Goal: Information Seeking & Learning: Get advice/opinions

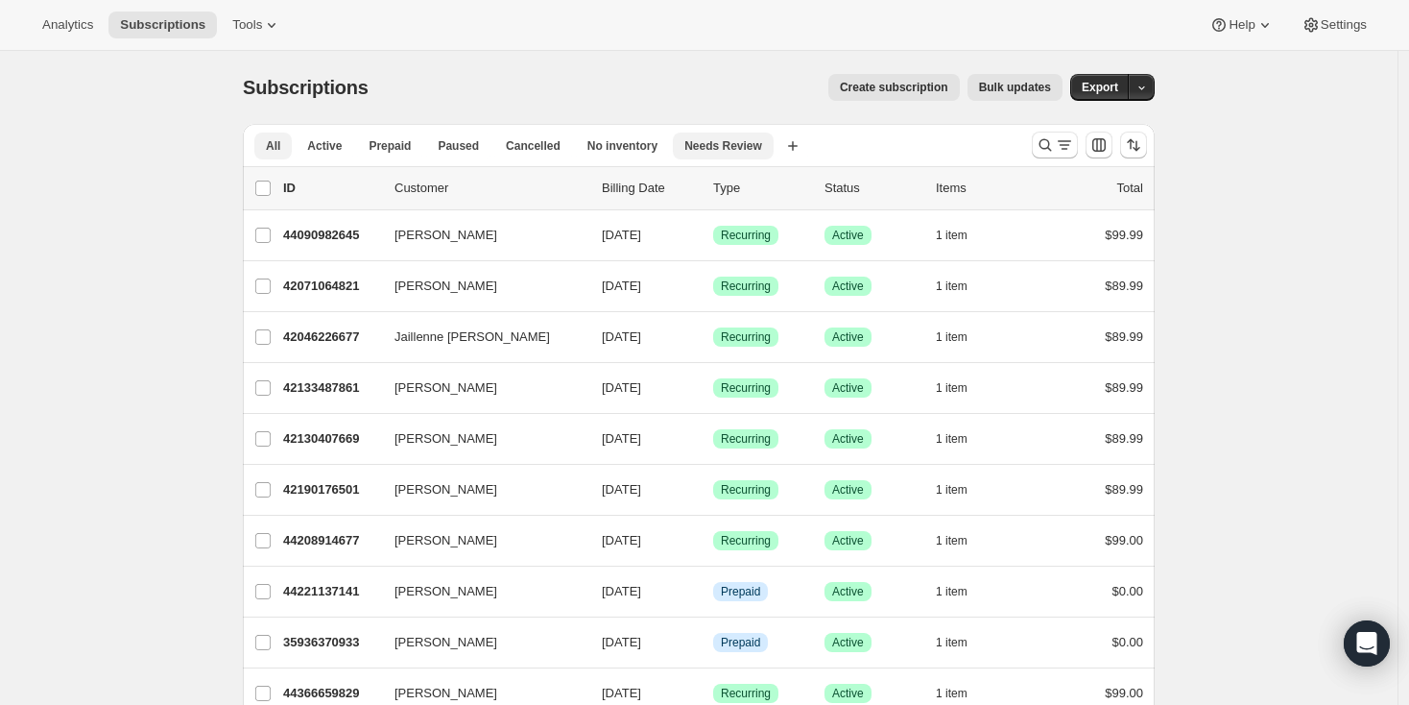
click at [756, 148] on span "Needs Review" at bounding box center [724, 145] width 78 height 15
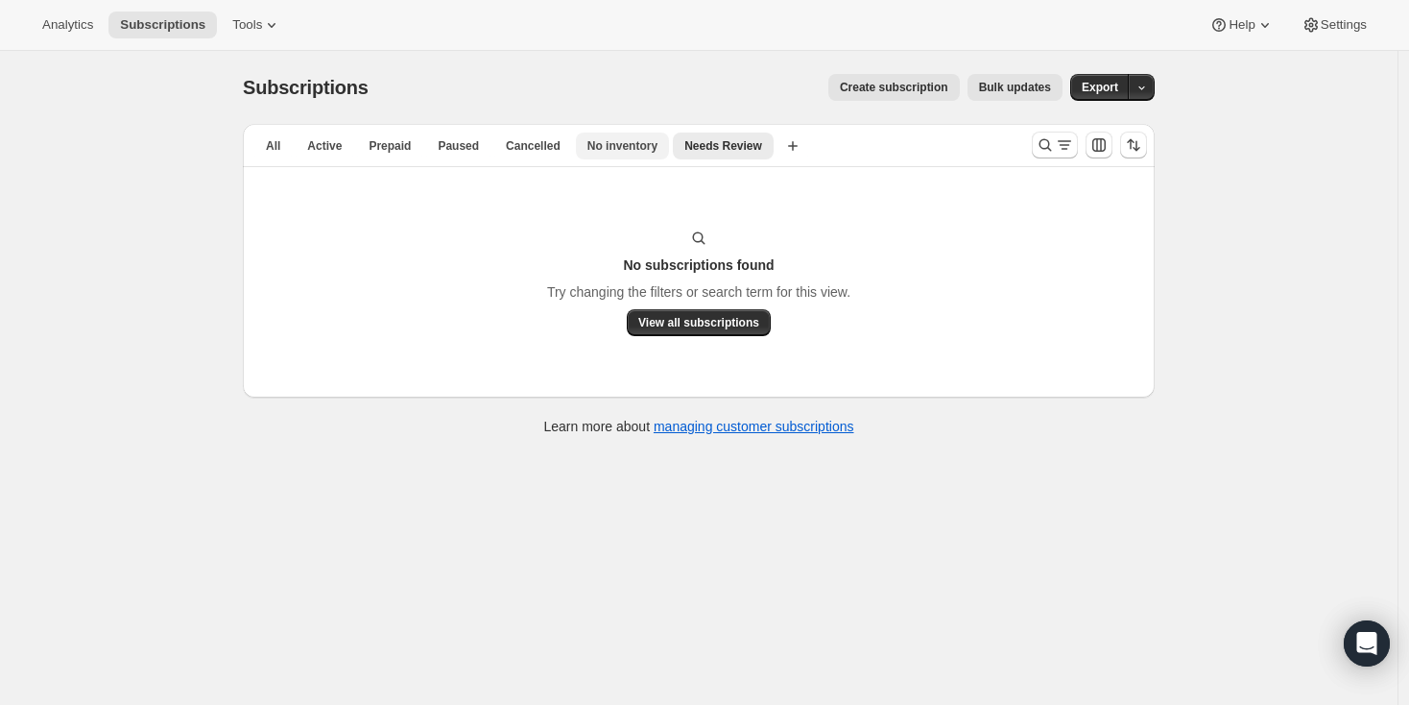
click at [601, 150] on span "No inventory" at bounding box center [623, 145] width 70 height 15
click at [551, 152] on span "Cancelled" at bounding box center [533, 145] width 55 height 15
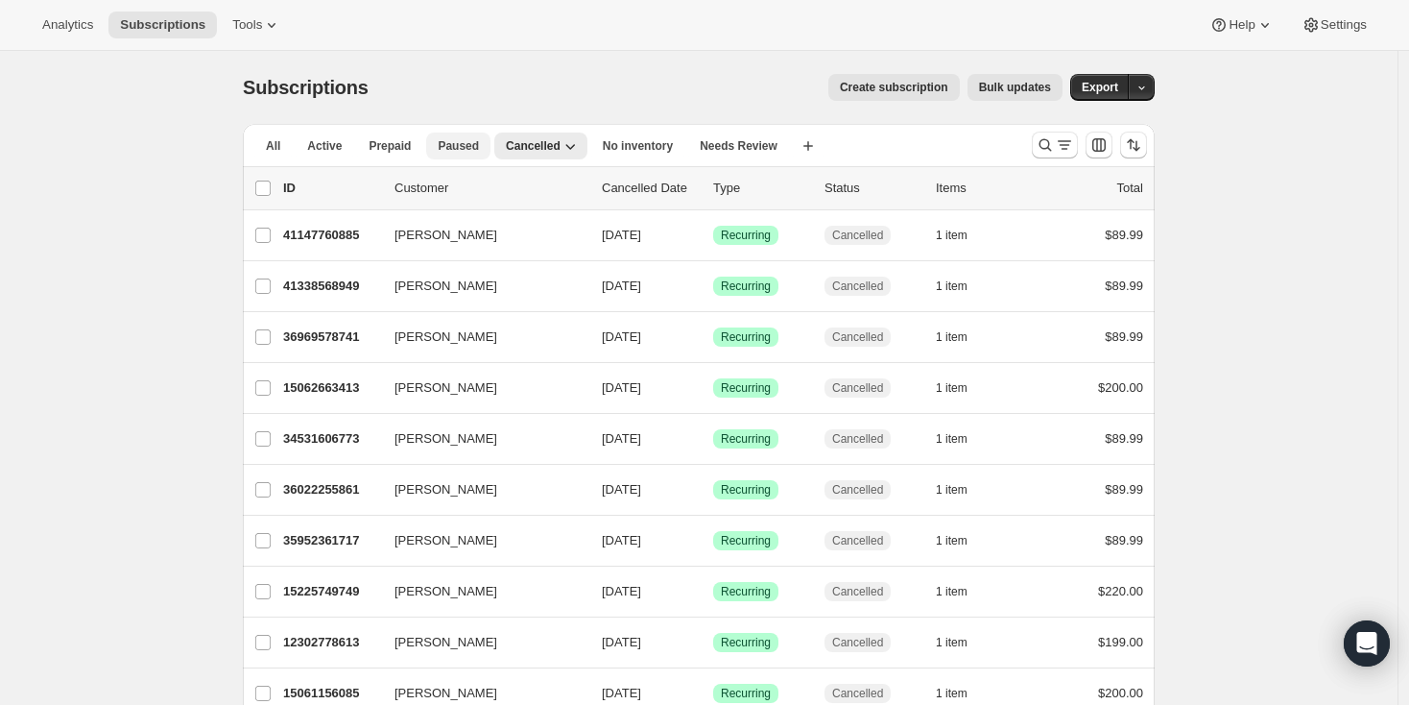
click at [462, 150] on span "Paused" at bounding box center [458, 145] width 41 height 15
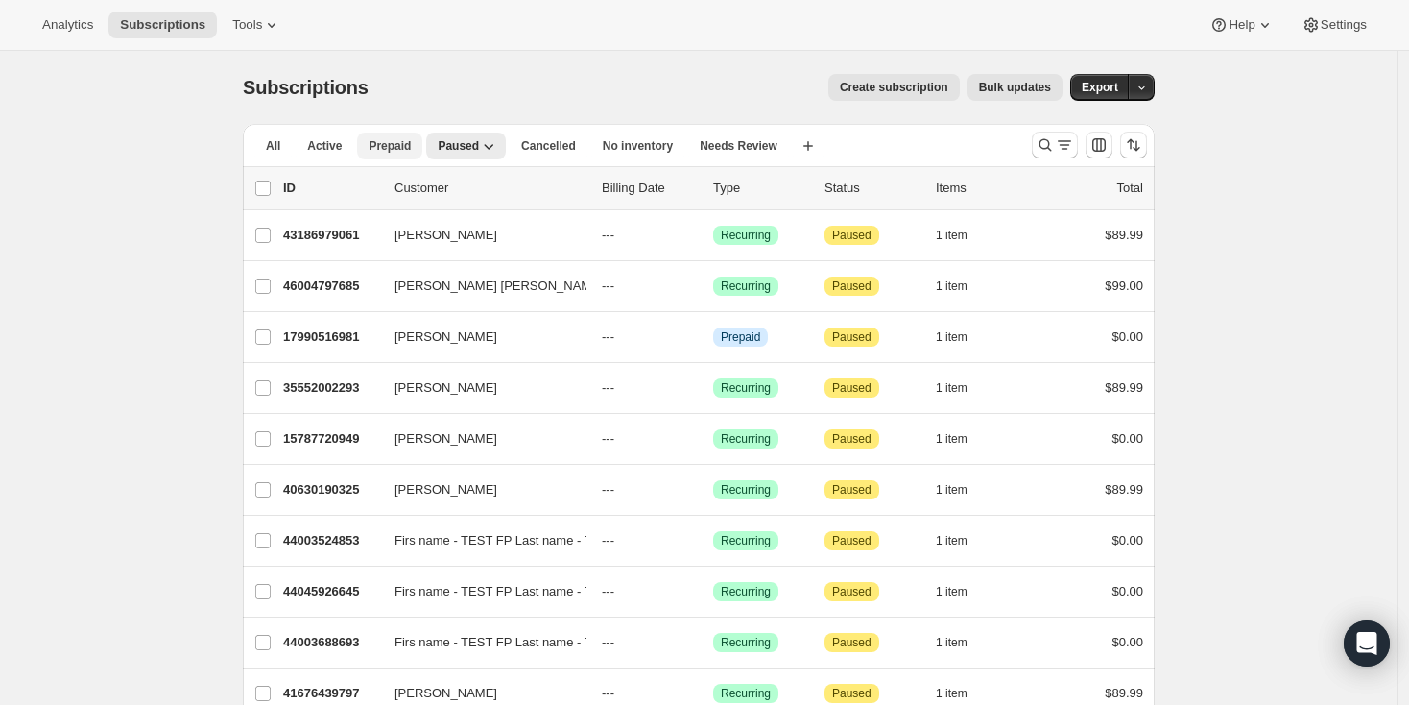
click at [388, 141] on span "Prepaid" at bounding box center [390, 145] width 42 height 15
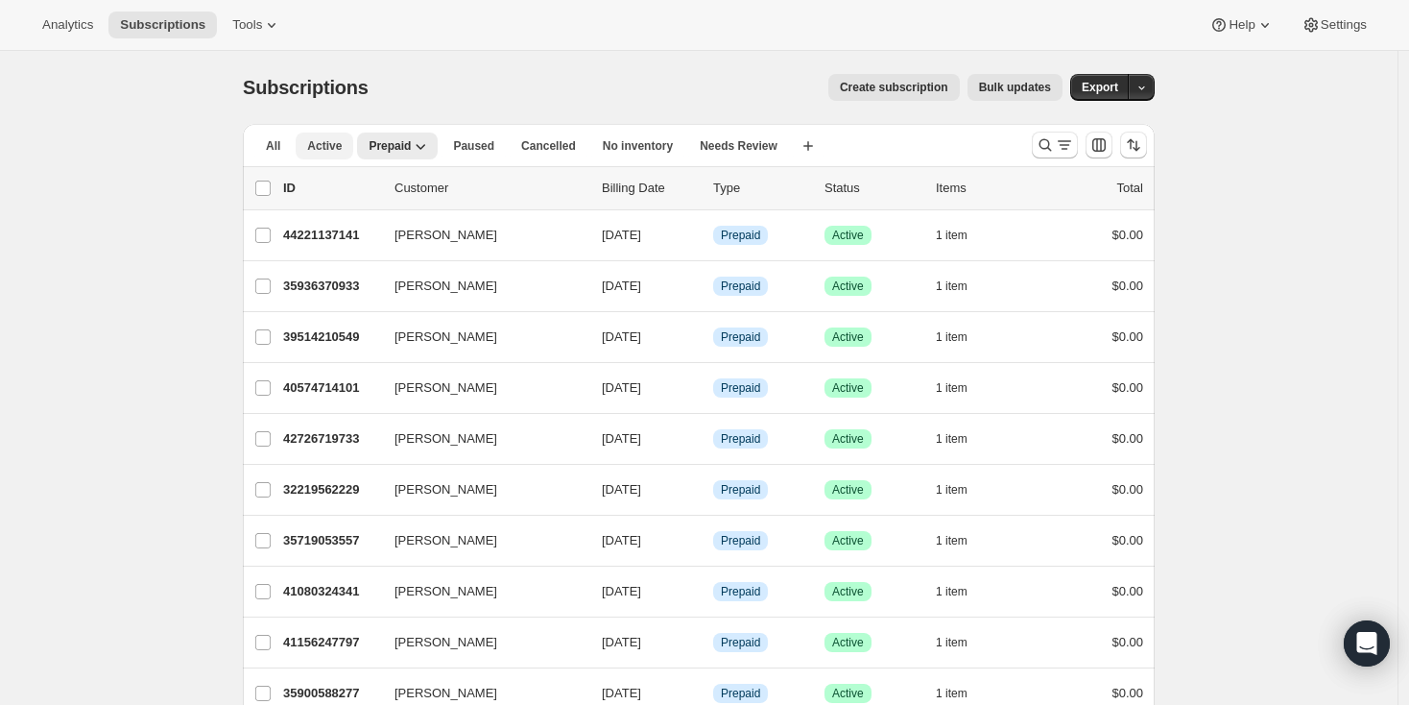
click at [320, 158] on button "Active" at bounding box center [325, 146] width 58 height 27
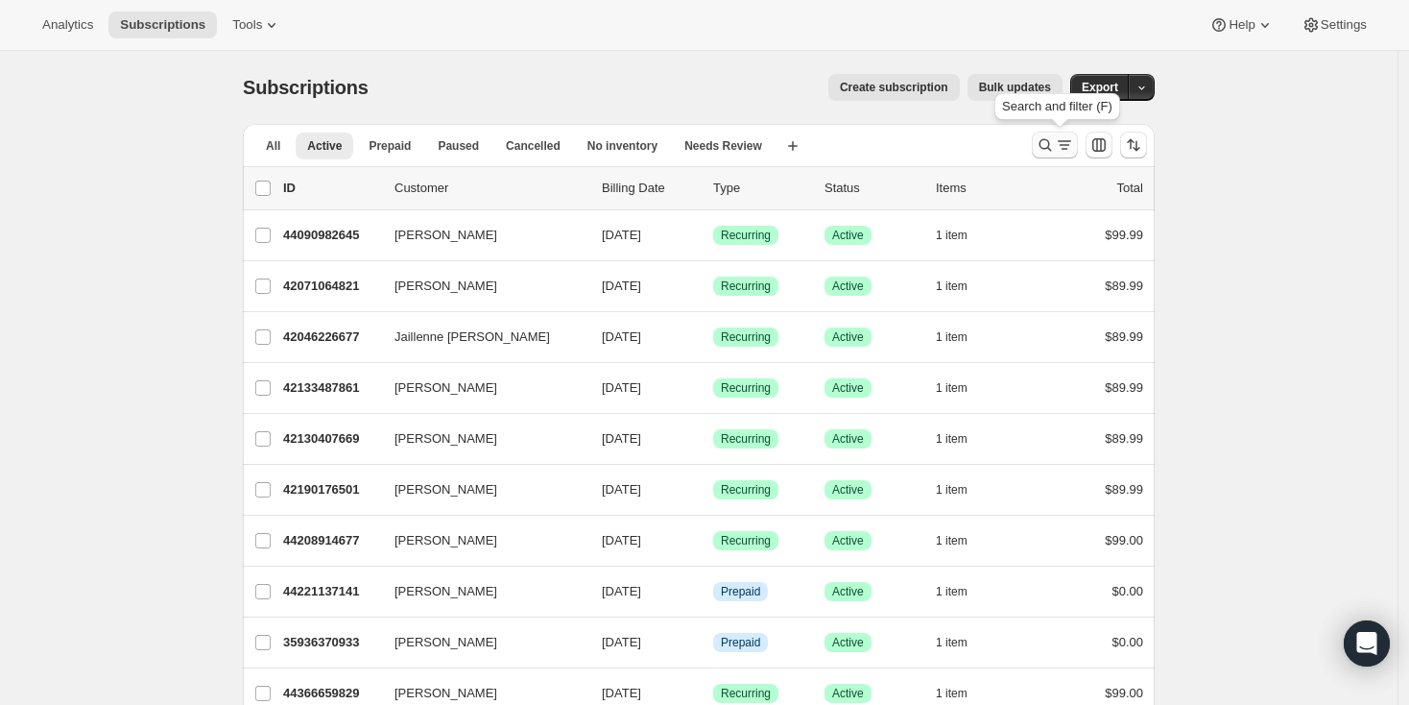
click at [1064, 141] on icon "Search and filter results" at bounding box center [1064, 141] width 13 height 2
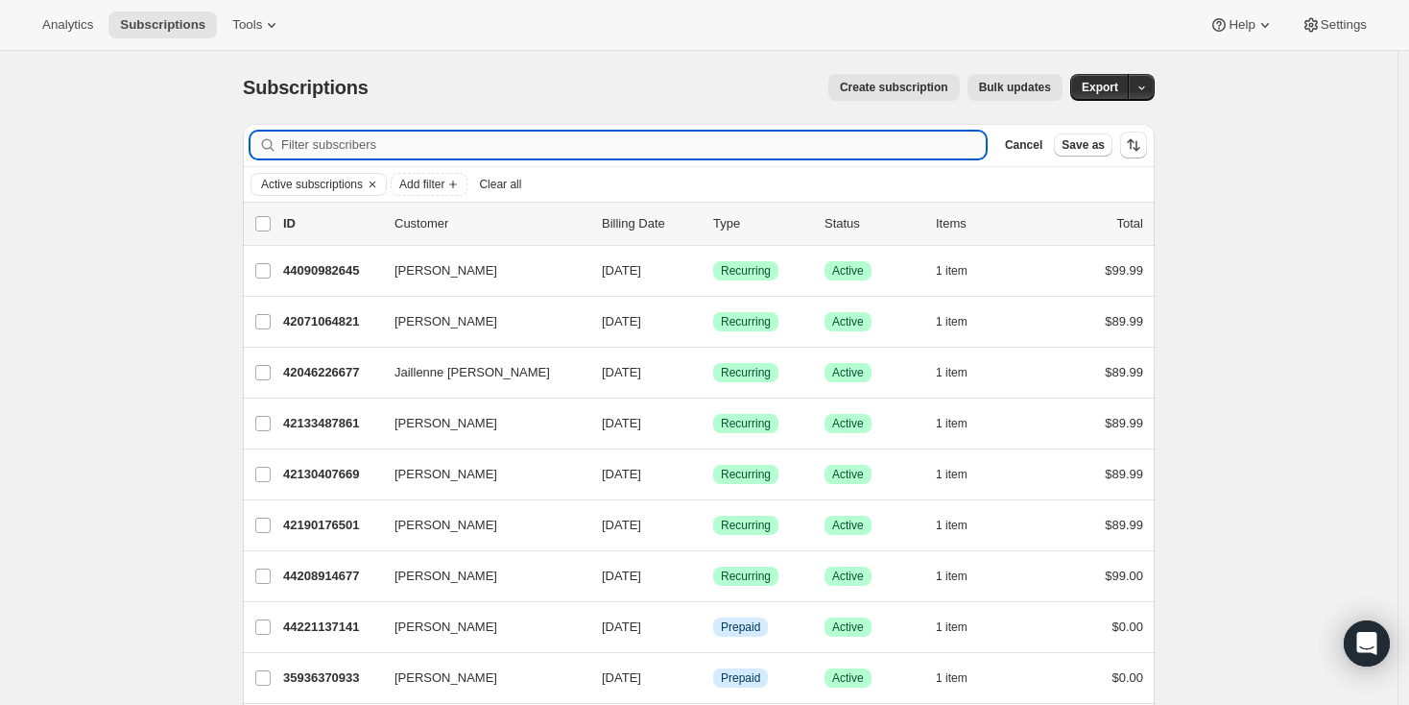
click at [573, 151] on input "Filter subscribers" at bounding box center [633, 145] width 705 height 27
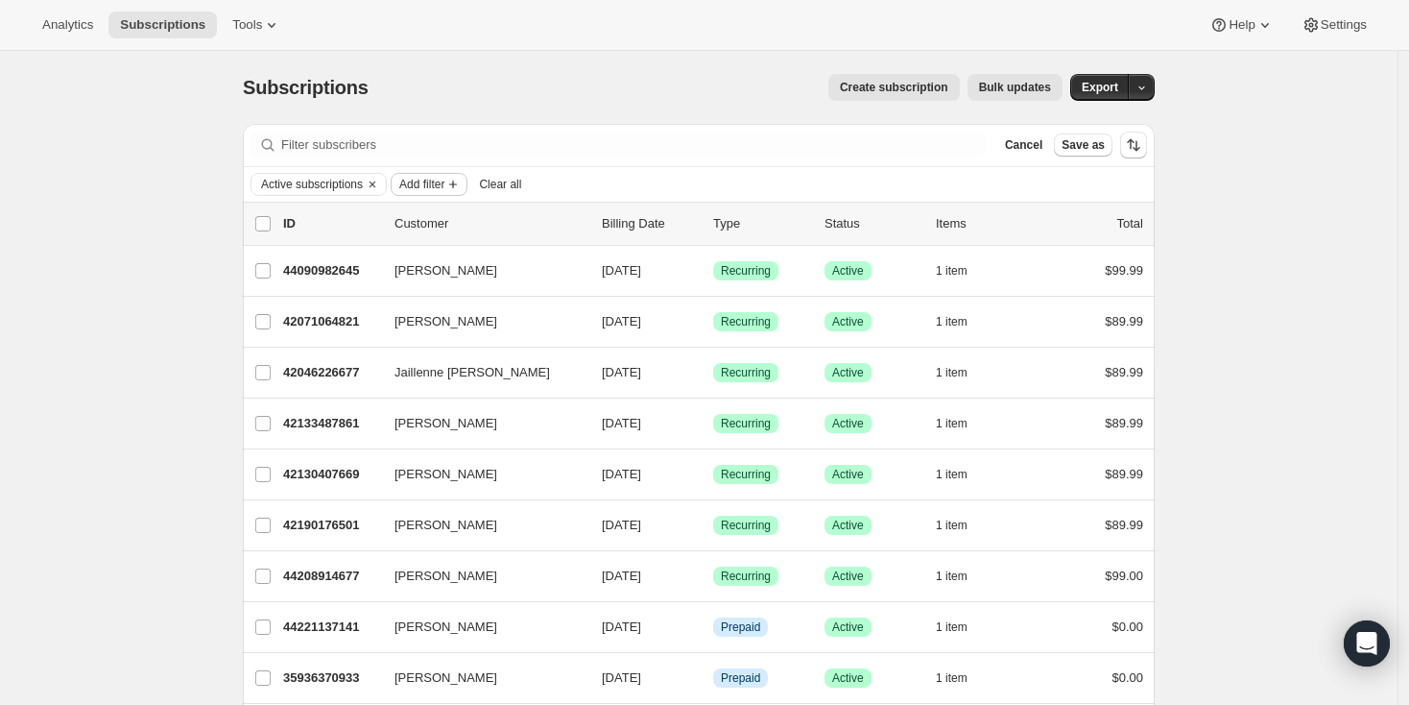
click at [445, 185] on span "Add filter" at bounding box center [421, 184] width 45 height 15
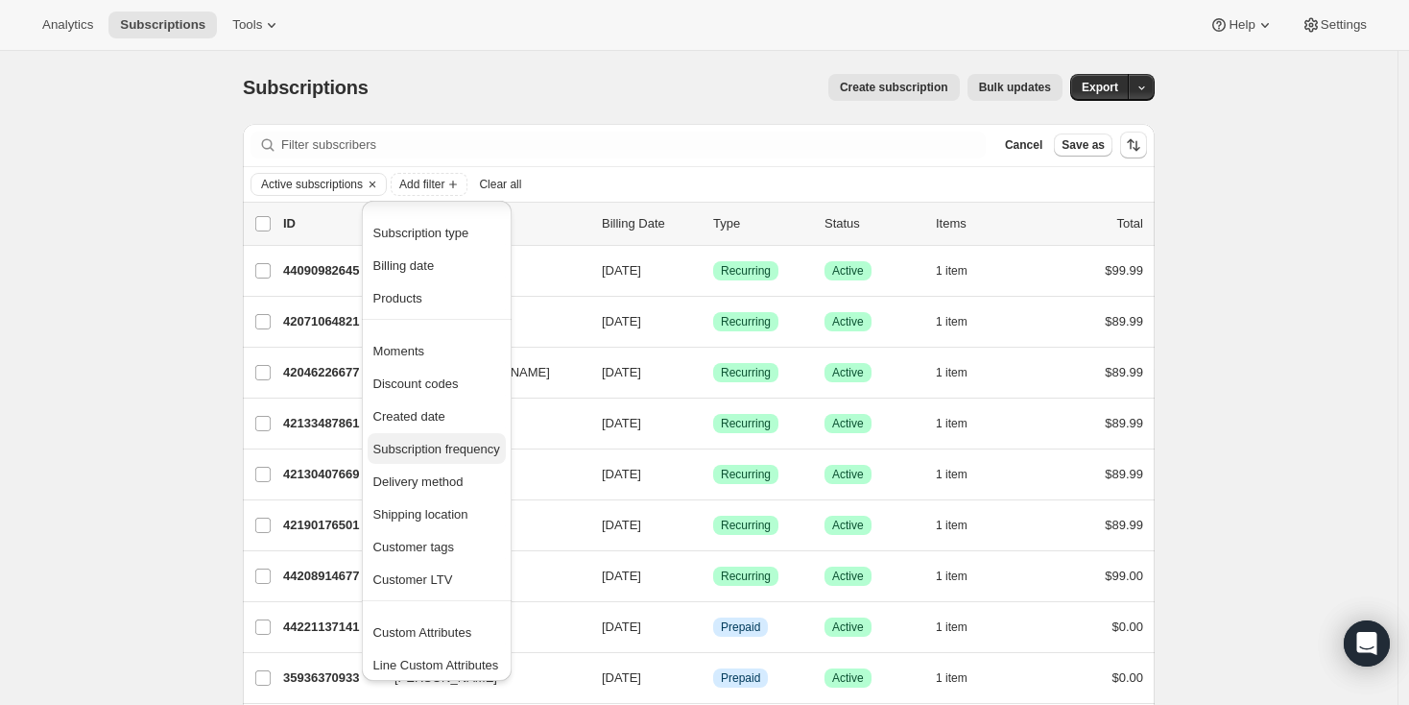
scroll to position [5, 0]
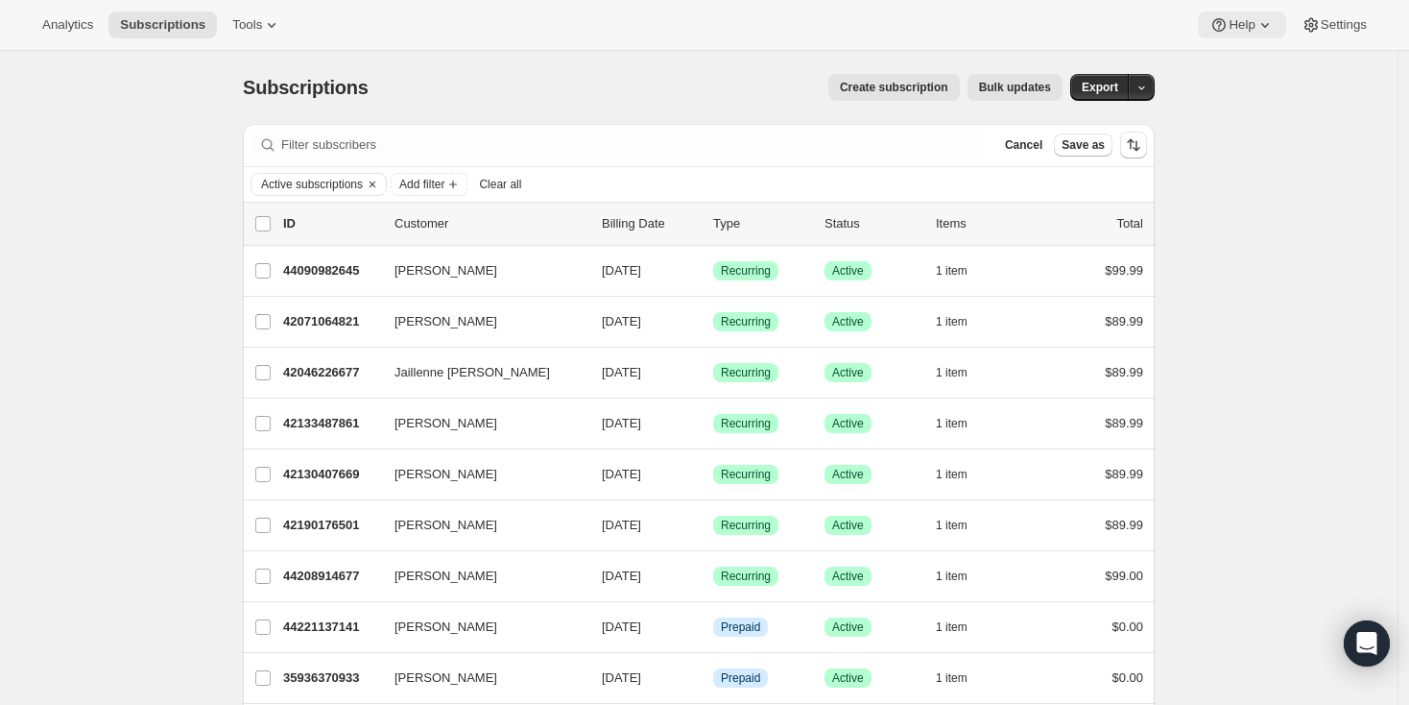
click at [1265, 22] on icon at bounding box center [1265, 24] width 19 height 19
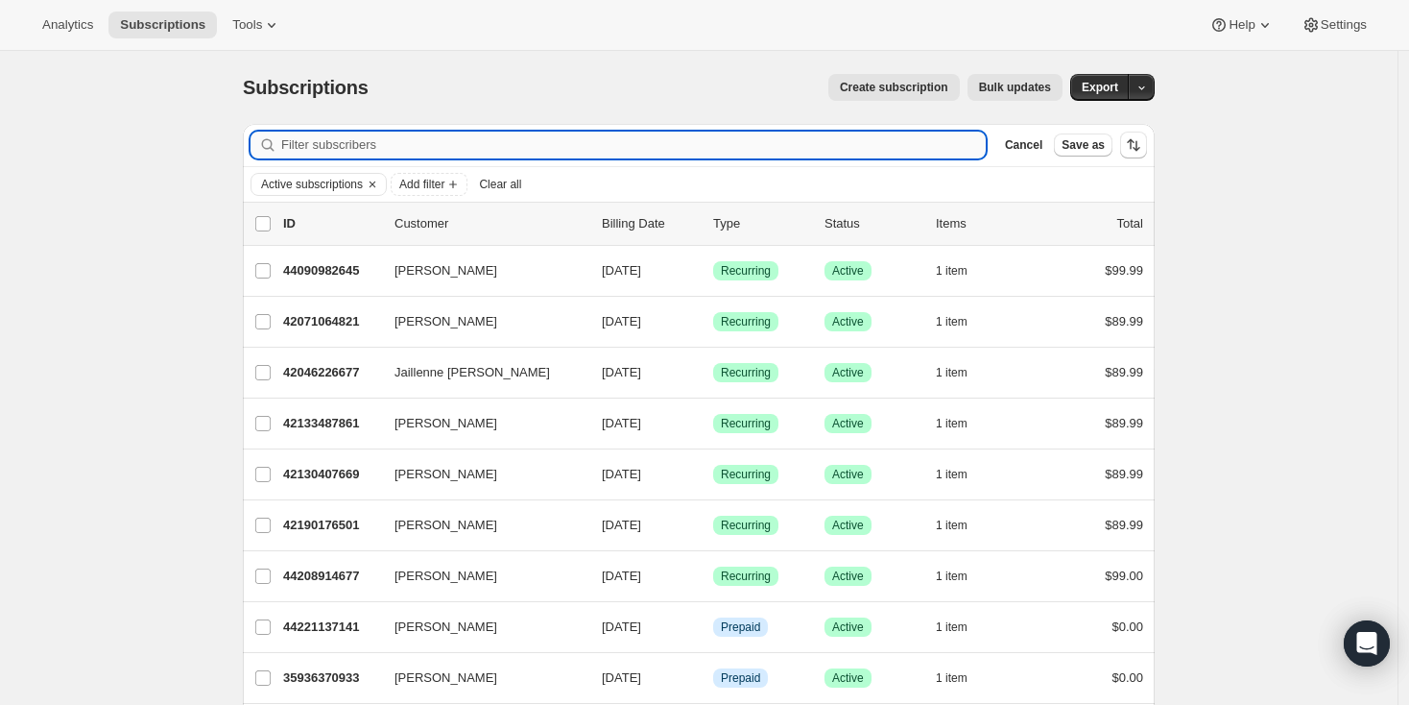
click at [409, 136] on input "Filter subscribers" at bounding box center [633, 145] width 705 height 27
click at [444, 180] on span "Add filter" at bounding box center [421, 184] width 45 height 15
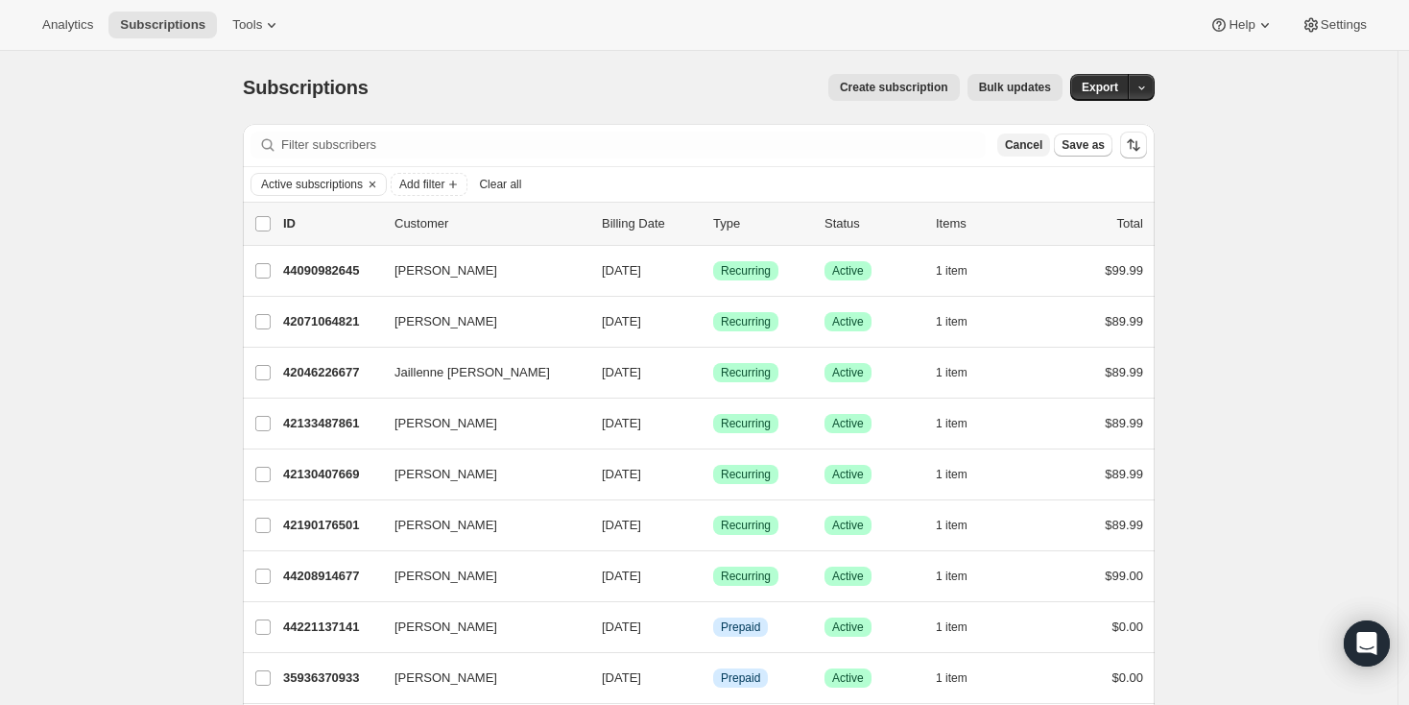
click at [1034, 146] on span "Cancel" at bounding box center [1023, 144] width 37 height 15
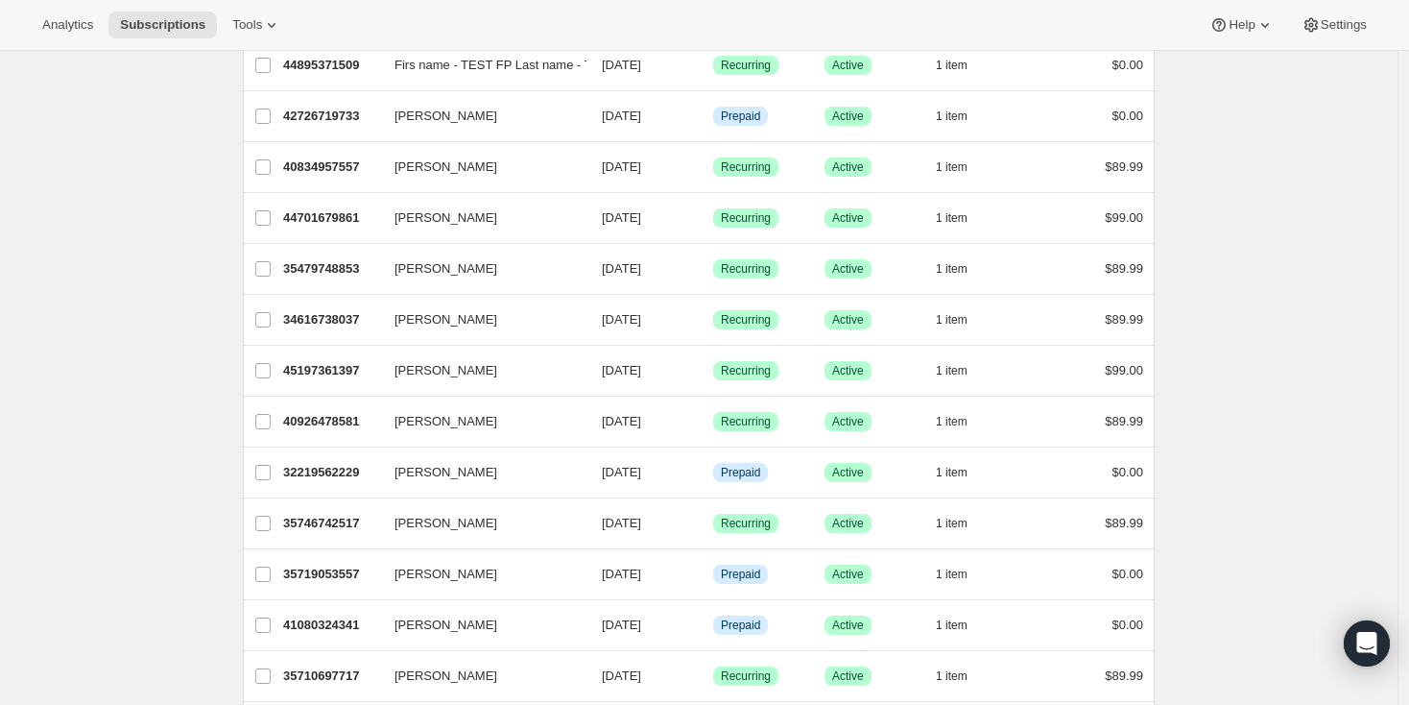
scroll to position [2171, 0]
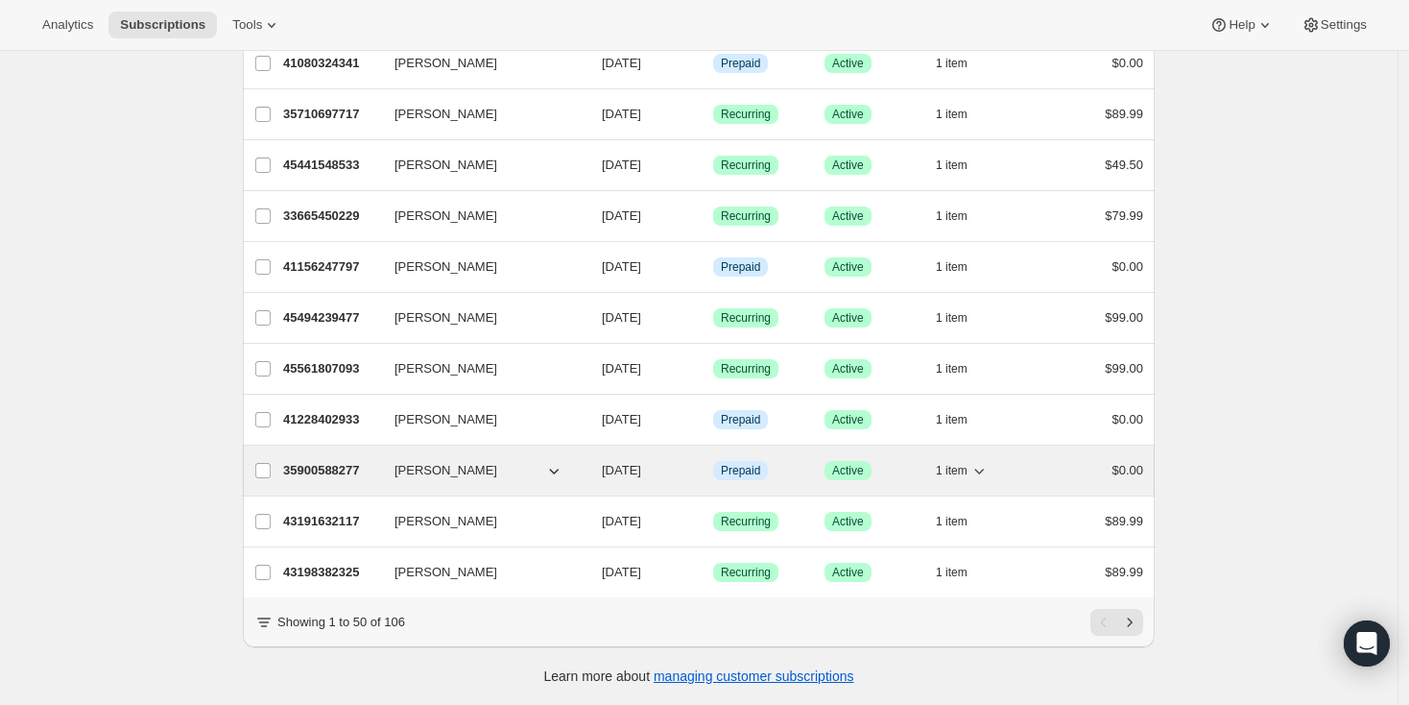
click at [345, 461] on p "35900588277" at bounding box center [331, 470] width 96 height 19
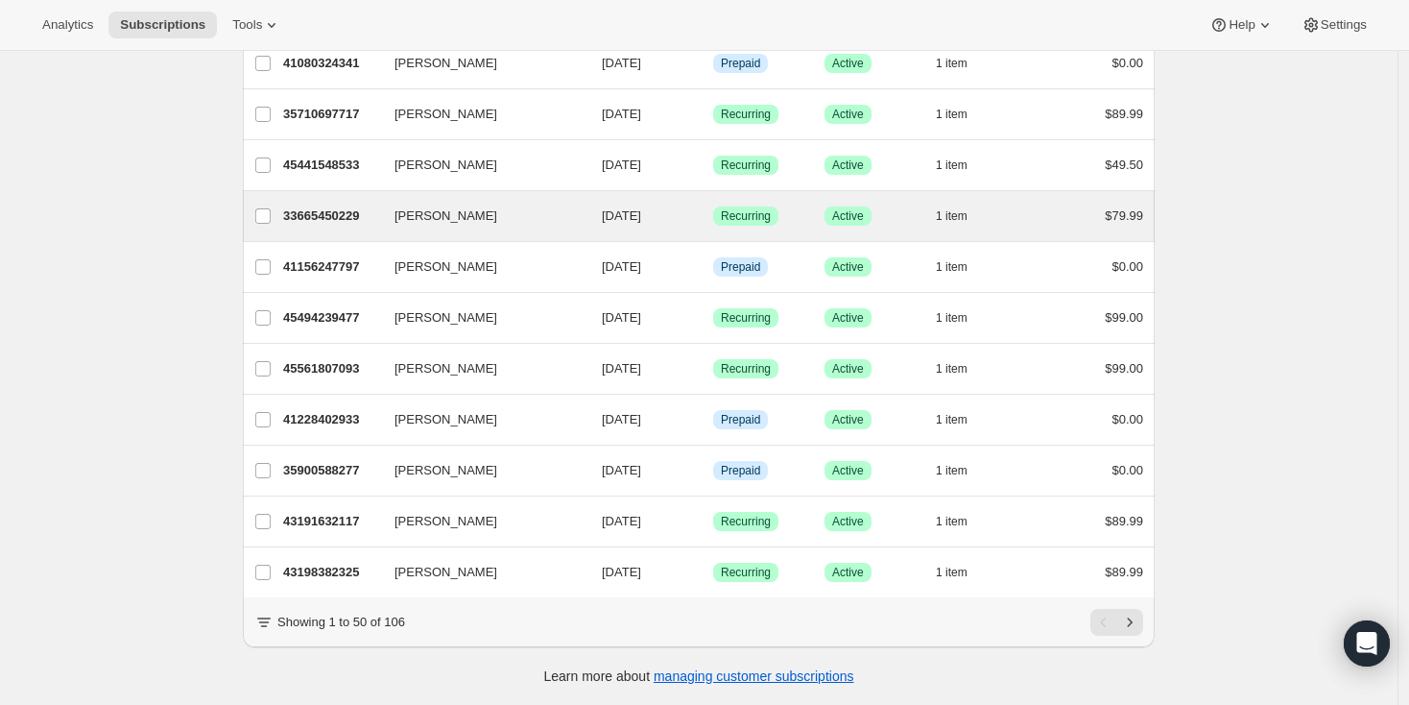
scroll to position [2171, 0]
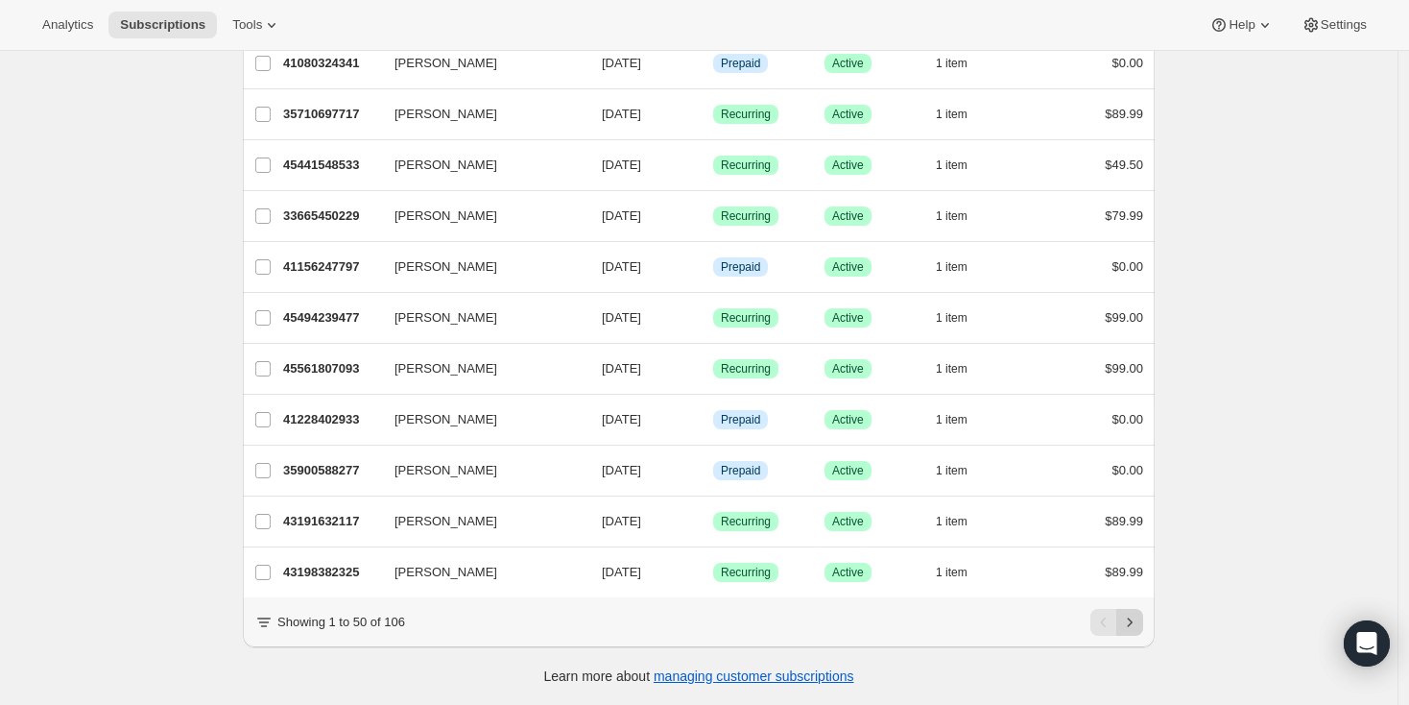
click at [1132, 624] on icon "Next" at bounding box center [1129, 622] width 19 height 19
click at [1132, 615] on icon "Next" at bounding box center [1129, 622] width 19 height 19
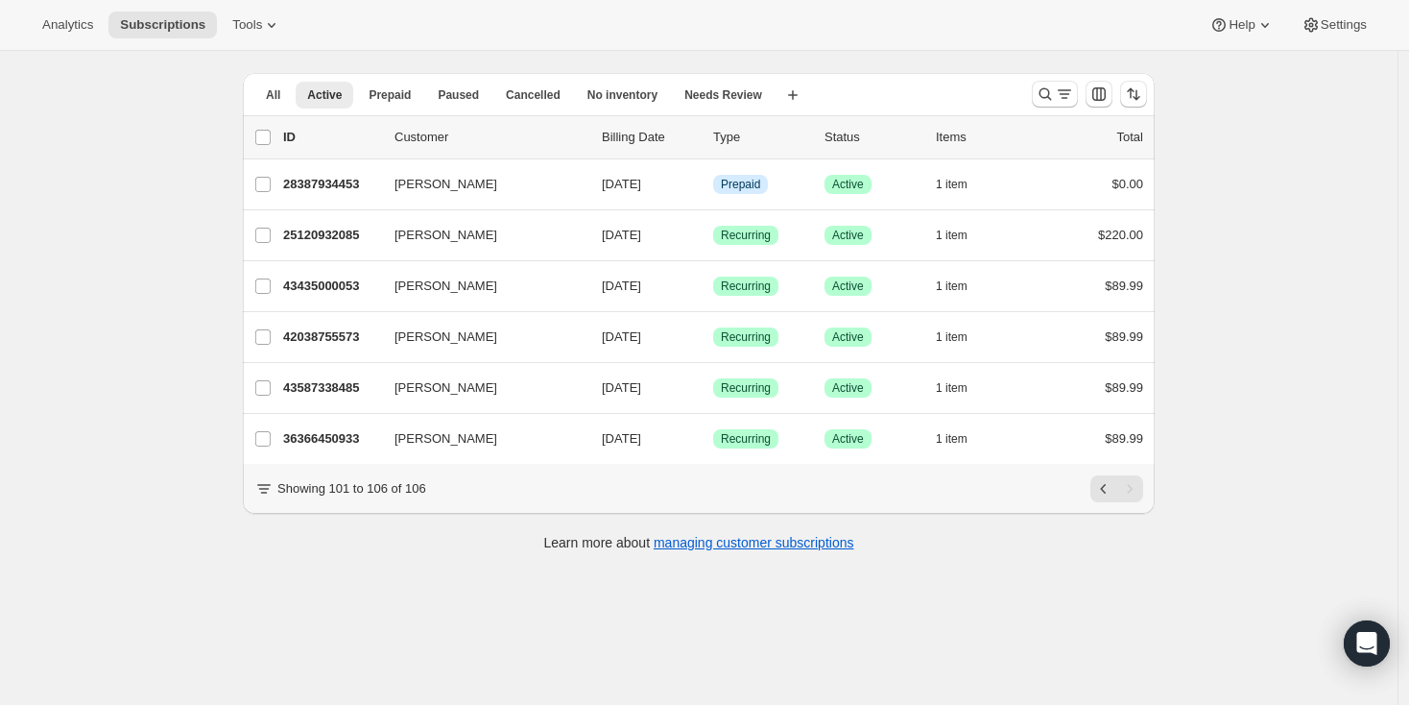
scroll to position [51, 0]
click at [1112, 497] on icon "Previous" at bounding box center [1104, 488] width 19 height 19
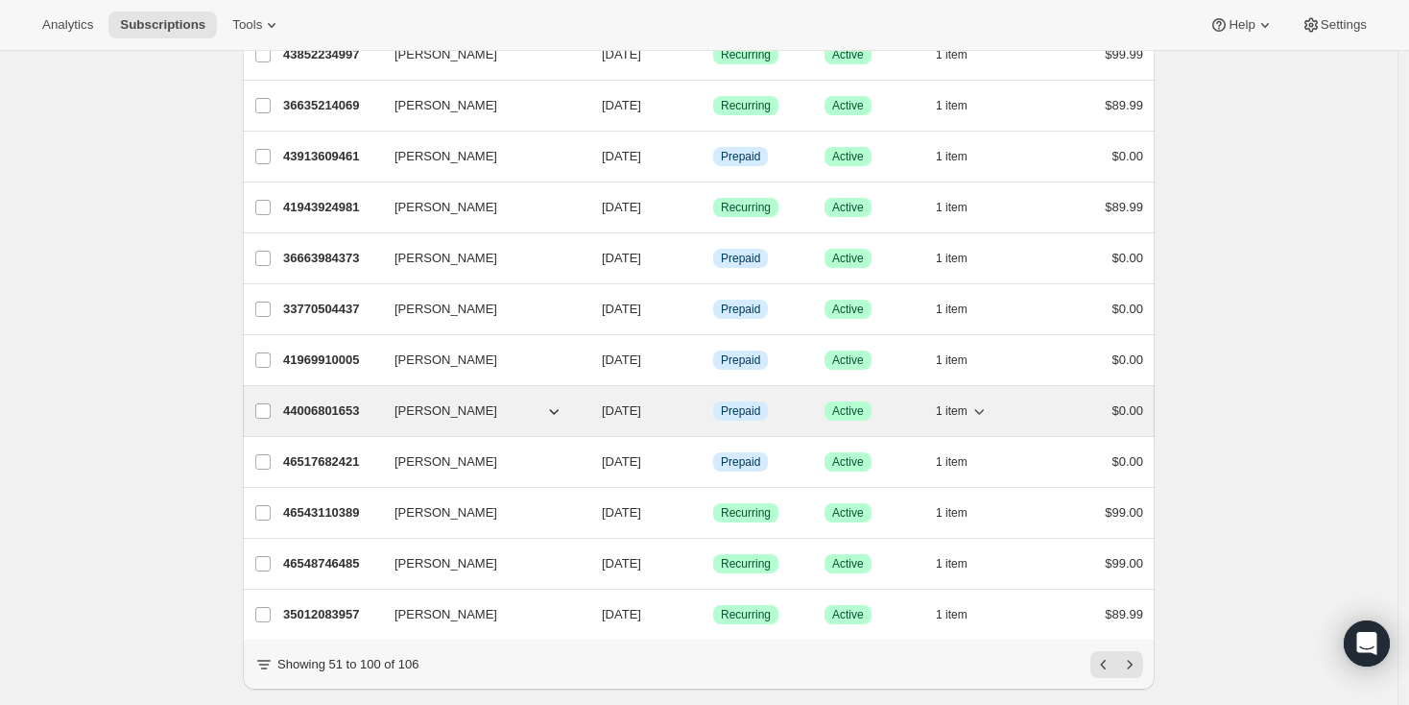
scroll to position [2171, 0]
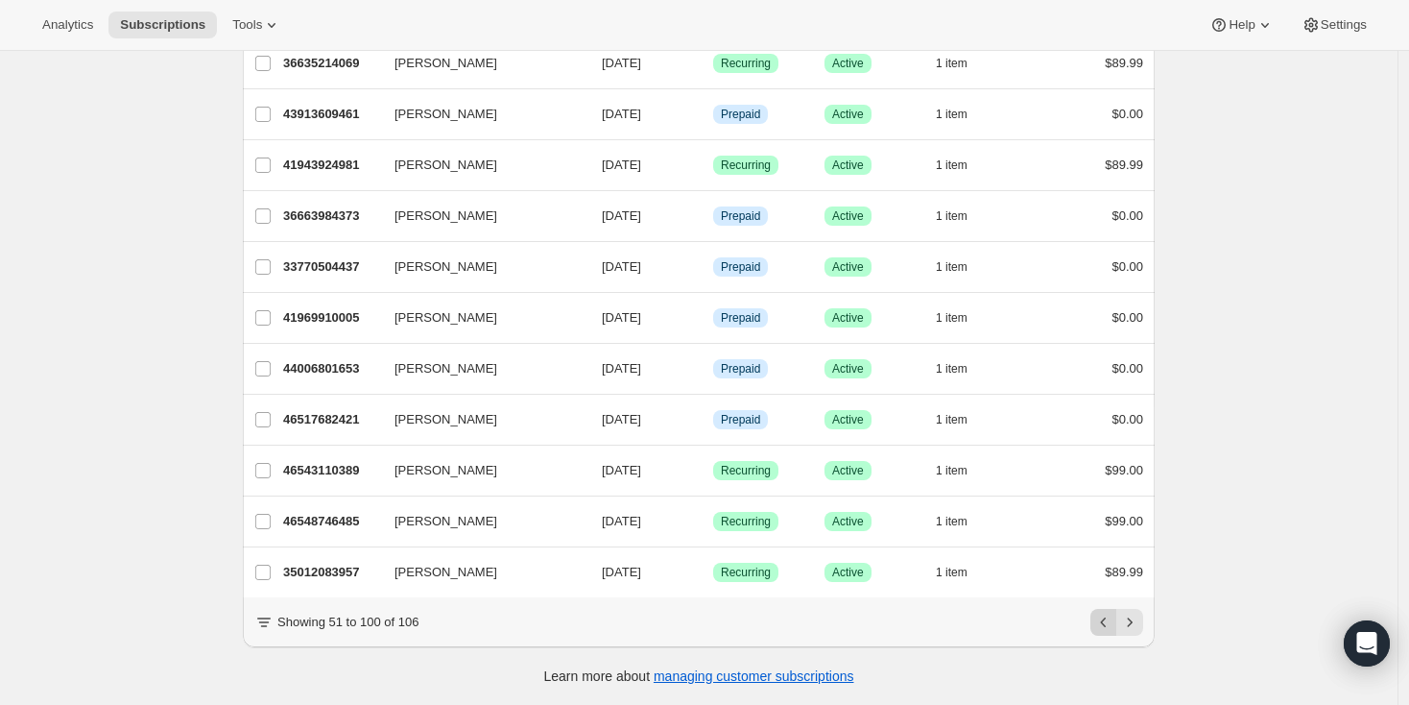
click at [1104, 622] on icon "Previous" at bounding box center [1104, 622] width 19 height 19
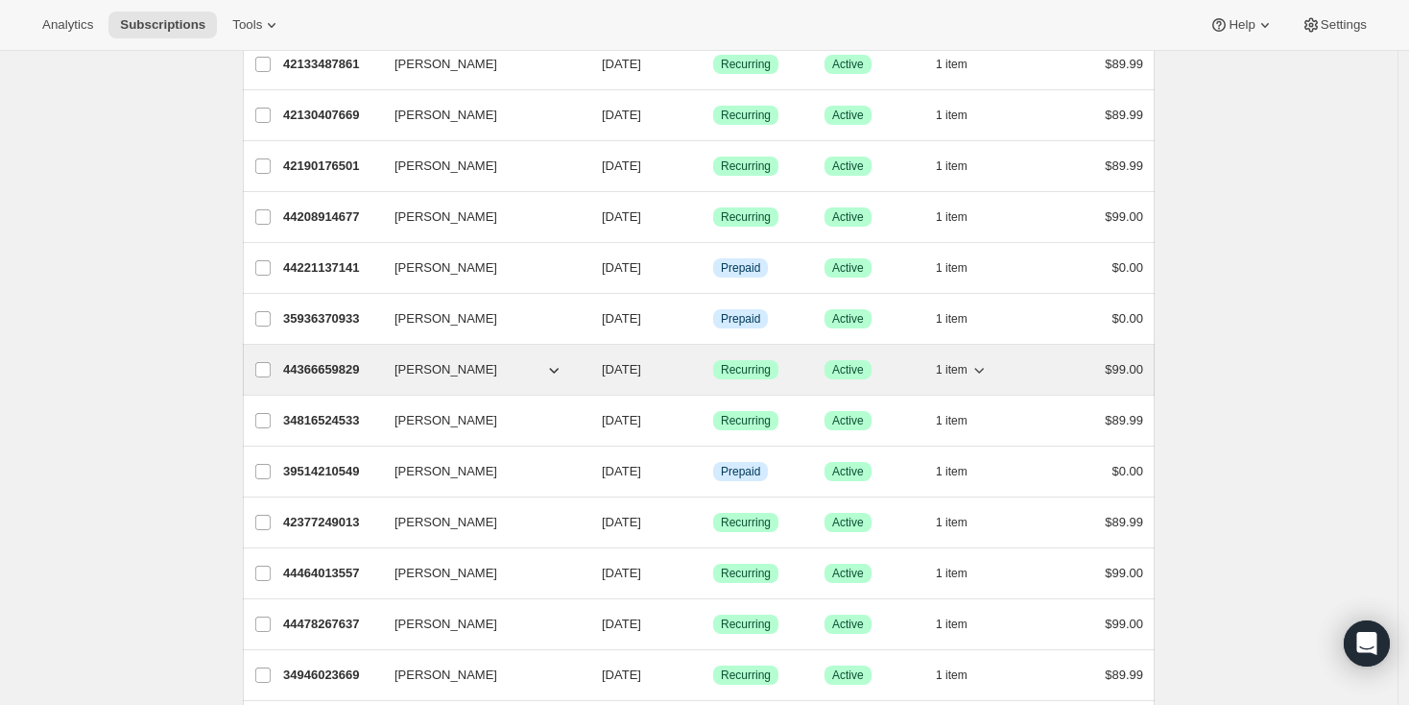
scroll to position [0, 0]
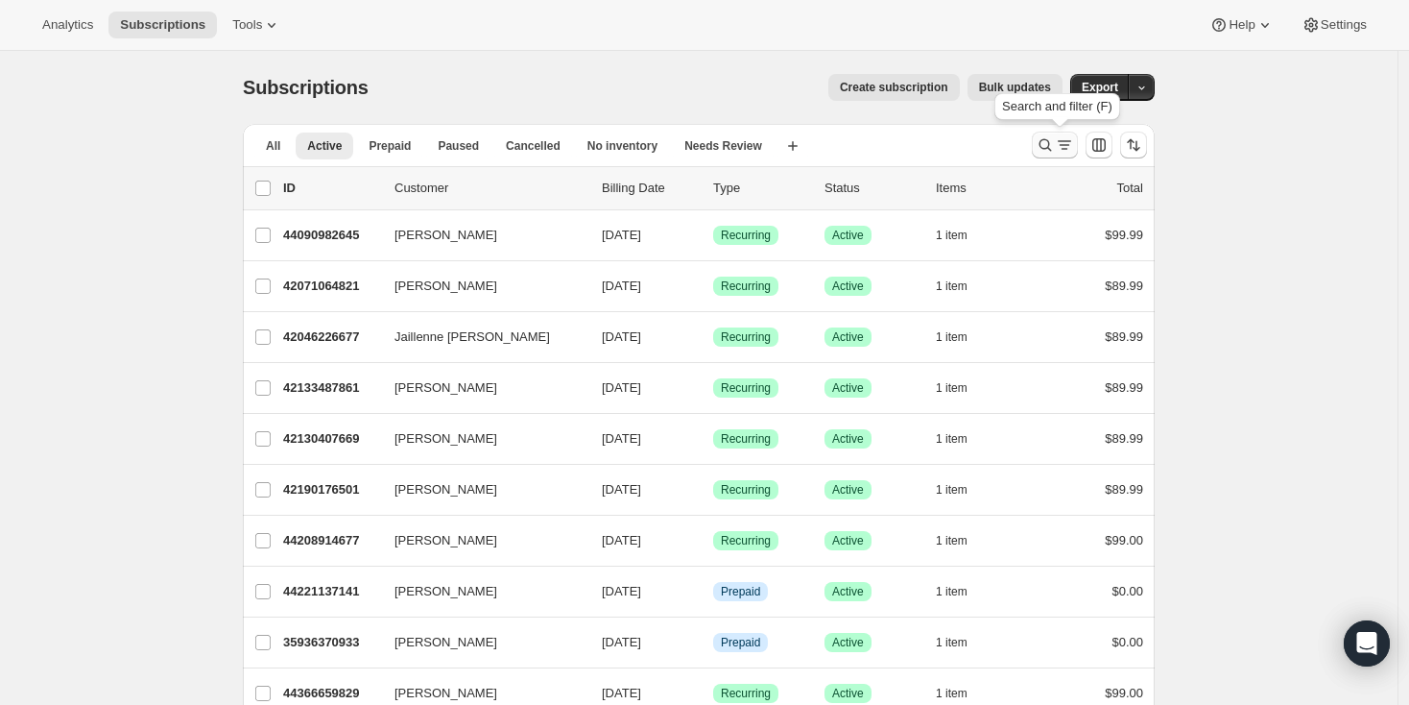
click at [1046, 143] on icon "Search and filter results" at bounding box center [1046, 145] width 12 height 12
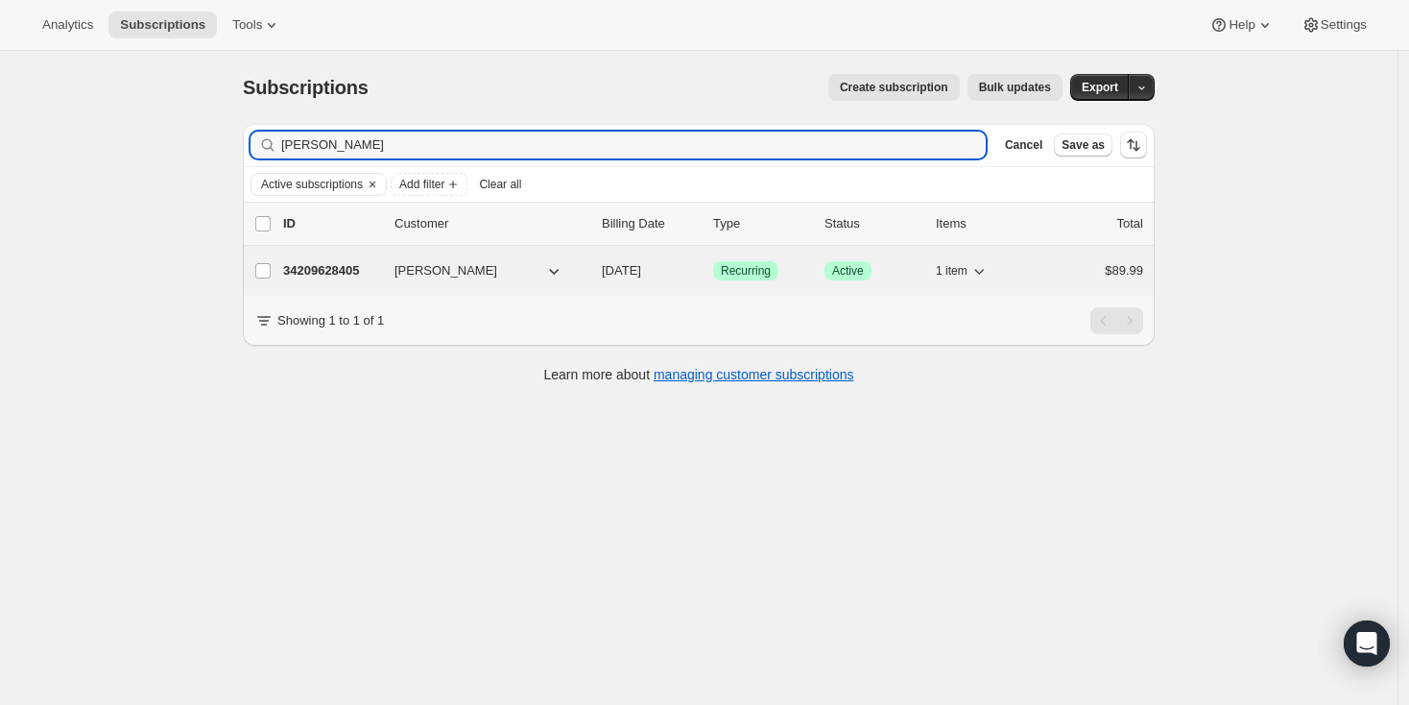
type input "[PERSON_NAME]"
click at [352, 270] on p "34209628405" at bounding box center [331, 270] width 96 height 19
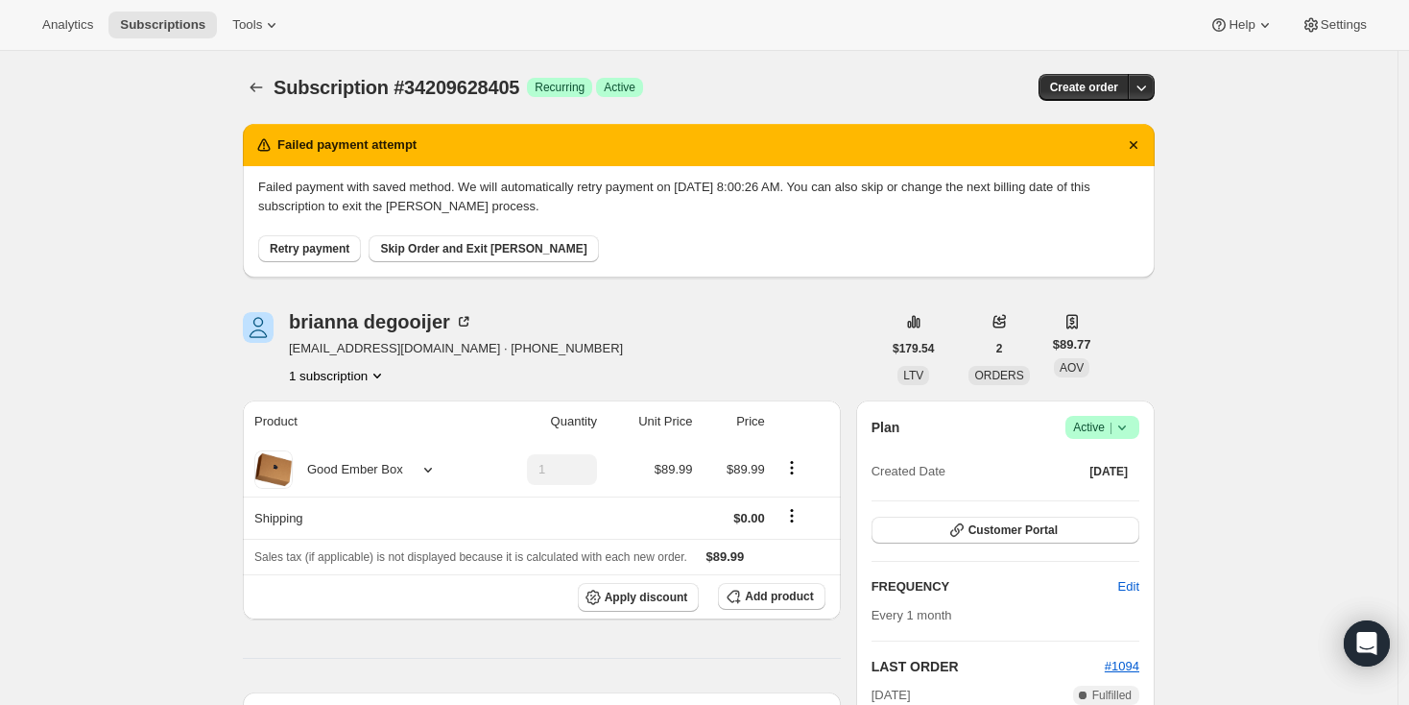
click at [294, 248] on span "Retry payment" at bounding box center [310, 248] width 80 height 15
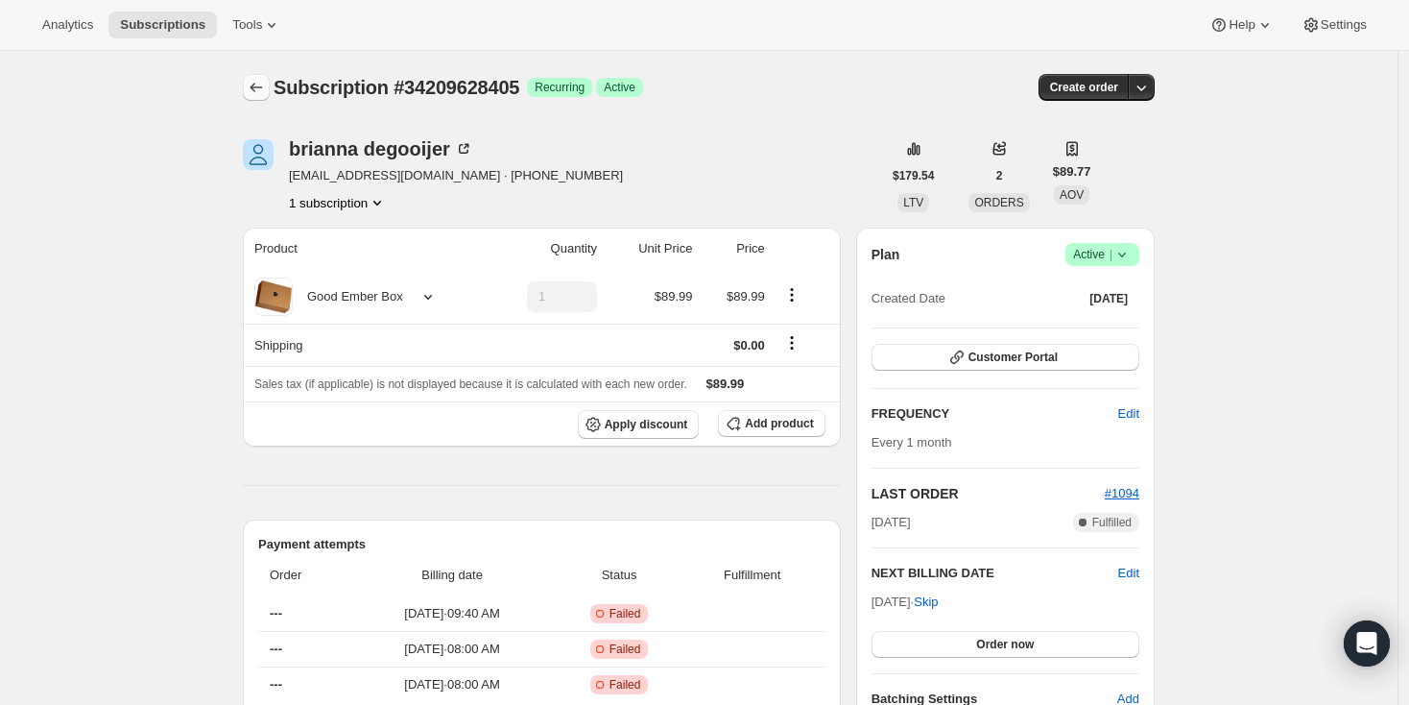
click at [257, 81] on icon "Subscriptions" at bounding box center [256, 87] width 19 height 19
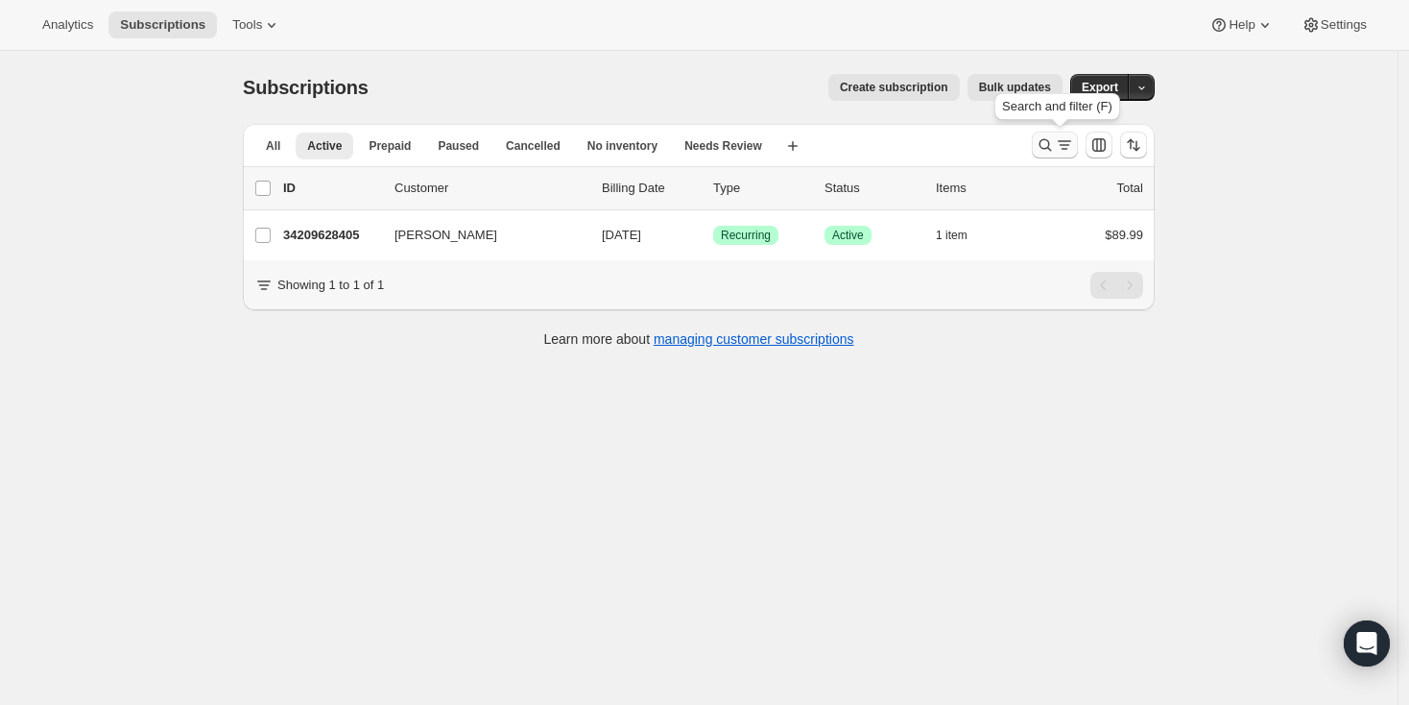
click at [1055, 144] on icon "Search and filter results" at bounding box center [1045, 144] width 19 height 19
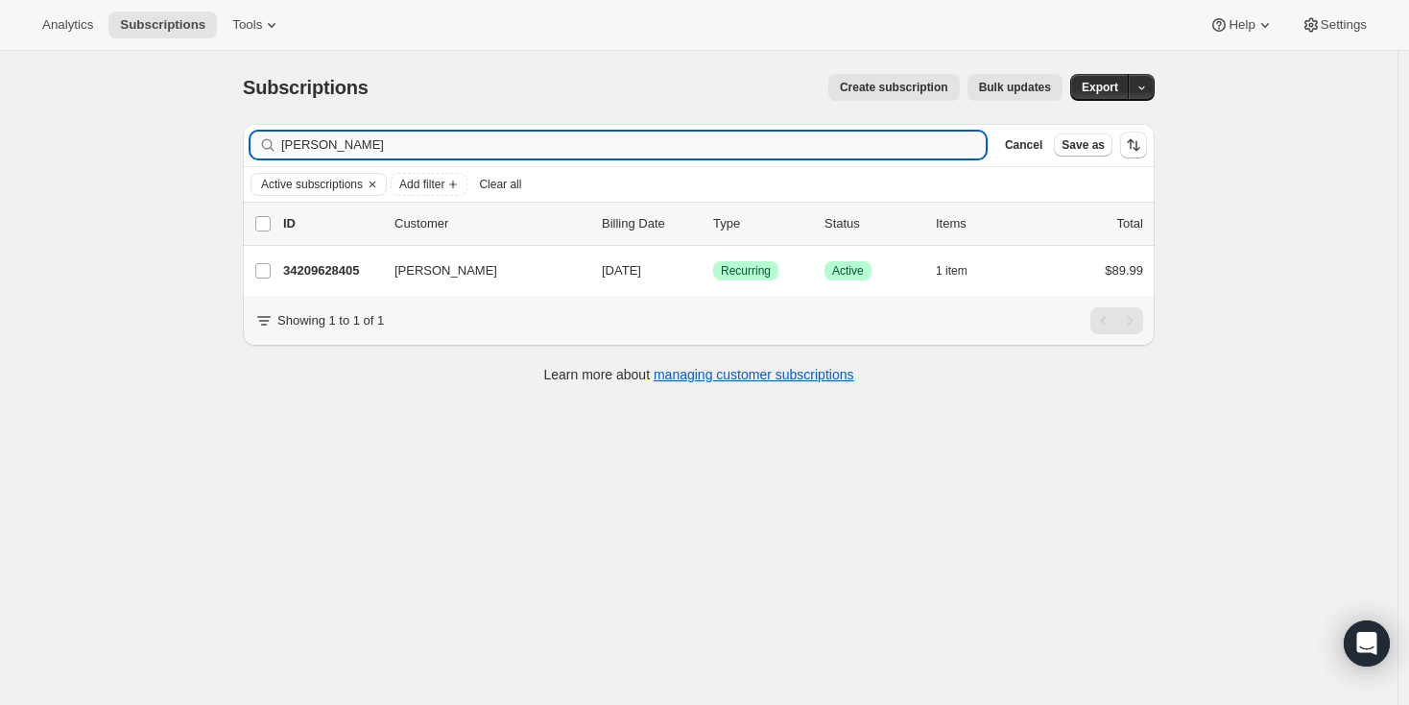
type input "failed"
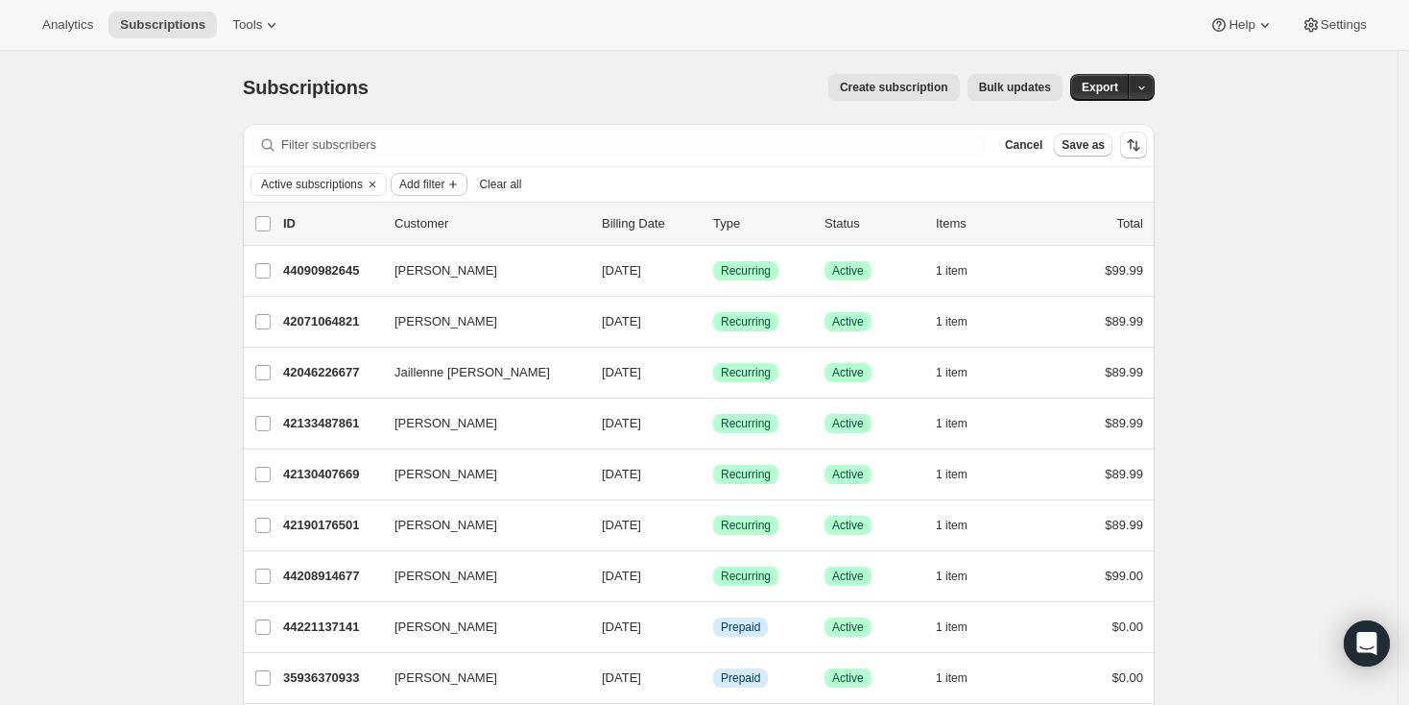
click at [461, 186] on icon "Add filter" at bounding box center [453, 184] width 15 height 15
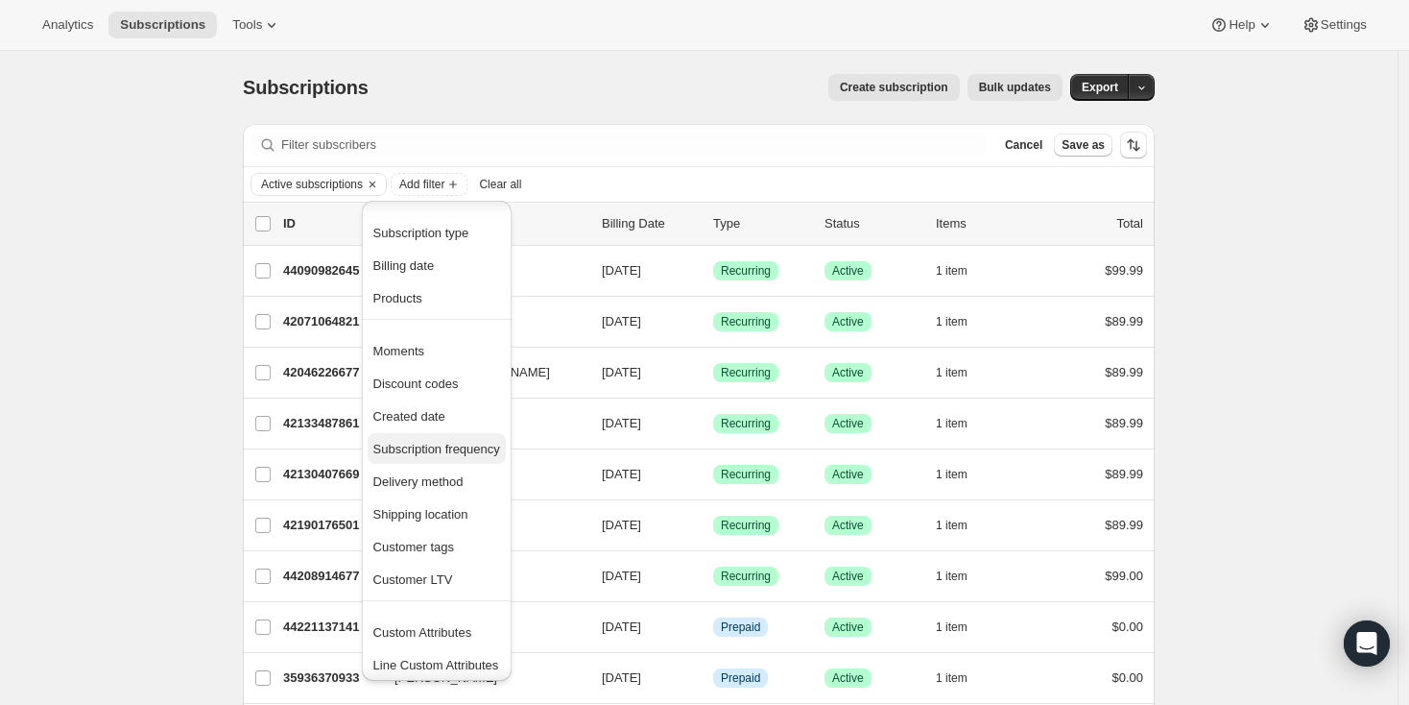
scroll to position [5, 0]
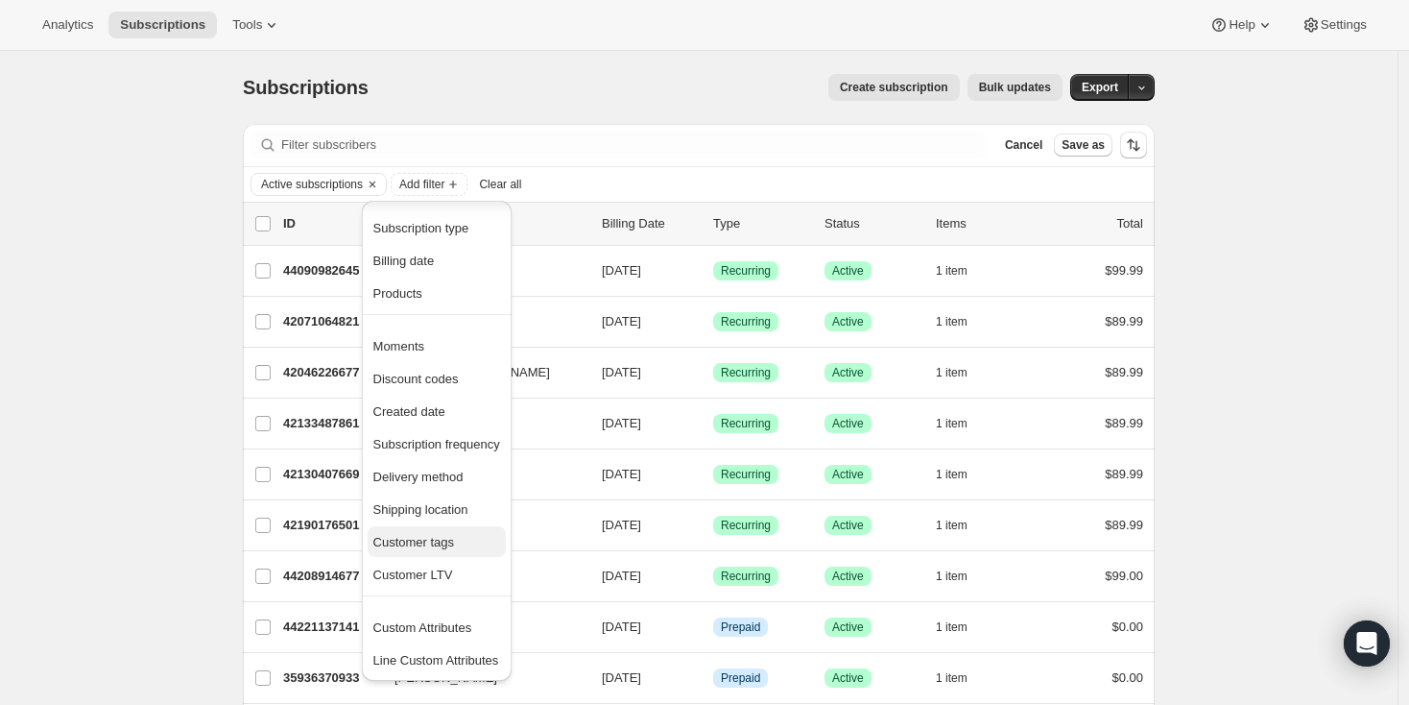
click at [453, 542] on span "Customer tags" at bounding box center [414, 542] width 82 height 14
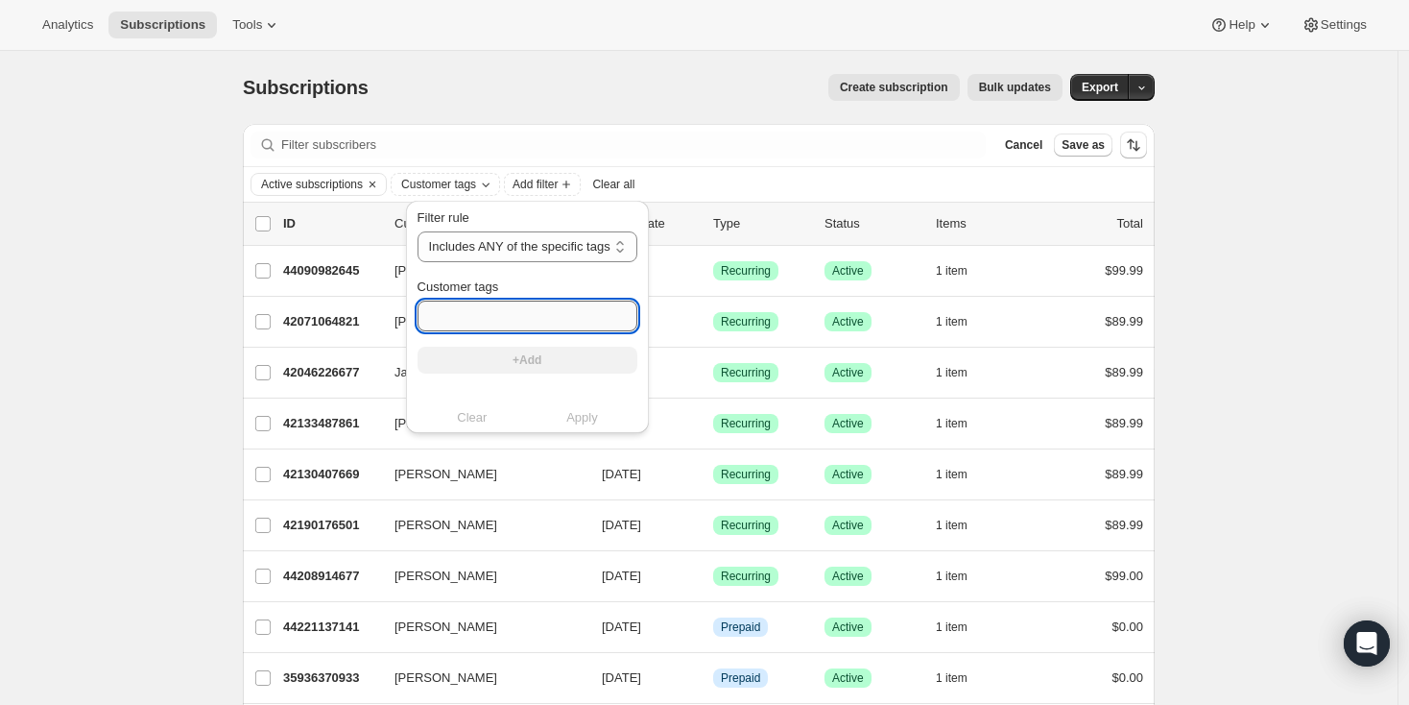
click at [508, 319] on input "Customer tags" at bounding box center [528, 316] width 220 height 31
type input "failed"
click at [574, 248] on select "Includes ANY of the specific tags Includes ALL of the specific tags Includes ON…" at bounding box center [528, 246] width 220 height 31
drag, startPoint x: 464, startPoint y: 325, endPoint x: 408, endPoint y: 312, distance: 57.1
click at [410, 313] on div "Filter rule Includes ANY of the specific tags Includes ALL of the specific tags…" at bounding box center [527, 317] width 243 height 232
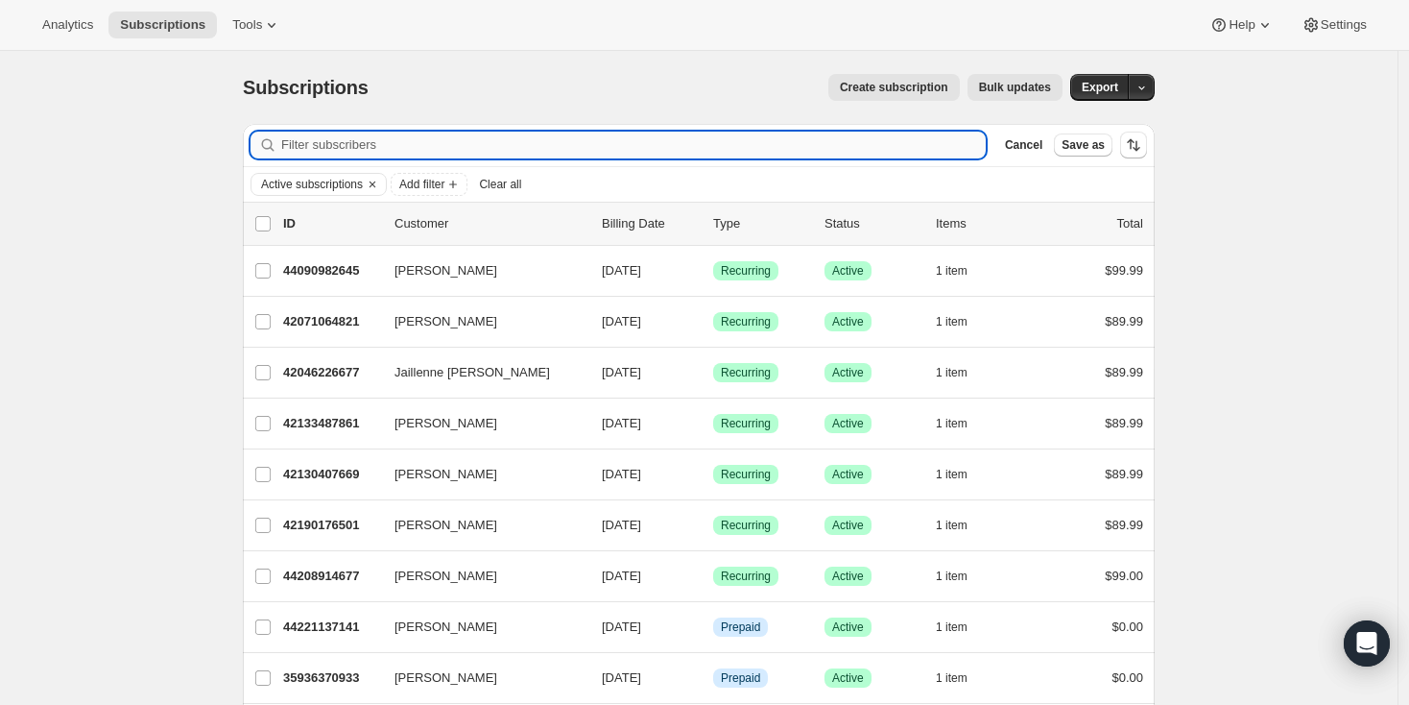
click at [380, 149] on input "Filter subscribers" at bounding box center [633, 145] width 705 height 27
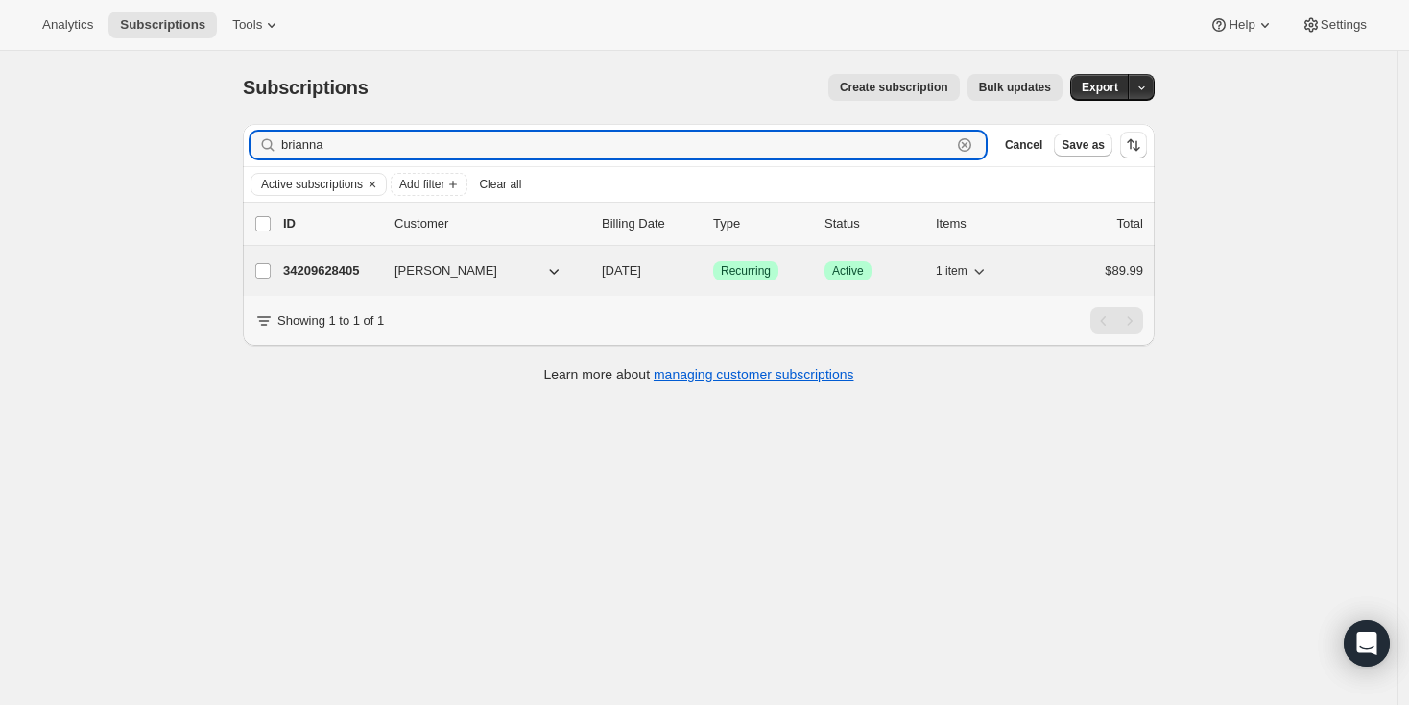
type input "brianna"
click at [315, 278] on p "34209628405" at bounding box center [331, 270] width 96 height 19
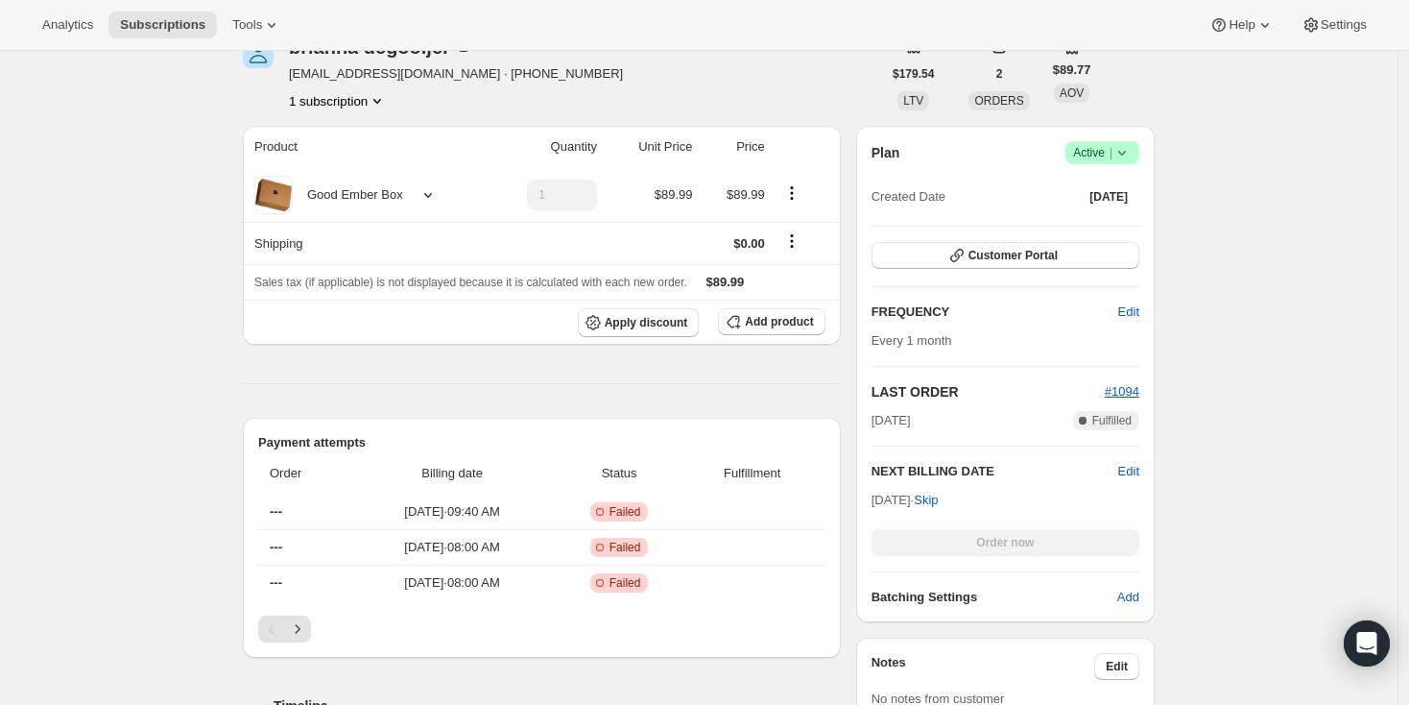
scroll to position [275, 0]
click at [302, 626] on icon "Next" at bounding box center [297, 628] width 19 height 19
click at [277, 628] on icon "Previous" at bounding box center [271, 628] width 19 height 19
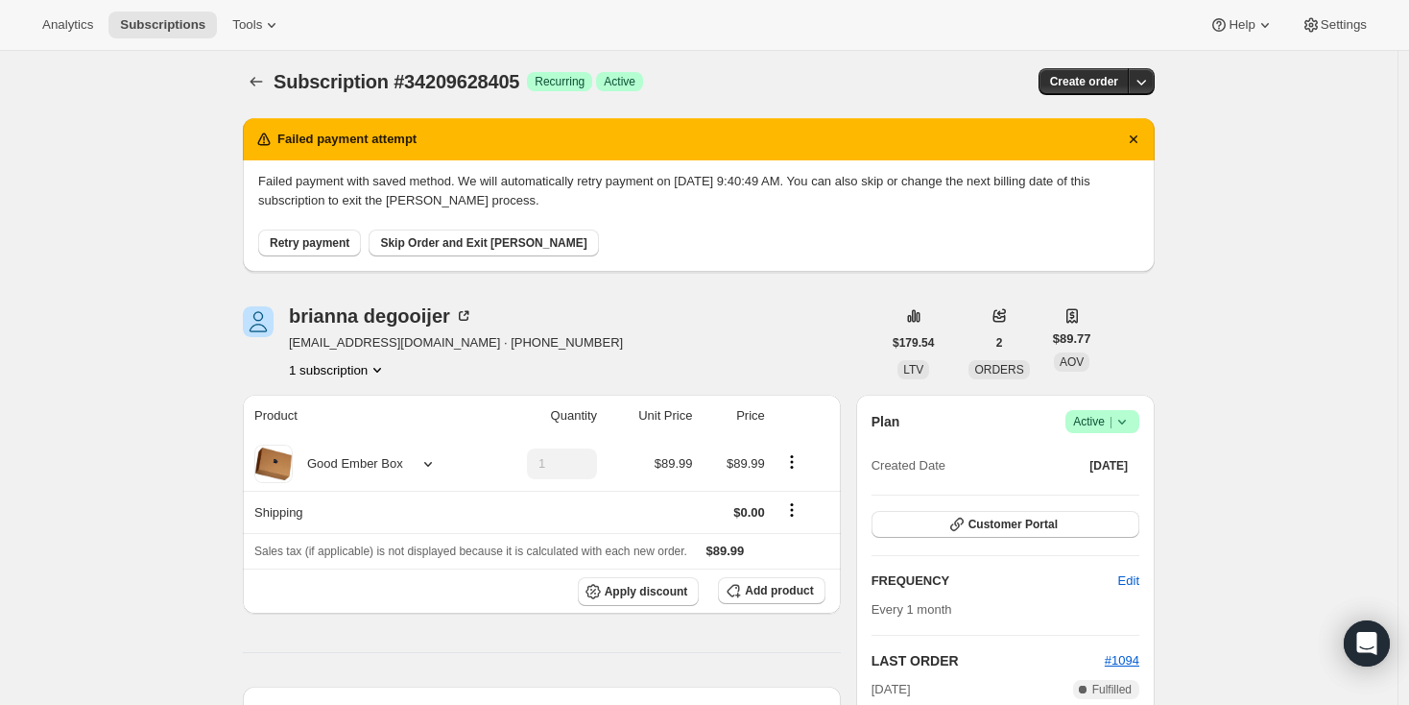
scroll to position [0, 0]
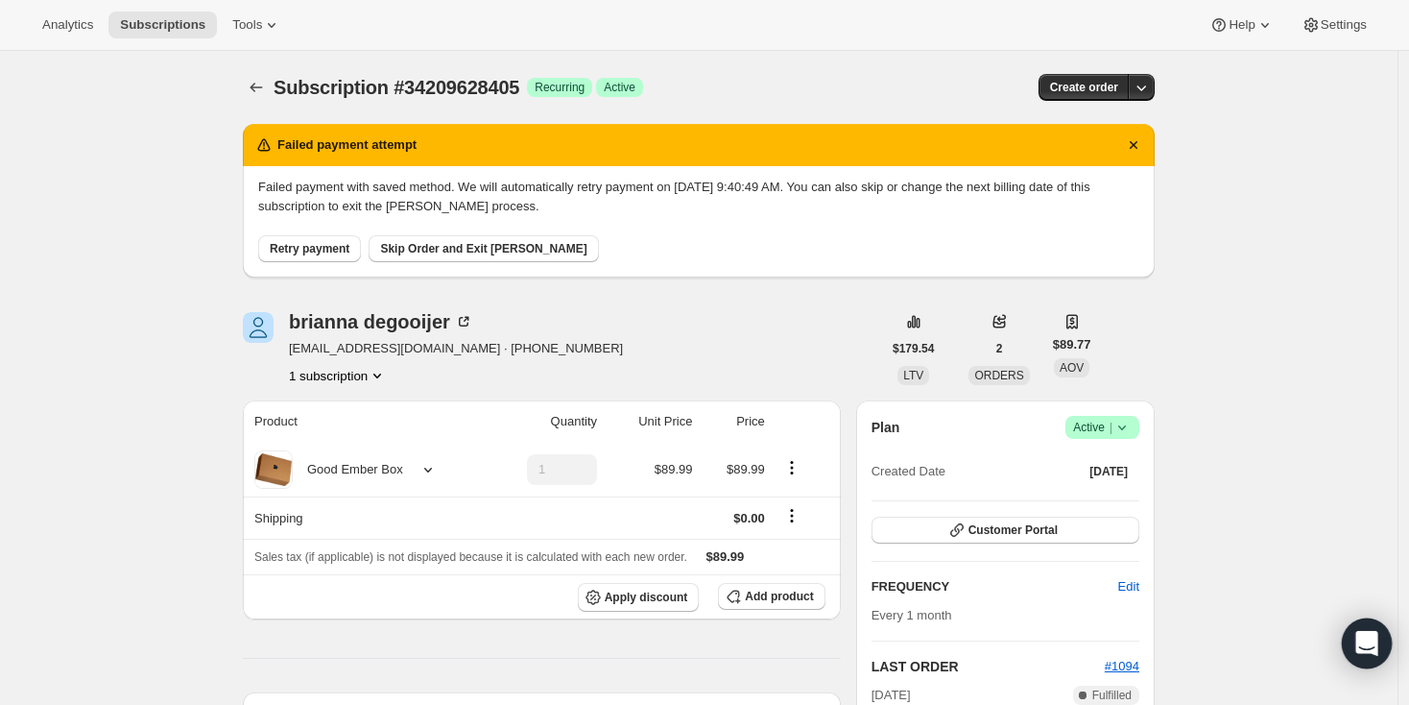
click at [1360, 650] on icon "Open Intercom Messenger" at bounding box center [1367, 643] width 22 height 25
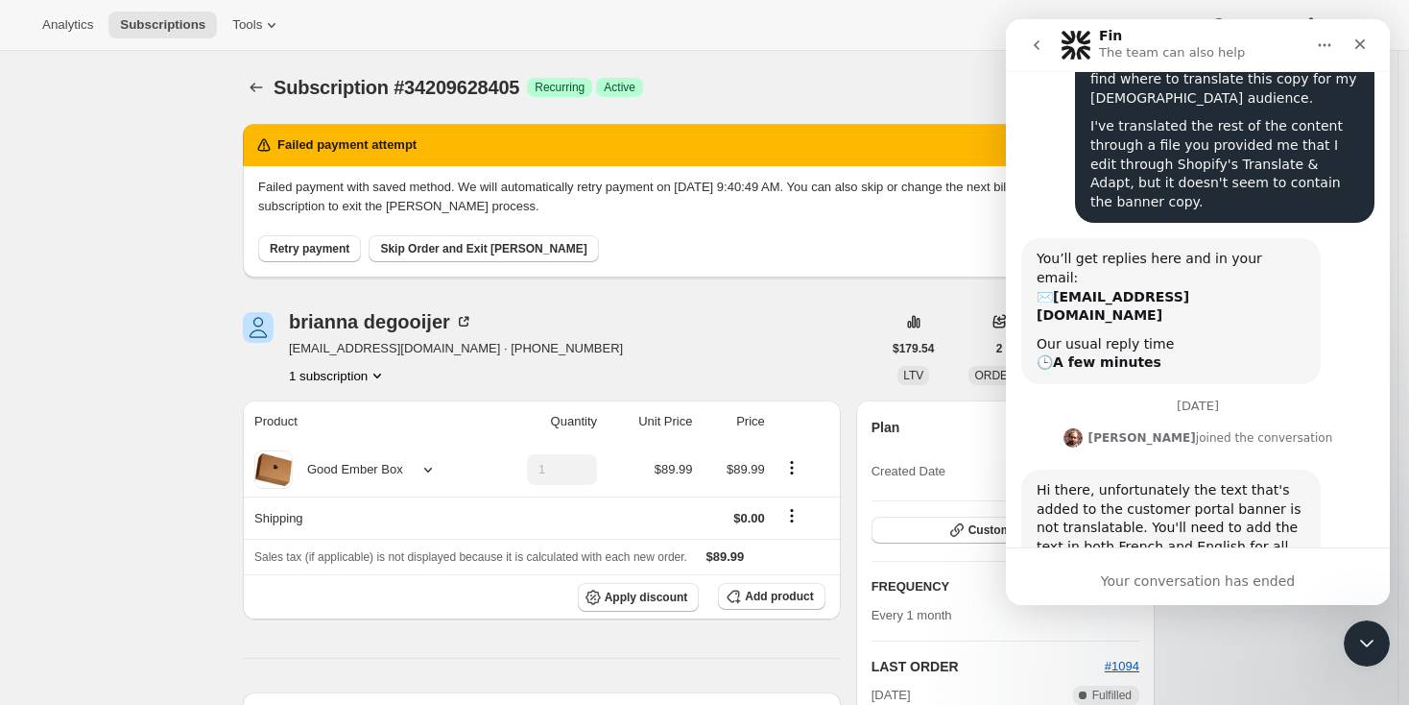
scroll to position [179, 0]
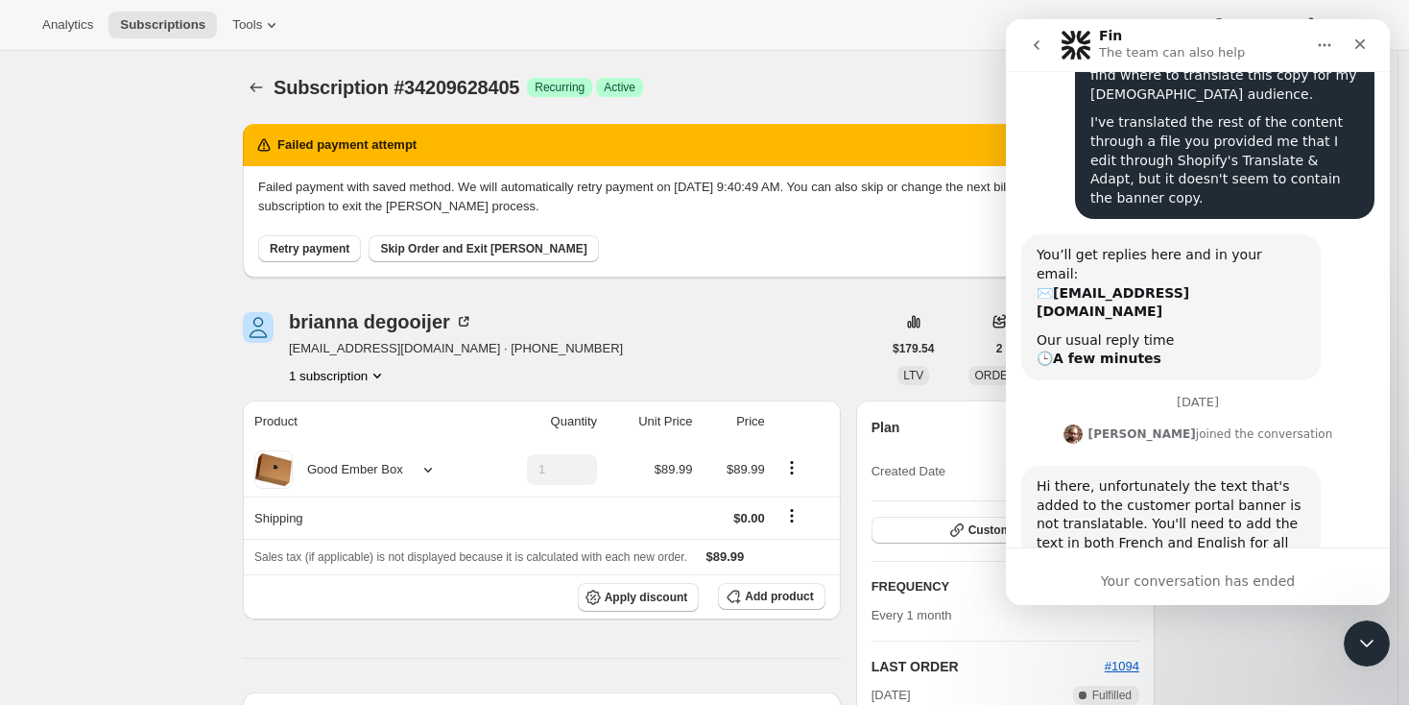
click at [1038, 51] on icon "go back" at bounding box center [1036, 44] width 15 height 15
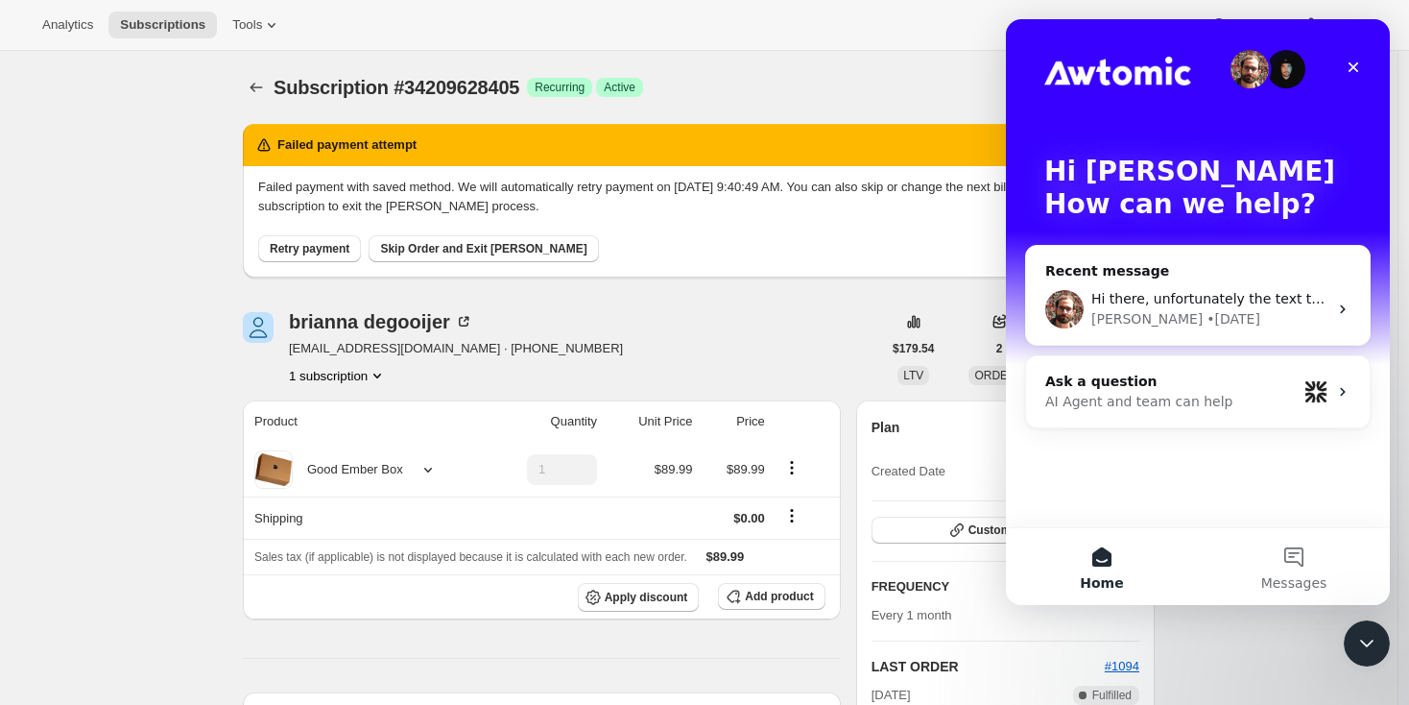
scroll to position [0, 0]
click at [1214, 409] on div "AI Agent and team can help" at bounding box center [1172, 402] width 252 height 20
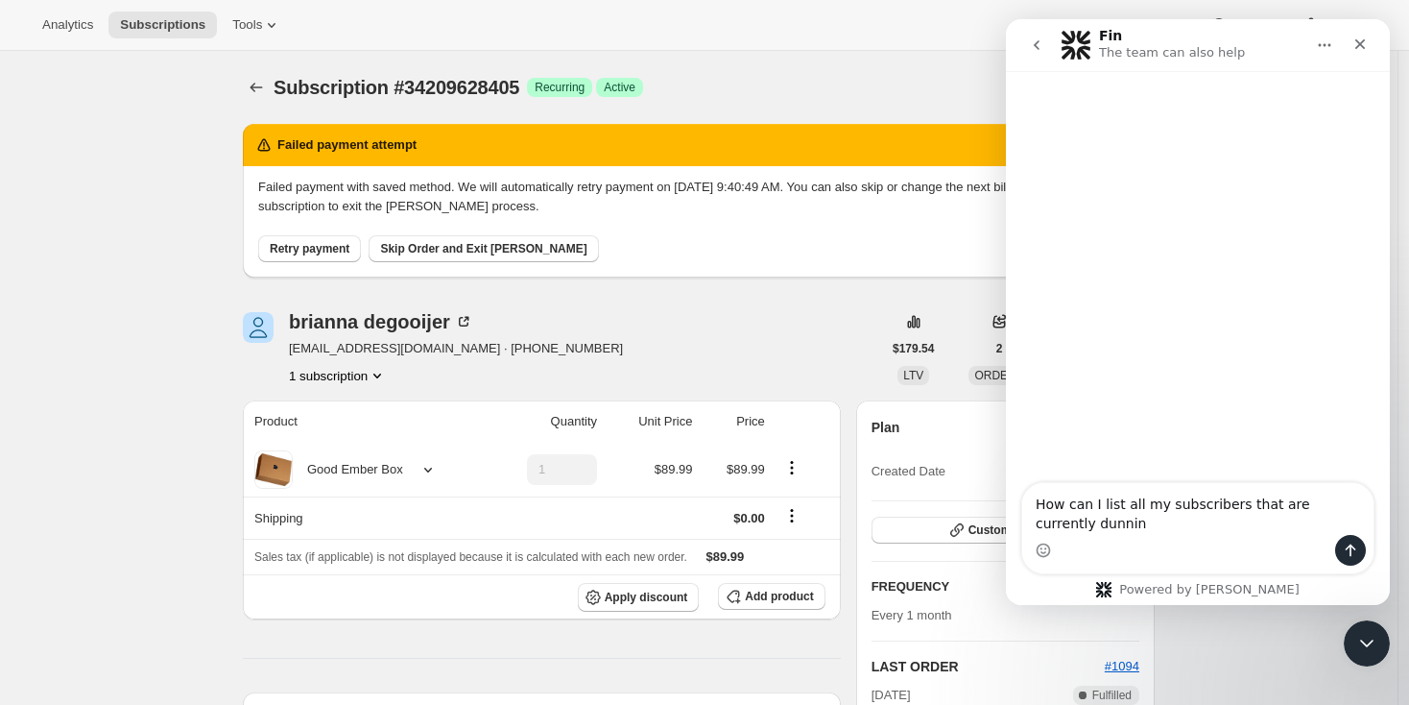
type textarea "How can I list all my subscribers that are currently [PERSON_NAME]"
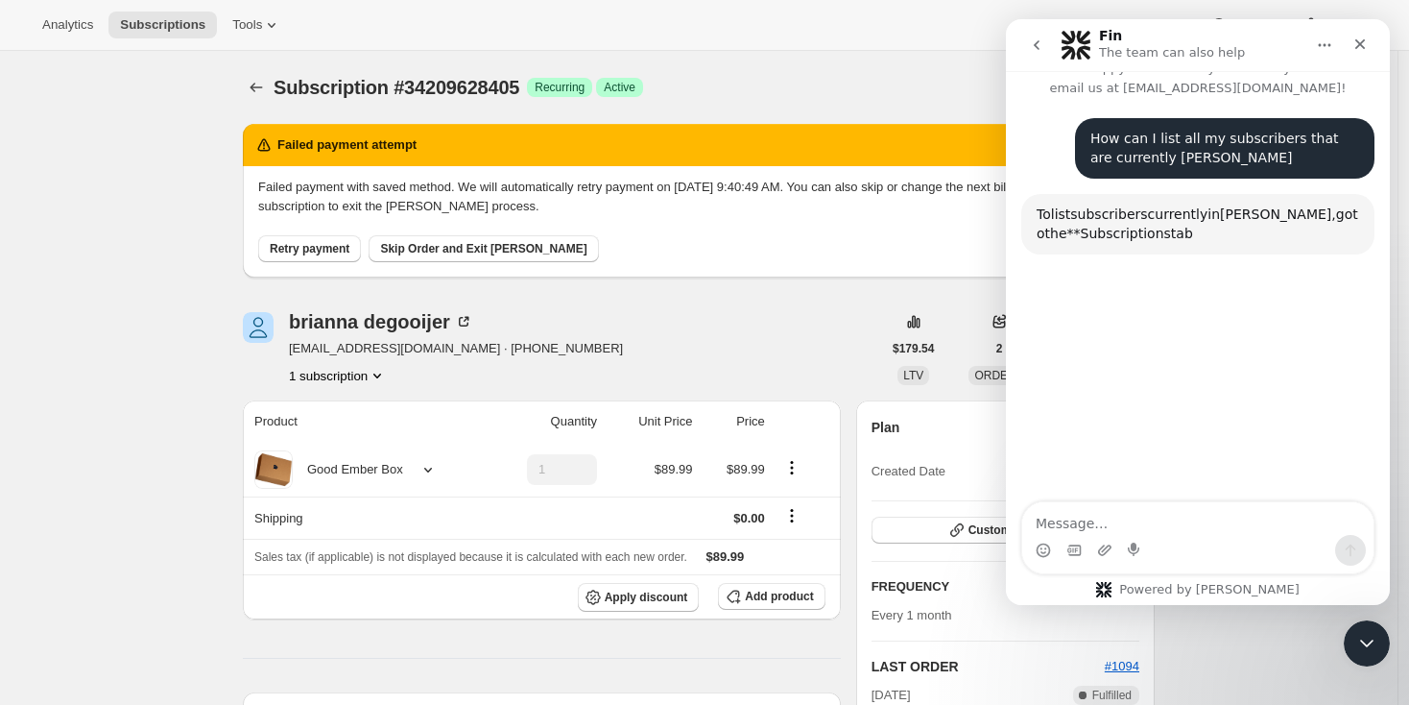
scroll to position [160, 0]
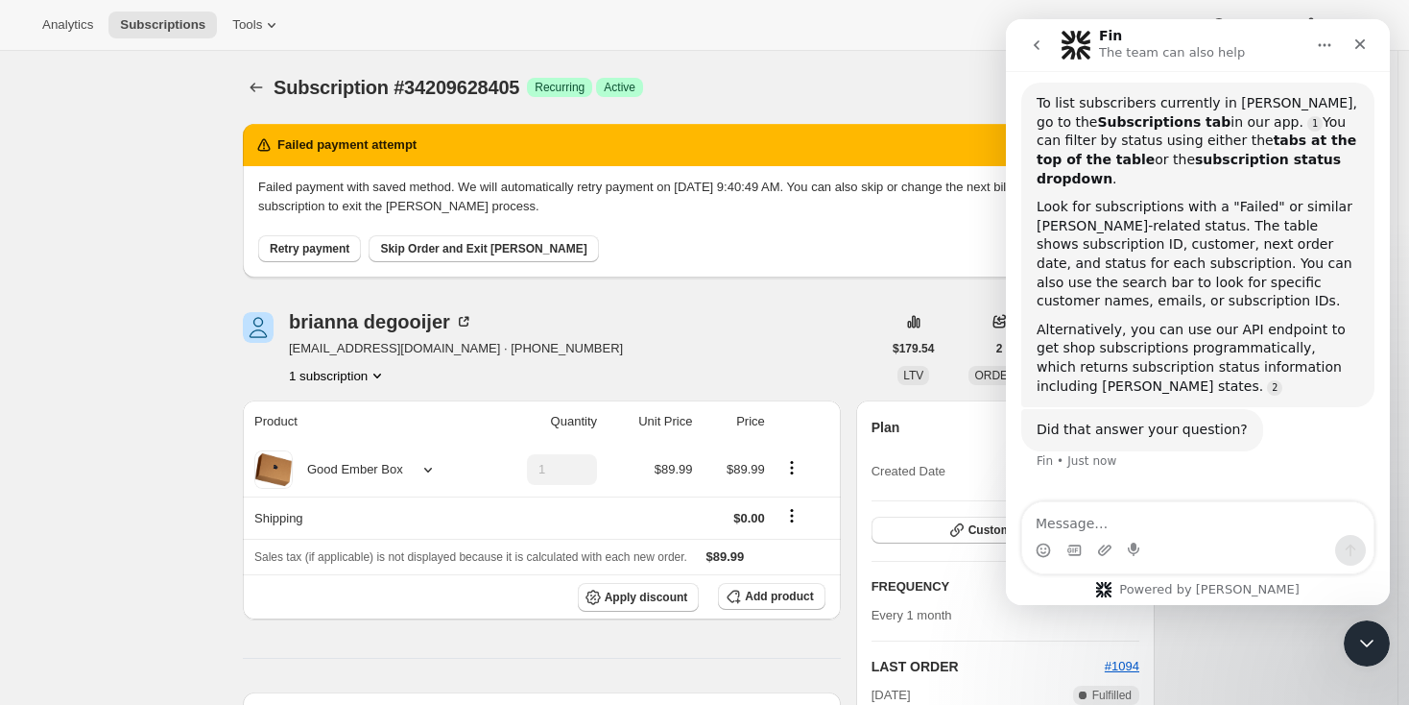
click at [255, 84] on icon "Subscriptions" at bounding box center [256, 87] width 19 height 19
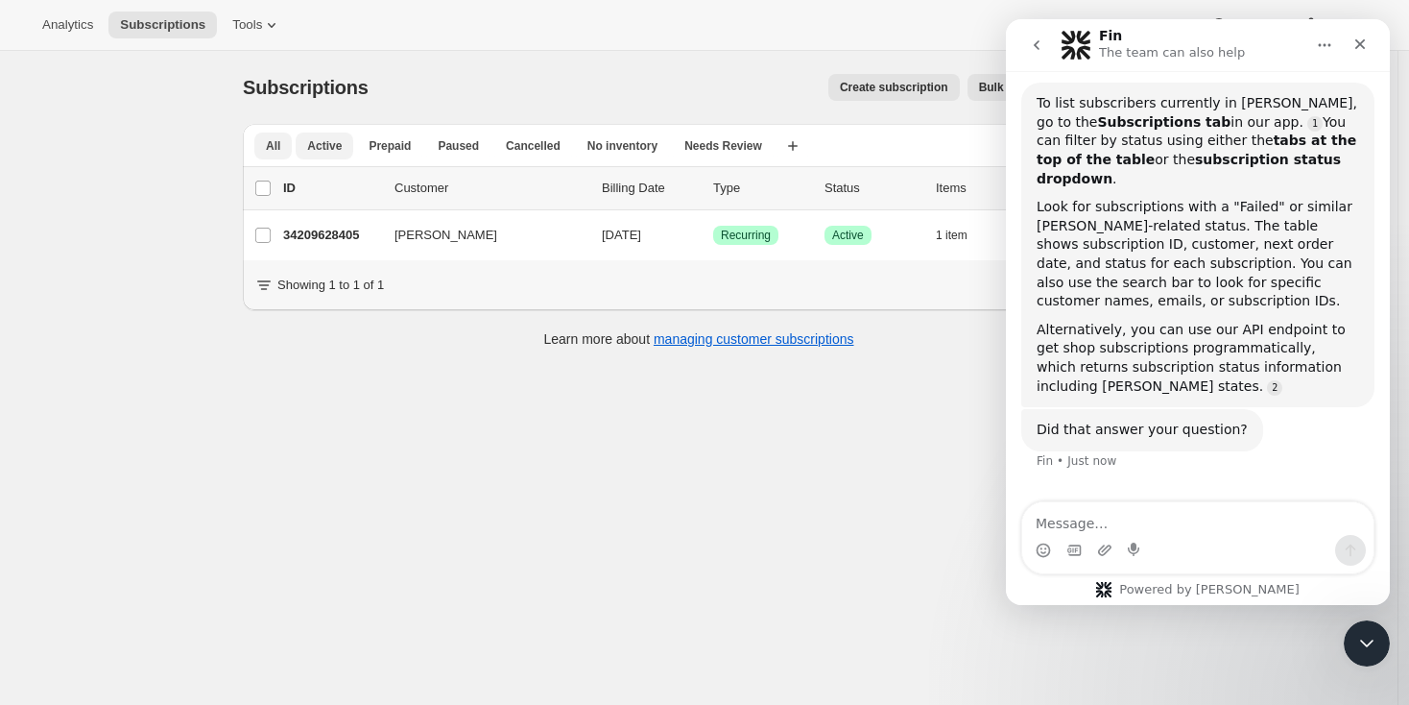
click at [279, 145] on span "All" at bounding box center [273, 145] width 14 height 15
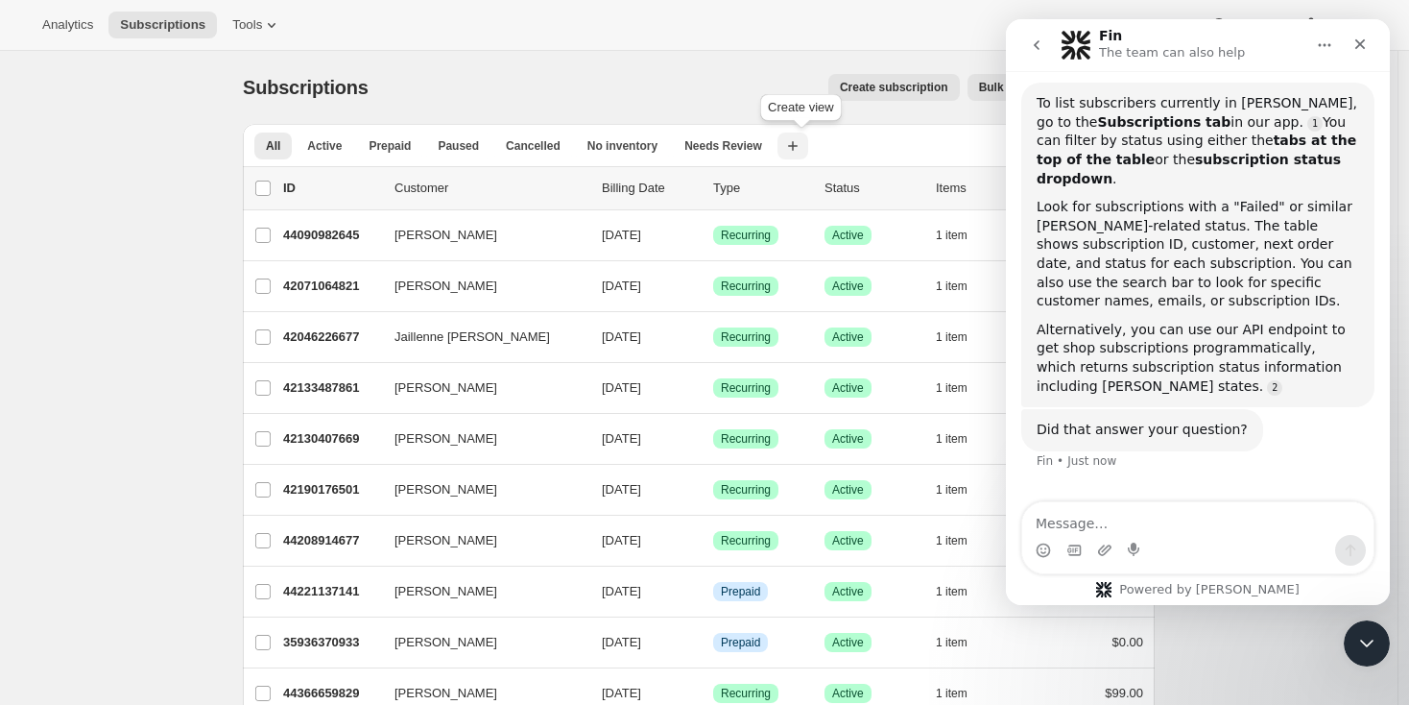
click at [799, 144] on icon "button" at bounding box center [792, 145] width 19 height 19
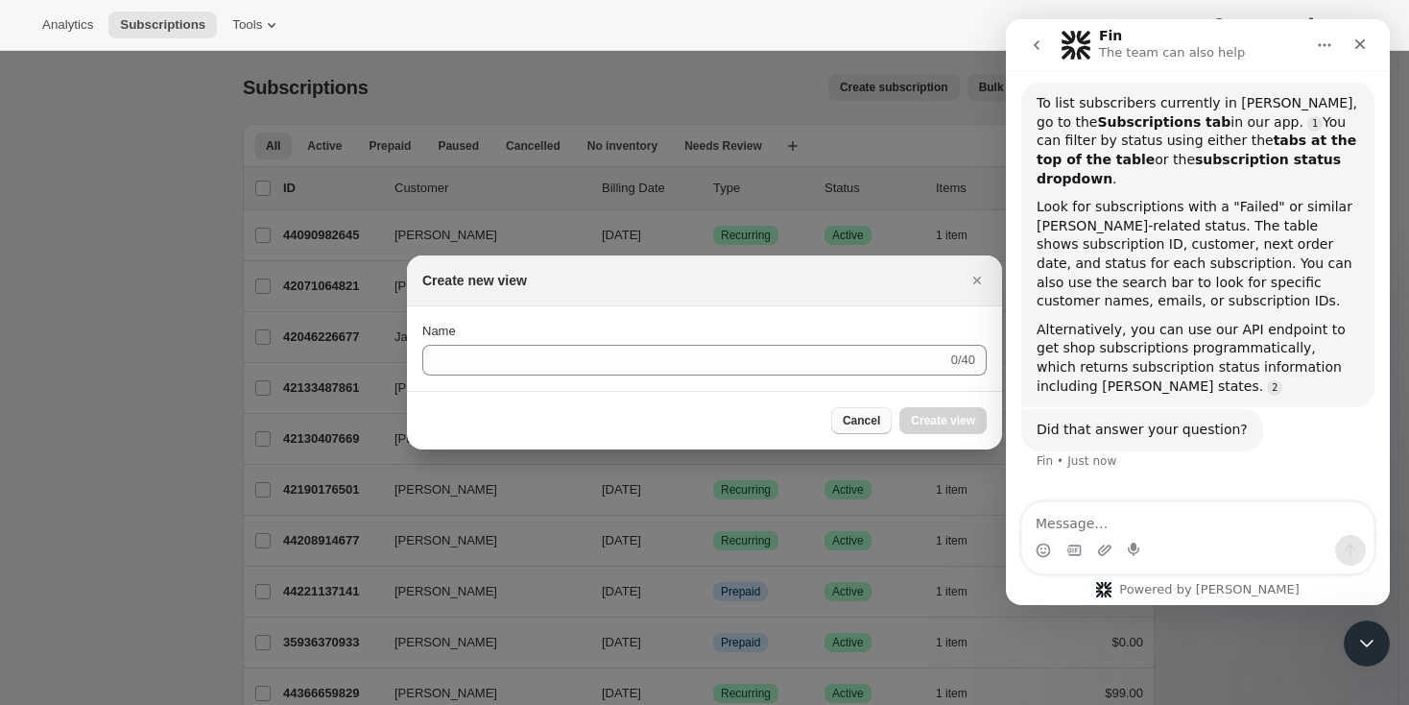
click at [848, 424] on span "Cancel" at bounding box center [861, 420] width 37 height 15
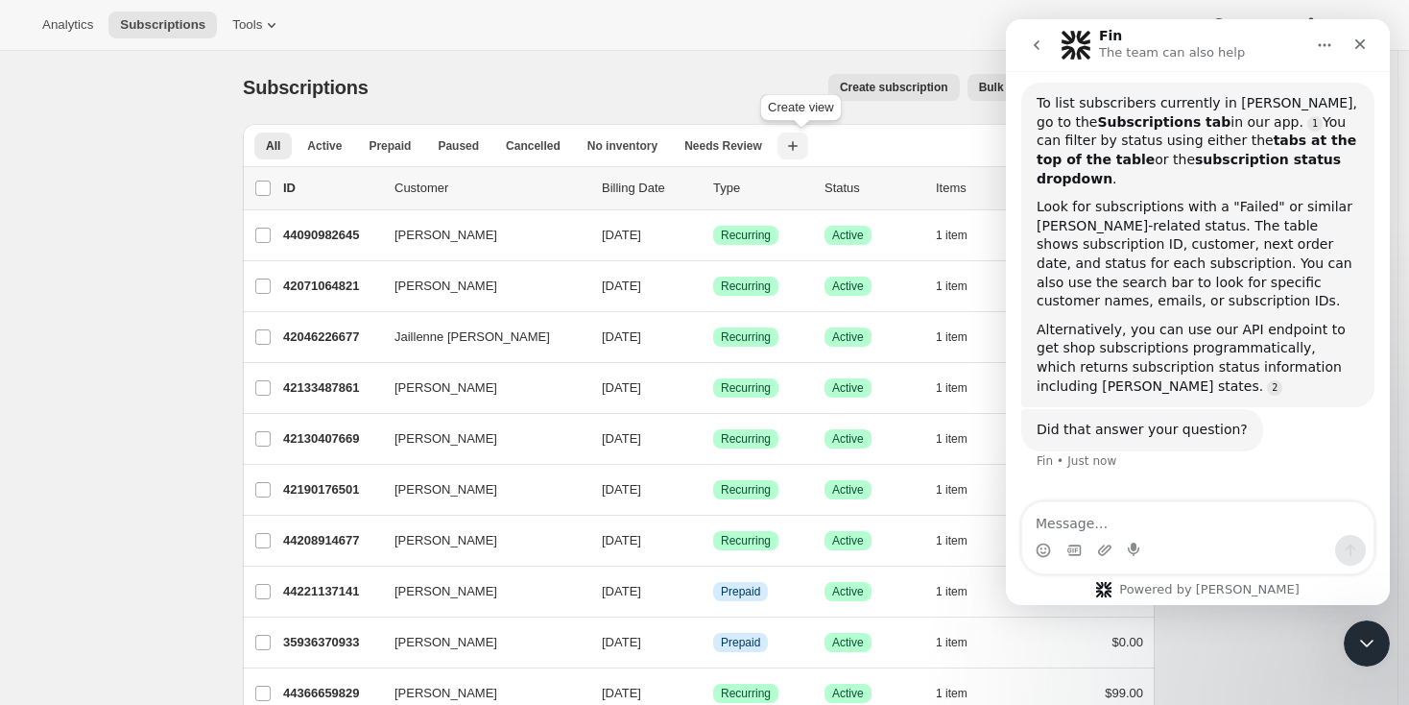
click at [795, 146] on icon "button" at bounding box center [792, 145] width 19 height 19
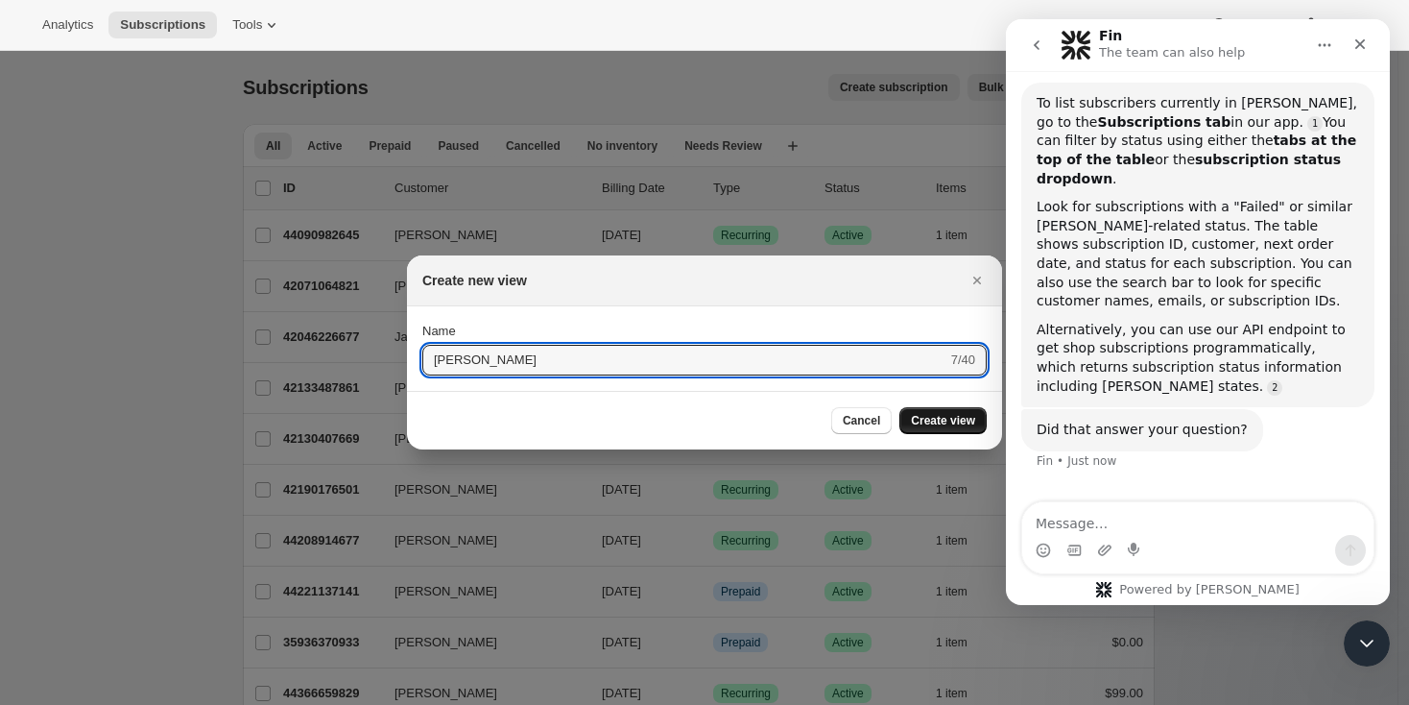
type input "[PERSON_NAME]"
click at [915, 415] on span "Create view" at bounding box center [943, 420] width 64 height 15
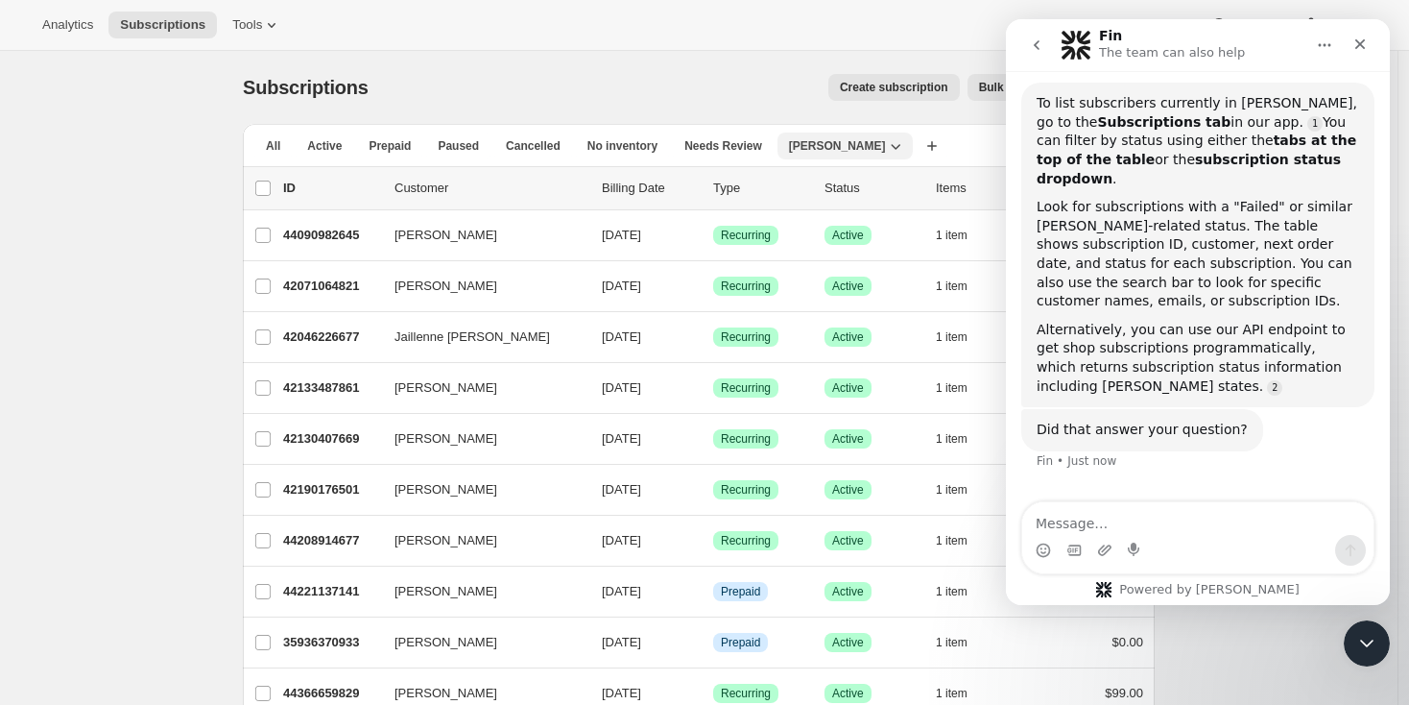
click at [886, 143] on icon "button" at bounding box center [895, 145] width 19 height 19
click at [832, 246] on span "Delete view" at bounding box center [832, 251] width 64 height 14
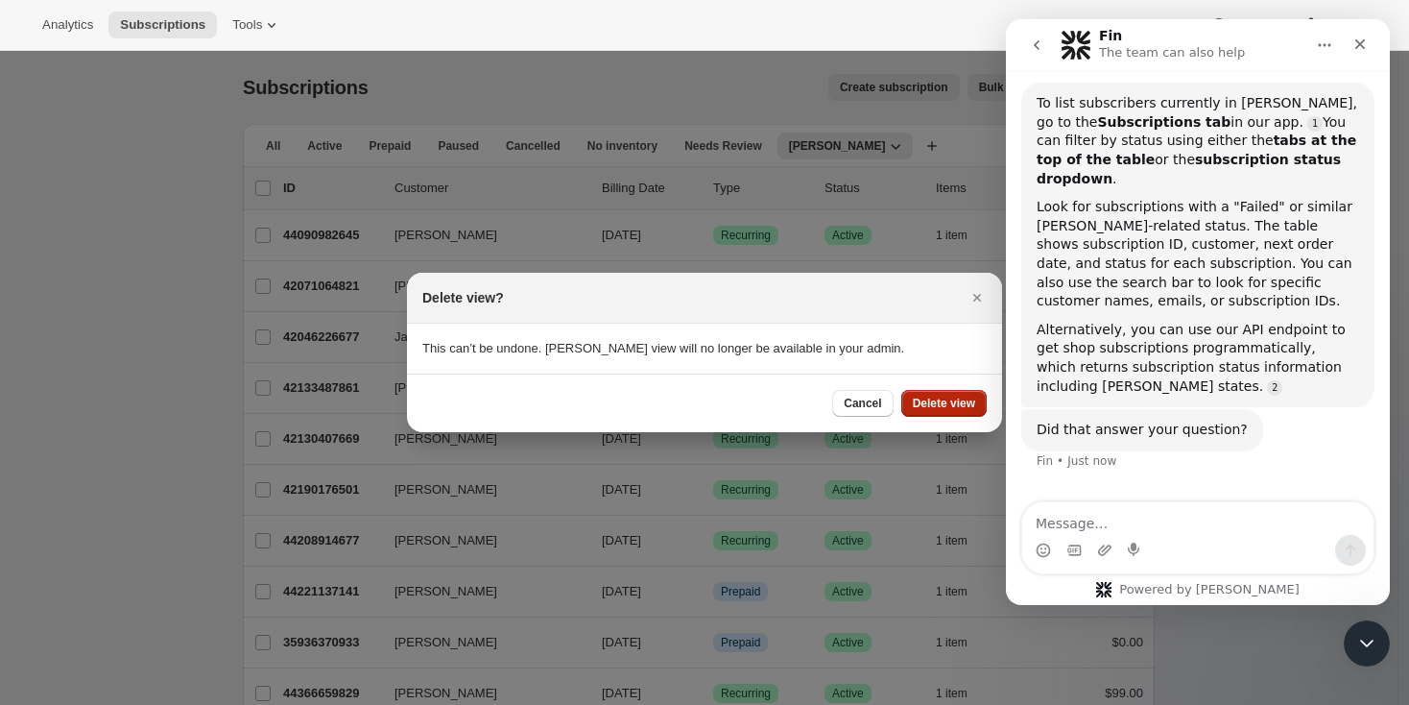
click at [919, 400] on span "Delete view" at bounding box center [944, 403] width 62 height 15
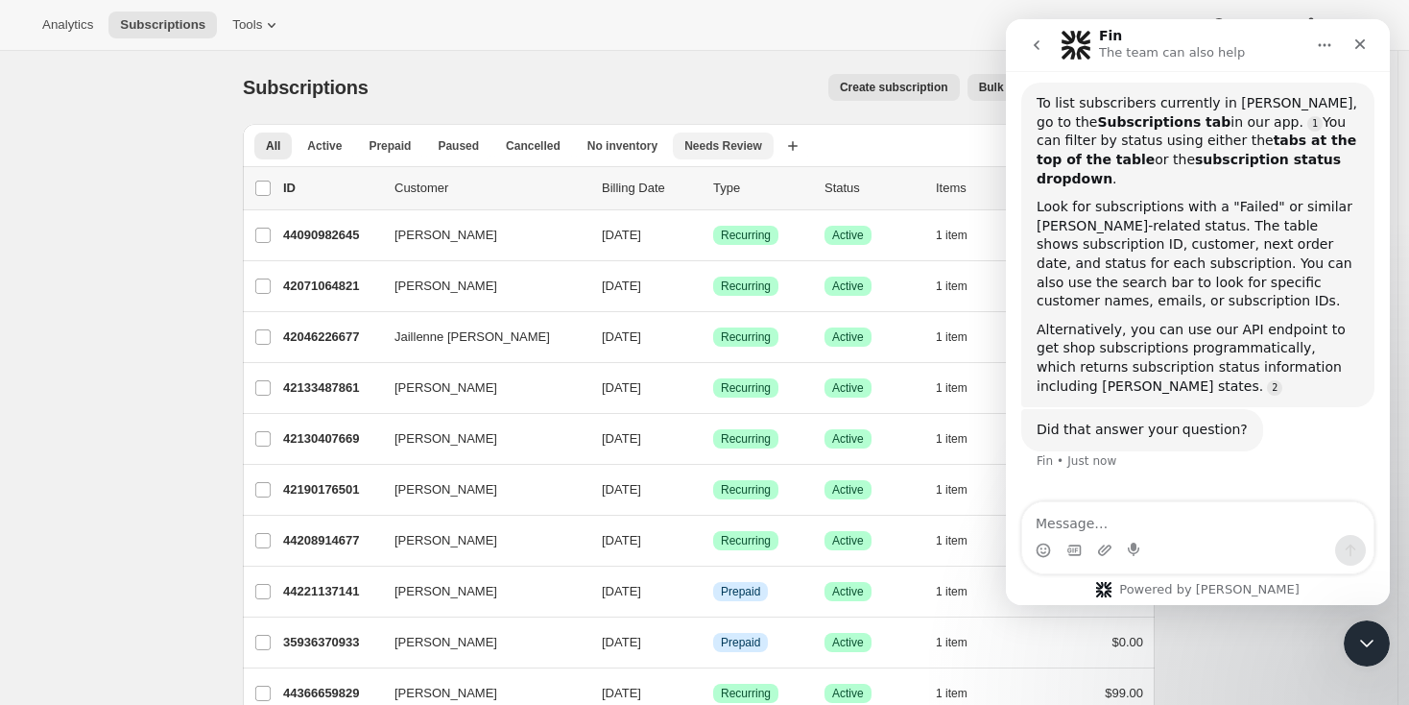
click at [760, 146] on span "Needs Review" at bounding box center [724, 145] width 78 height 15
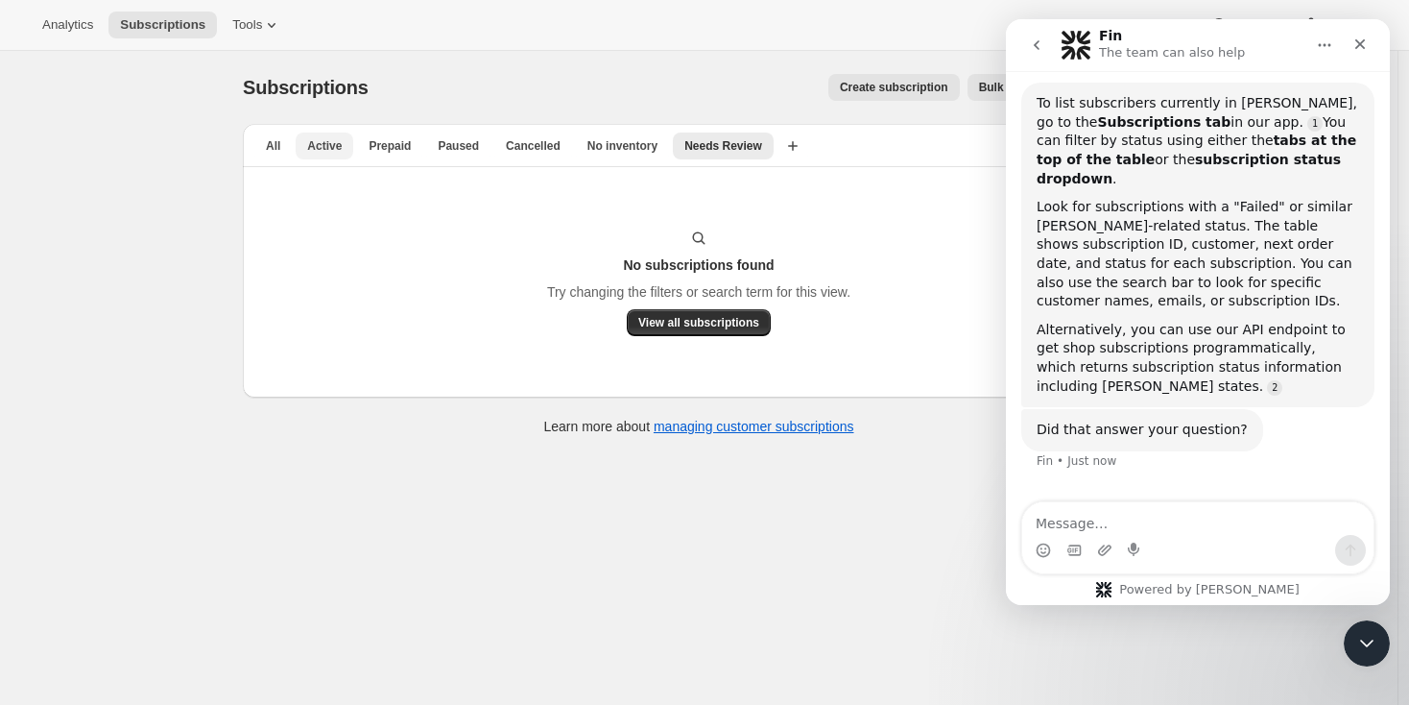
click at [322, 138] on span "Active" at bounding box center [324, 145] width 35 height 15
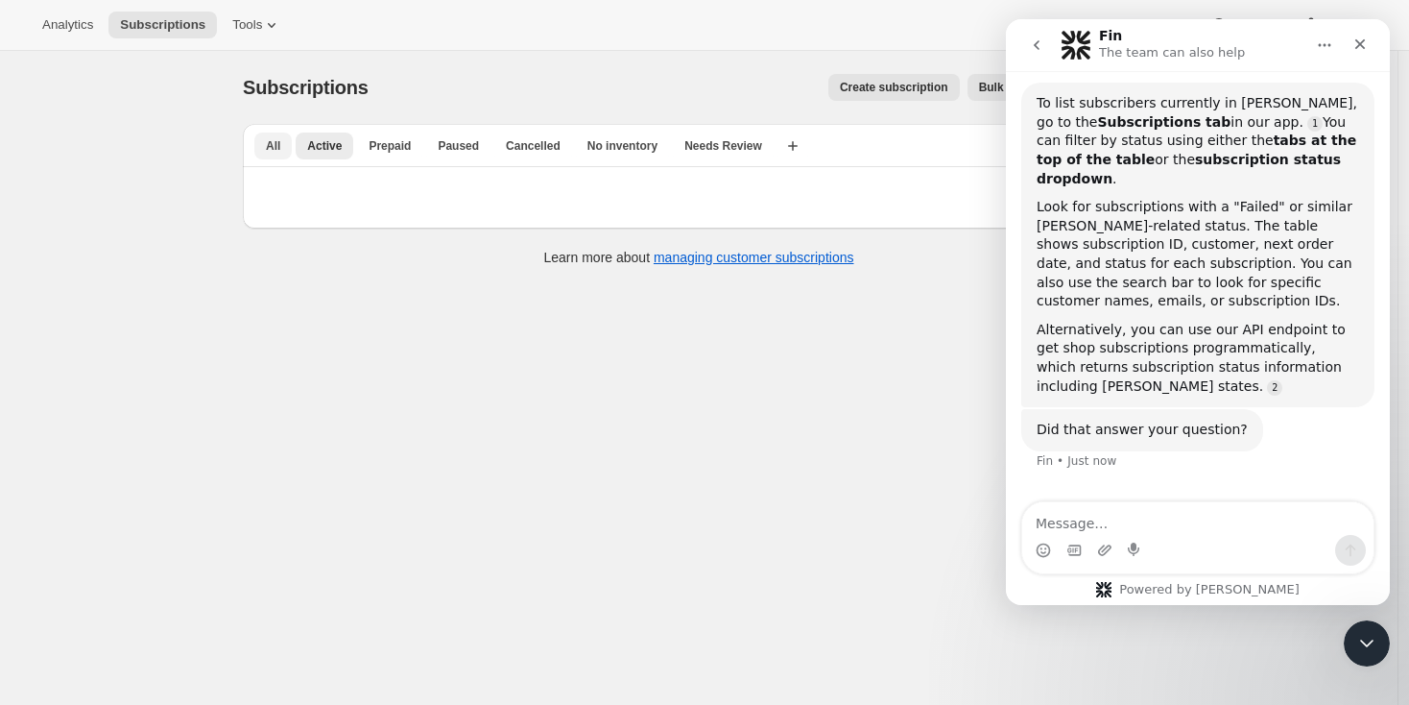
click at [276, 149] on span "All" at bounding box center [273, 145] width 14 height 15
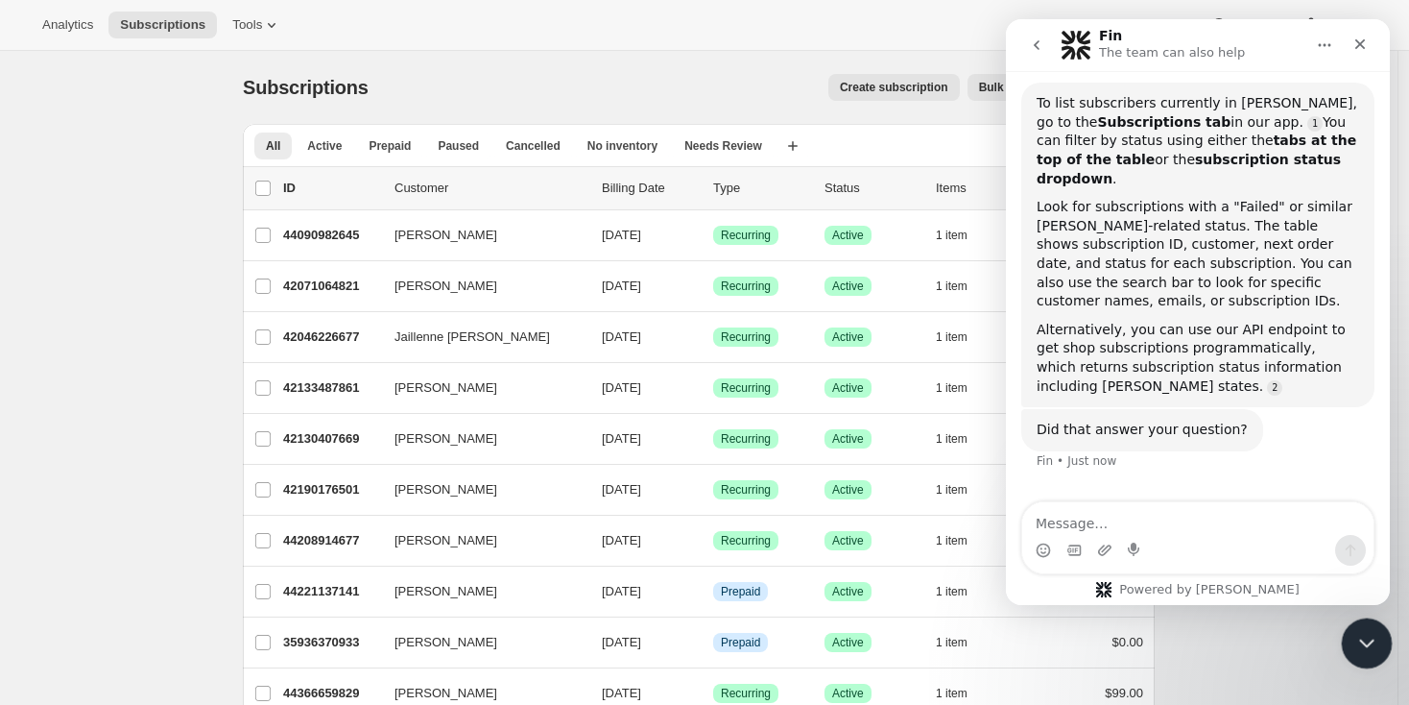
click at [1360, 631] on icon "Close Intercom Messenger" at bounding box center [1364, 640] width 23 height 23
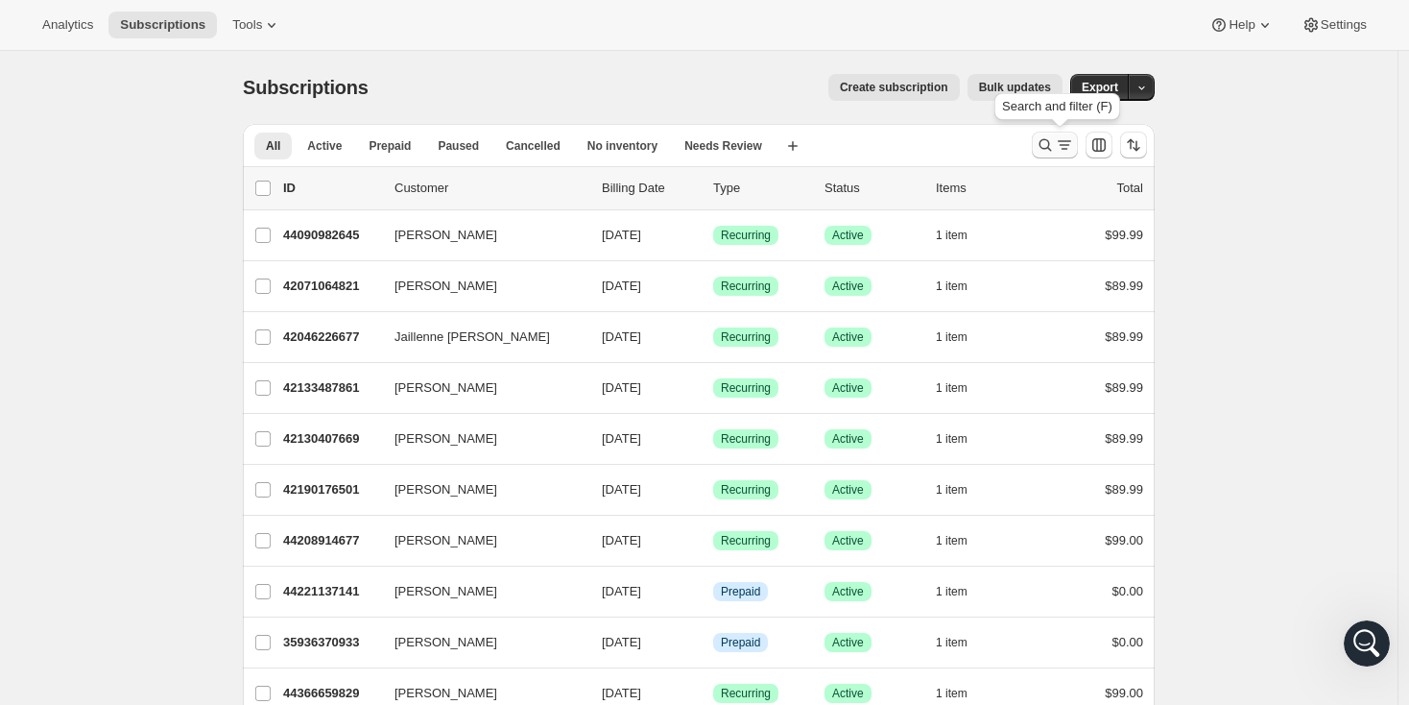
click at [1055, 149] on icon "Search and filter results" at bounding box center [1045, 144] width 19 height 19
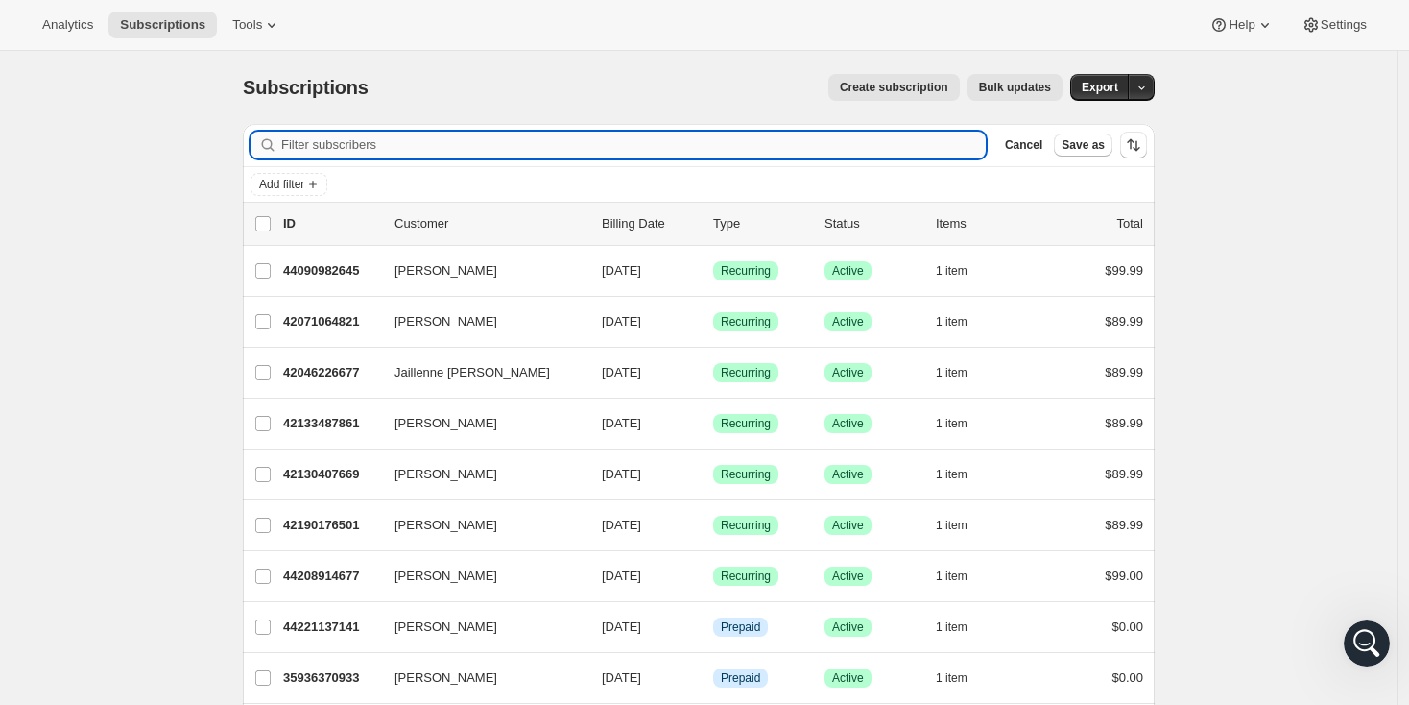
click at [578, 139] on input "Filter subscribers" at bounding box center [633, 145] width 705 height 27
click at [304, 181] on span "Add filter" at bounding box center [281, 184] width 45 height 15
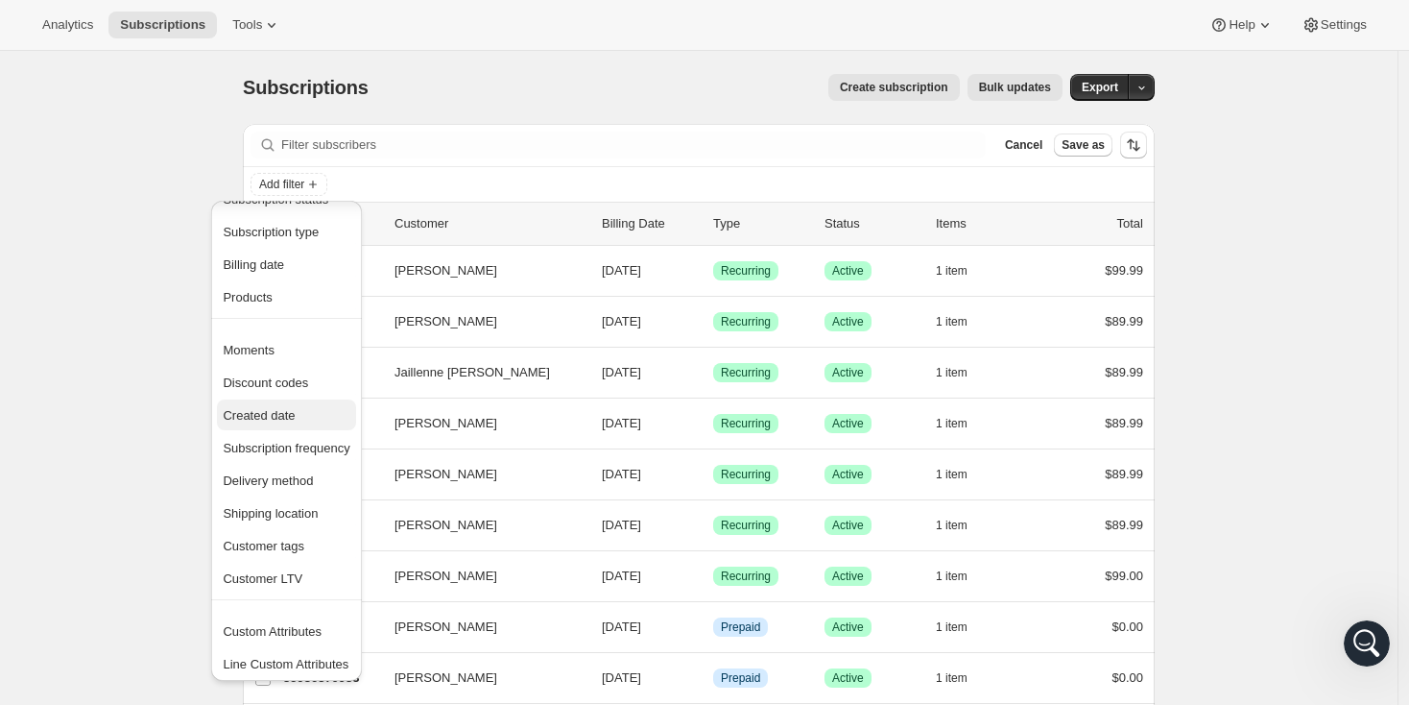
scroll to position [37, 0]
click at [282, 545] on span "Customer tags" at bounding box center [264, 542] width 82 height 14
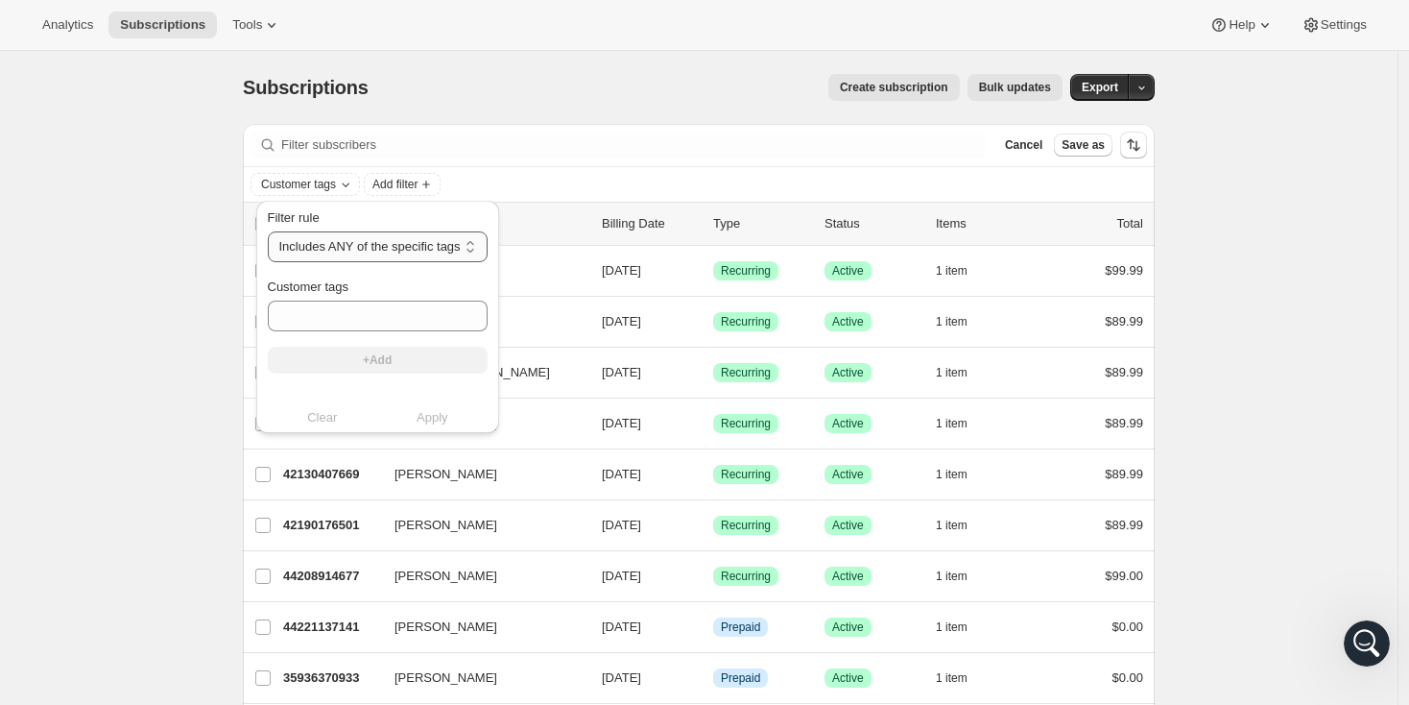
click at [373, 251] on select "Includes ANY of the specific tags Includes ALL of the specific tags Includes ON…" at bounding box center [378, 246] width 220 height 31
click at [268, 231] on select "Includes ANY of the specific tags Includes ALL of the specific tags Includes ON…" at bounding box center [378, 246] width 220 height 31
click at [349, 309] on input "Customer tags" at bounding box center [378, 316] width 220 height 31
type input "failed"
click at [1355, 635] on icon "Open Intercom Messenger" at bounding box center [1365, 641] width 32 height 32
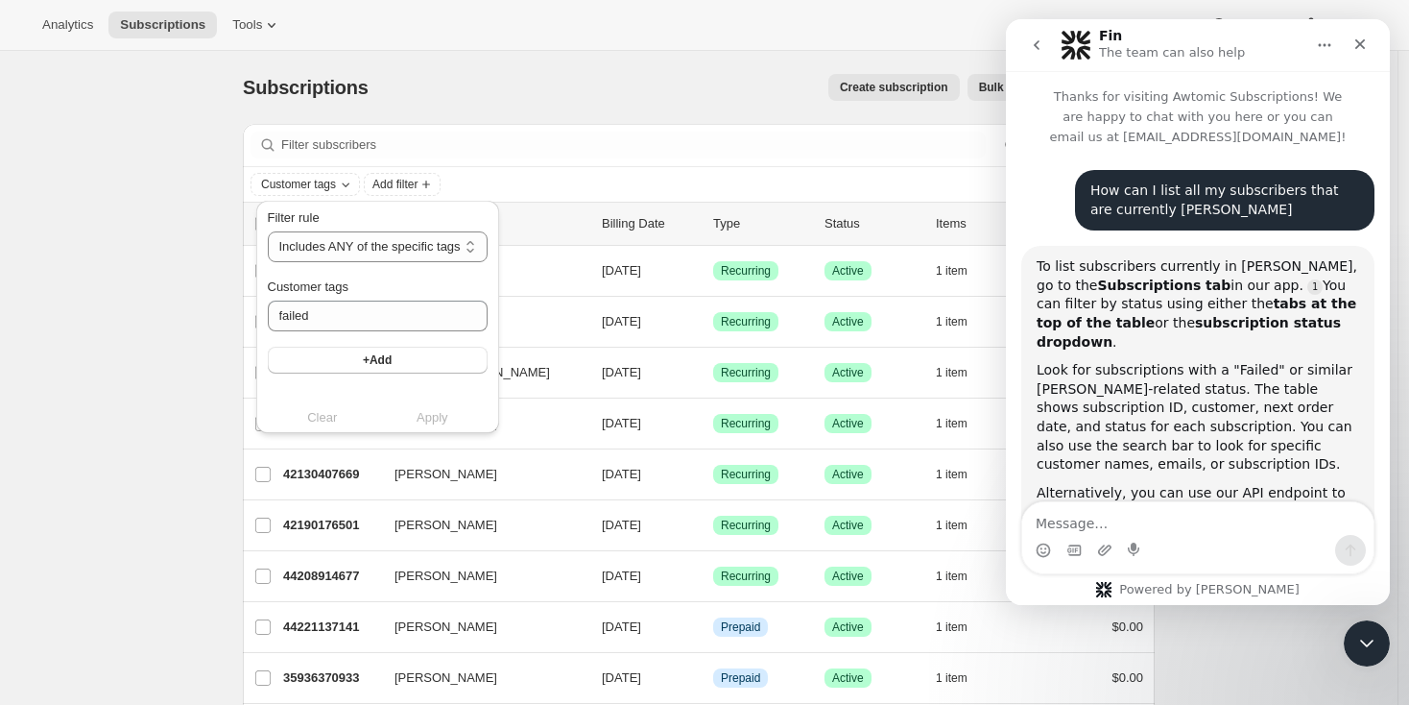
scroll to position [133, 0]
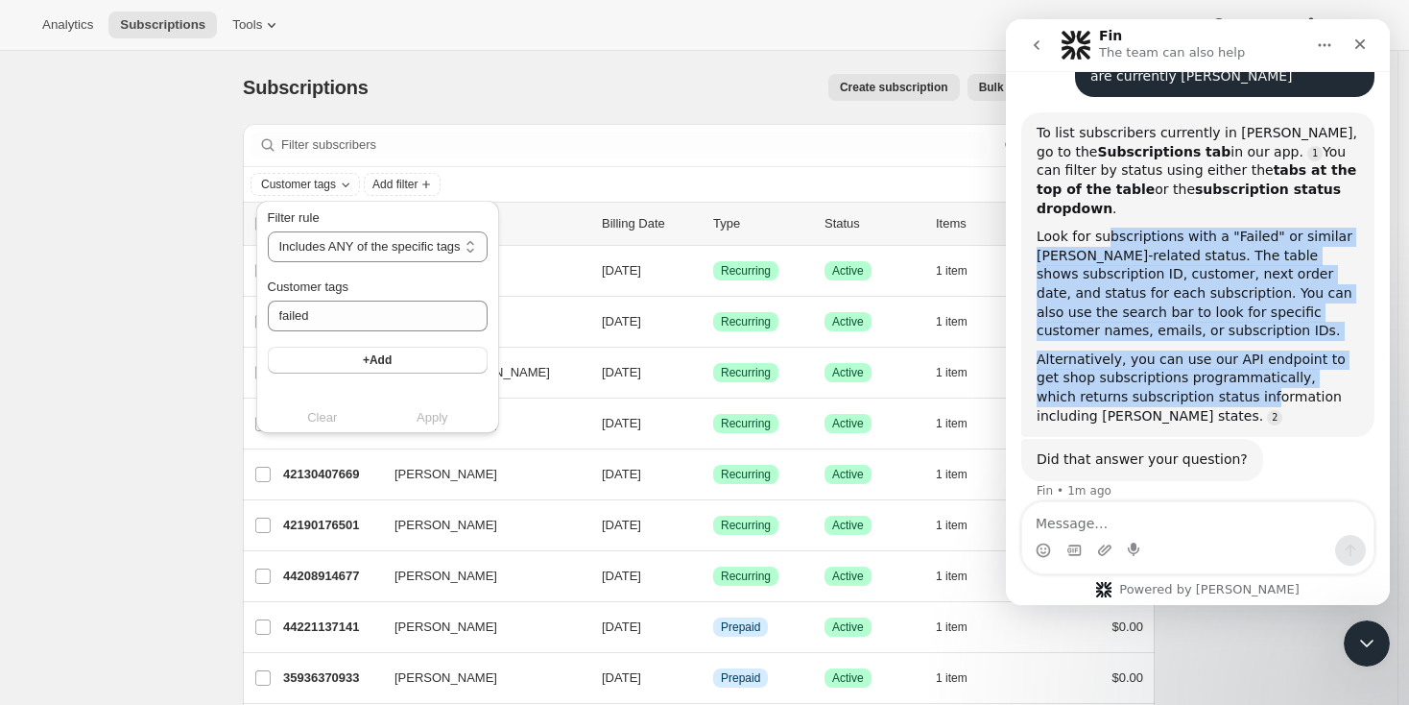
drag, startPoint x: 1102, startPoint y: 223, endPoint x: 1223, endPoint y: 377, distance: 196.3
click at [1223, 377] on div "To list subscribers currently in [PERSON_NAME], go to the Subscriptions tab in …" at bounding box center [1198, 274] width 323 height 301
click at [1223, 377] on div "Alternatively, you can use our API endpoint to get shop subscriptions programma…" at bounding box center [1198, 387] width 323 height 75
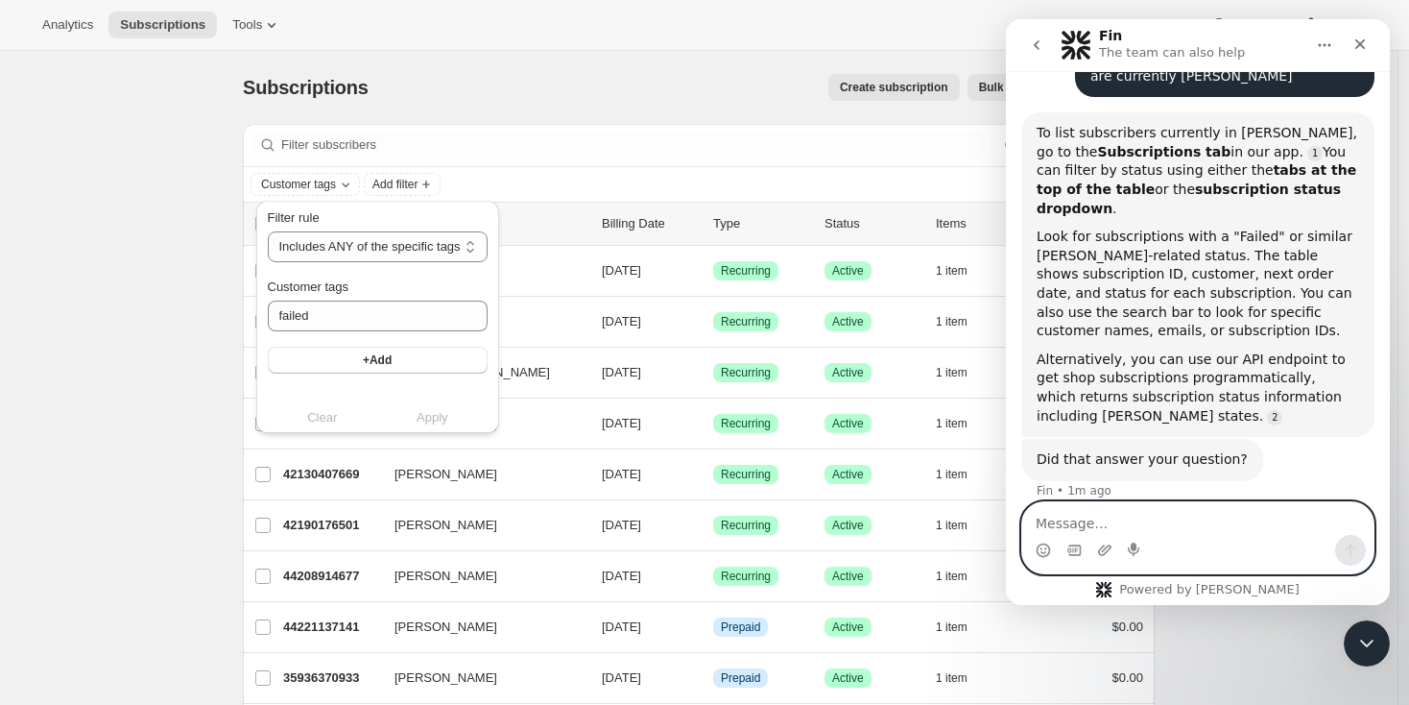
click at [1139, 510] on textarea "Message…" at bounding box center [1198, 518] width 351 height 33
type textarea "That doesn't work"
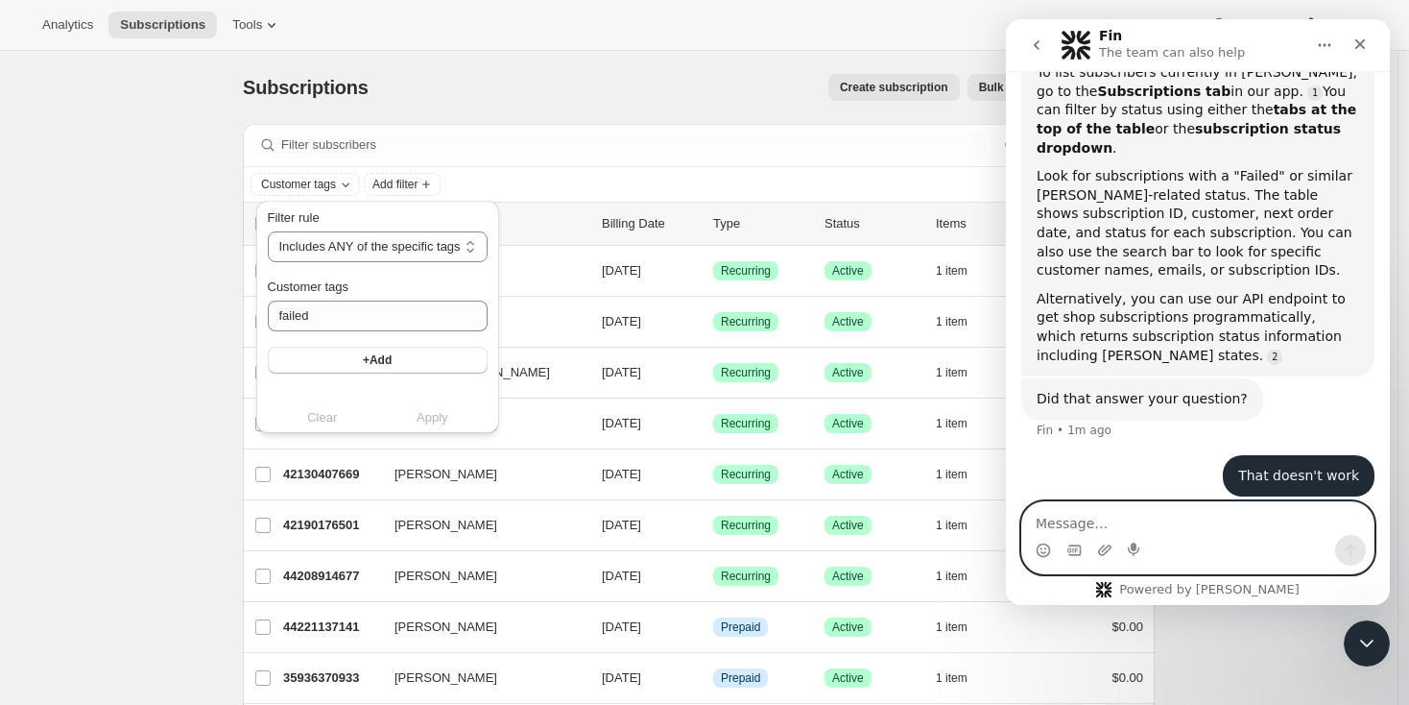
scroll to position [253, 0]
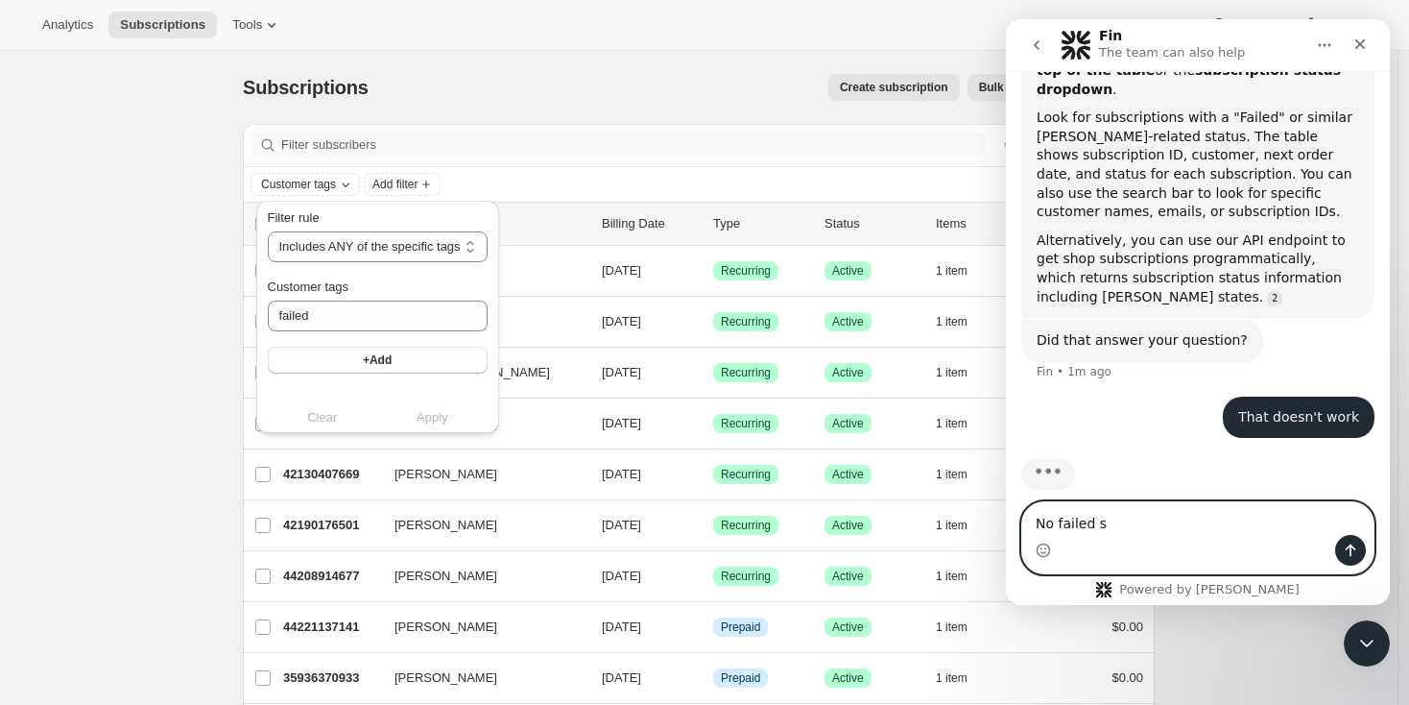
type textarea "No failed s"
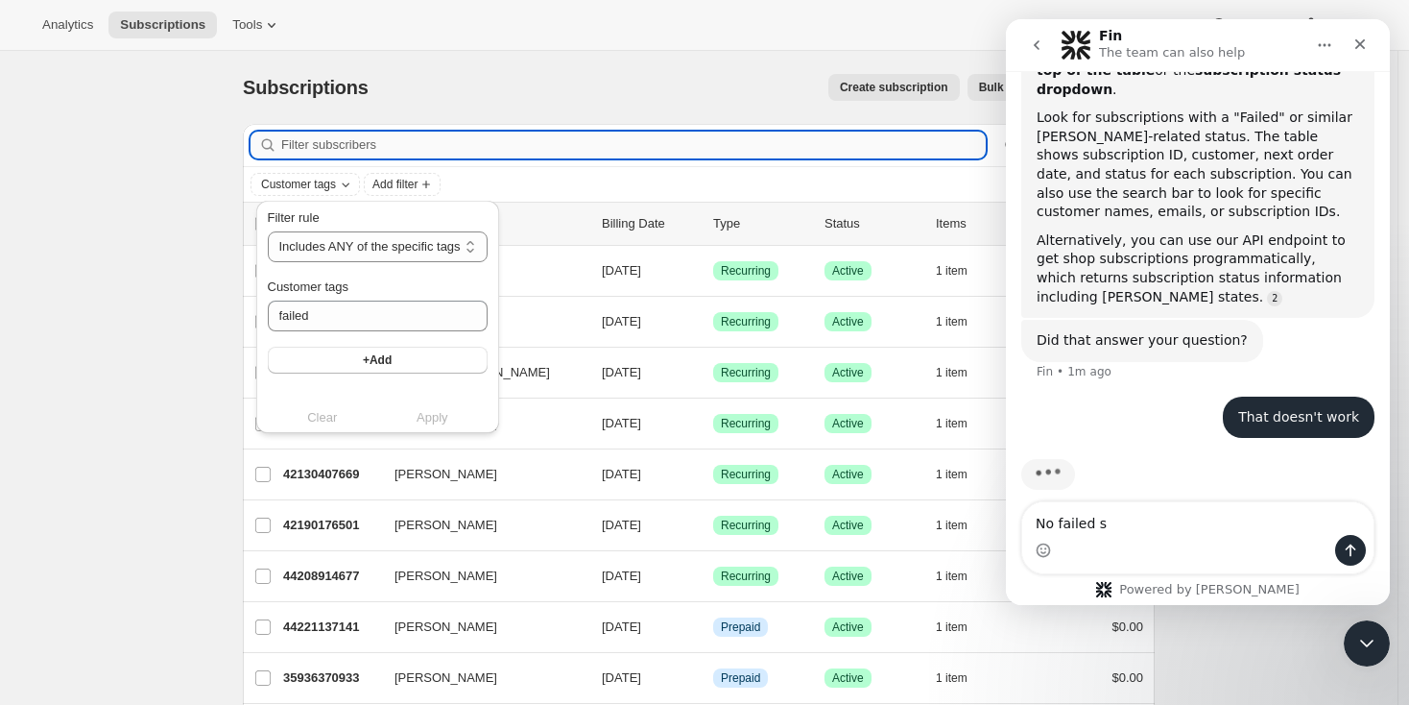
scroll to position [3, 0]
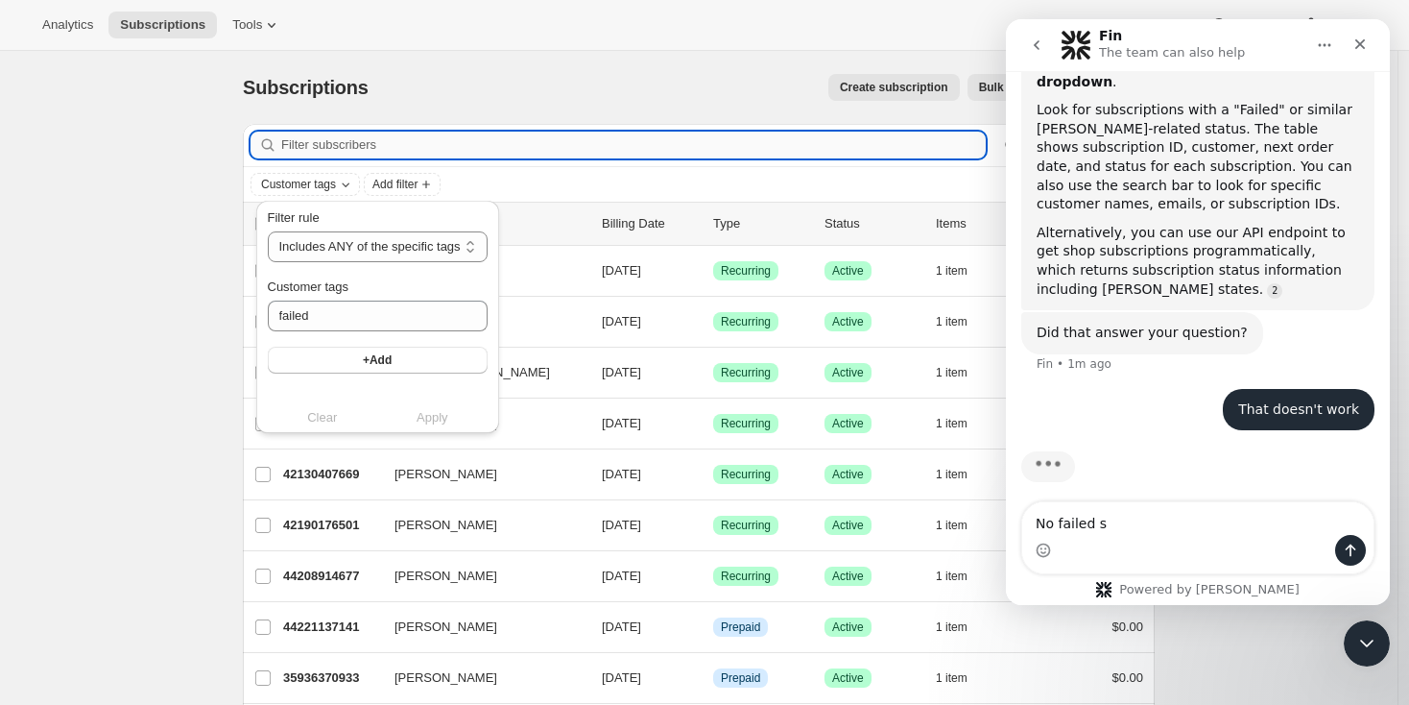
click at [486, 151] on input "Filter subscribers" at bounding box center [633, 145] width 705 height 27
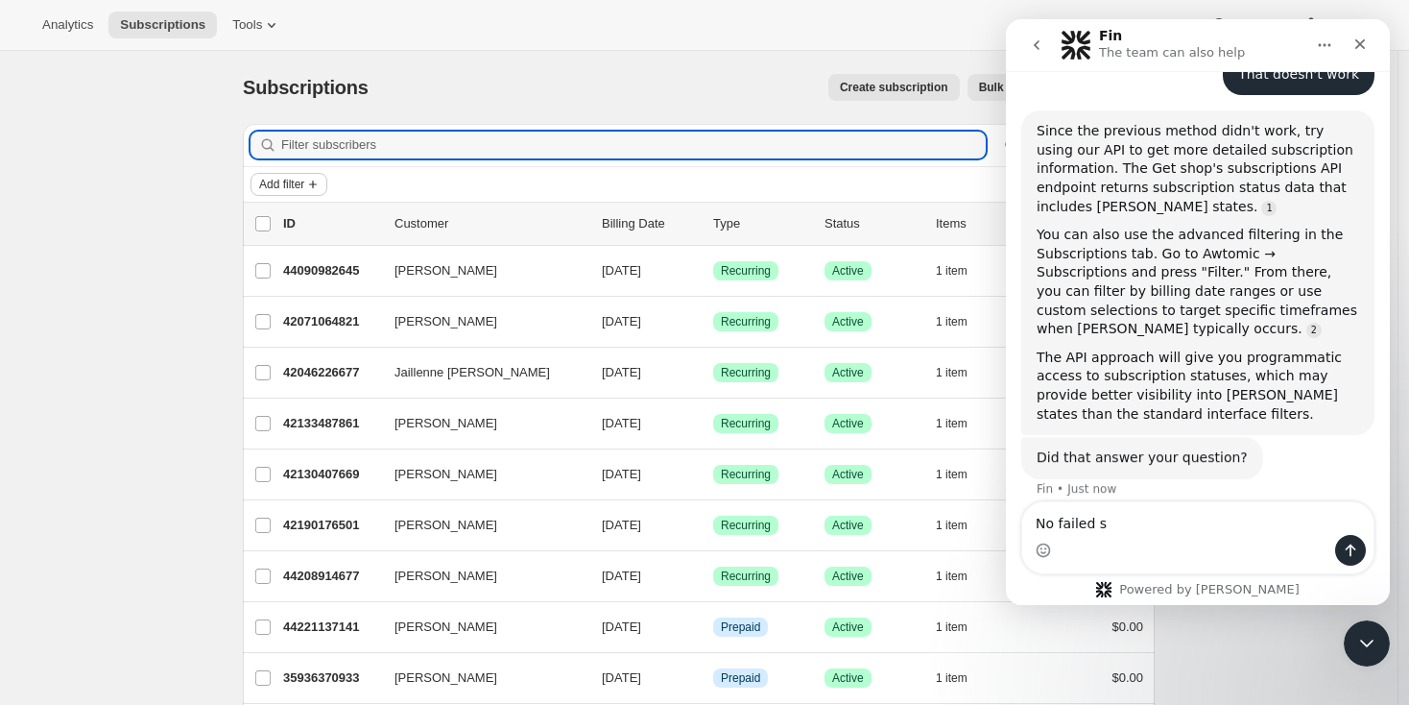
scroll to position [574, 0]
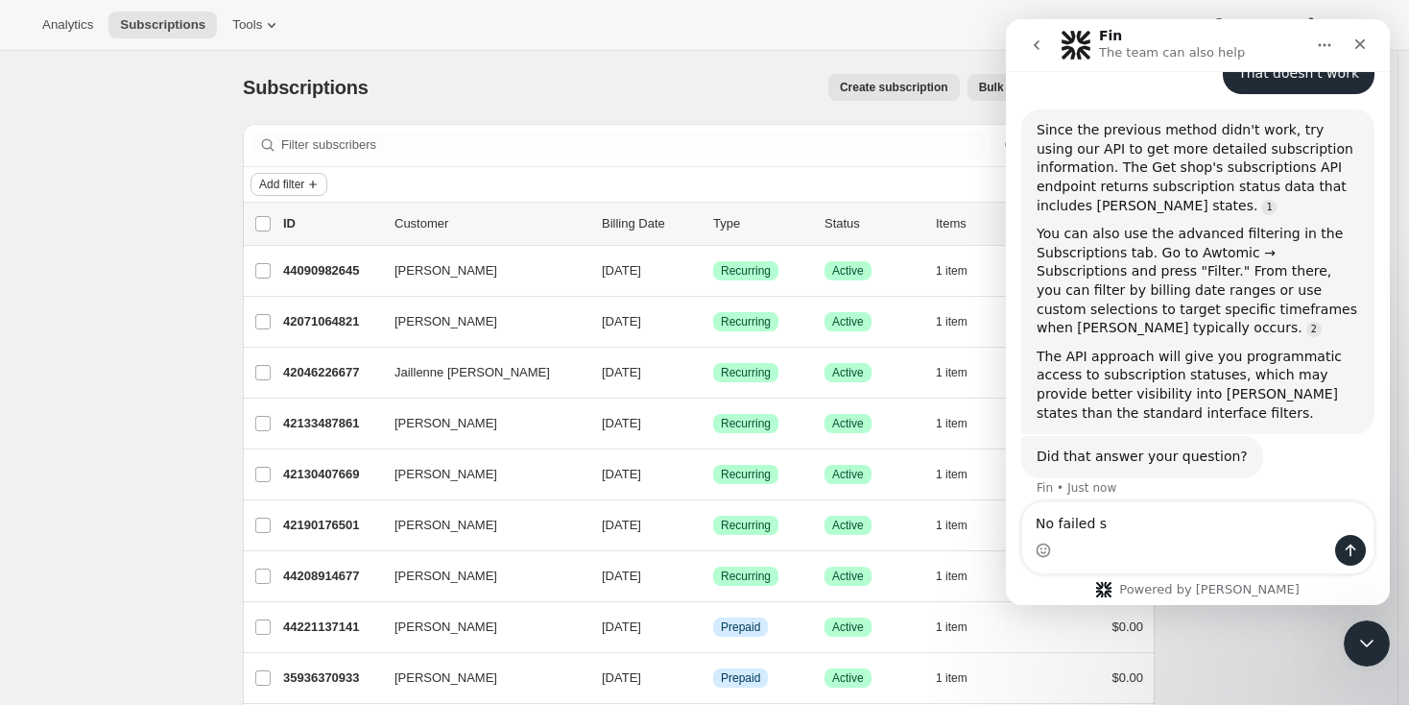
click at [321, 182] on icon "Add filter" at bounding box center [312, 184] width 15 height 15
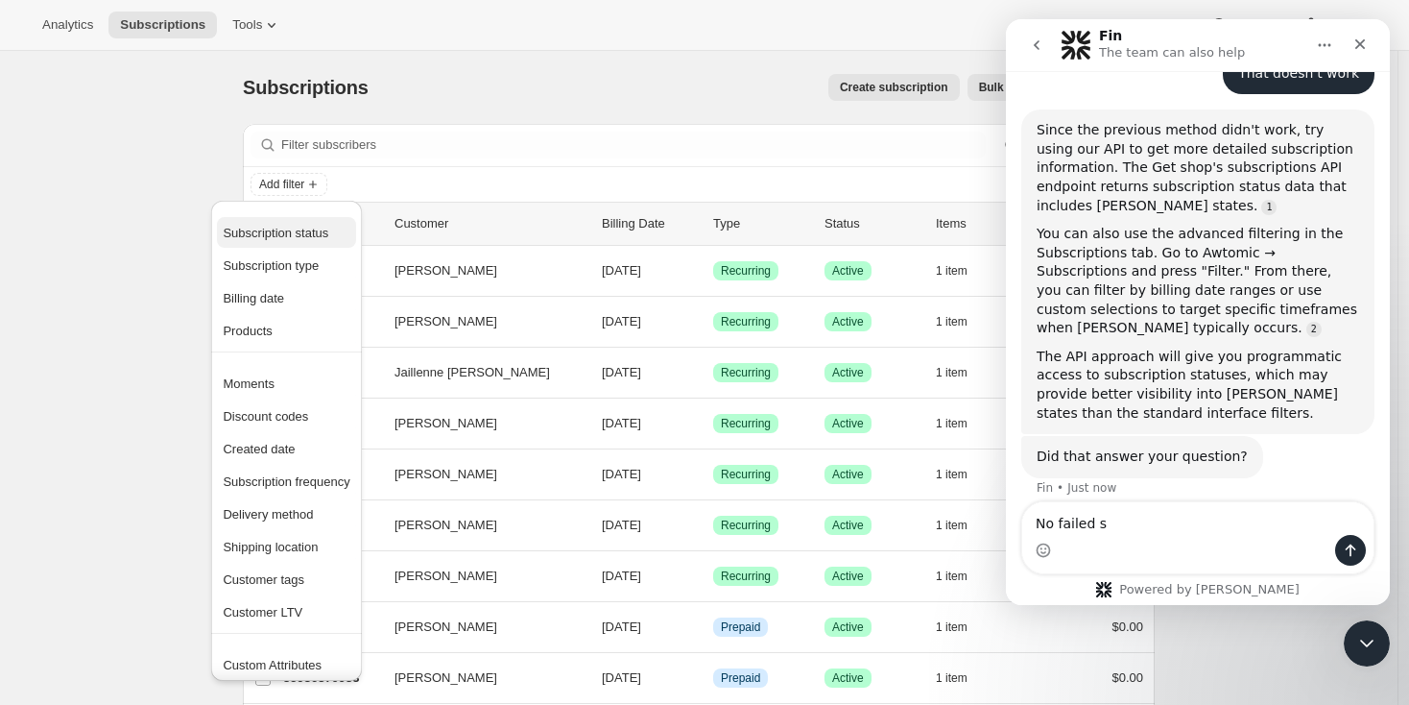
click at [309, 232] on span "Subscription status" at bounding box center [276, 233] width 106 height 14
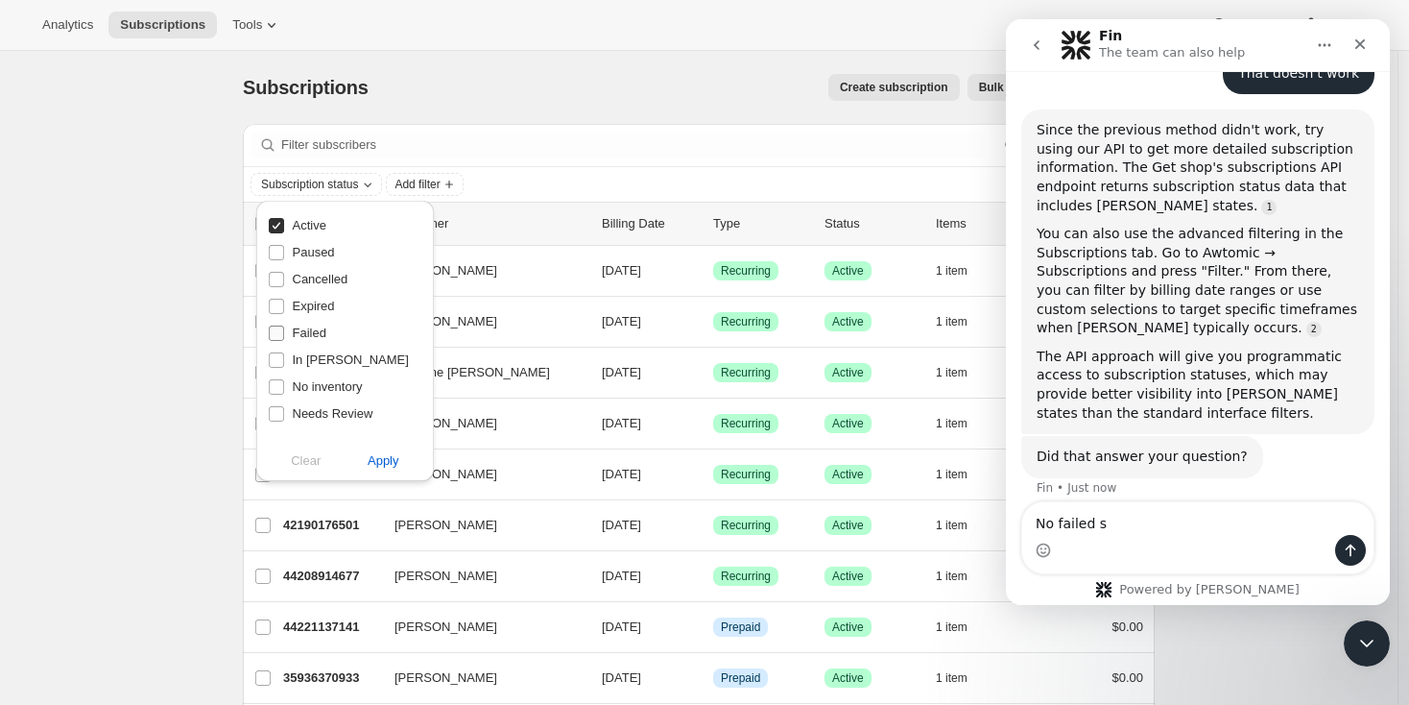
click at [279, 333] on input "Failed" at bounding box center [276, 332] width 15 height 15
checkbox input "true"
click at [379, 466] on span "Apply" at bounding box center [384, 460] width 32 height 19
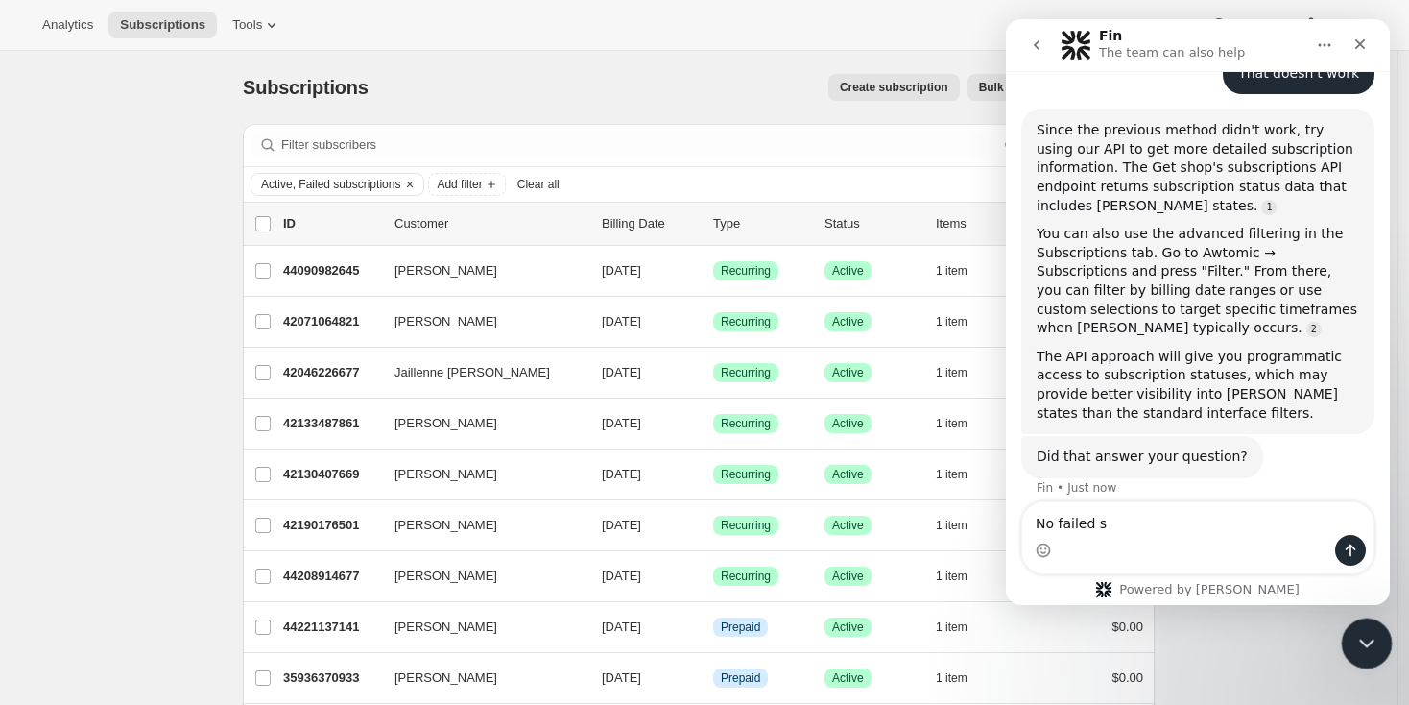
click at [1373, 643] on icon "Close Intercom Messenger" at bounding box center [1364, 640] width 23 height 23
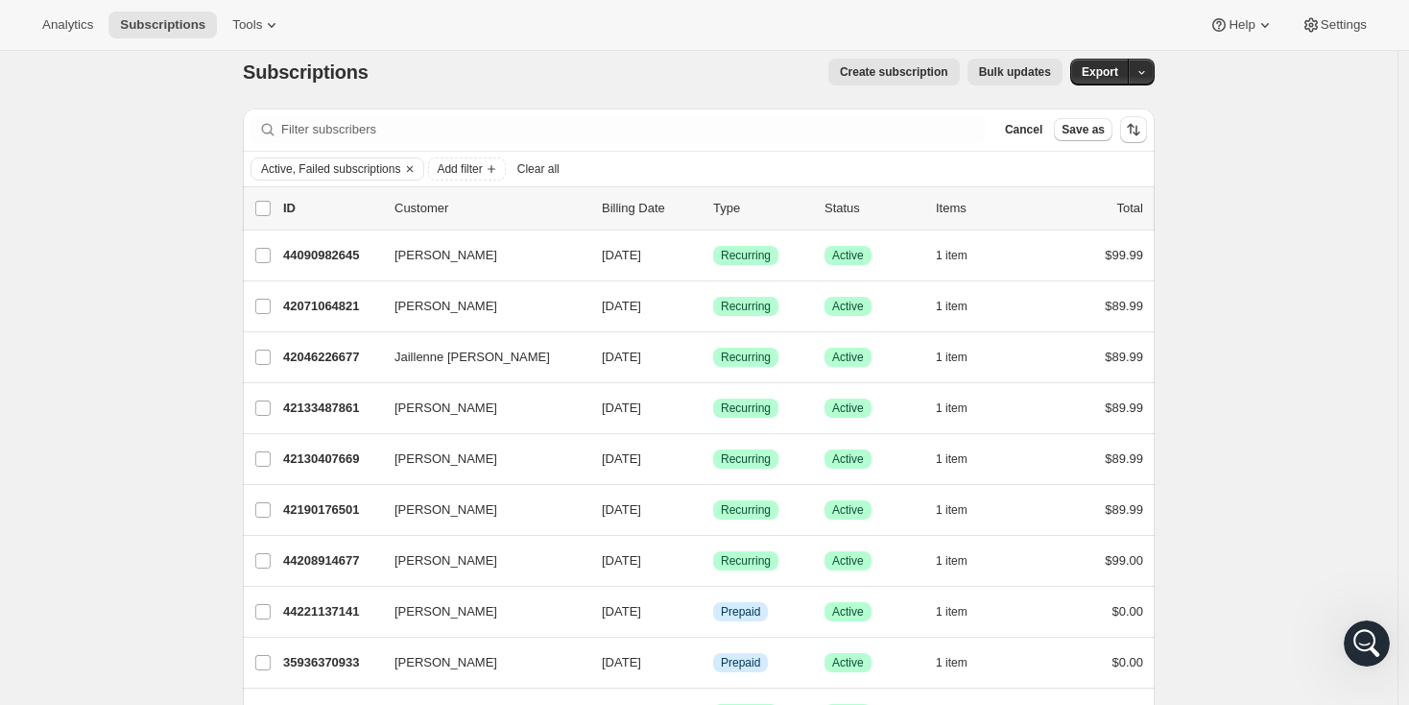
scroll to position [0, 0]
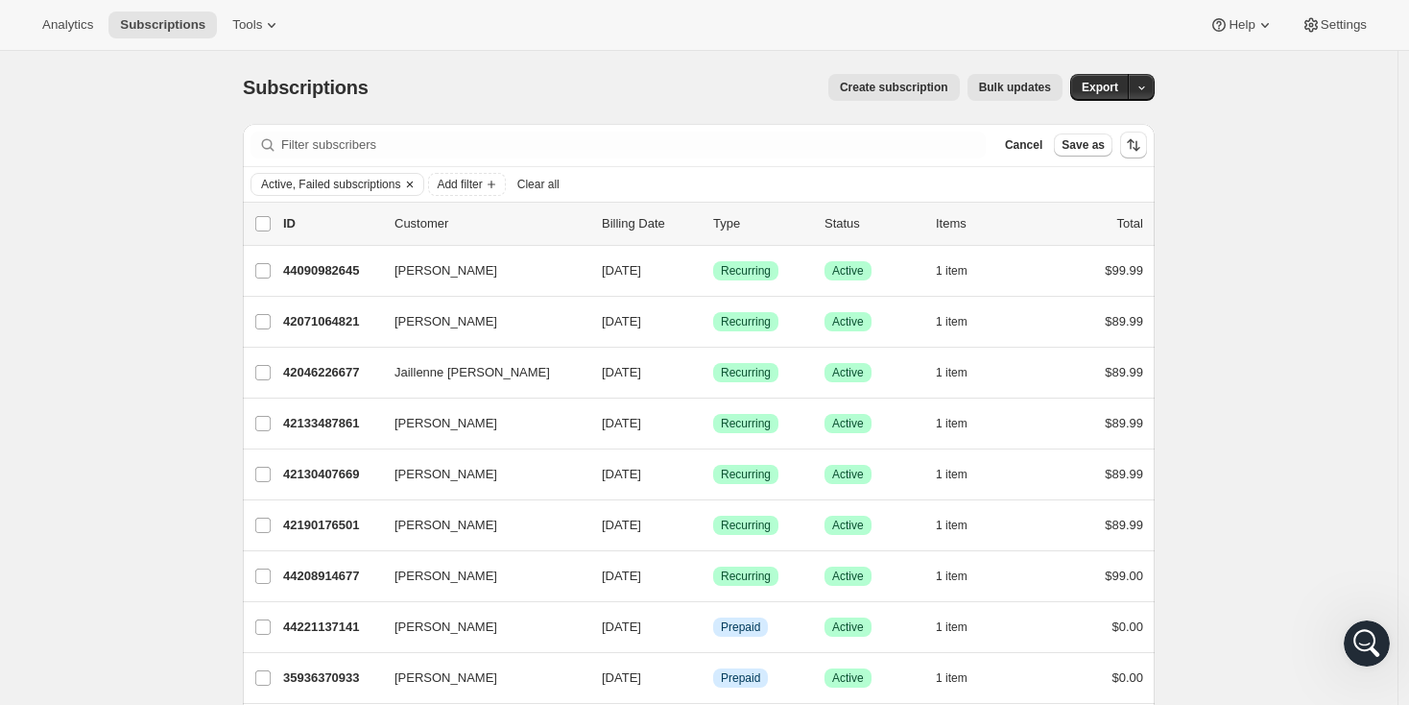
click at [386, 188] on span "Active, Failed subscriptions" at bounding box center [330, 184] width 139 height 15
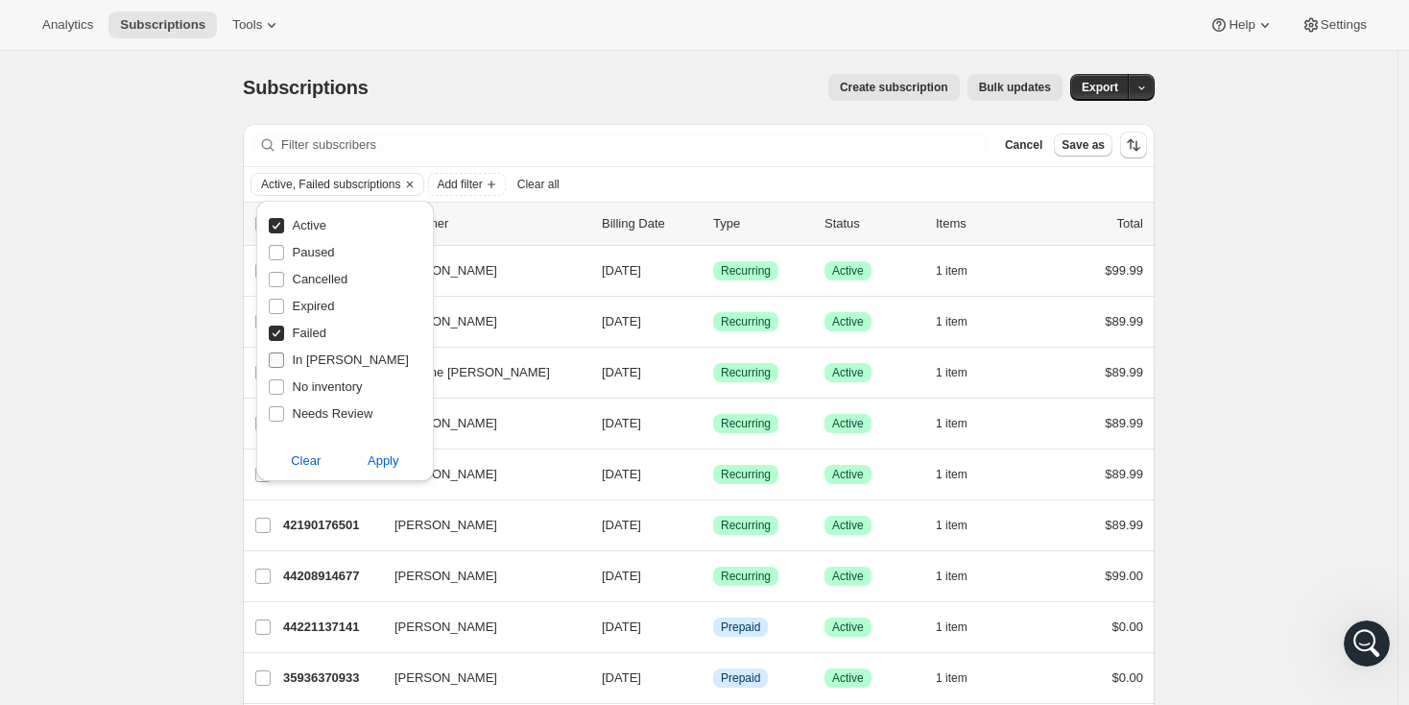
click at [277, 359] on input "In [PERSON_NAME]" at bounding box center [276, 359] width 15 height 15
checkbox input "true"
click at [279, 333] on input "Failed" at bounding box center [276, 332] width 15 height 15
checkbox input "false"
click at [381, 456] on span "Apply" at bounding box center [384, 460] width 32 height 19
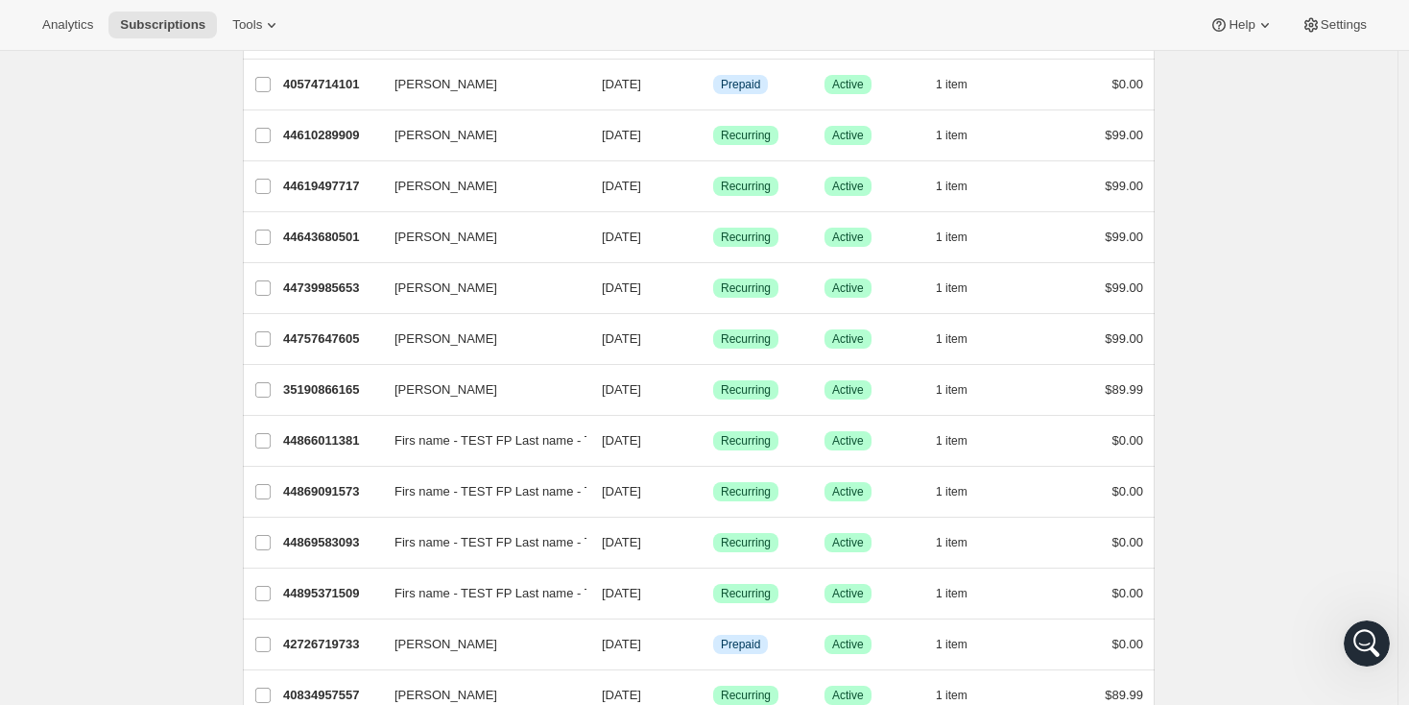
scroll to position [2206, 0]
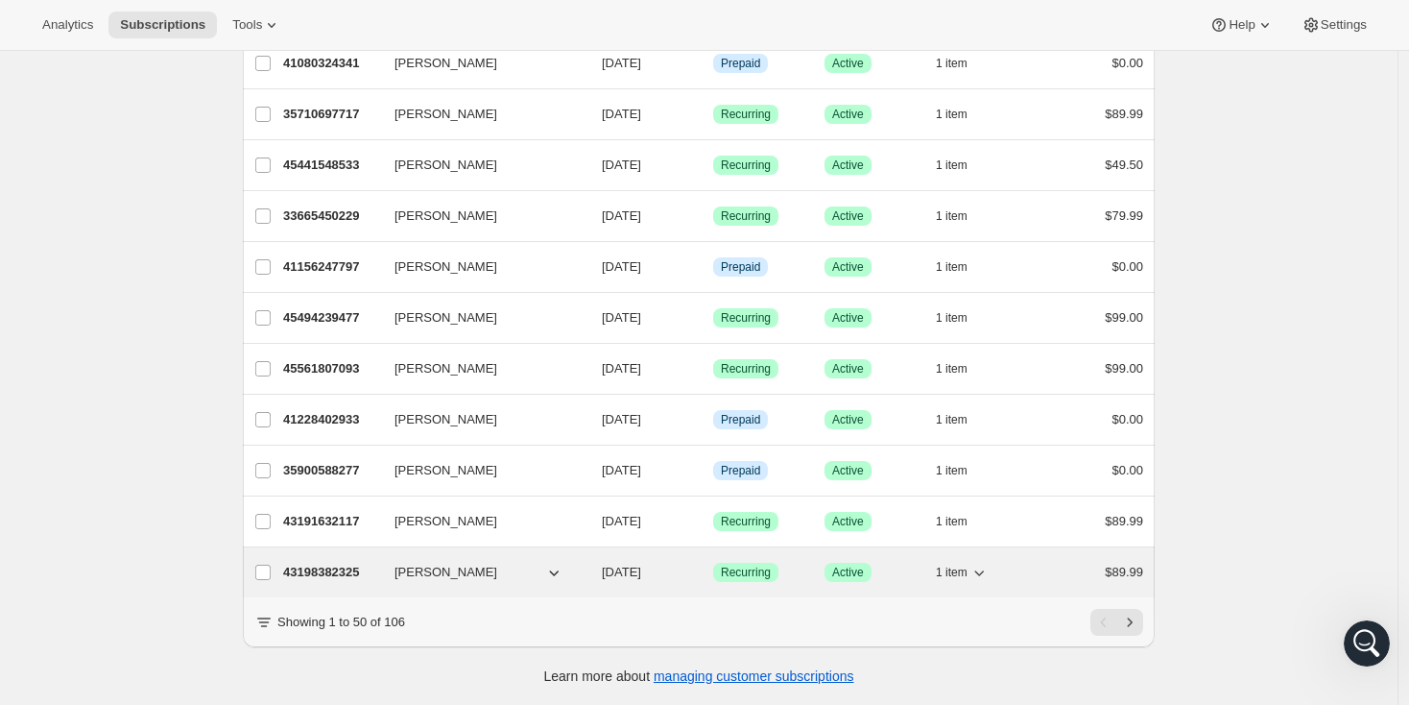
click at [326, 563] on p "43198382325" at bounding box center [331, 572] width 96 height 19
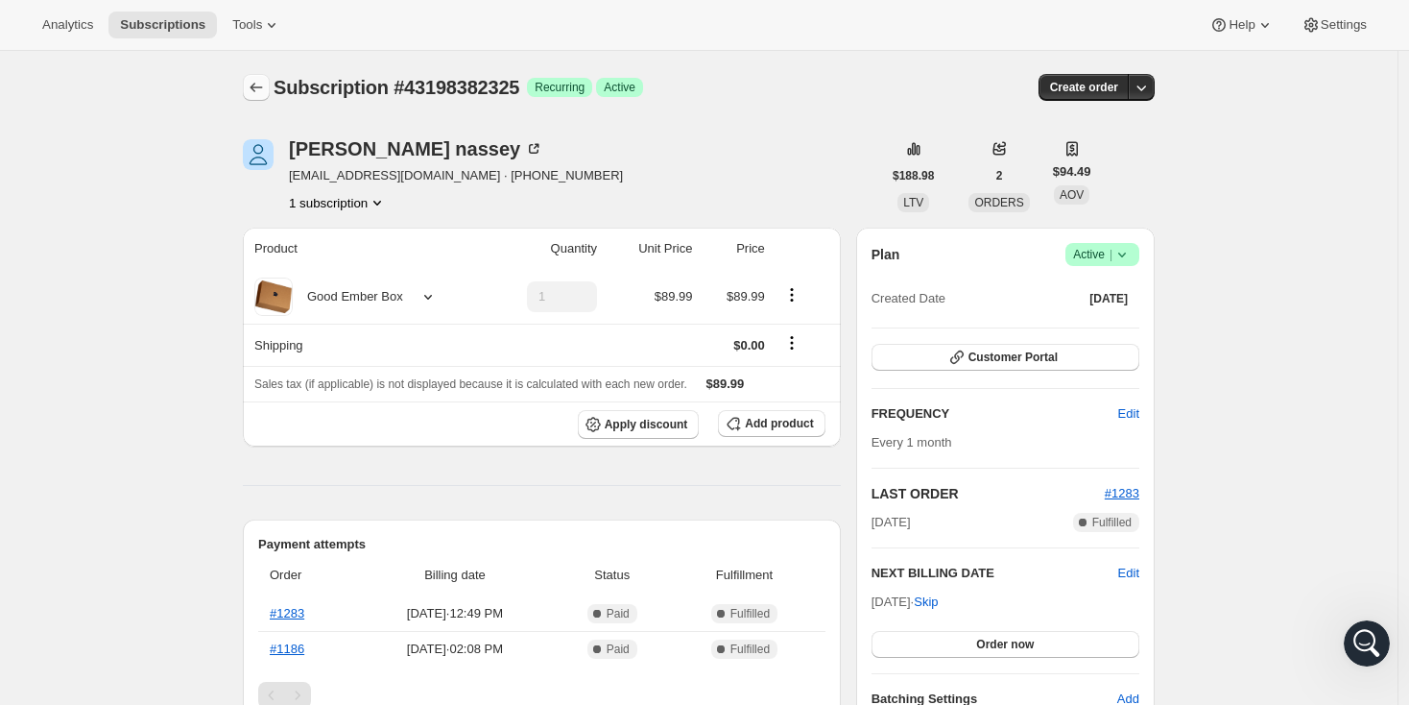
click at [266, 87] on icon "Subscriptions" at bounding box center [256, 87] width 19 height 19
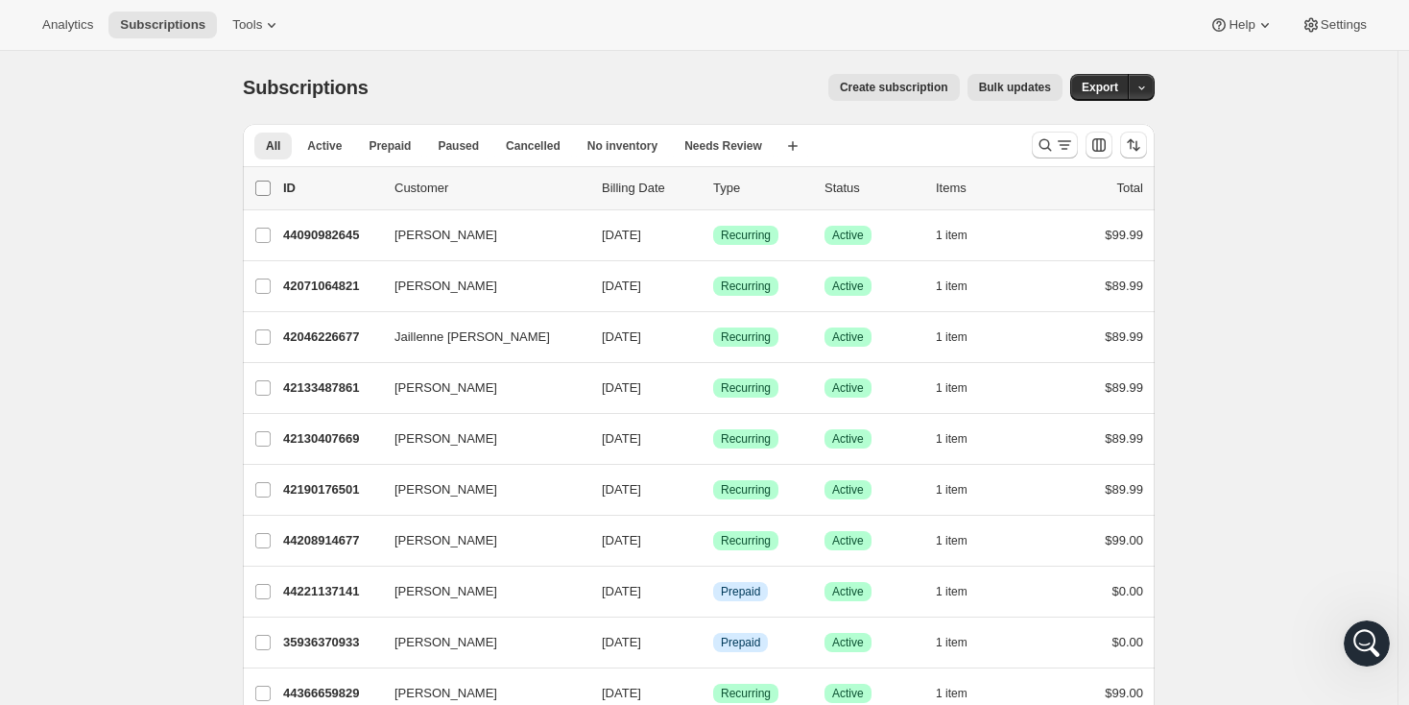
click at [269, 189] on input "0 selected" at bounding box center [262, 188] width 15 height 15
checkbox input "true"
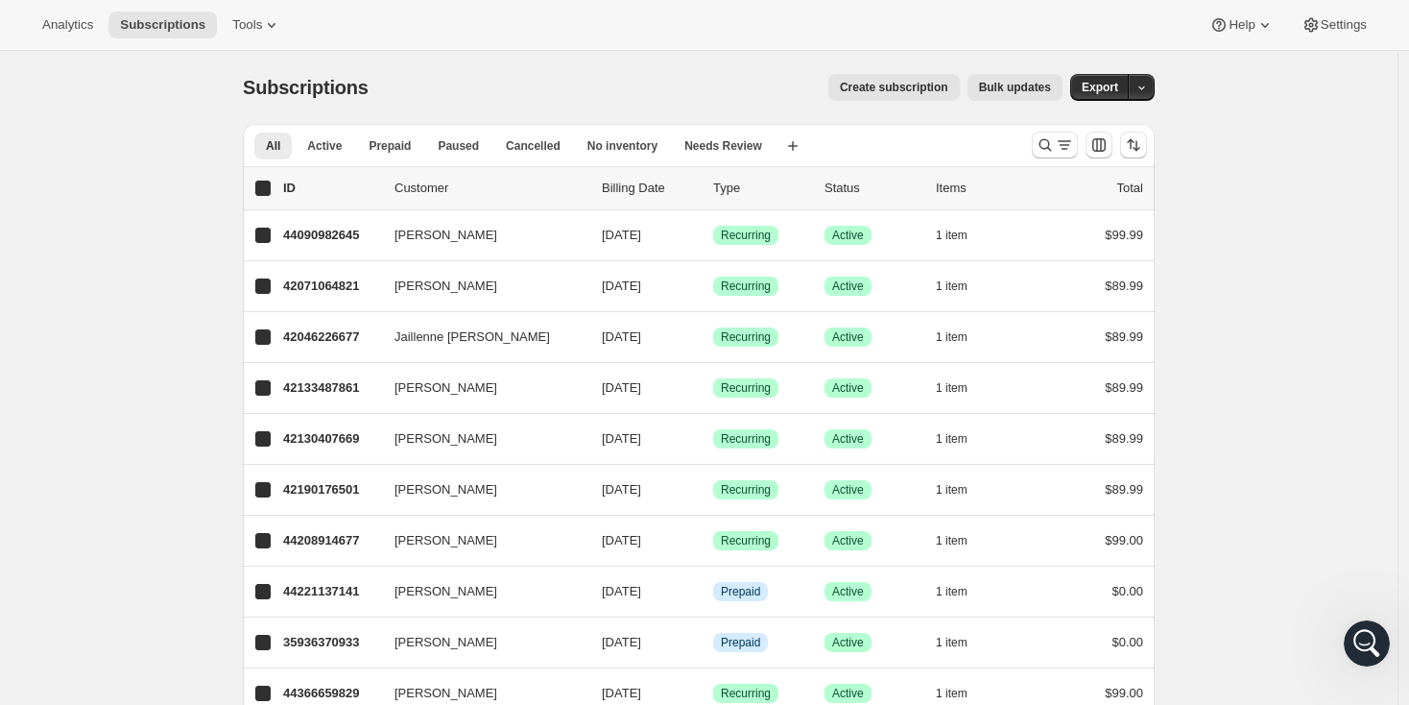
checkbox input "true"
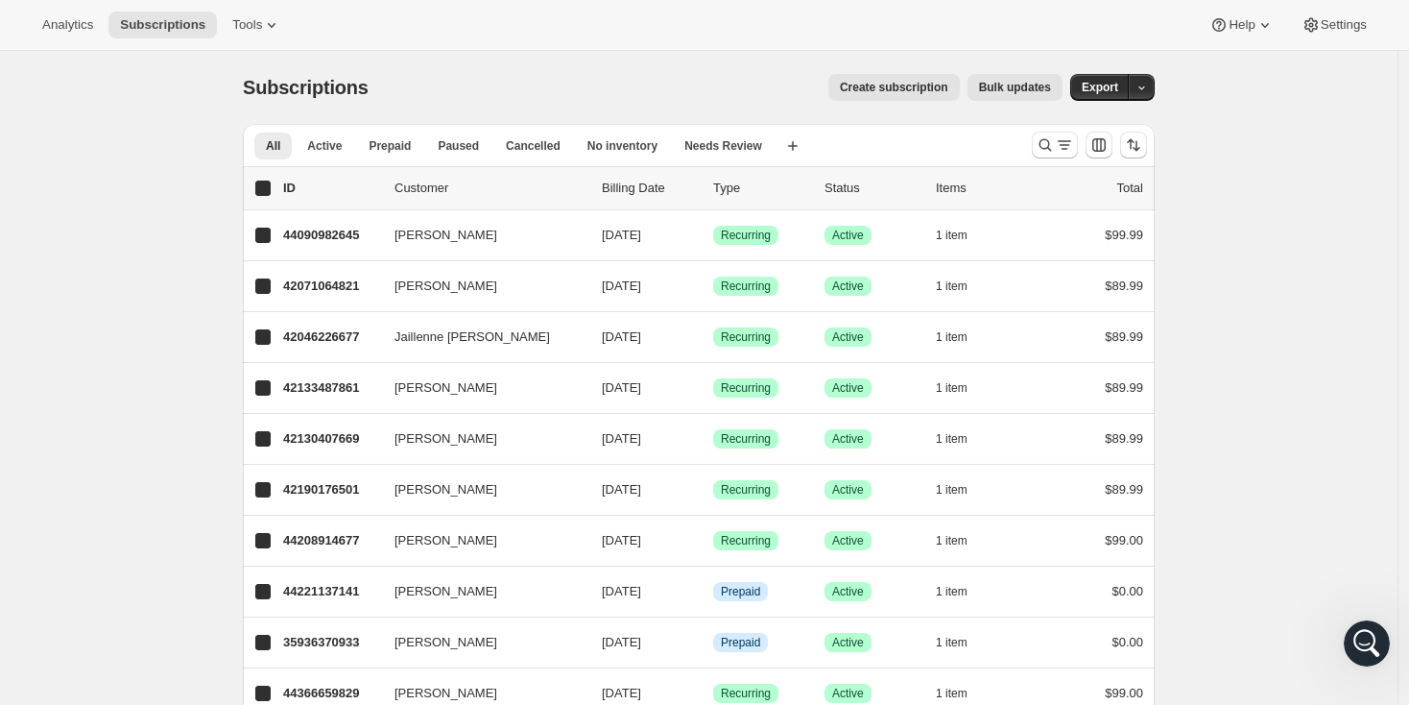
checkbox input "true"
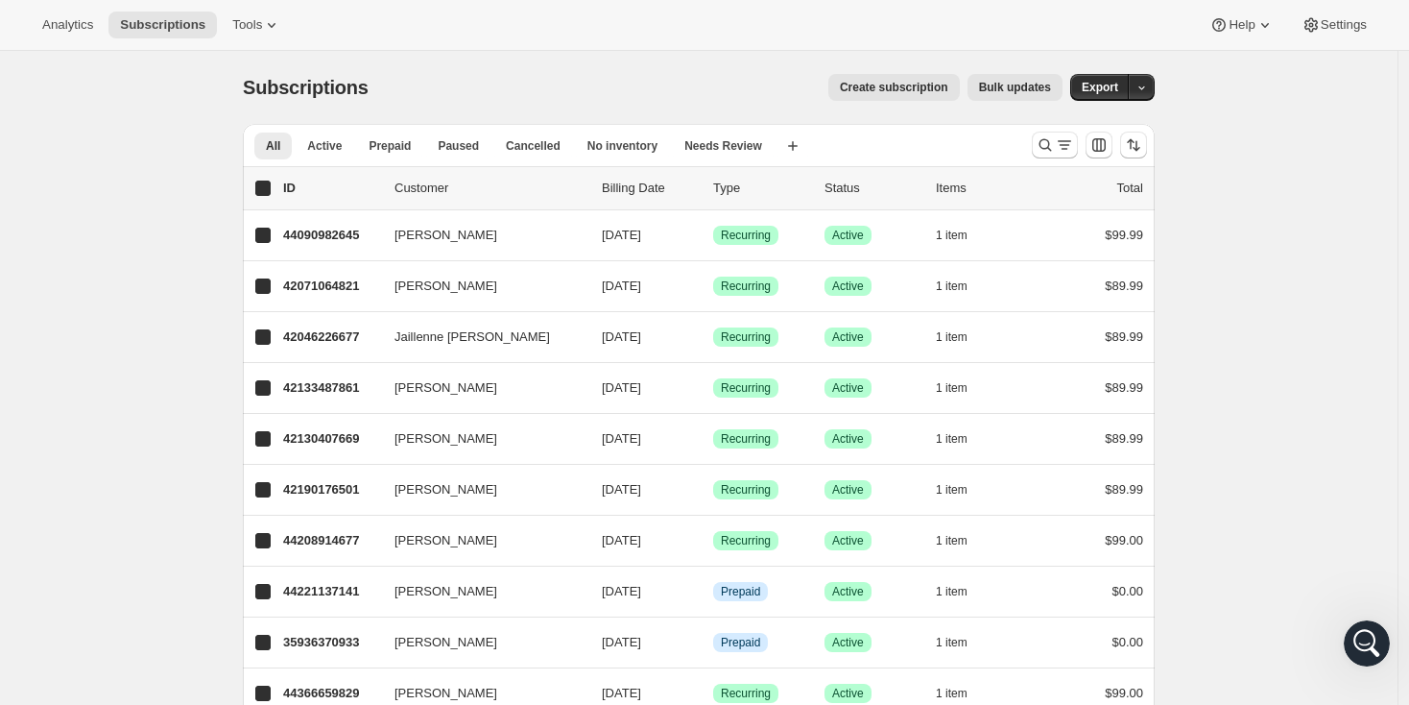
checkbox input "true"
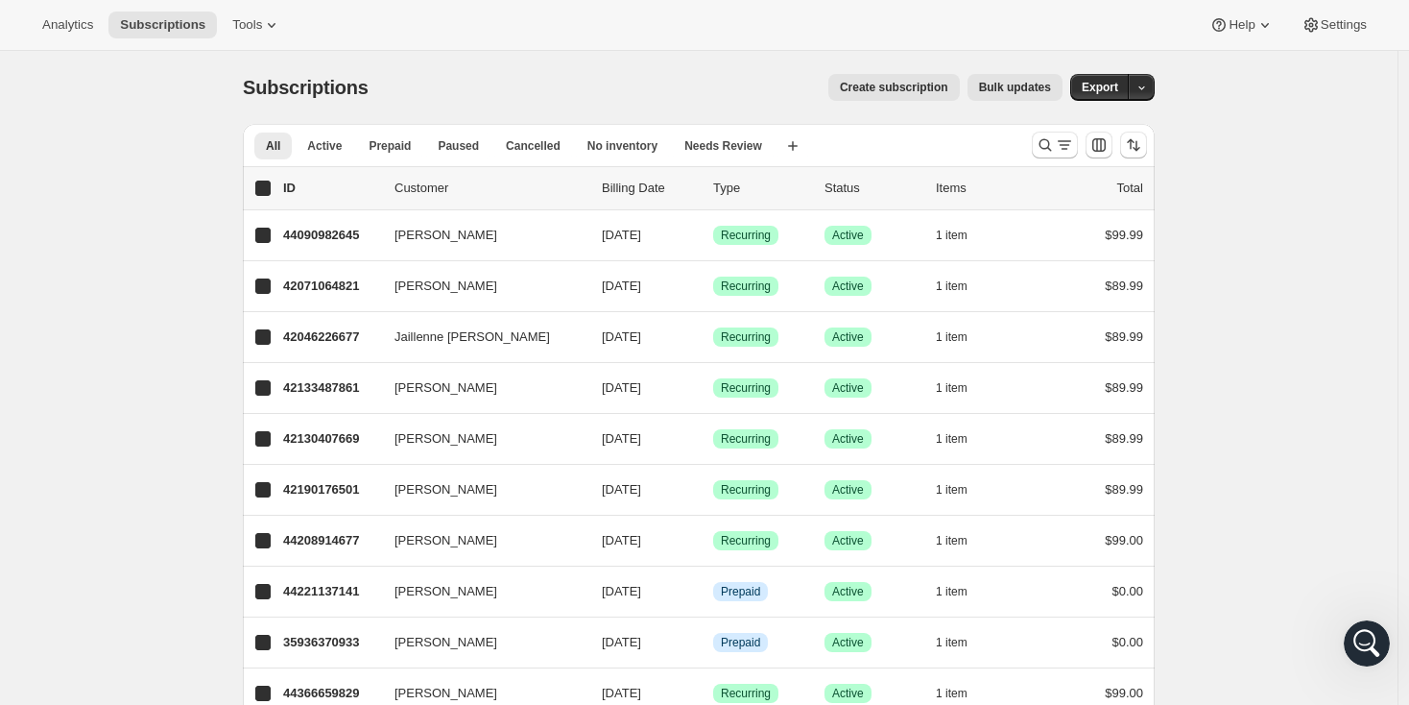
checkbox input "true"
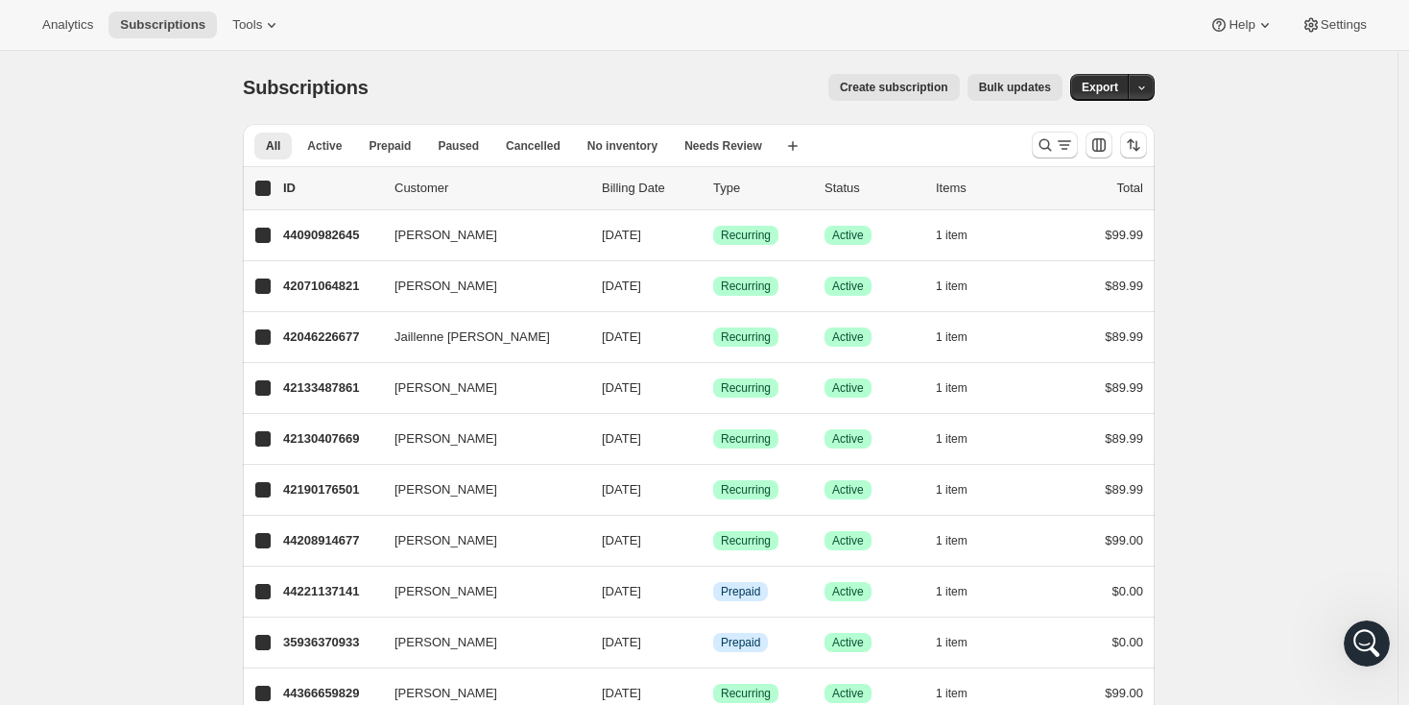
checkbox input "true"
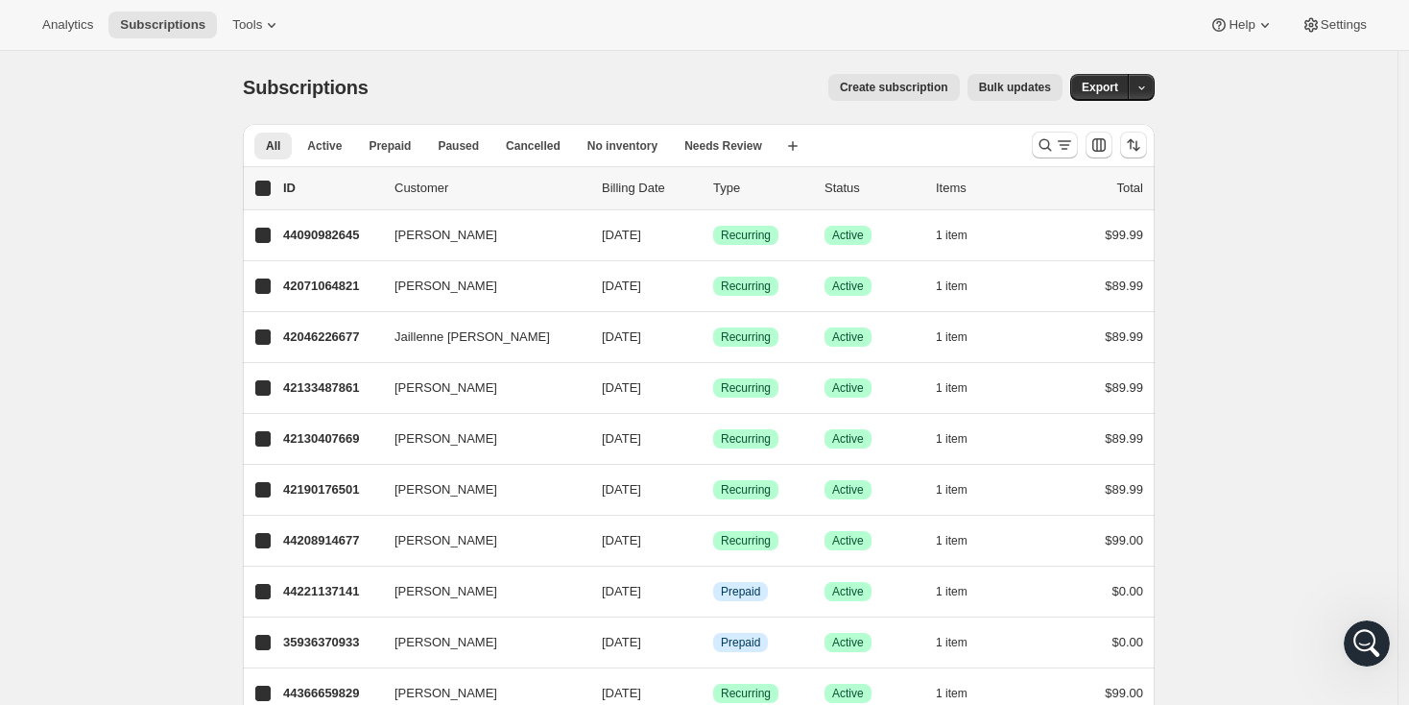
checkbox input "true"
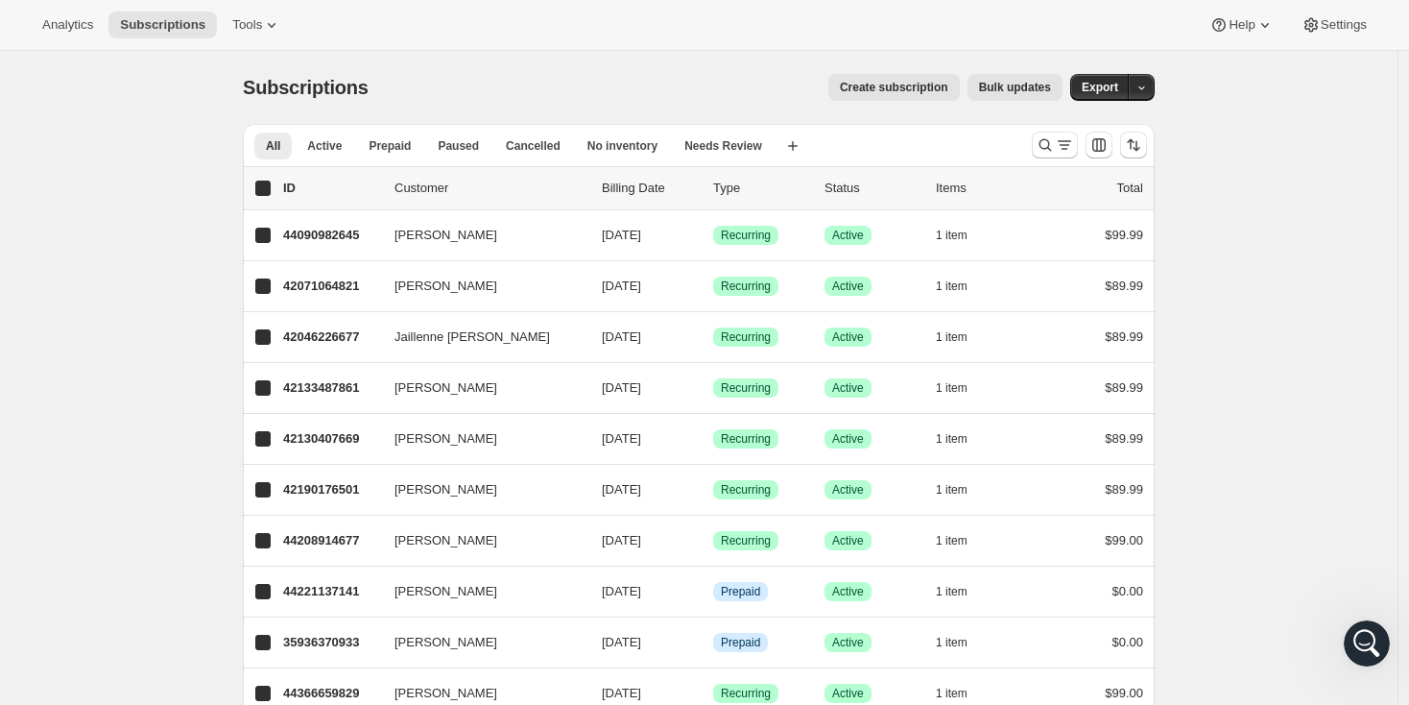
checkbox input "true"
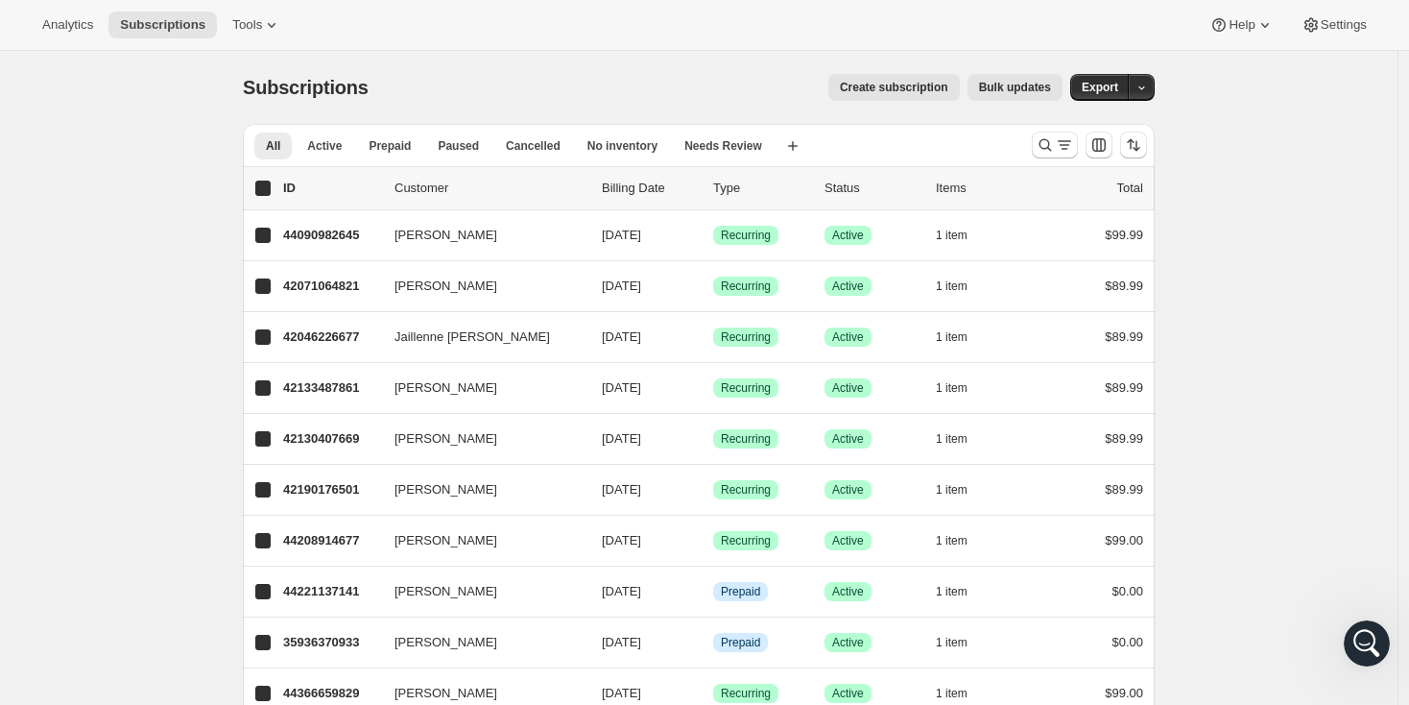
checkbox input "true"
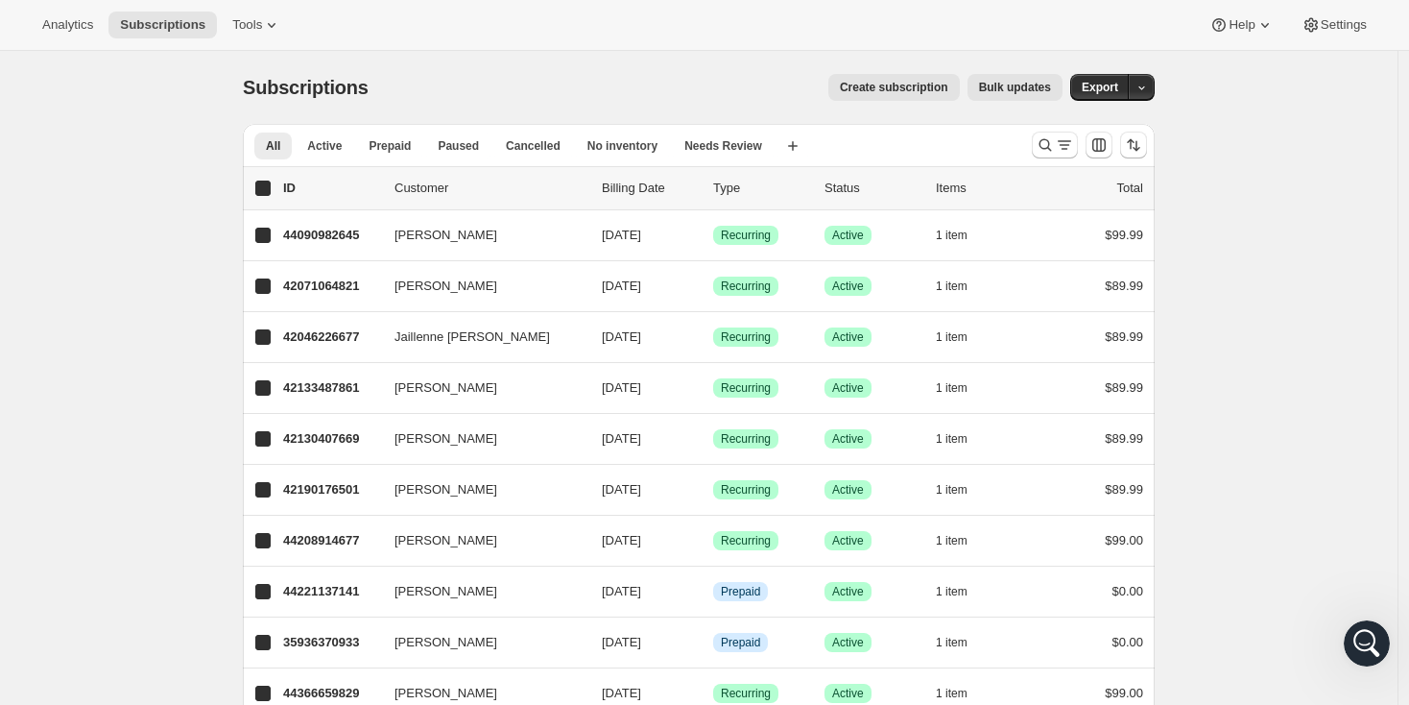
checkbox input "true"
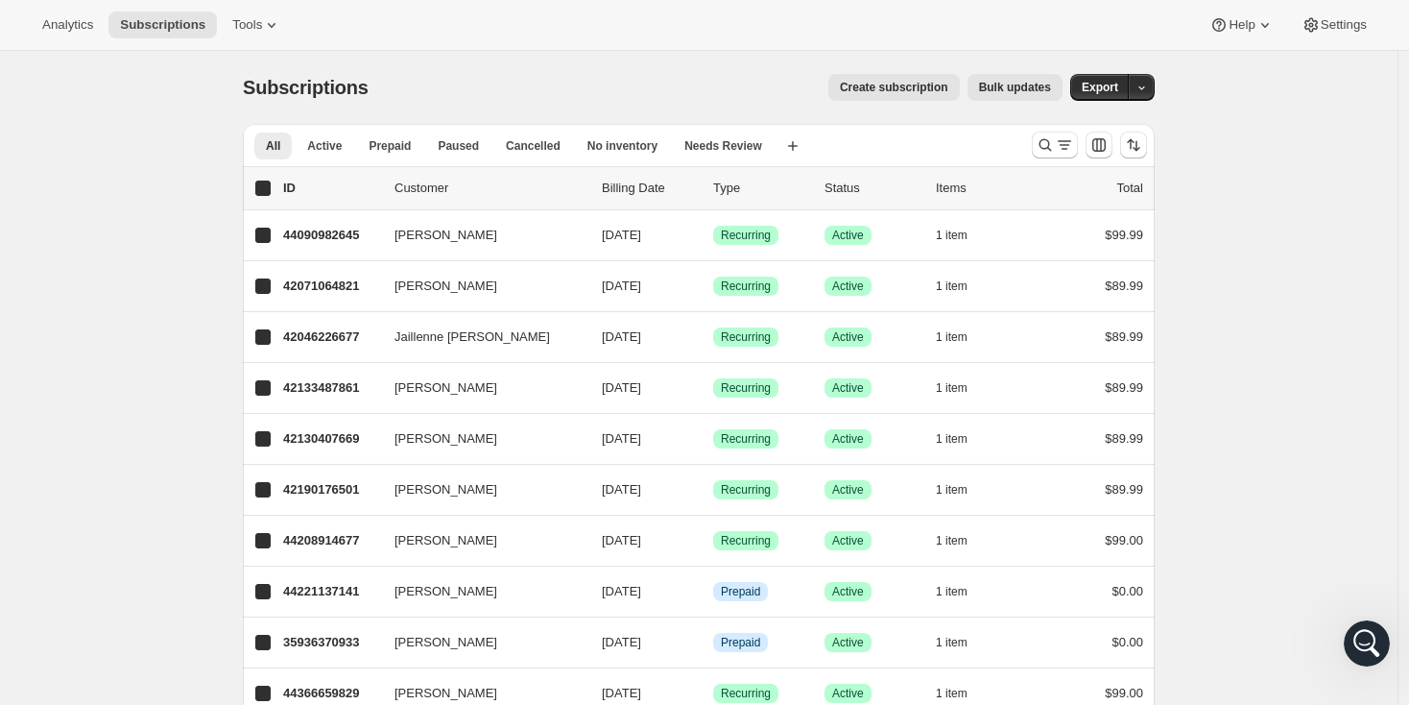
checkbox input "true"
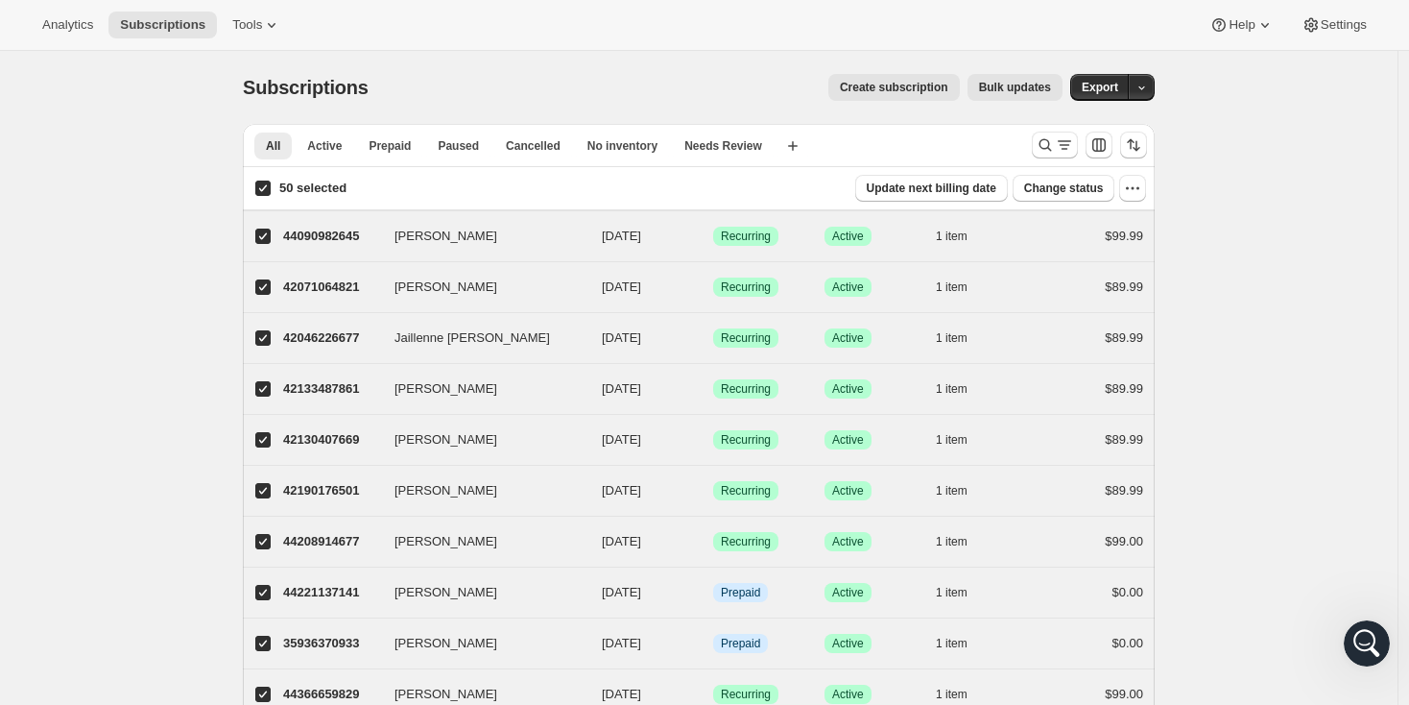
click at [269, 189] on input "50 selected" at bounding box center [262, 188] width 15 height 15
checkbox input "false"
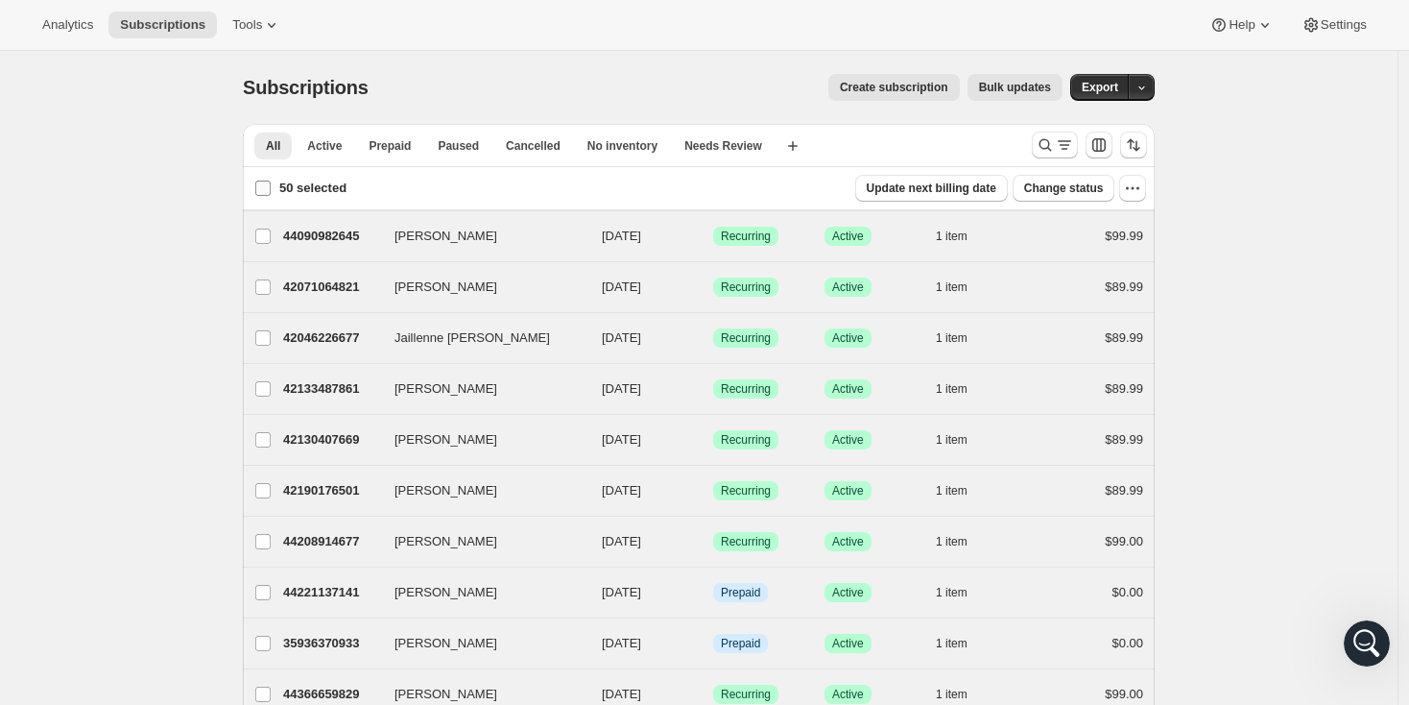
checkbox input "false"
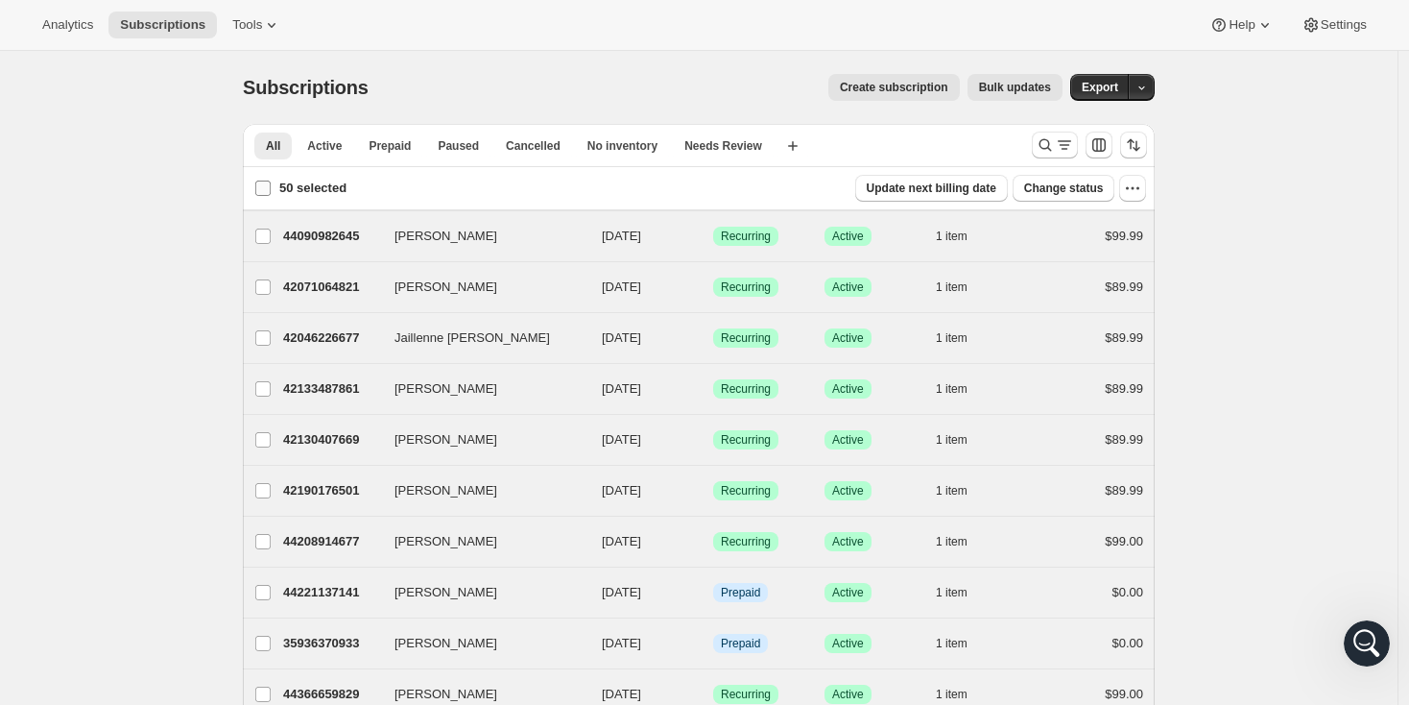
checkbox input "false"
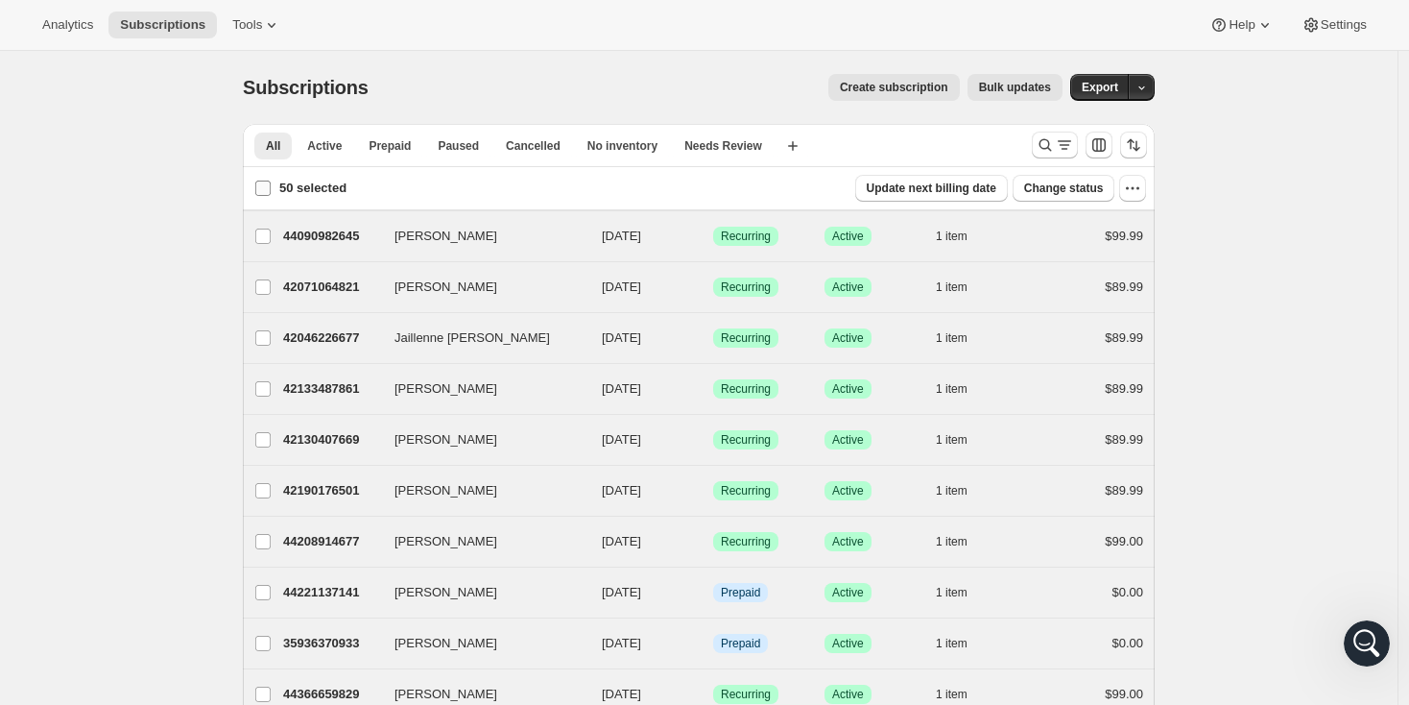
checkbox input "false"
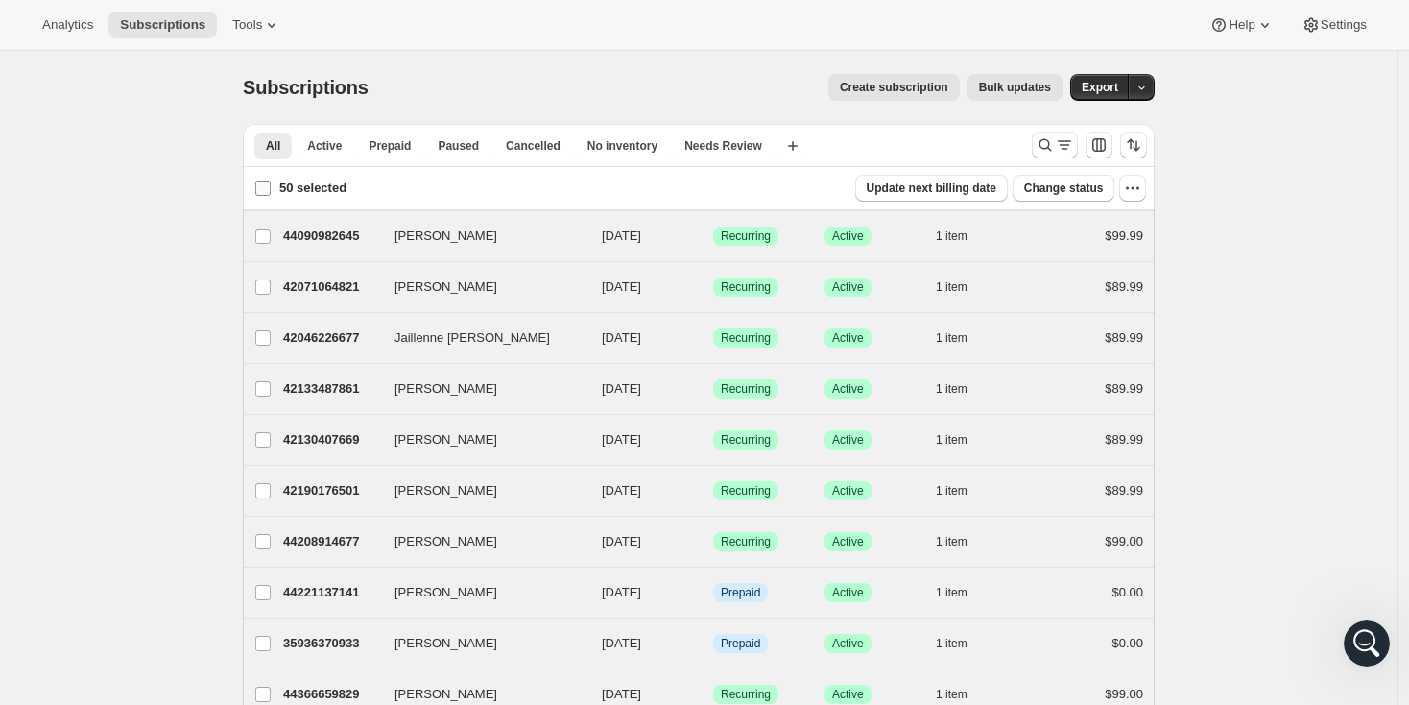
checkbox input "false"
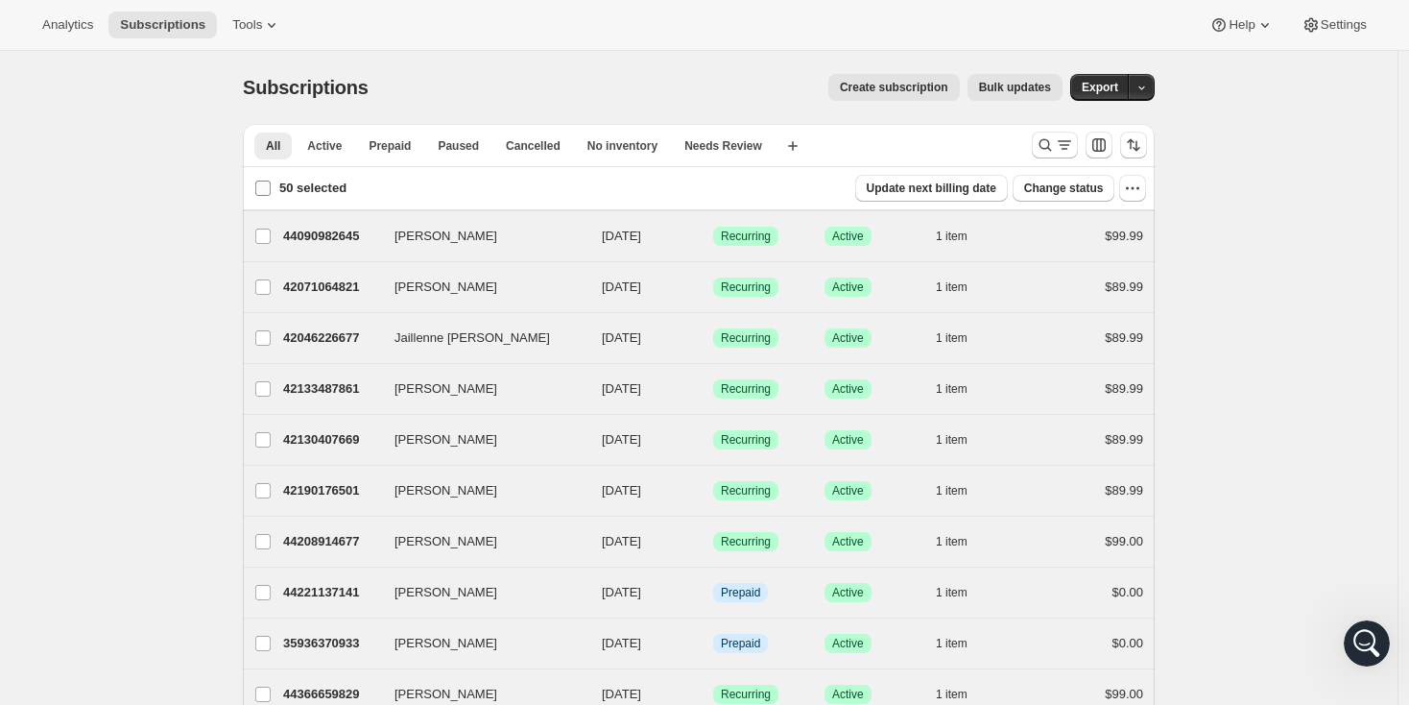
checkbox input "false"
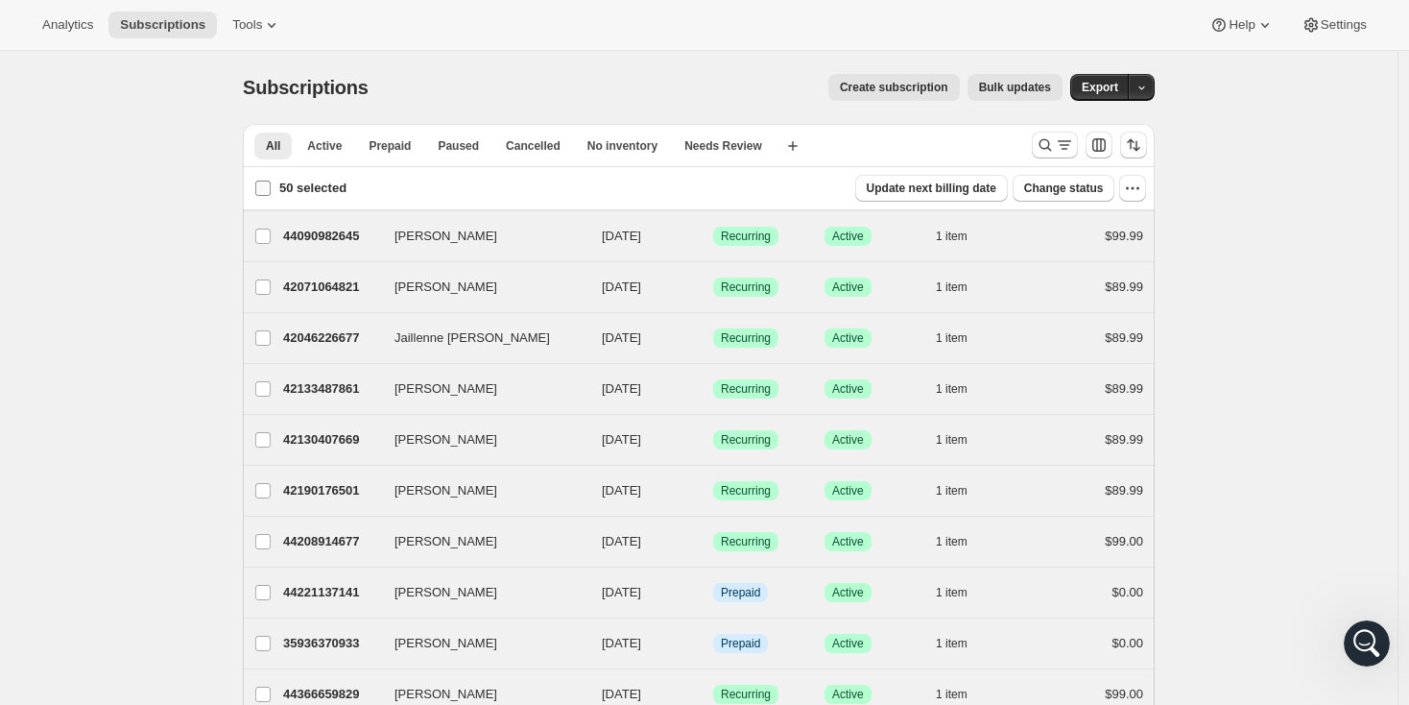
checkbox input "false"
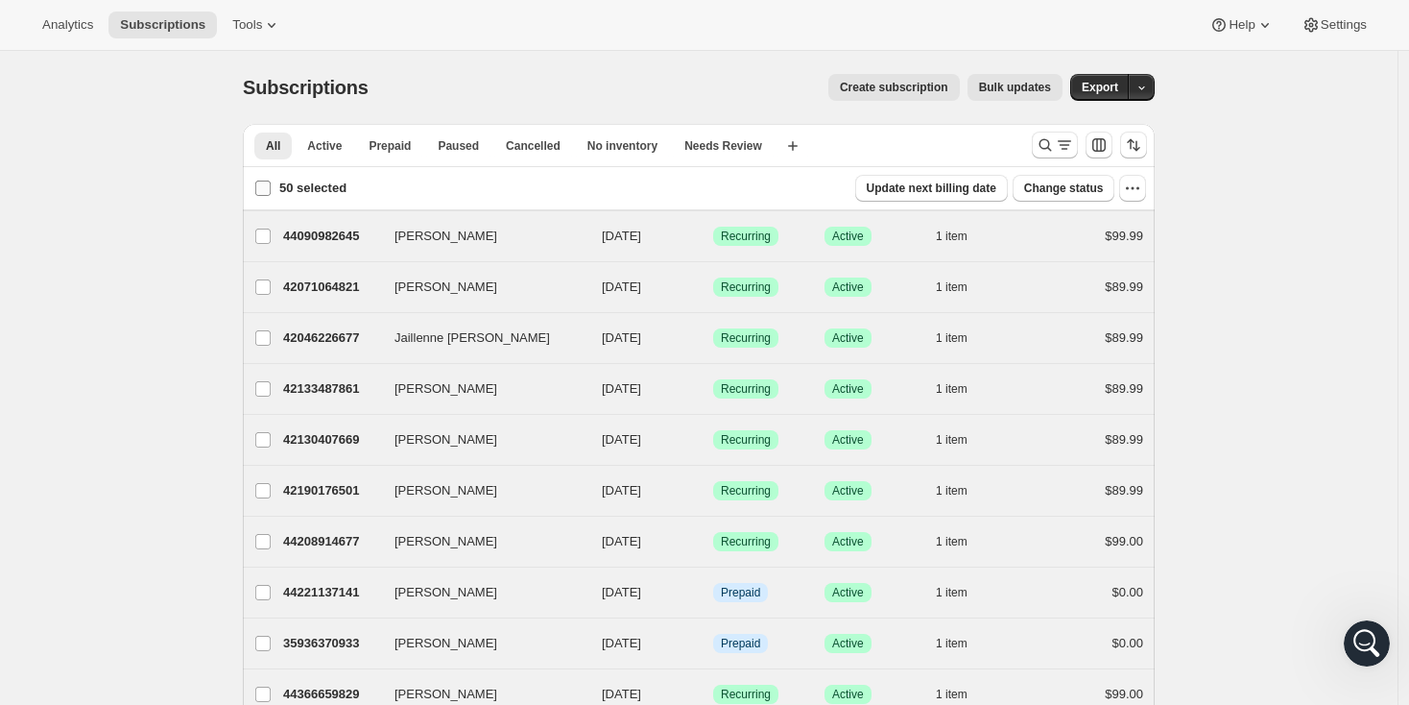
checkbox input "false"
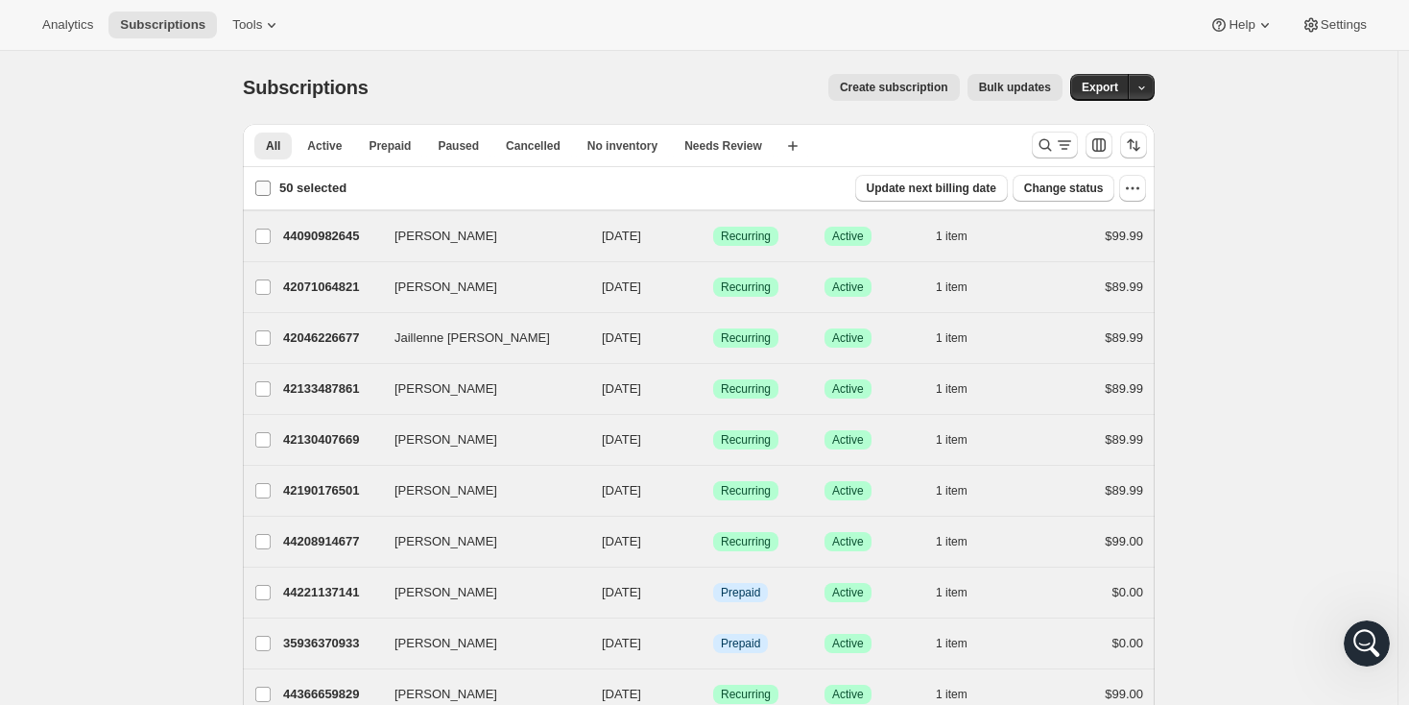
checkbox input "false"
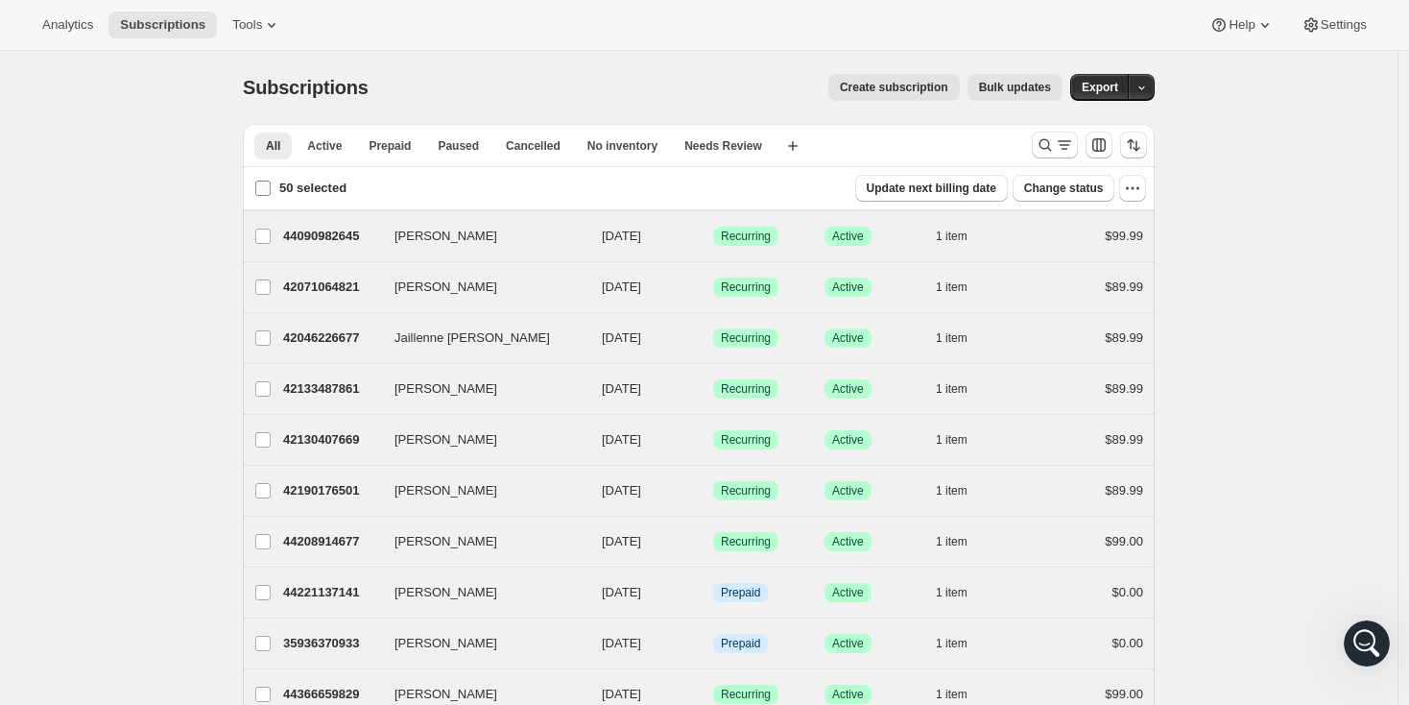
checkbox input "false"
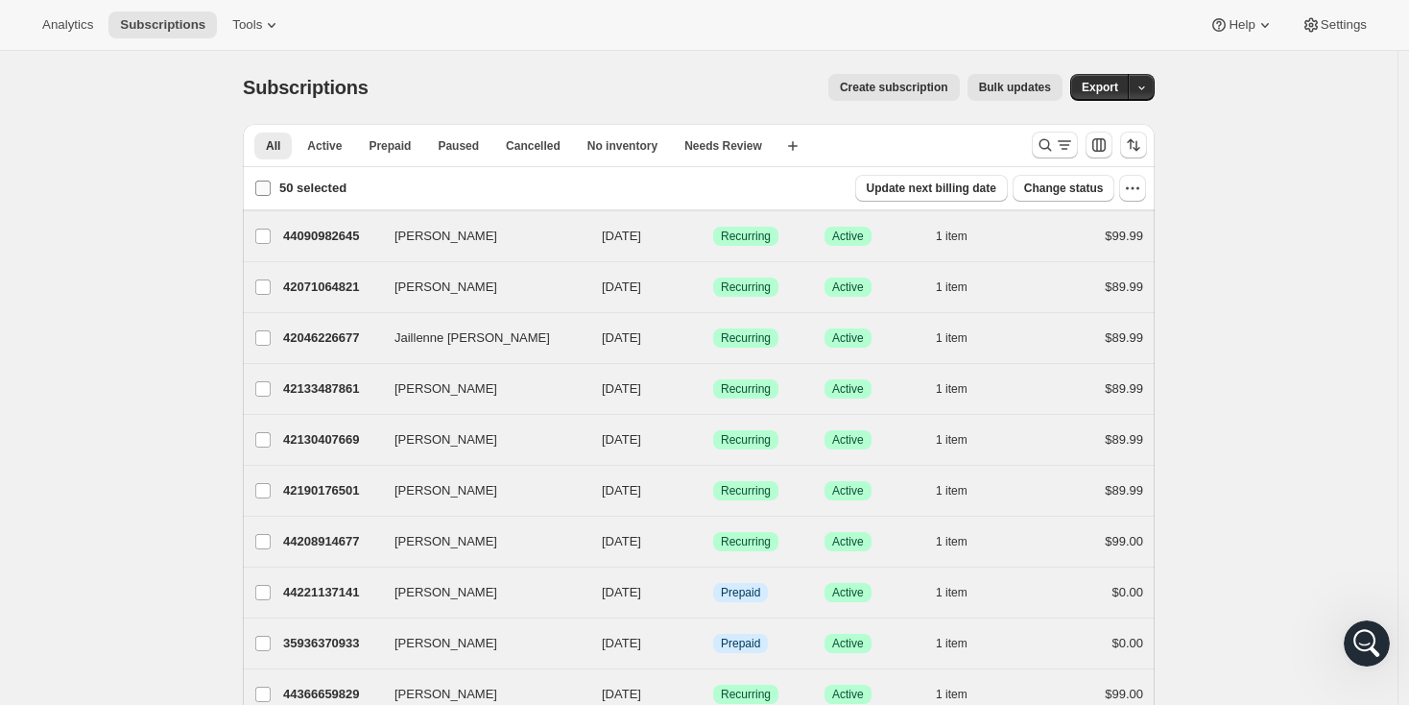
checkbox input "false"
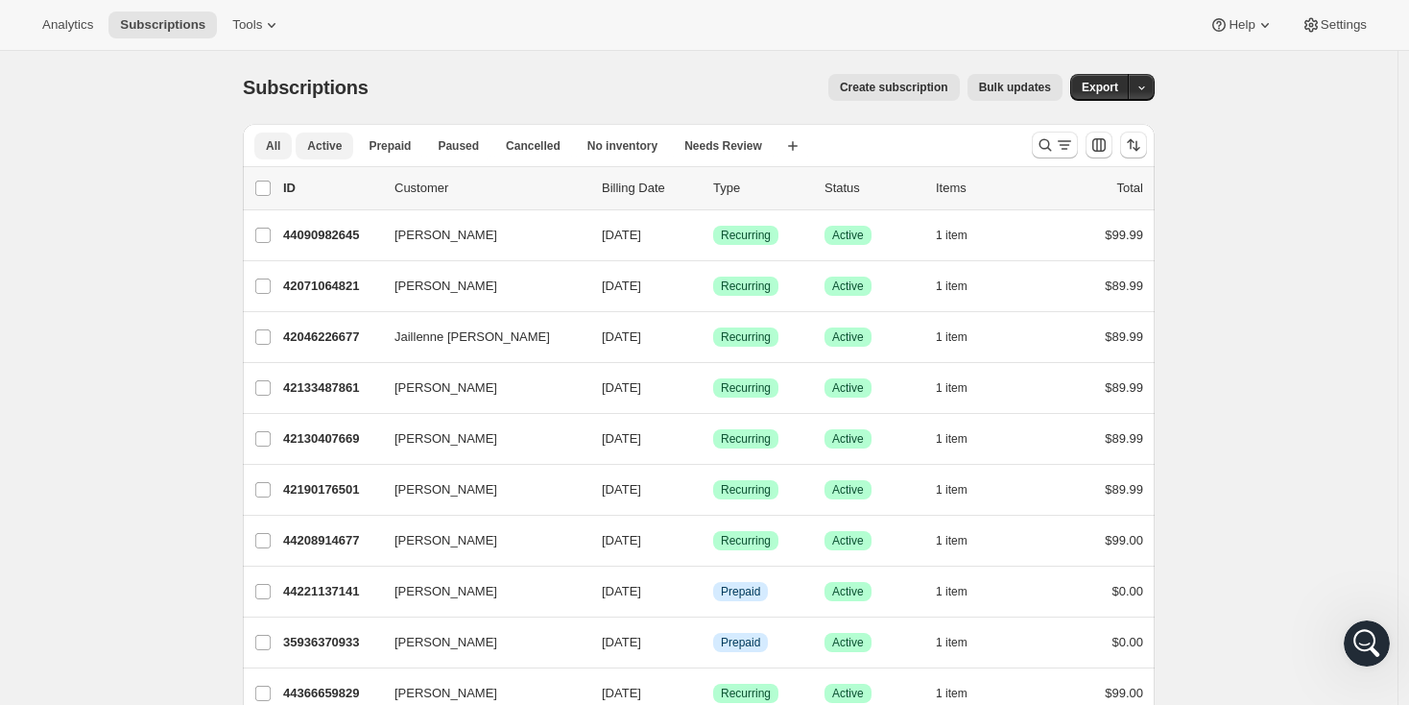
click at [330, 145] on span "Active" at bounding box center [324, 145] width 35 height 15
click at [803, 148] on icon "button" at bounding box center [792, 145] width 19 height 19
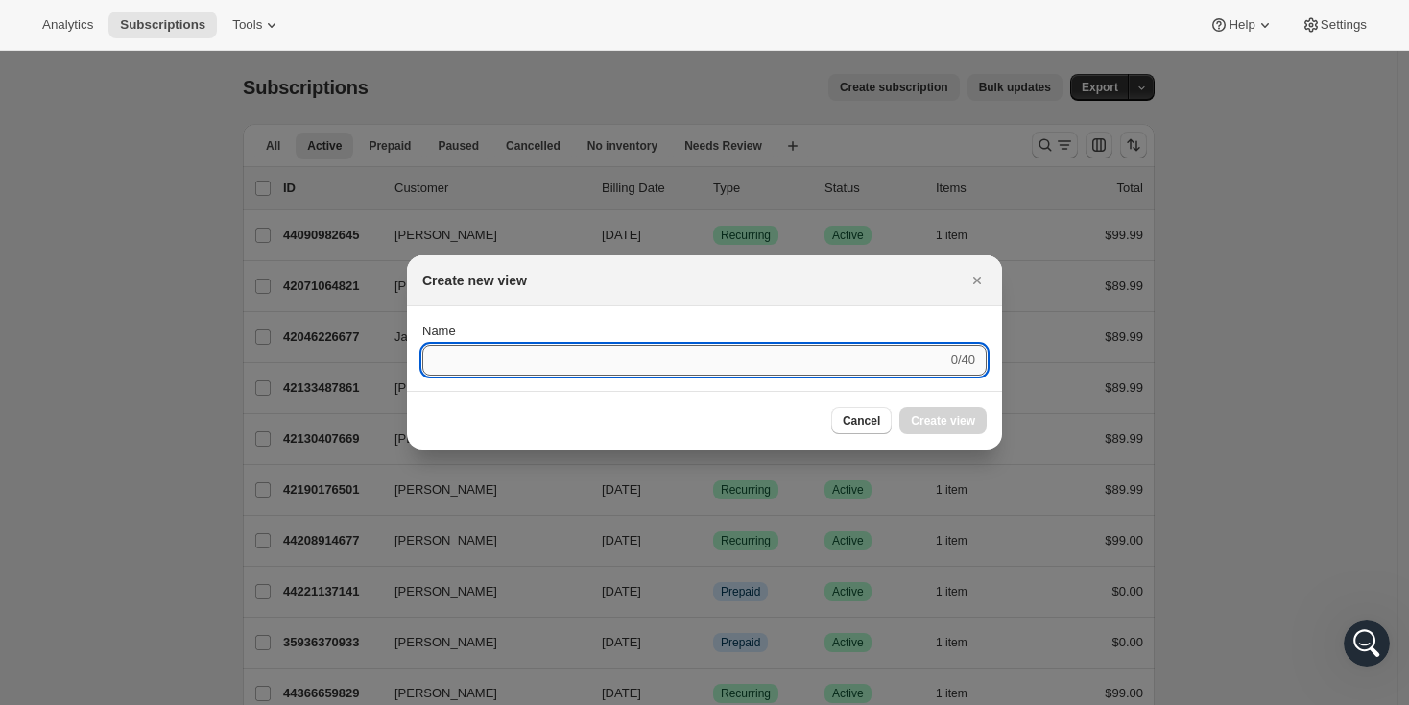
click at [520, 356] on input "Name" at bounding box center [684, 360] width 525 height 31
type input "[PERSON_NAME]"
click at [943, 422] on span "Create view" at bounding box center [943, 420] width 64 height 15
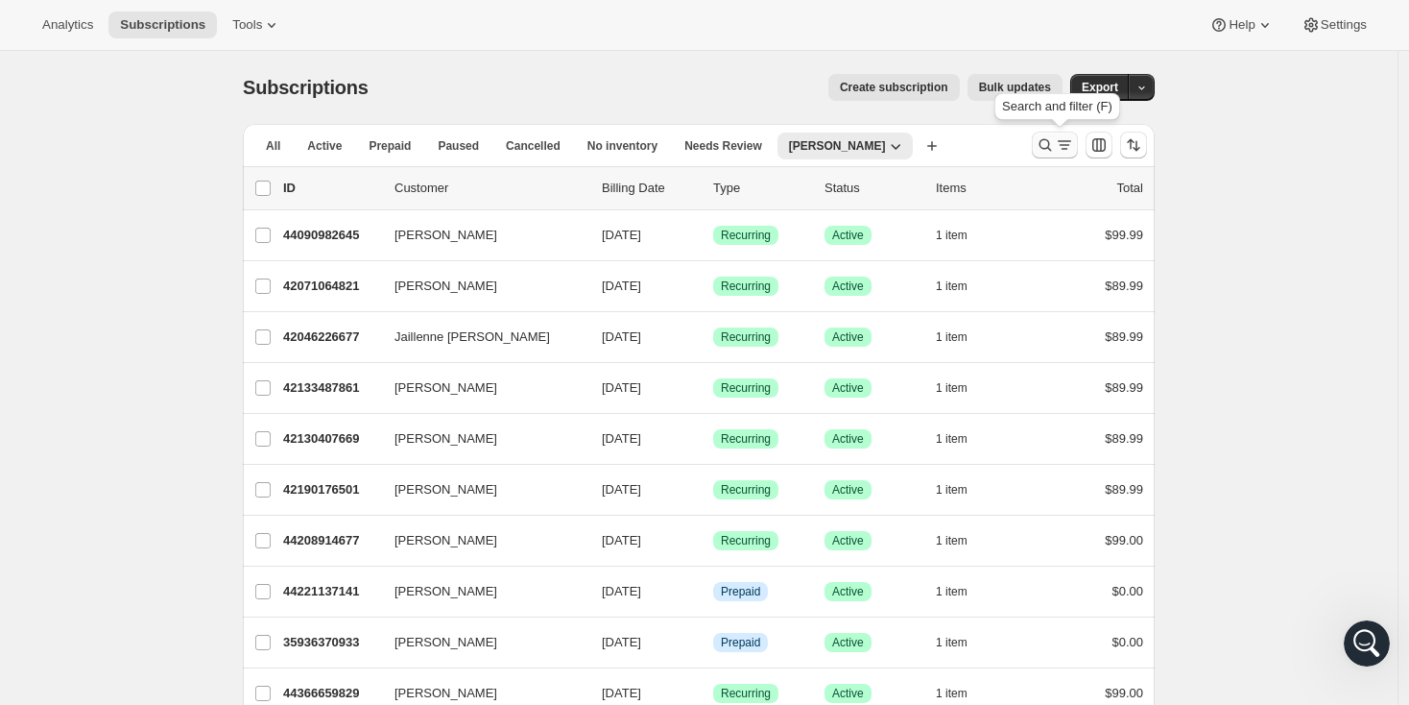
click at [1072, 149] on icon "Search and filter results" at bounding box center [1064, 144] width 19 height 19
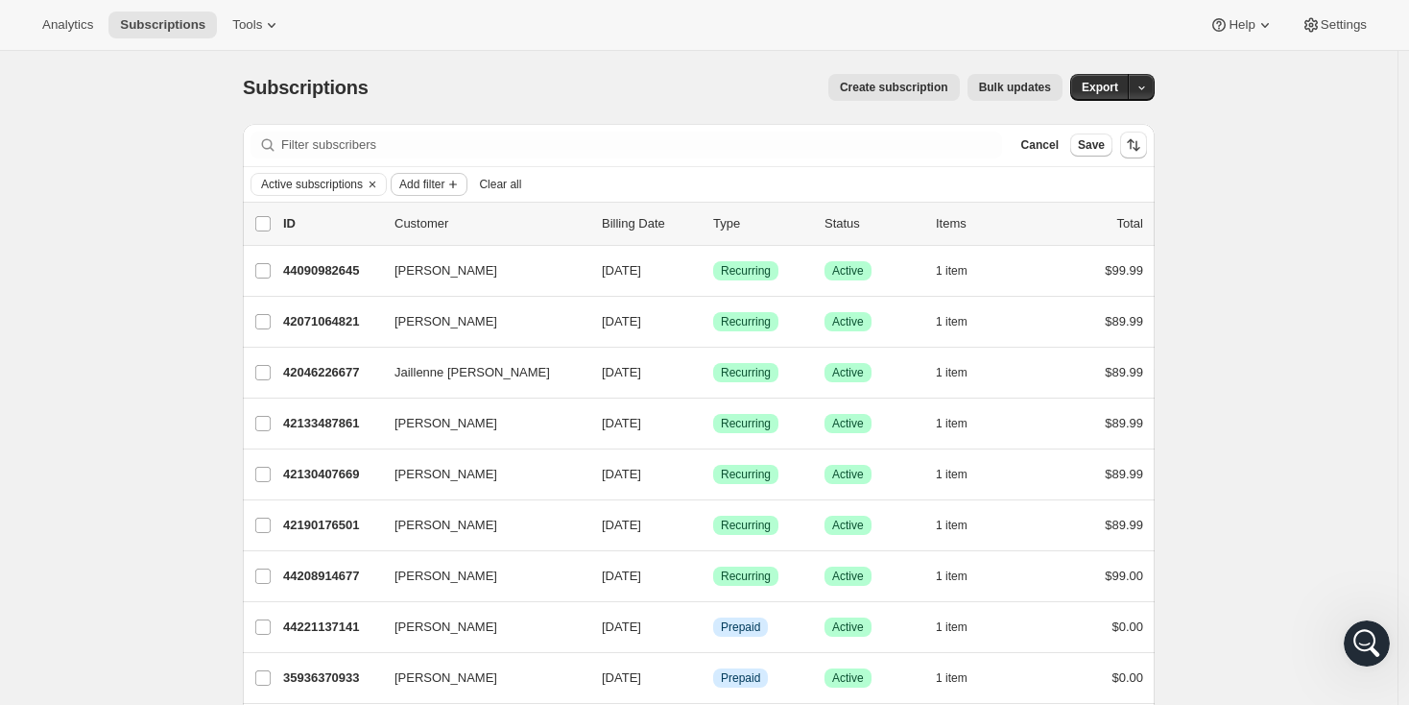
click at [457, 181] on icon "Add filter" at bounding box center [453, 185] width 8 height 8
click at [445, 182] on span "Add filter" at bounding box center [421, 184] width 45 height 15
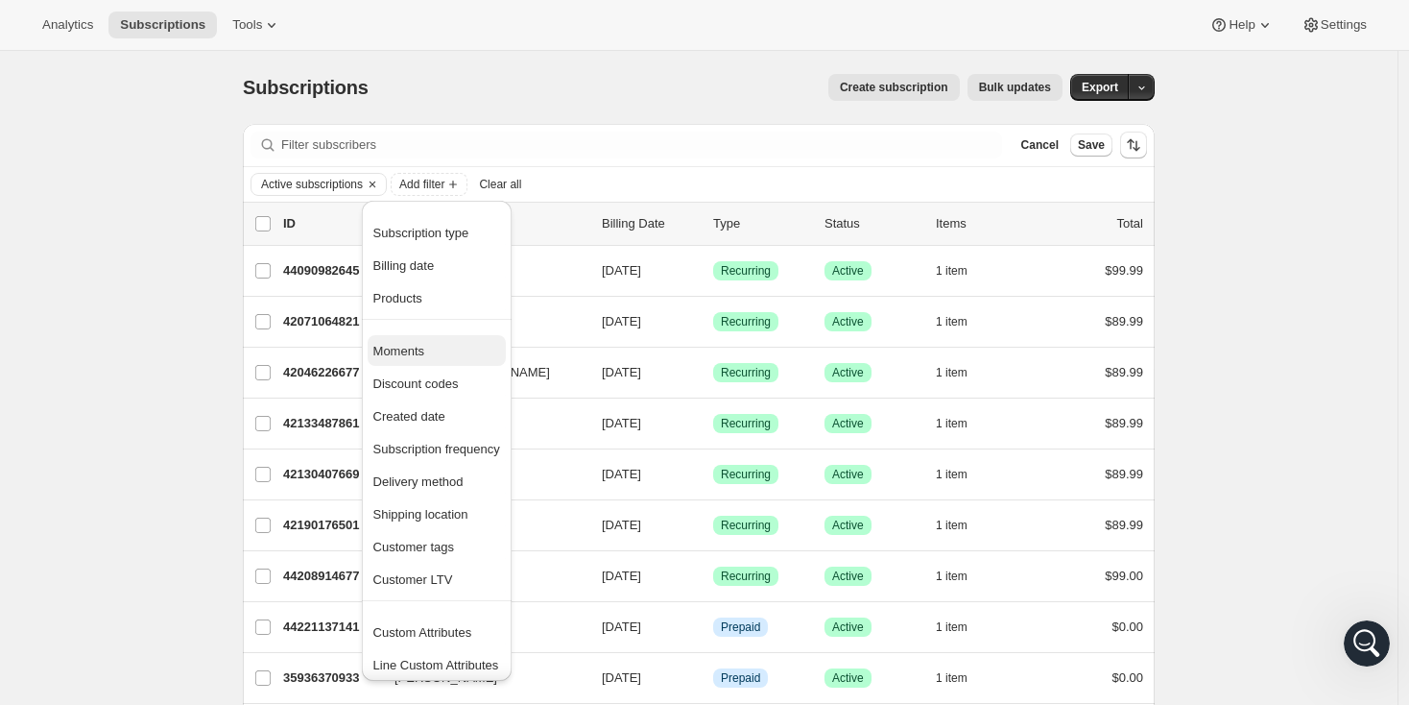
click at [452, 345] on span "Moments" at bounding box center [436, 351] width 127 height 19
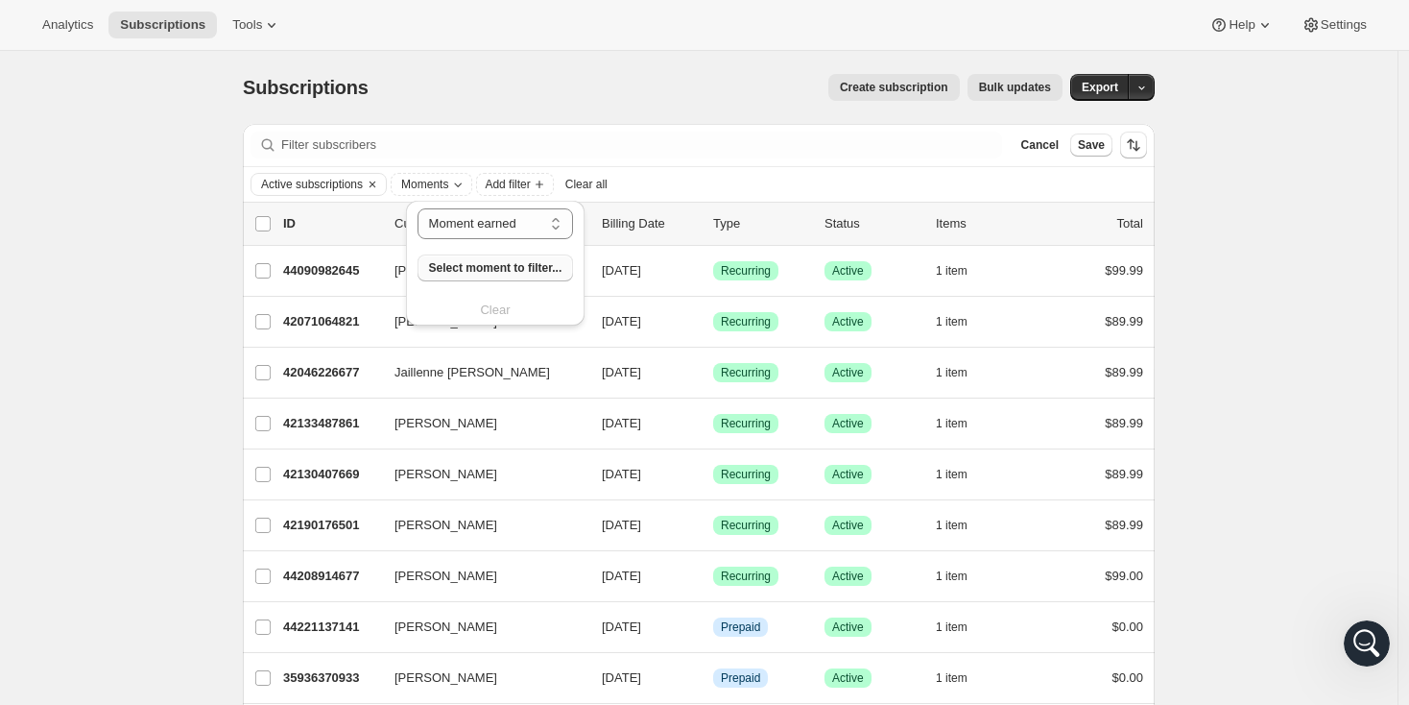
click at [494, 263] on span "Select moment to filter..." at bounding box center [495, 267] width 133 height 15
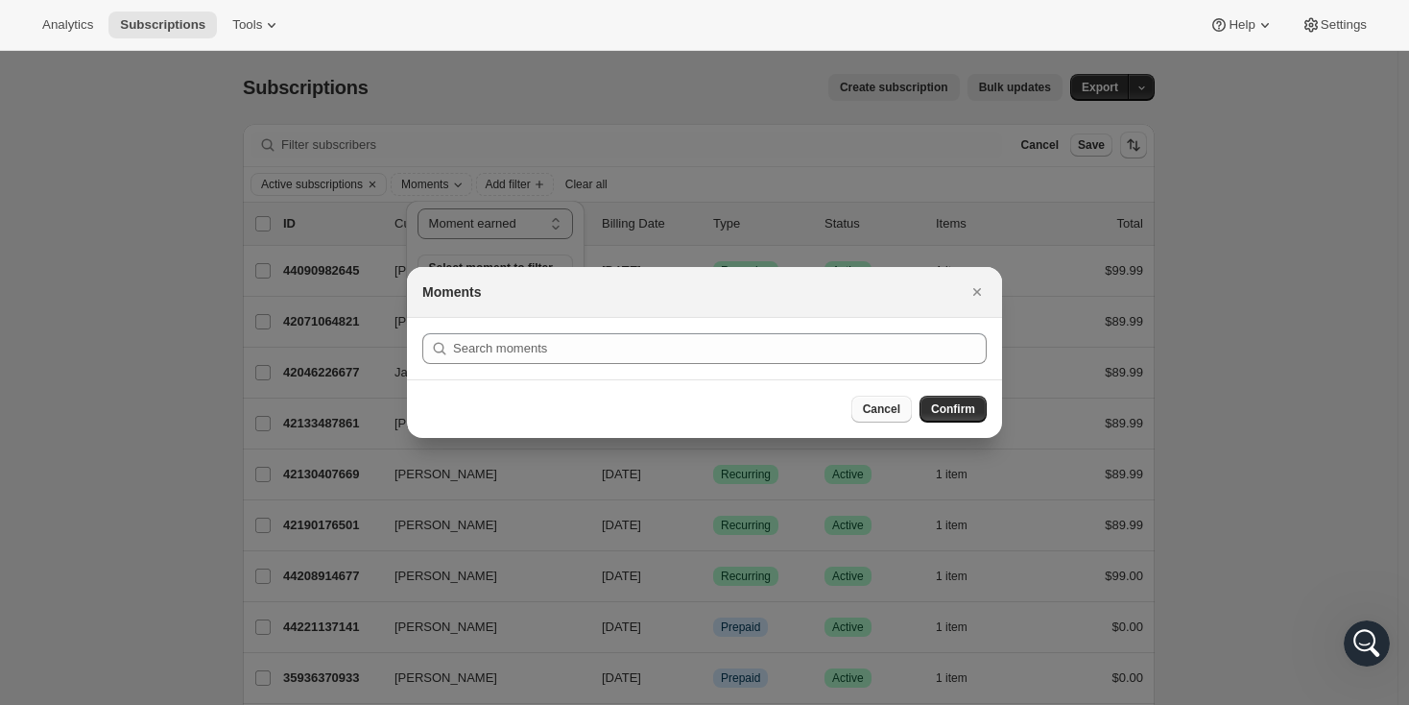
click at [893, 407] on span "Cancel" at bounding box center [881, 408] width 37 height 15
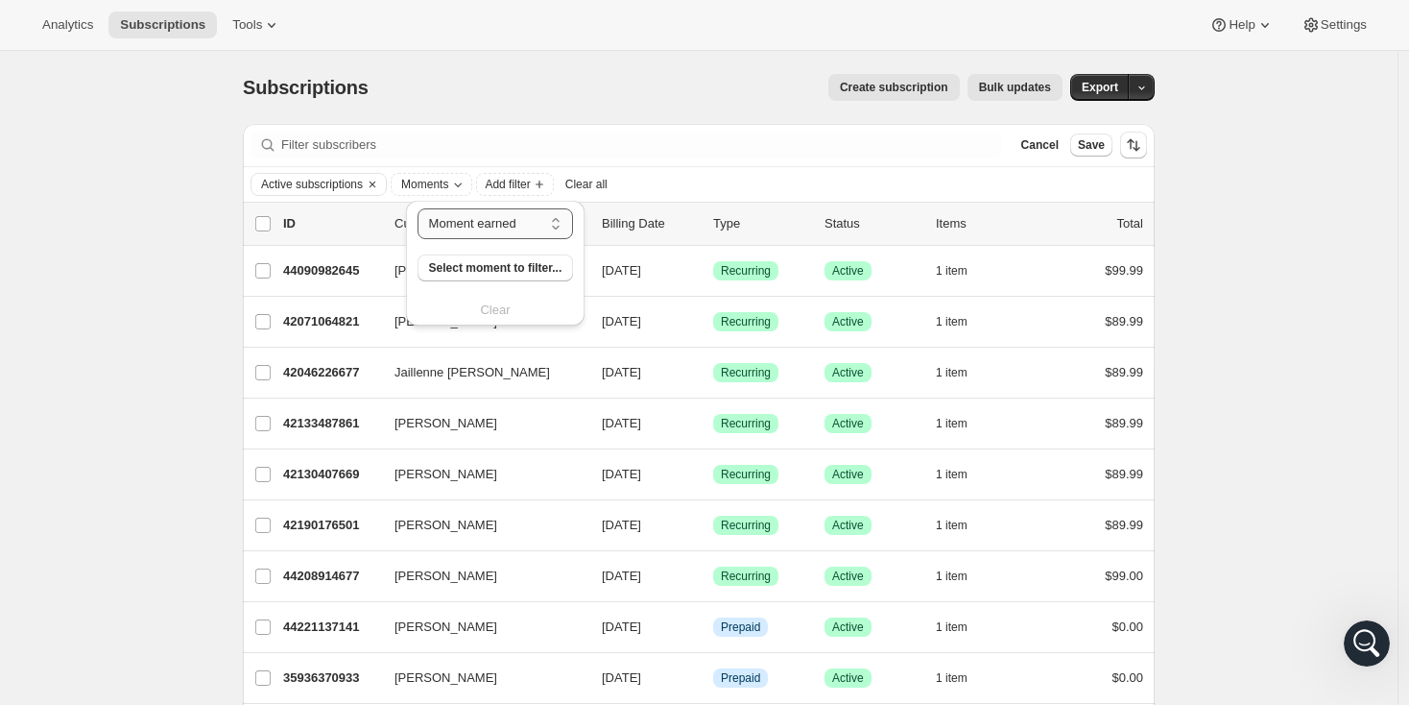
click at [492, 228] on select "Moment earned Moment claimed" at bounding box center [496, 223] width 157 height 31
click at [418, 208] on select "Moment earned Moment claimed" at bounding box center [496, 223] width 157 height 31
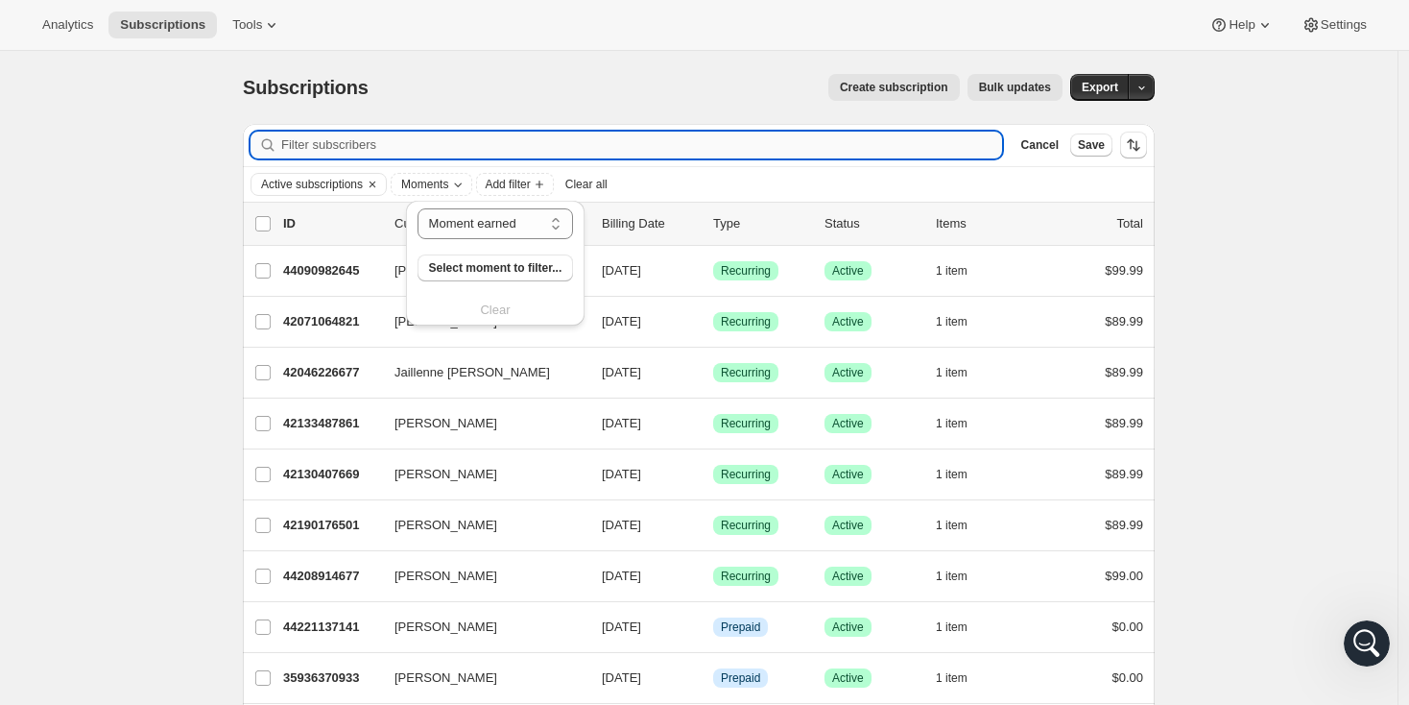
click at [736, 142] on input "Filter subscribers" at bounding box center [641, 145] width 721 height 27
click at [445, 184] on span "Add filter" at bounding box center [421, 184] width 45 height 15
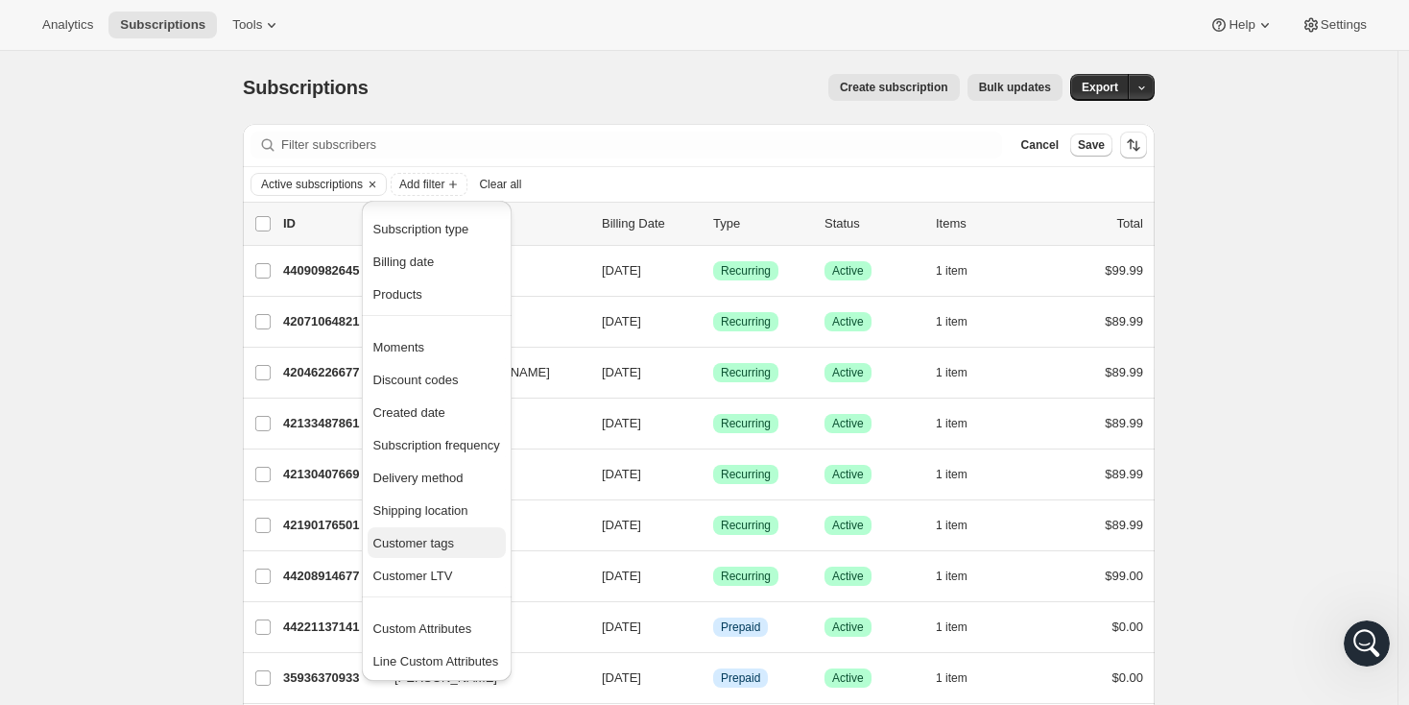
scroll to position [5, 0]
click at [449, 625] on span "Custom Attributes" at bounding box center [422, 627] width 99 height 14
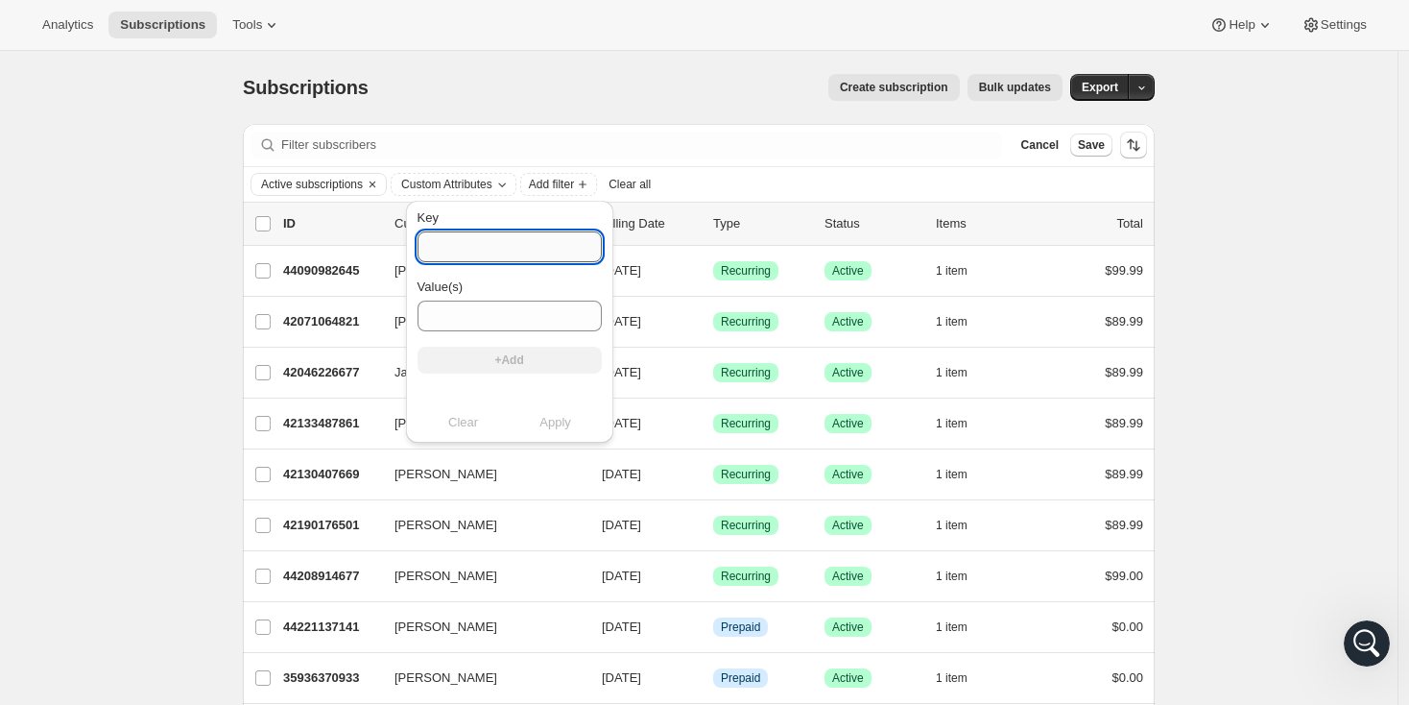
click at [481, 250] on input "Key" at bounding box center [510, 246] width 184 height 31
click at [795, 168] on div "Active subscriptions Custom Attributes Add filter Clear all" at bounding box center [699, 184] width 912 height 35
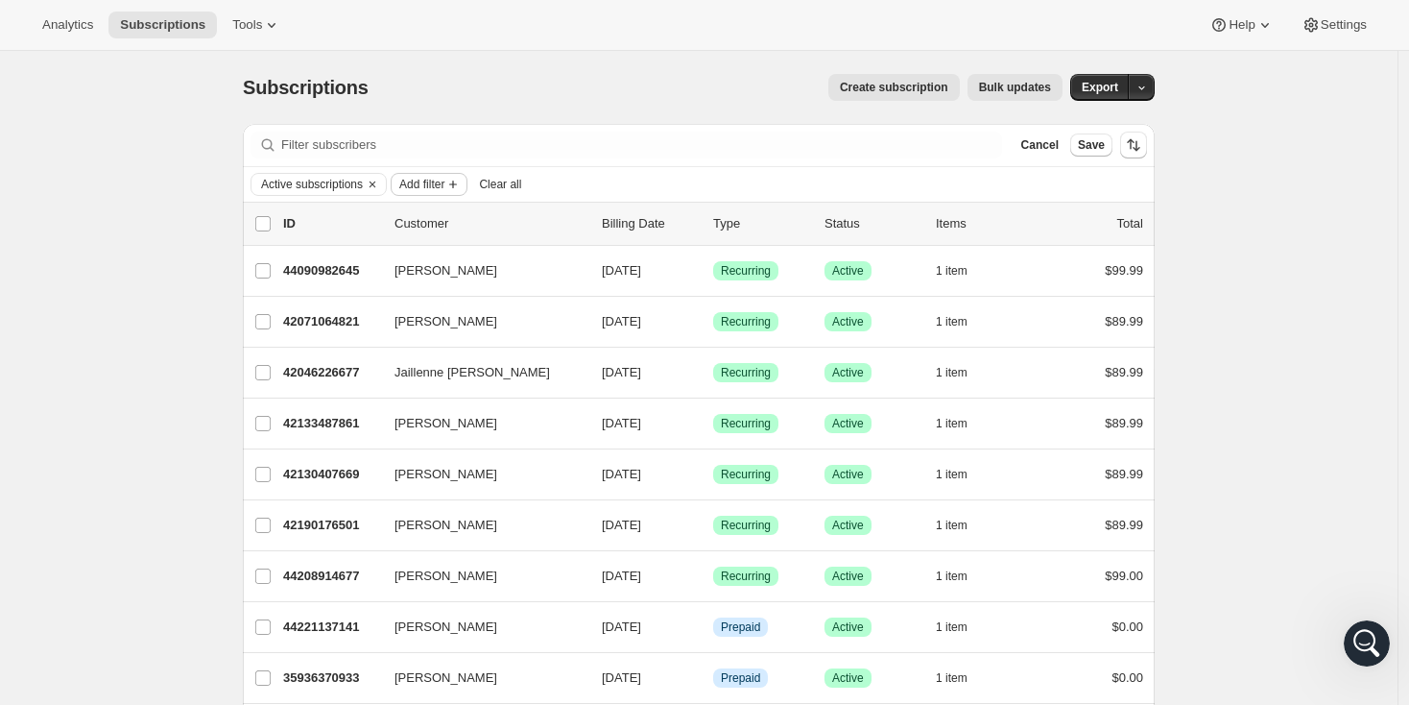
click at [445, 182] on span "Add filter" at bounding box center [421, 184] width 45 height 15
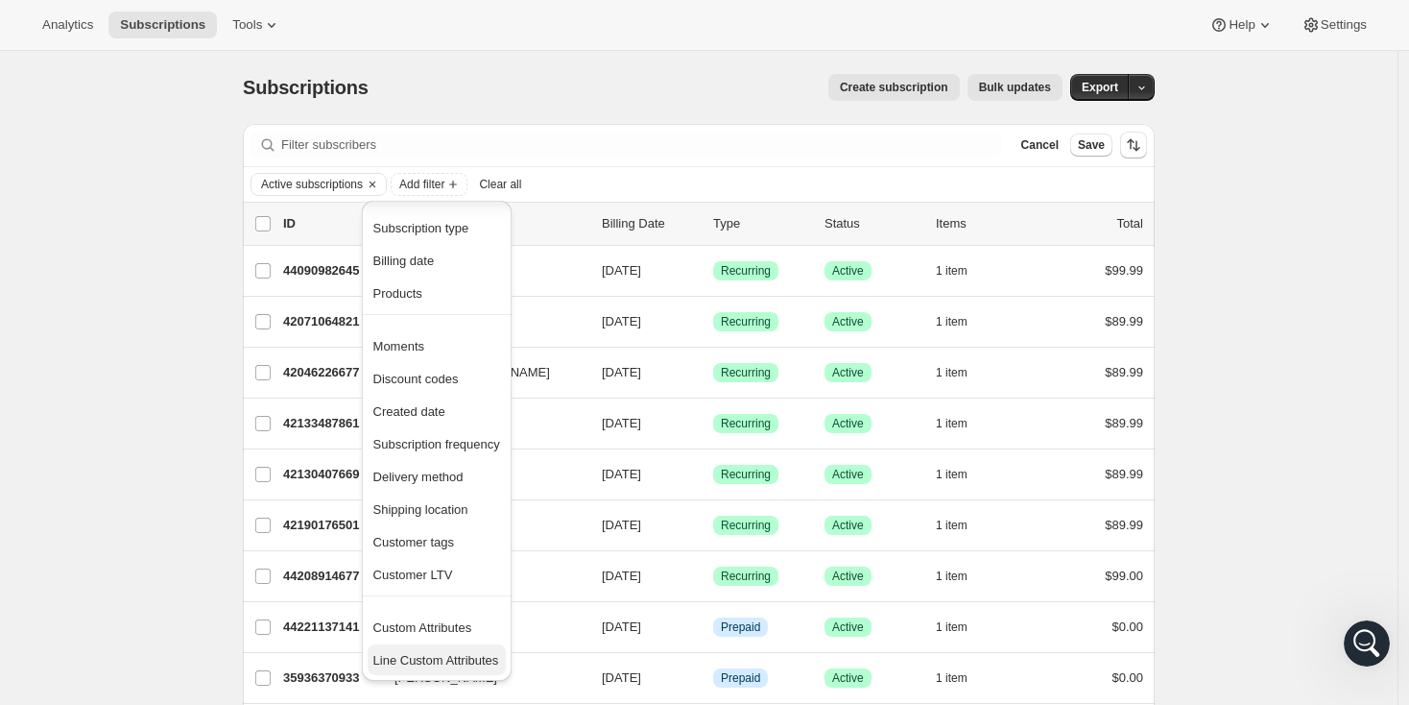
click at [439, 662] on span "Line Custom Attributes" at bounding box center [436, 660] width 126 height 14
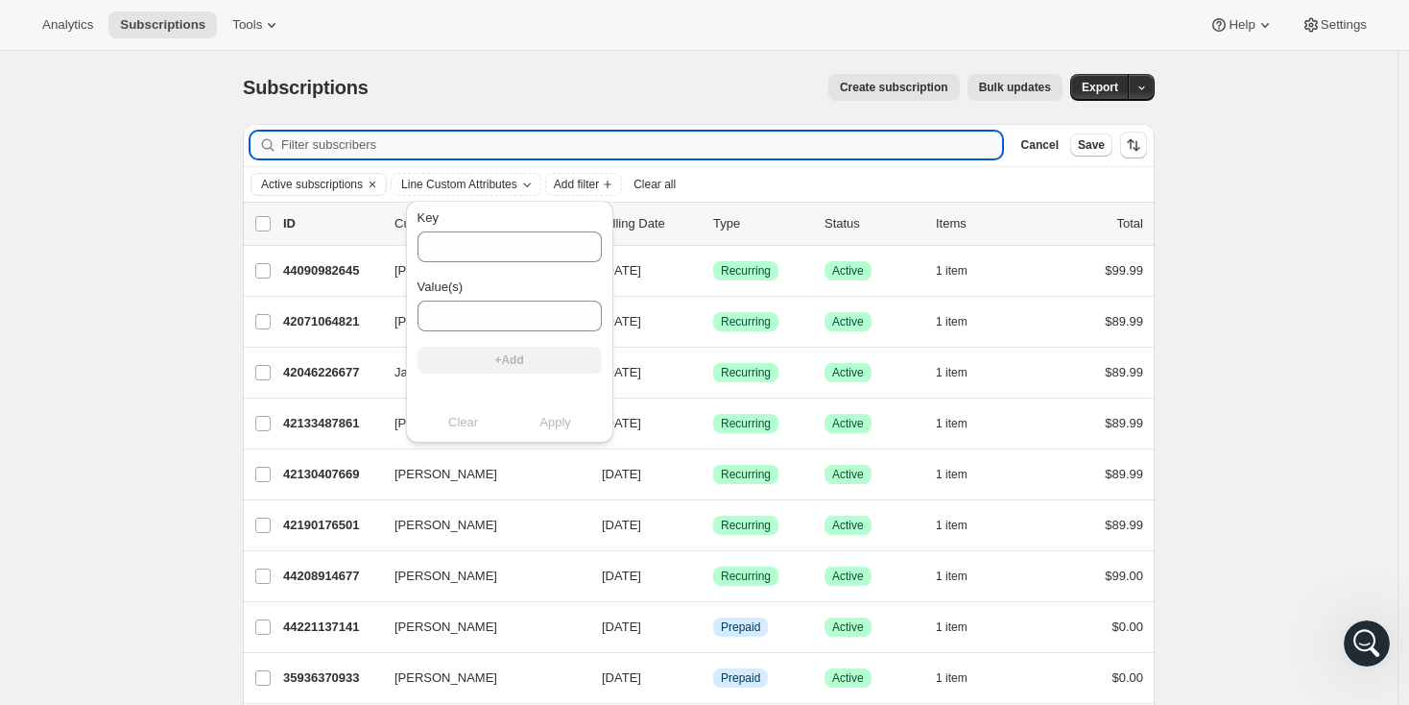
click at [820, 157] on input "Filter subscribers" at bounding box center [641, 145] width 721 height 27
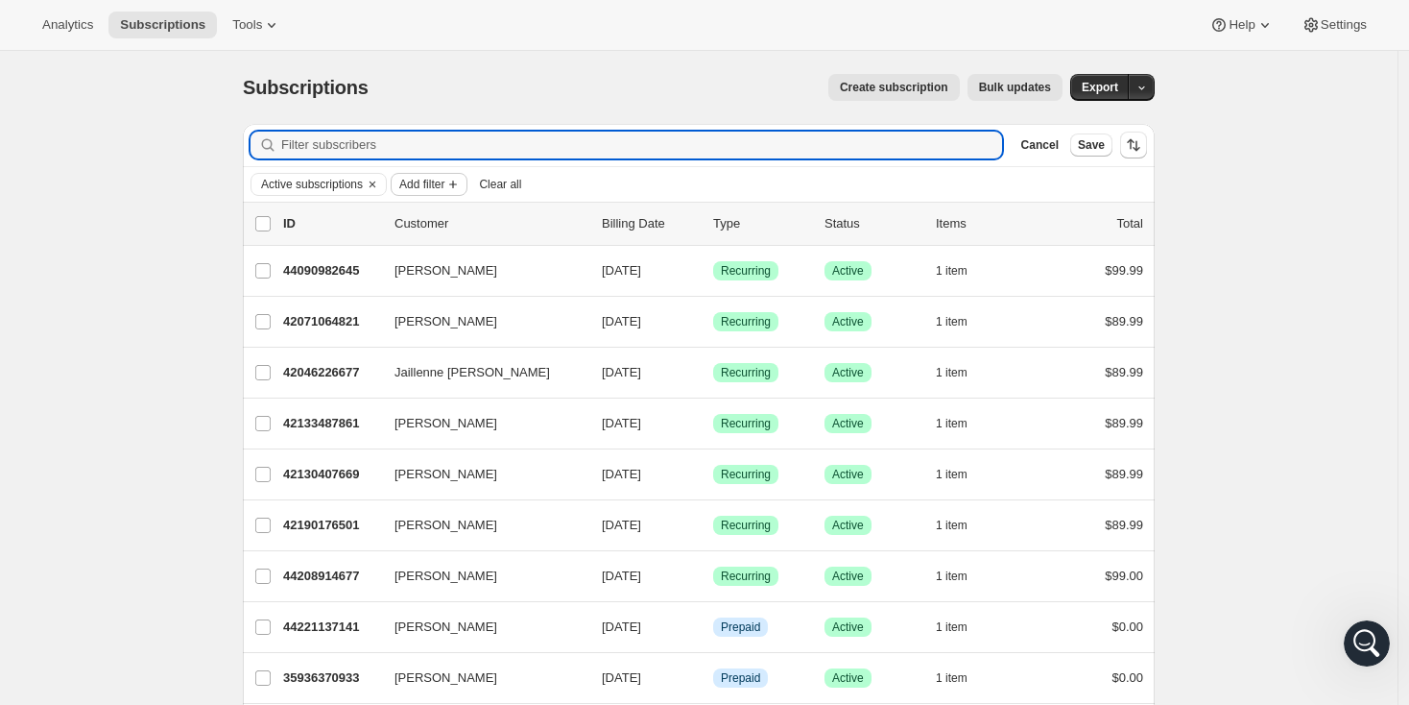
click at [461, 183] on icon "Add filter" at bounding box center [453, 184] width 15 height 15
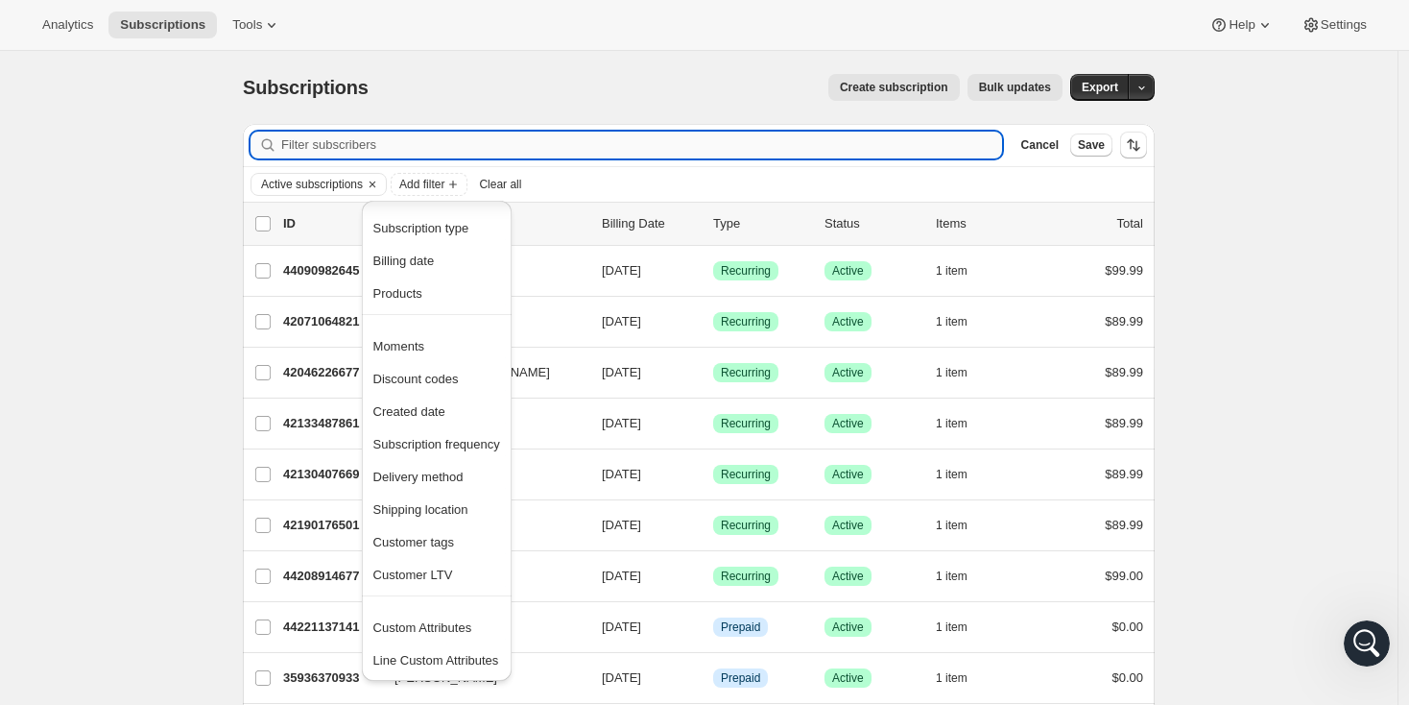
click at [698, 147] on input "Filter subscribers" at bounding box center [641, 145] width 721 height 27
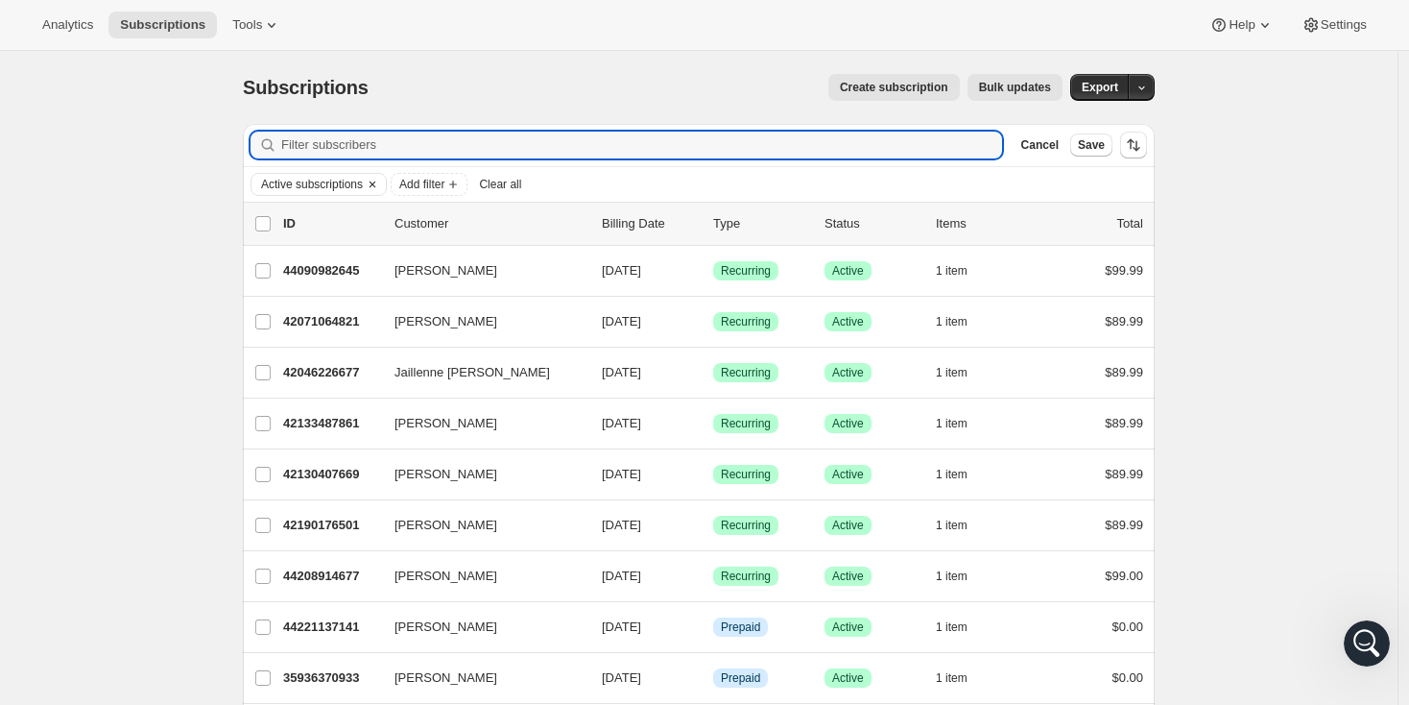
click at [375, 186] on icon "Clear" at bounding box center [373, 184] width 6 height 6
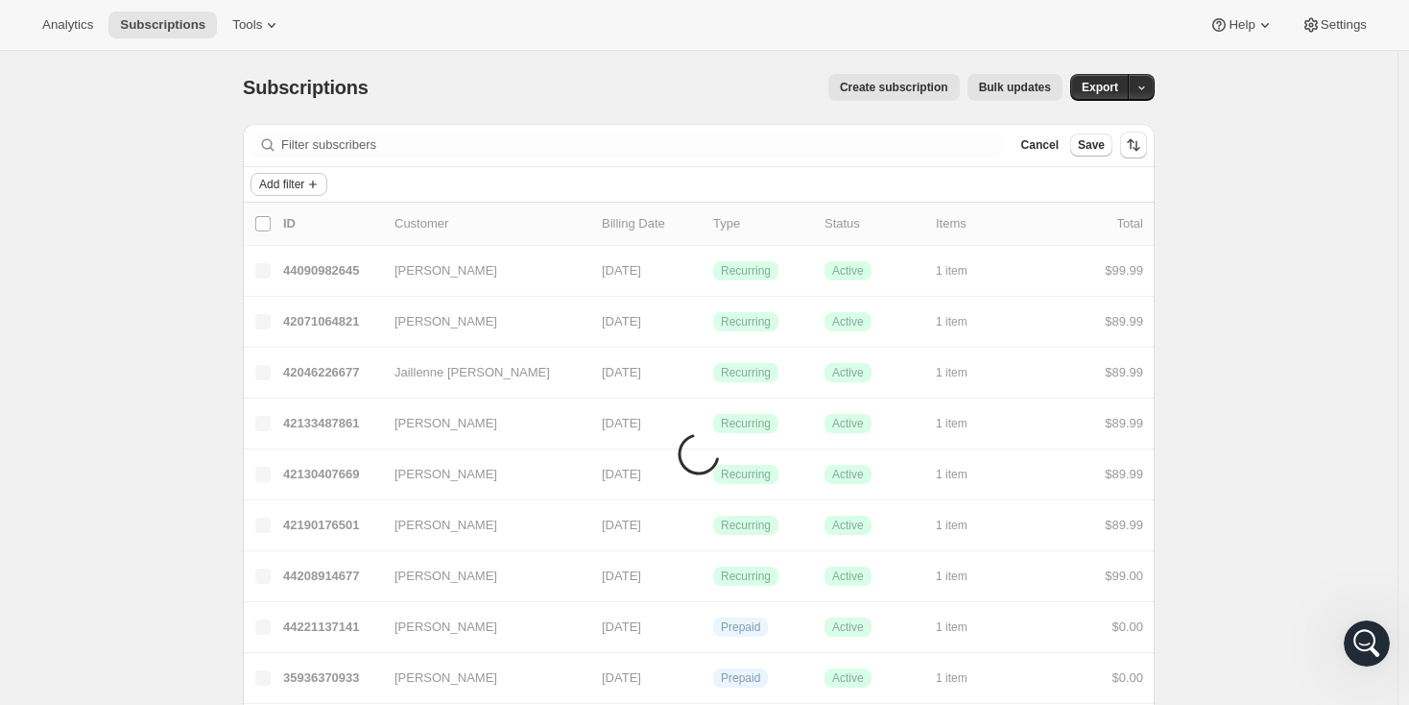
click at [302, 183] on span "Add filter" at bounding box center [281, 184] width 45 height 15
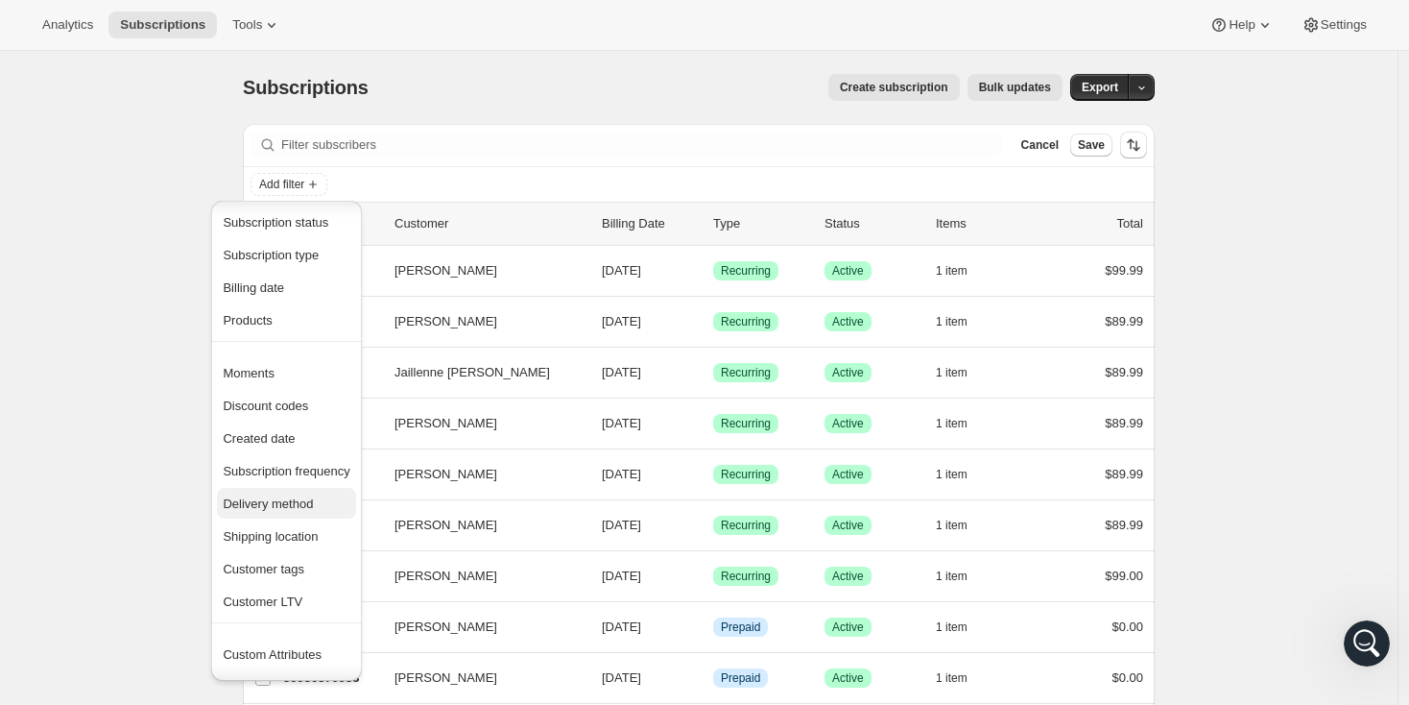
scroll to position [0, 0]
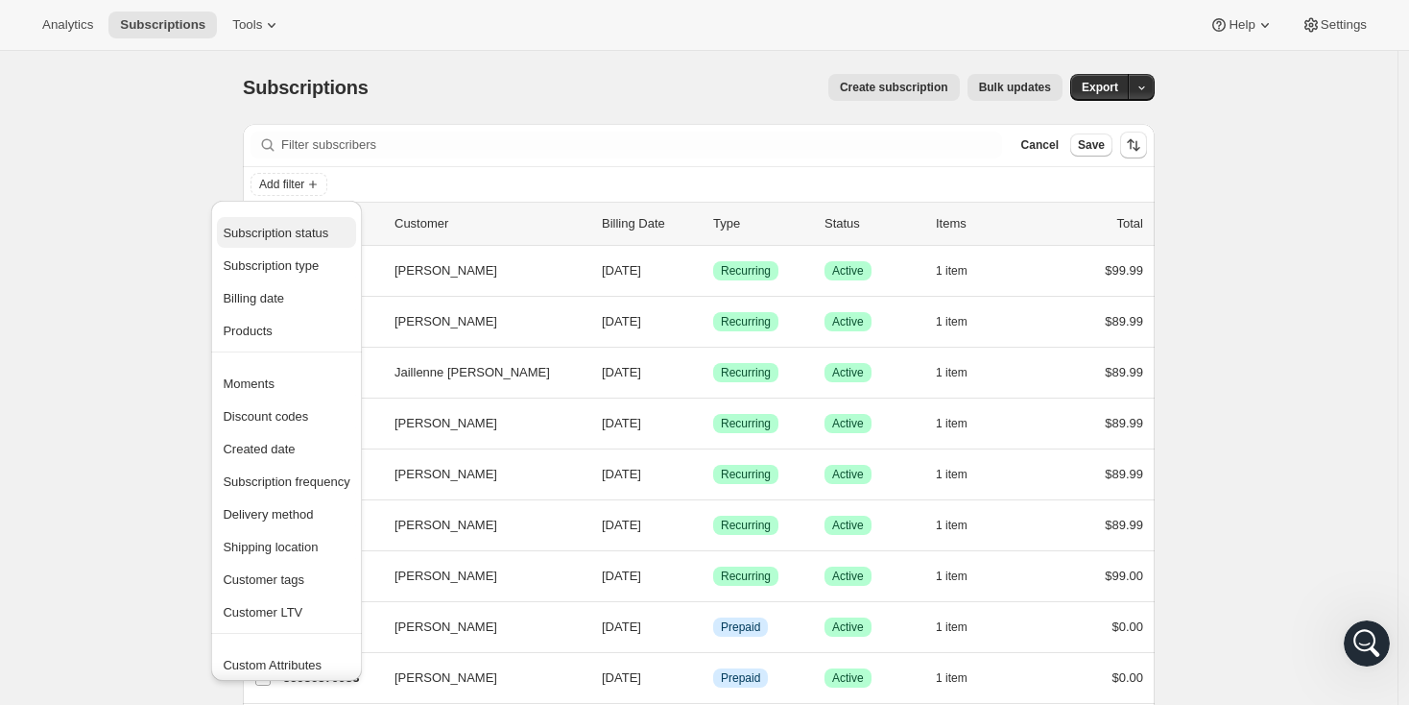
click at [298, 237] on span "Subscription status" at bounding box center [276, 233] width 106 height 14
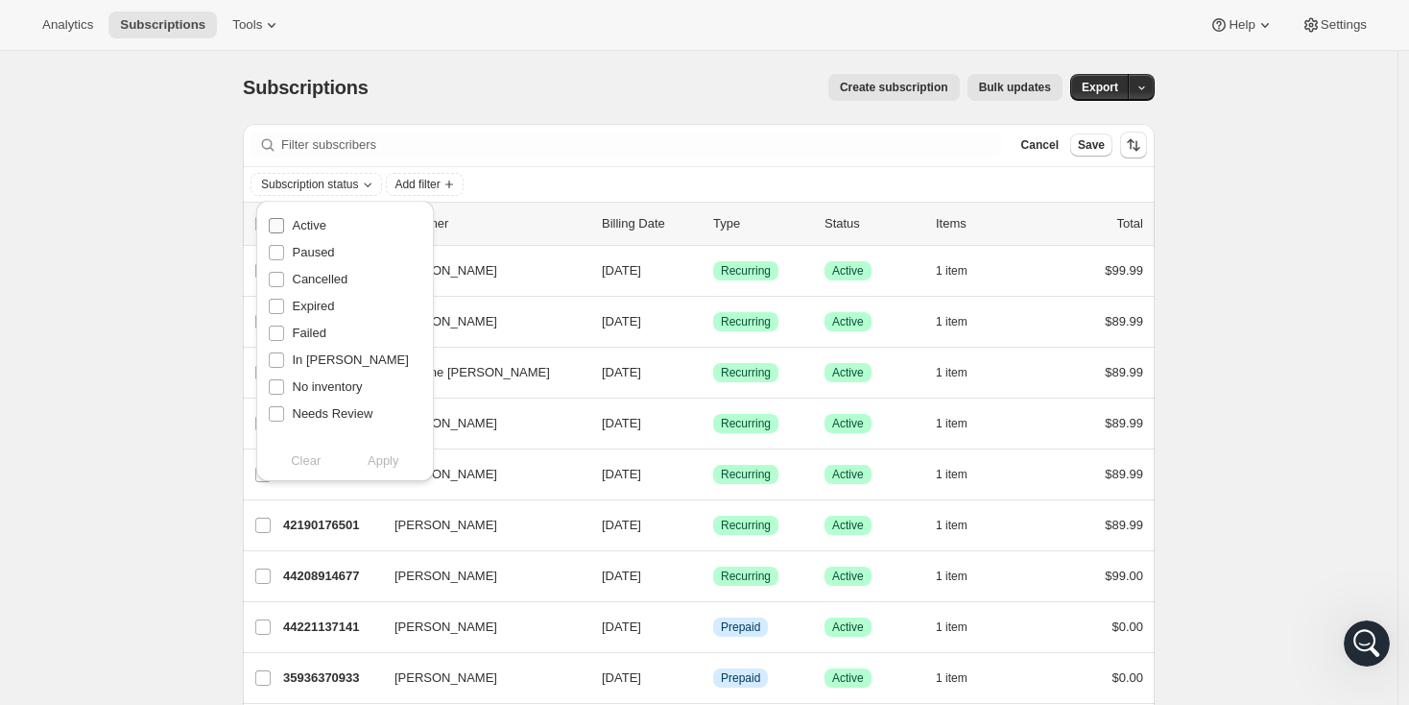
click at [277, 225] on input "Active" at bounding box center [276, 225] width 15 height 15
checkbox input "true"
click at [278, 357] on input "In [PERSON_NAME]" at bounding box center [276, 359] width 15 height 15
checkbox input "true"
click at [274, 332] on input "Failed" at bounding box center [276, 332] width 15 height 15
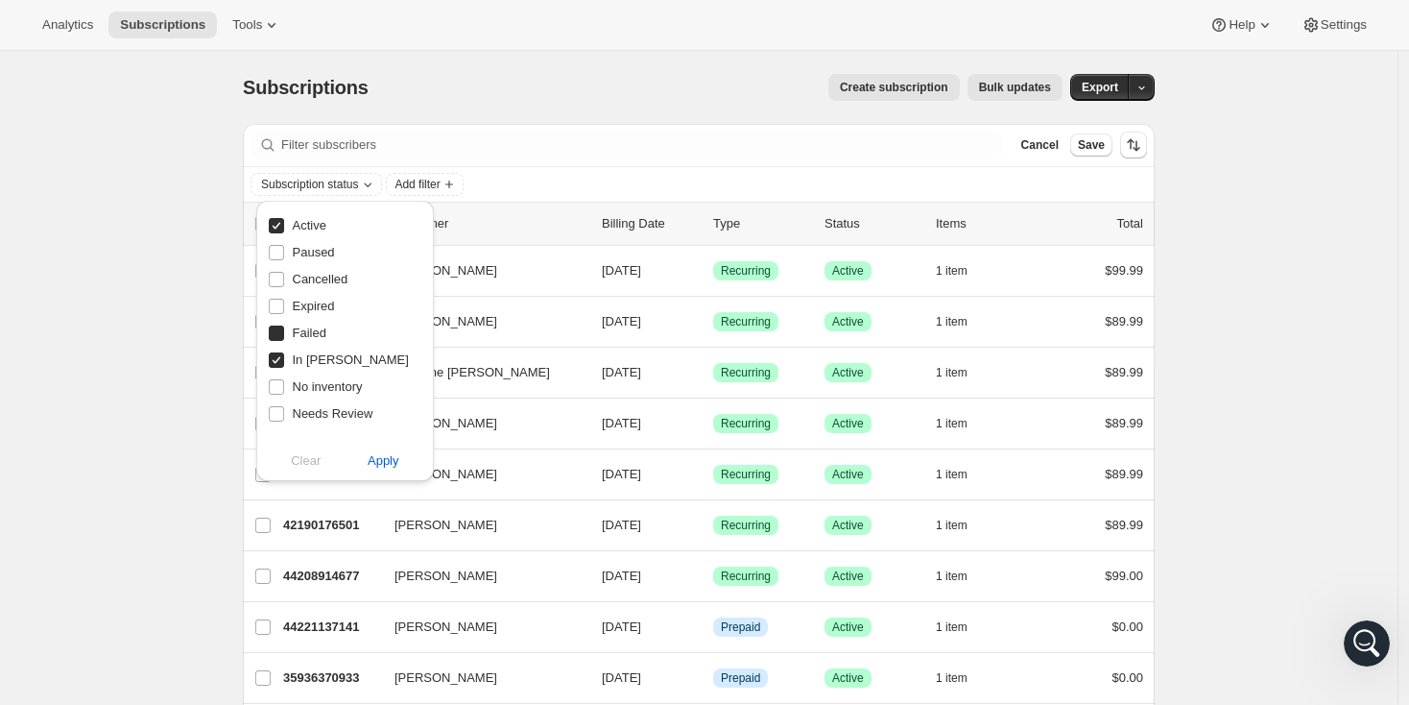
checkbox input "true"
click at [378, 459] on span "Apply" at bounding box center [384, 460] width 32 height 19
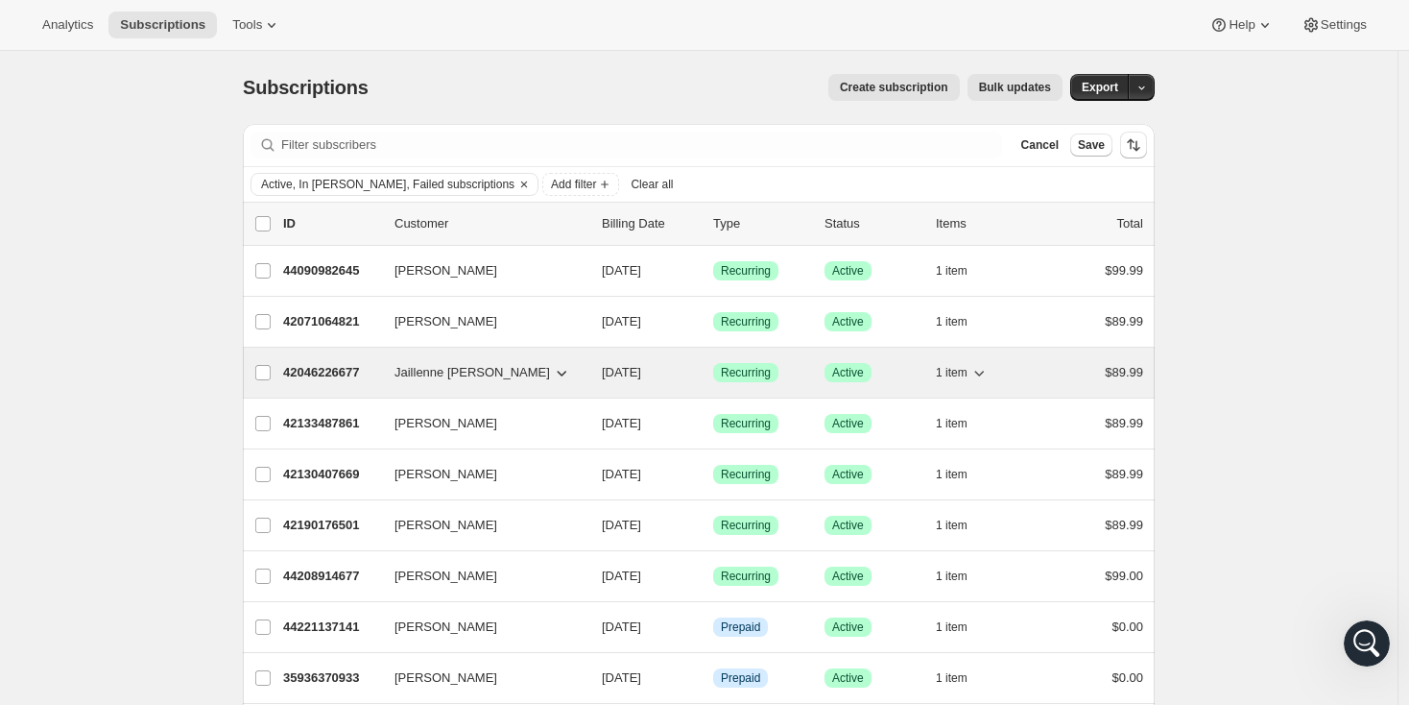
click at [348, 370] on p "42046226677" at bounding box center [331, 372] width 96 height 19
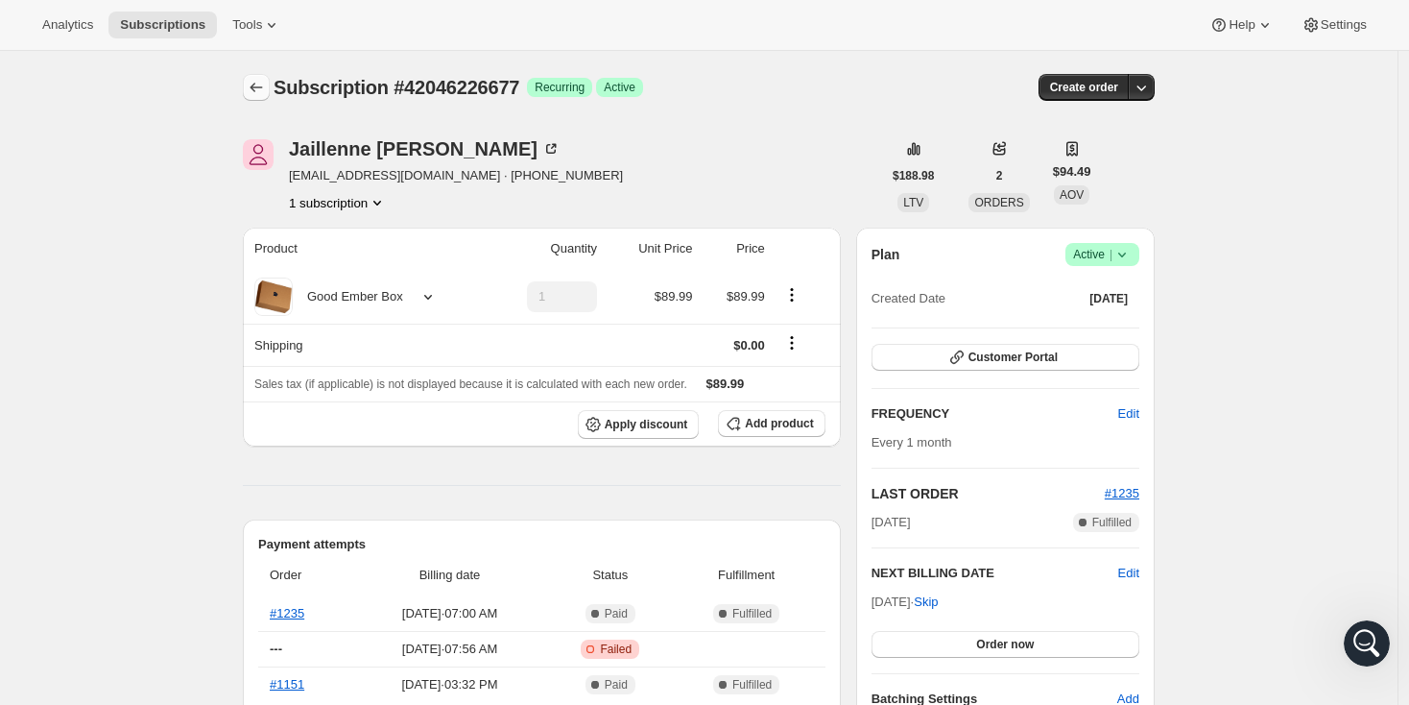
click at [265, 84] on icon "Subscriptions" at bounding box center [256, 87] width 19 height 19
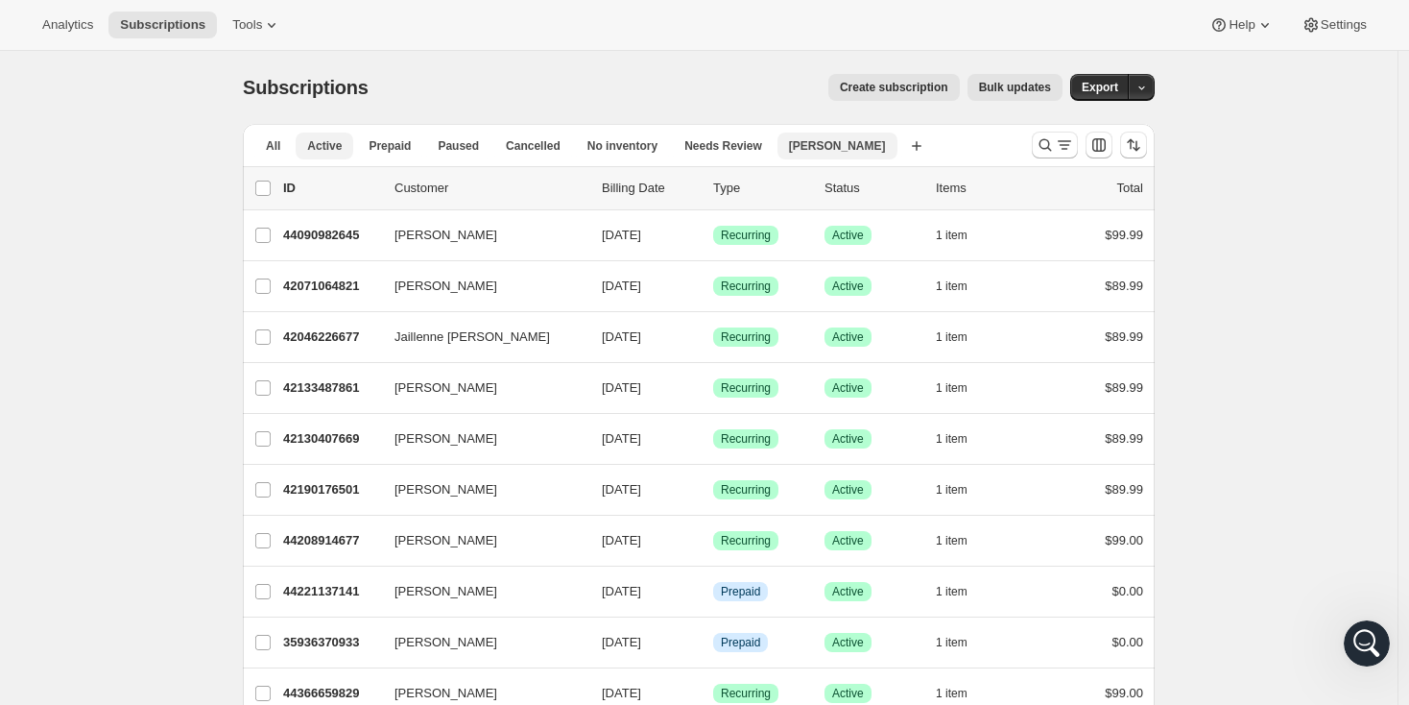
click at [822, 146] on span "[PERSON_NAME]" at bounding box center [837, 145] width 97 height 15
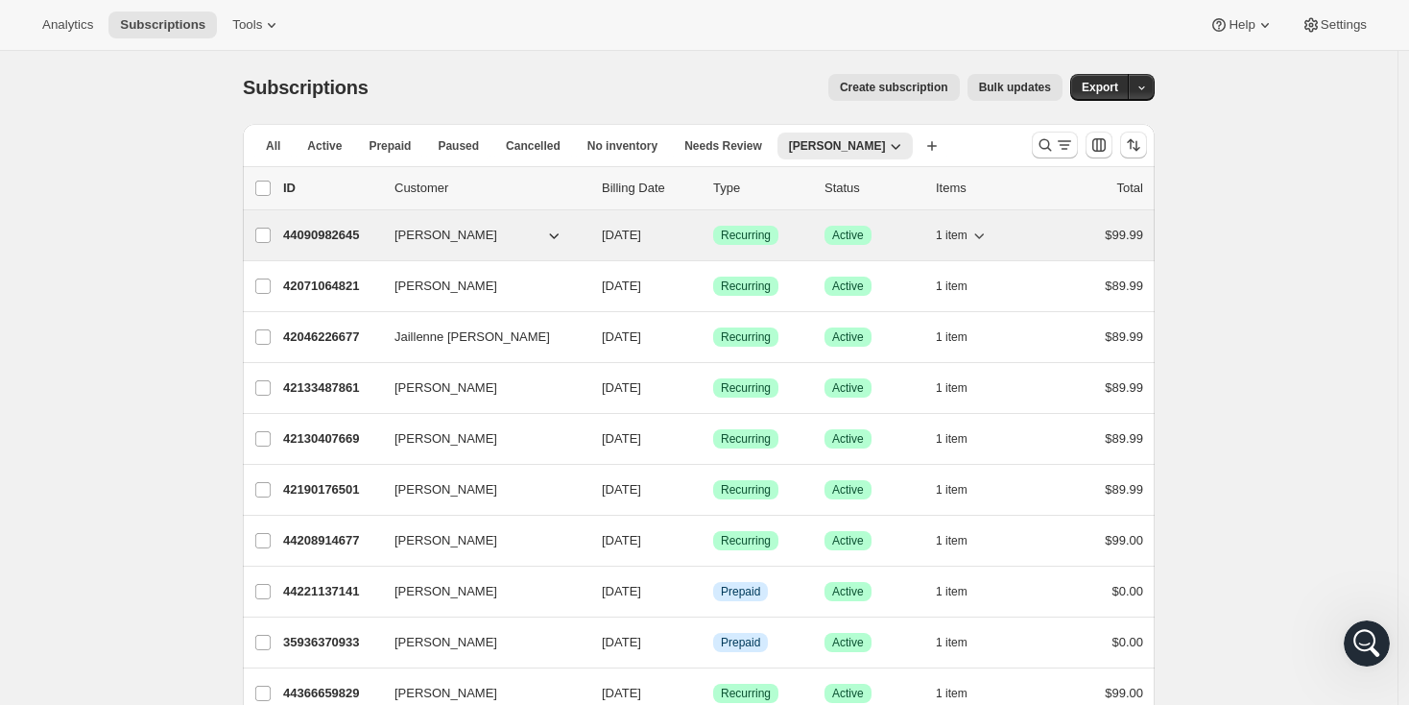
click at [330, 234] on p "44090982645" at bounding box center [331, 235] width 96 height 19
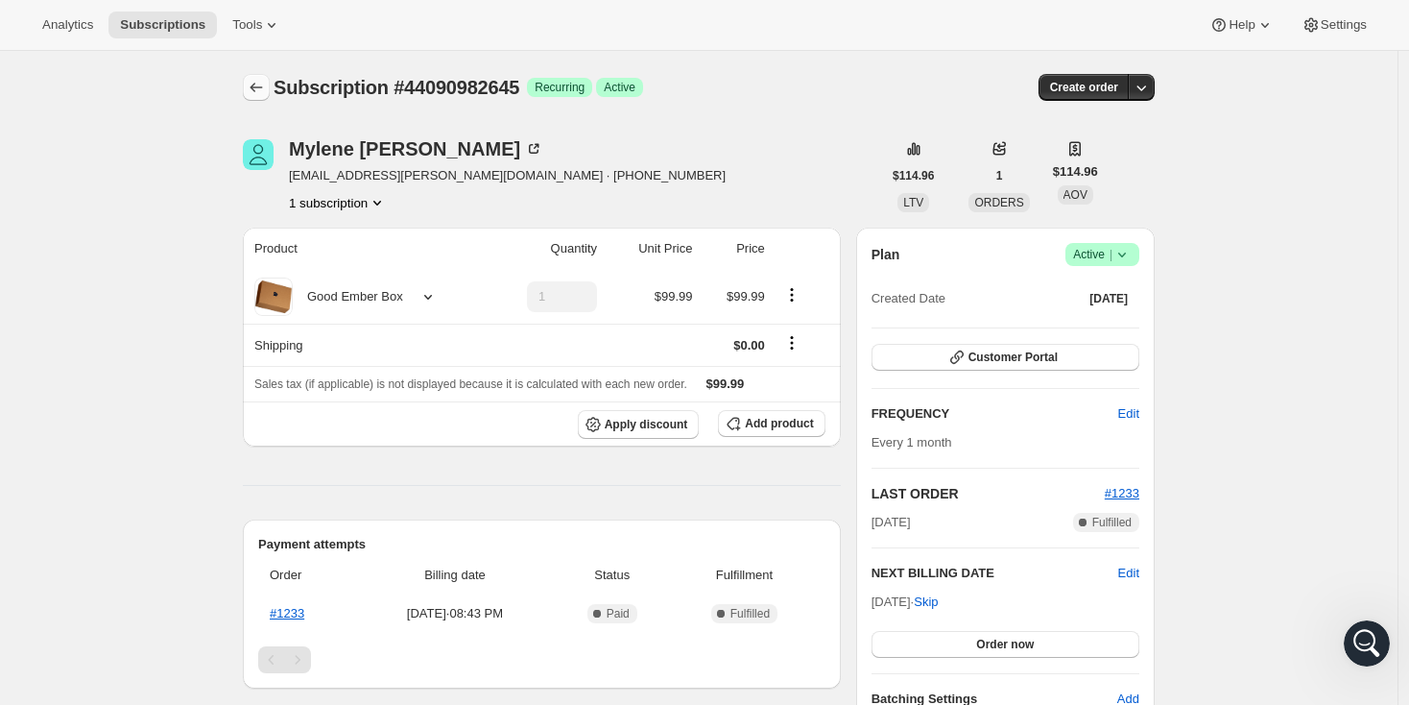
click at [258, 95] on icon "Subscriptions" at bounding box center [256, 87] width 19 height 19
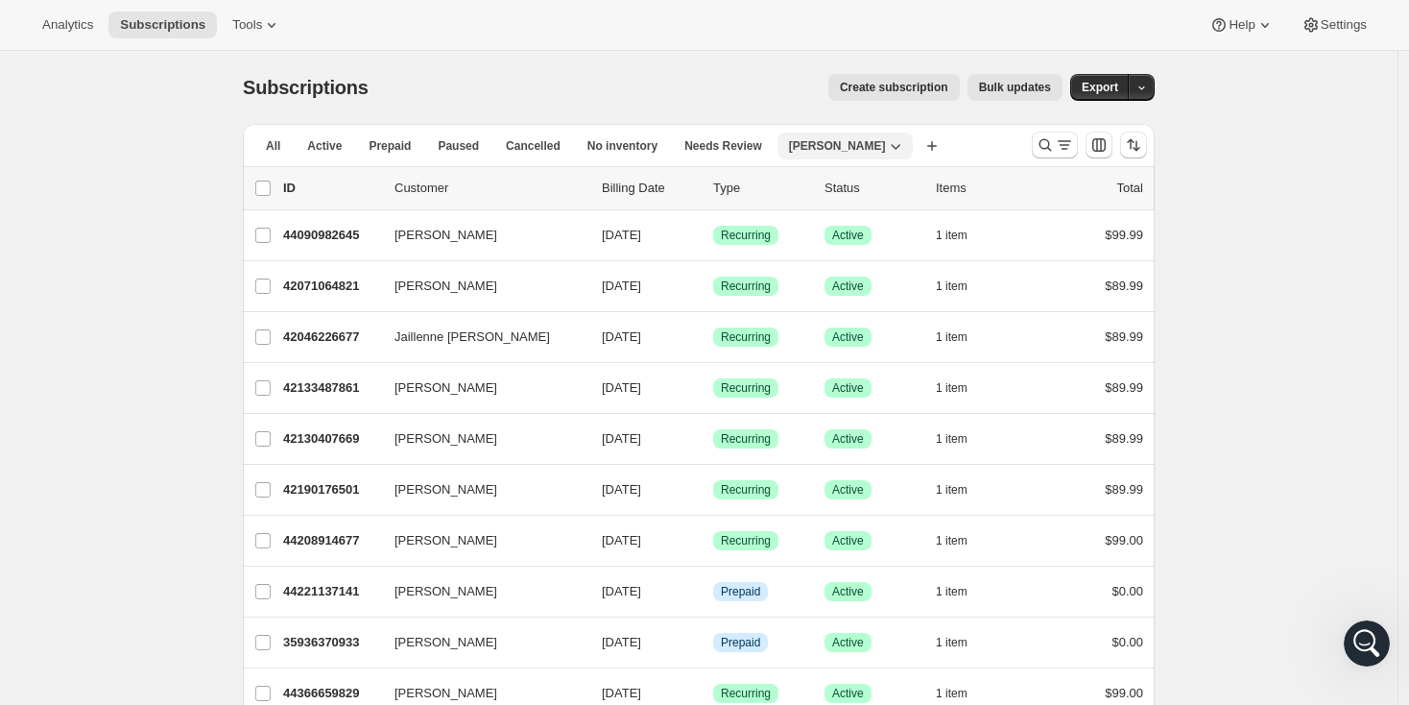
click at [886, 147] on icon "button" at bounding box center [895, 145] width 19 height 19
click at [997, 135] on div "All Active Prepaid Paused Cancelled No inventory Needs Review [PERSON_NAME] Mor…" at bounding box center [630, 145] width 774 height 42
click at [826, 149] on span "[PERSON_NAME]" at bounding box center [837, 145] width 97 height 15
click at [829, 246] on span "Delete view" at bounding box center [832, 251] width 64 height 14
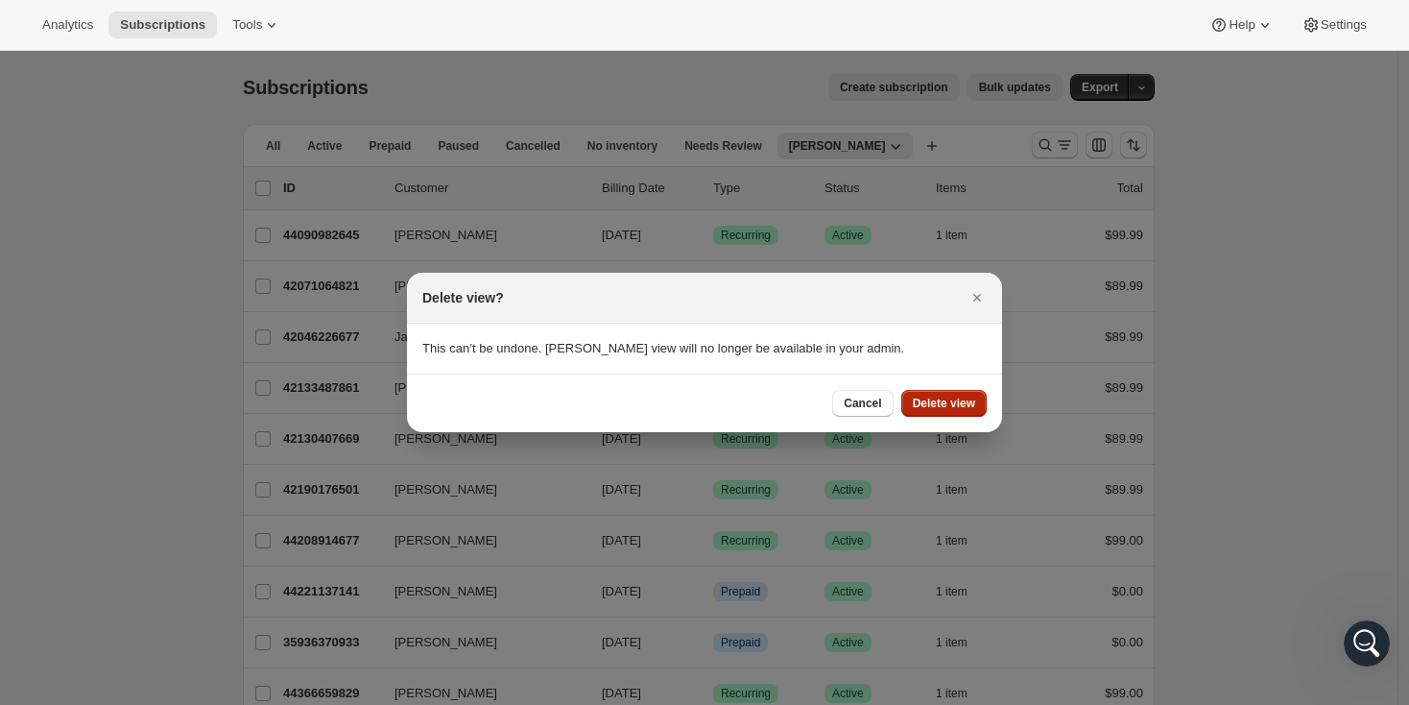
click at [921, 391] on button "Delete view" at bounding box center [944, 403] width 85 height 27
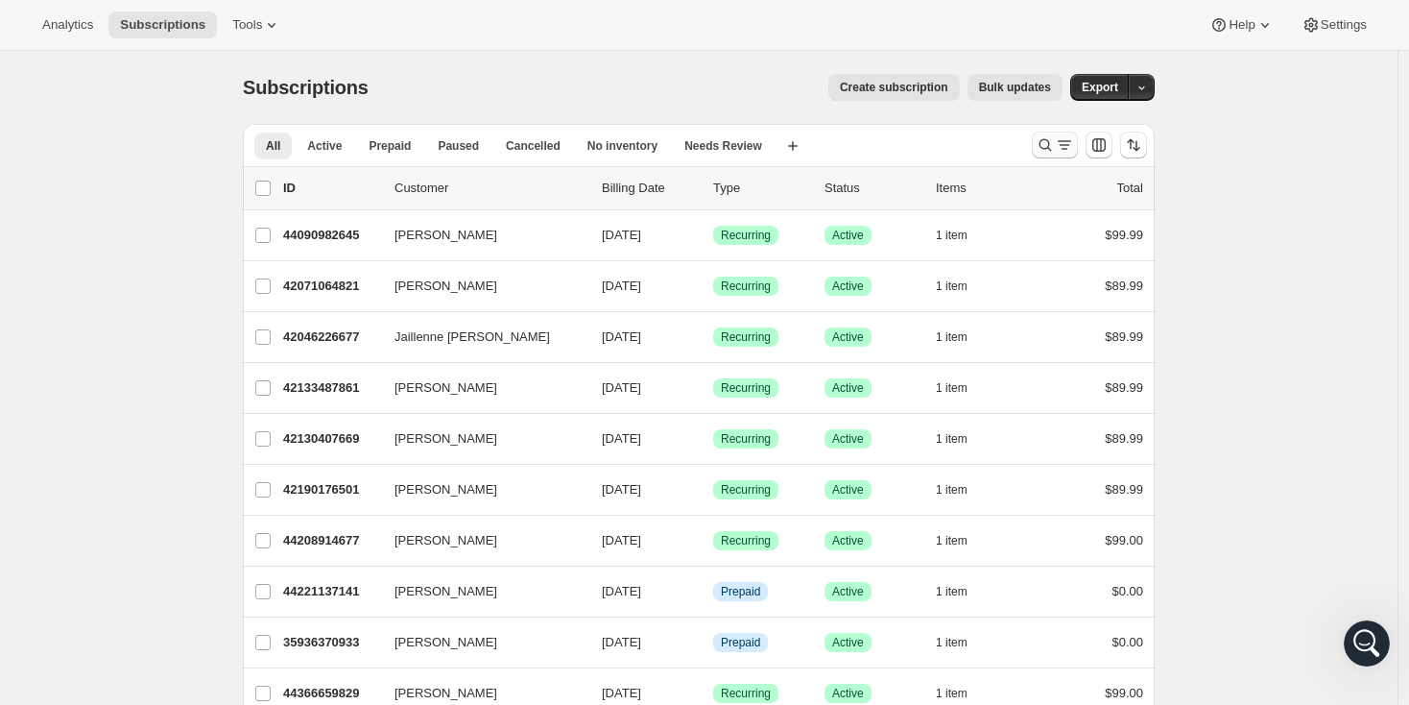
click at [1069, 148] on icon "Search and filter results" at bounding box center [1064, 144] width 19 height 19
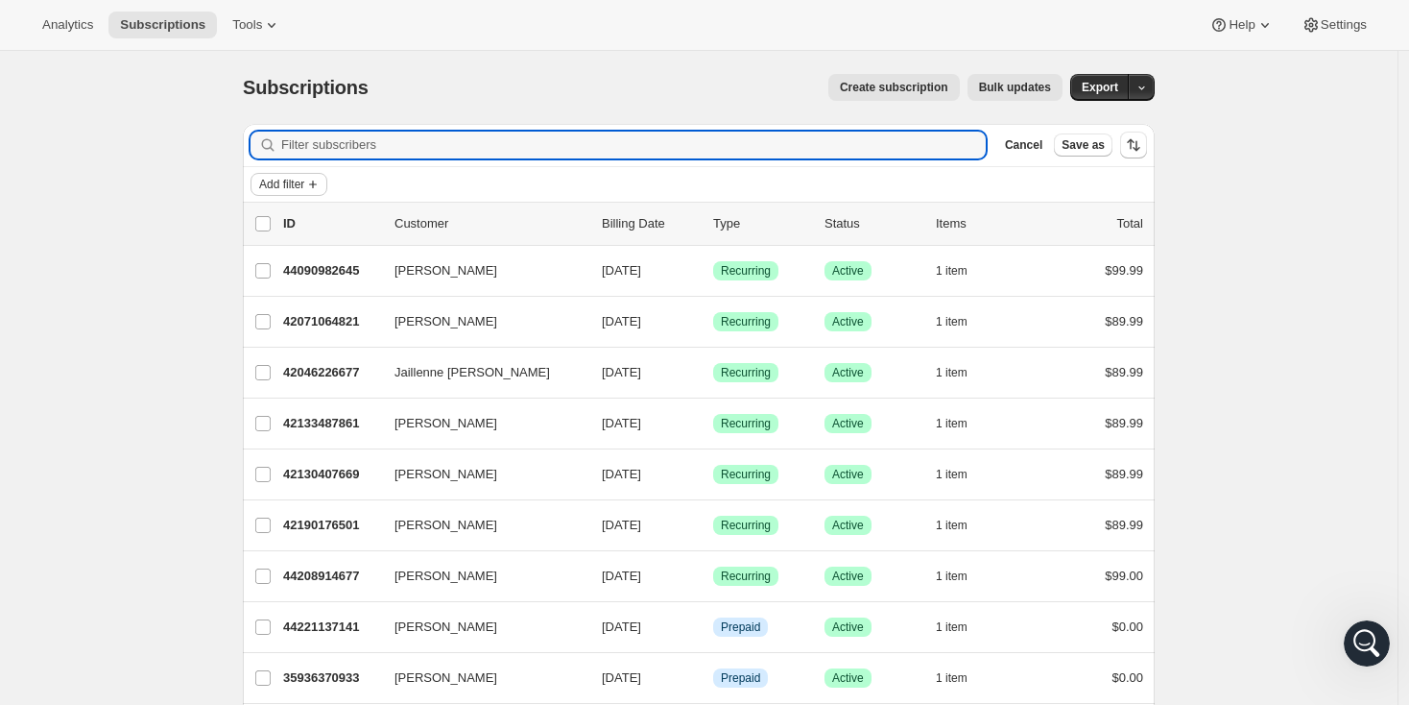
click at [285, 182] on span "Add filter" at bounding box center [281, 184] width 45 height 15
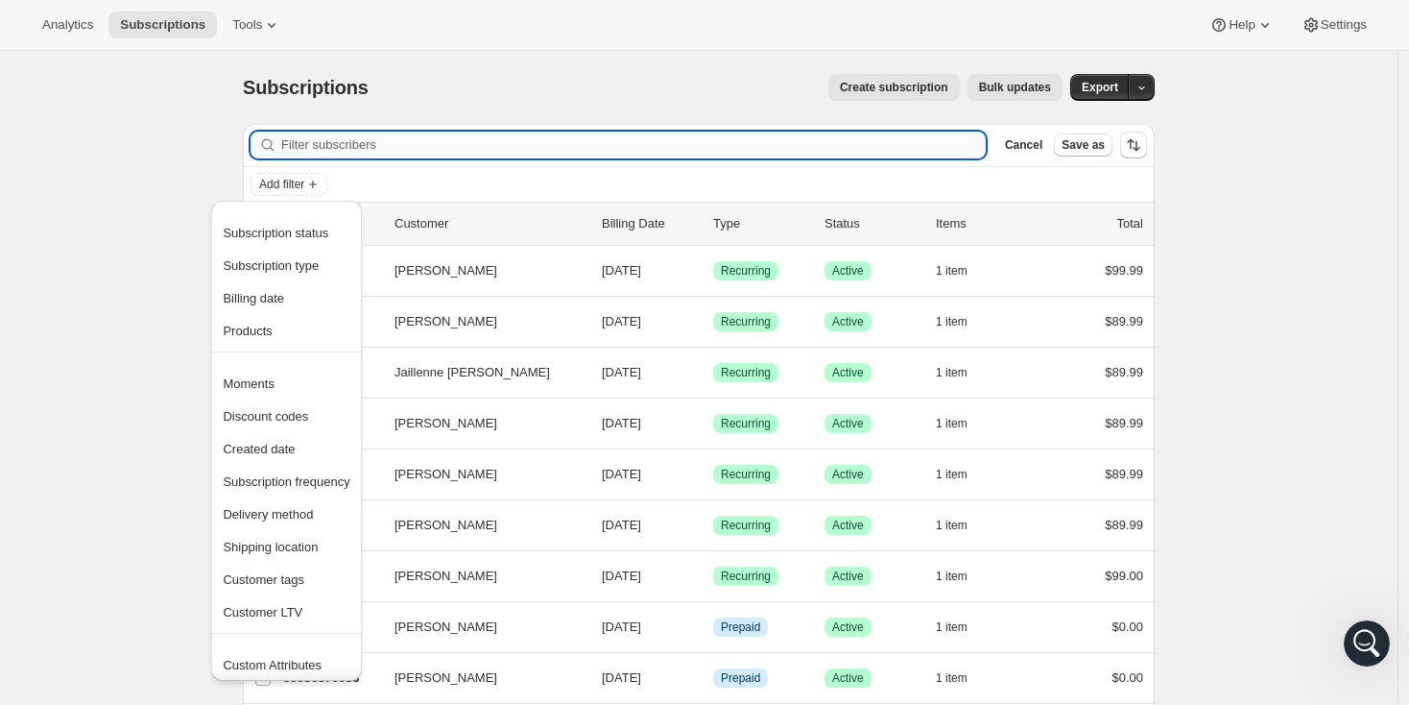
click at [374, 152] on input "Filter subscribers" at bounding box center [633, 145] width 705 height 27
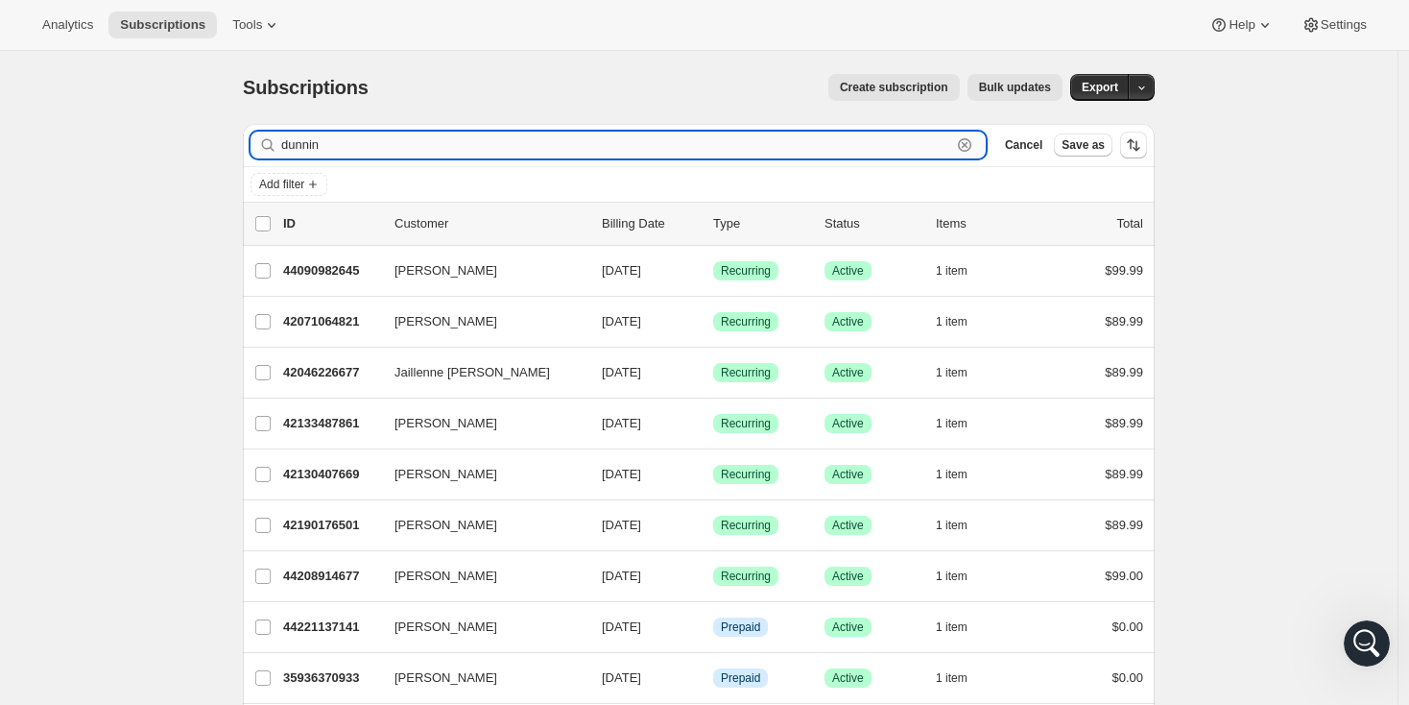
type input "[PERSON_NAME]"
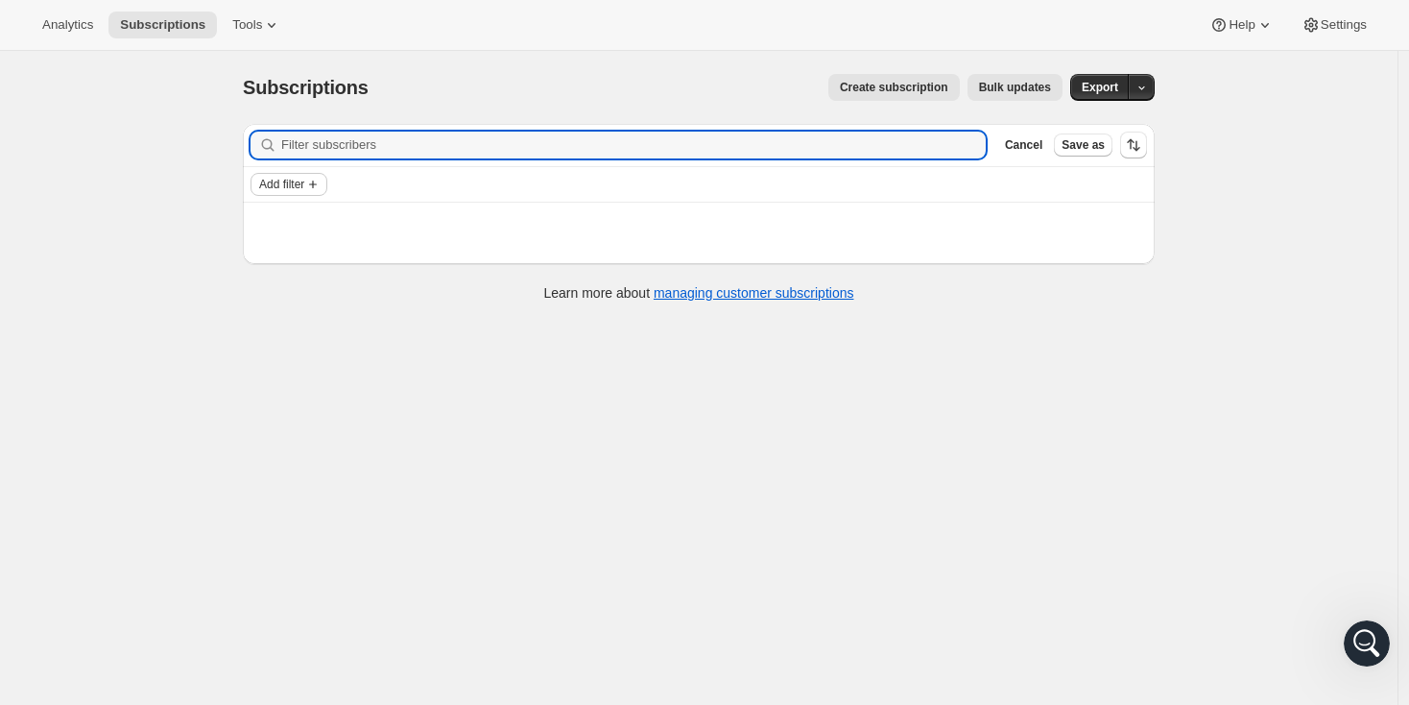
click at [319, 181] on icon "Add filter" at bounding box center [312, 184] width 15 height 15
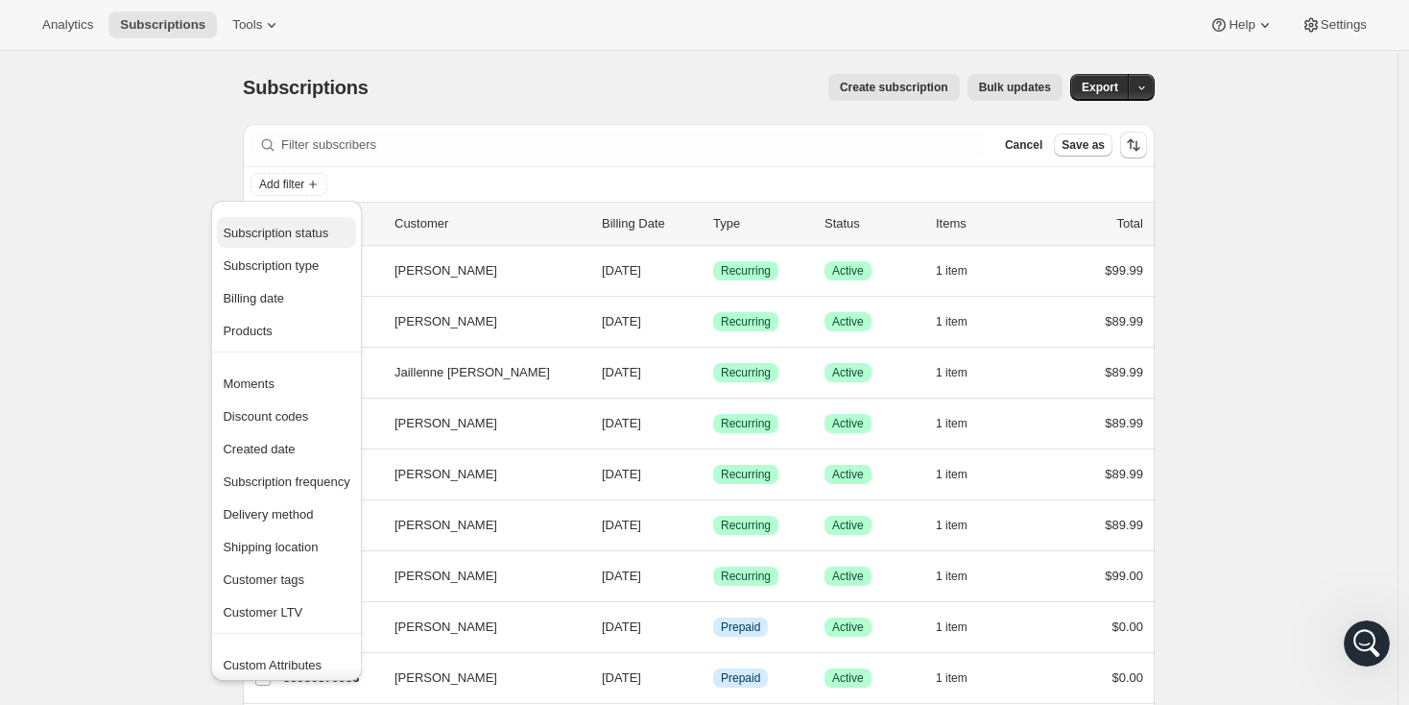
click at [239, 239] on span "Subscription status" at bounding box center [276, 233] width 106 height 14
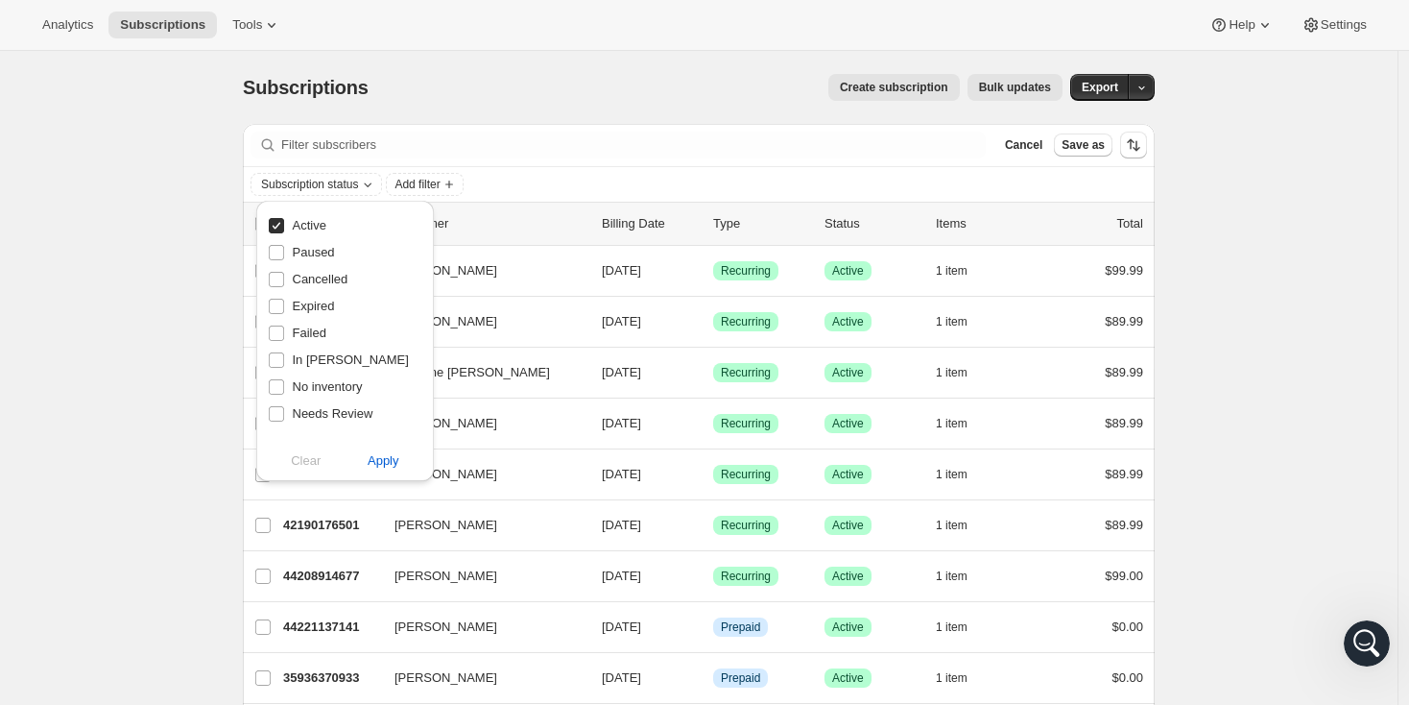
click at [273, 221] on input "Active" at bounding box center [276, 225] width 15 height 15
checkbox input "false"
click at [274, 359] on input "In [PERSON_NAME]" at bounding box center [276, 359] width 15 height 15
checkbox input "true"
click at [388, 466] on span "Apply" at bounding box center [384, 460] width 32 height 19
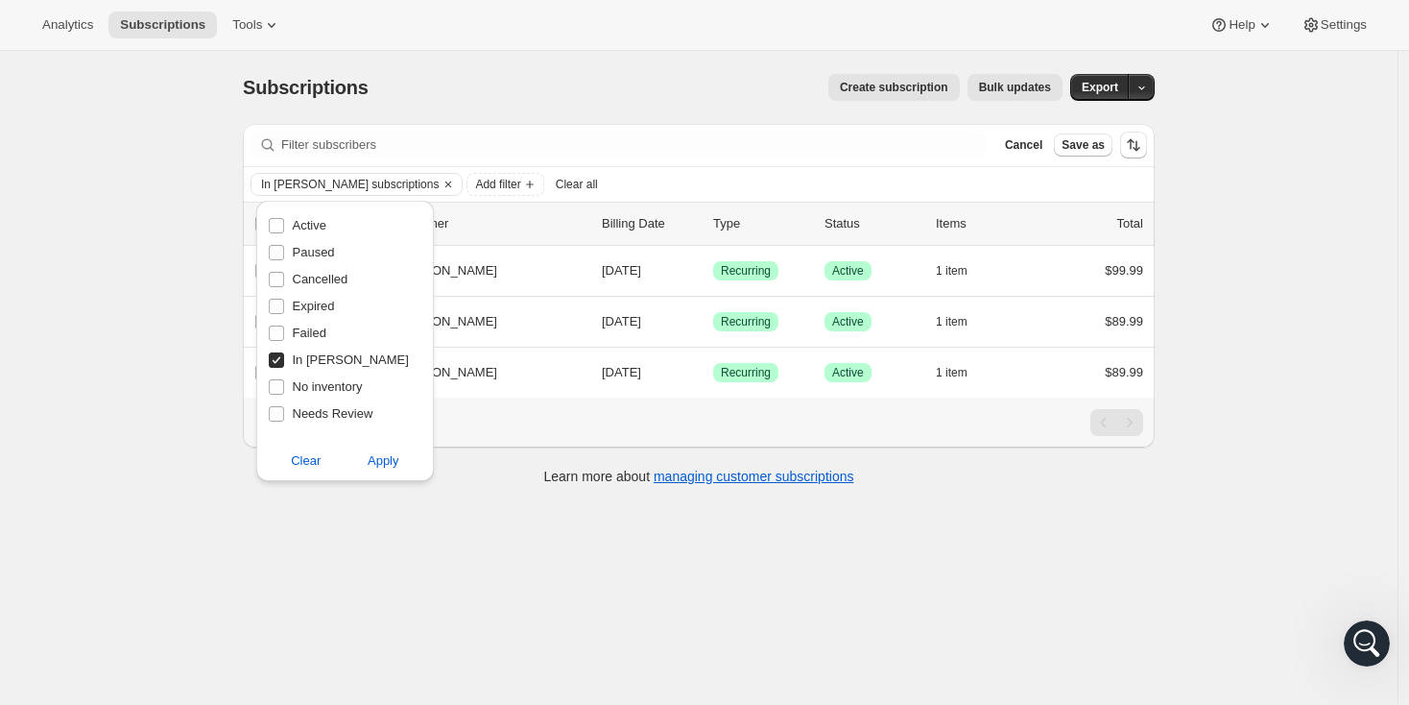
click at [104, 441] on div "Subscriptions. This page is ready Subscriptions Create subscription Bulk update…" at bounding box center [699, 403] width 1398 height 705
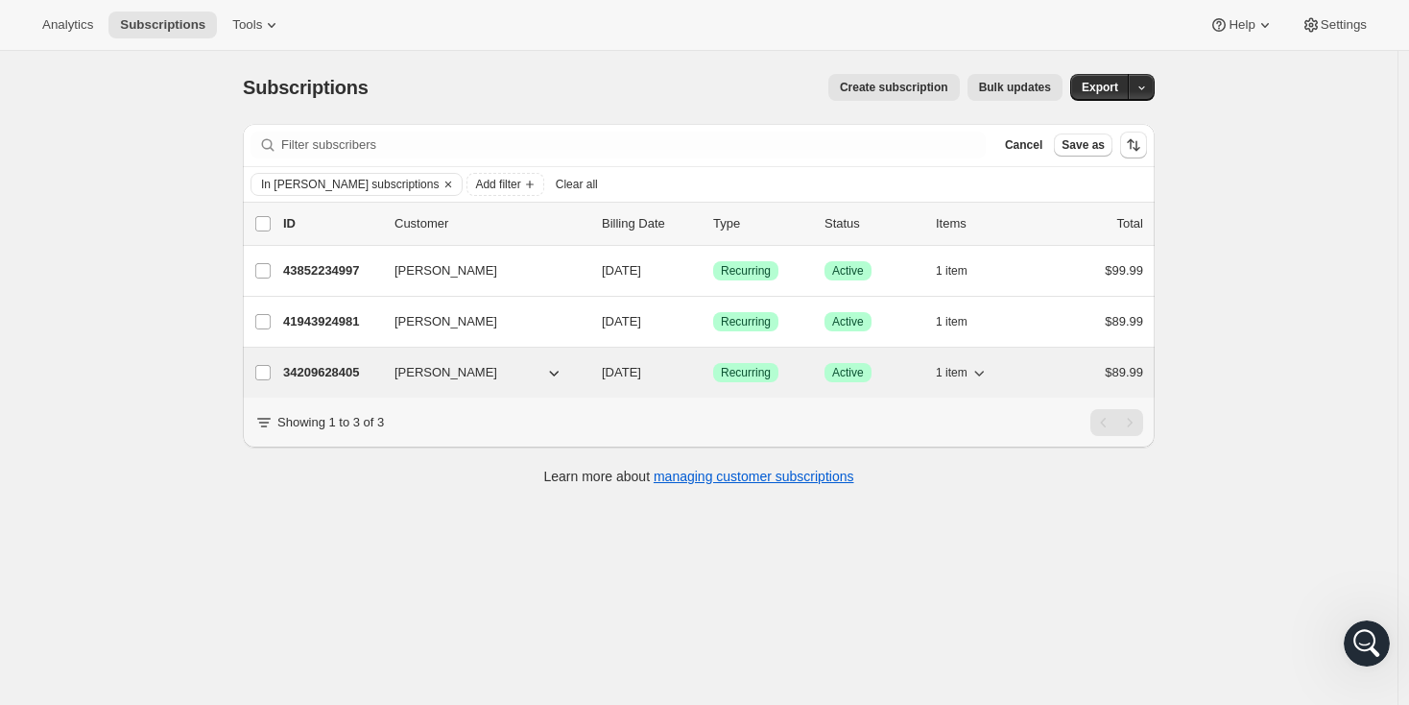
click at [337, 371] on p "34209628405" at bounding box center [331, 372] width 96 height 19
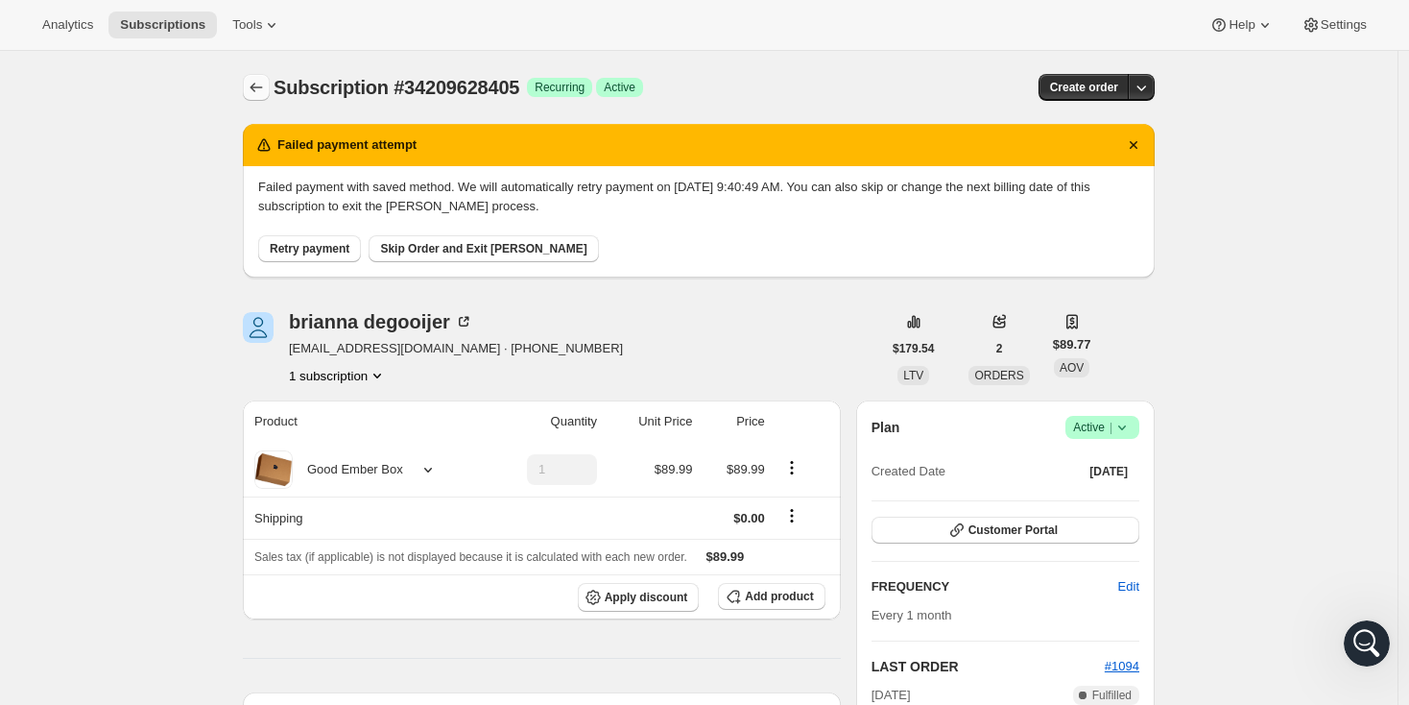
click at [264, 91] on icon "Subscriptions" at bounding box center [256, 87] width 19 height 19
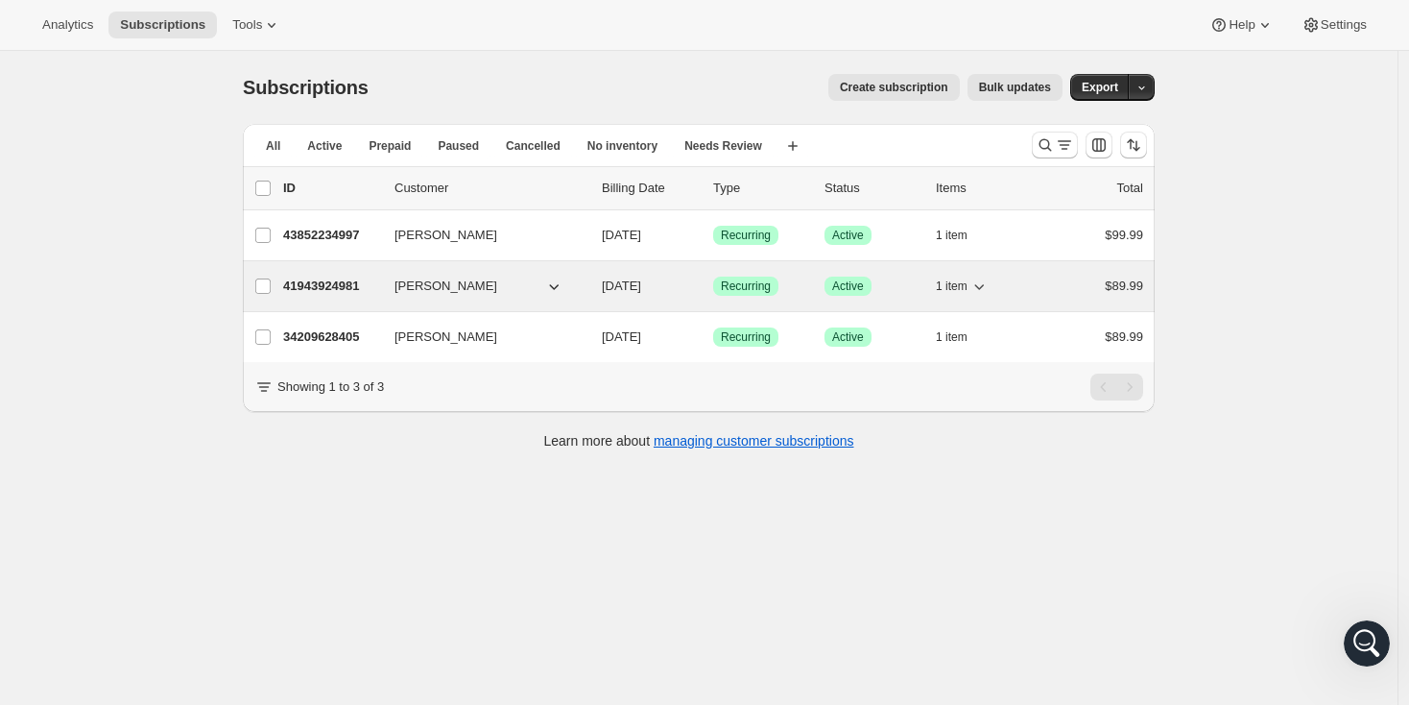
click at [320, 290] on p "41943924981" at bounding box center [331, 286] width 96 height 19
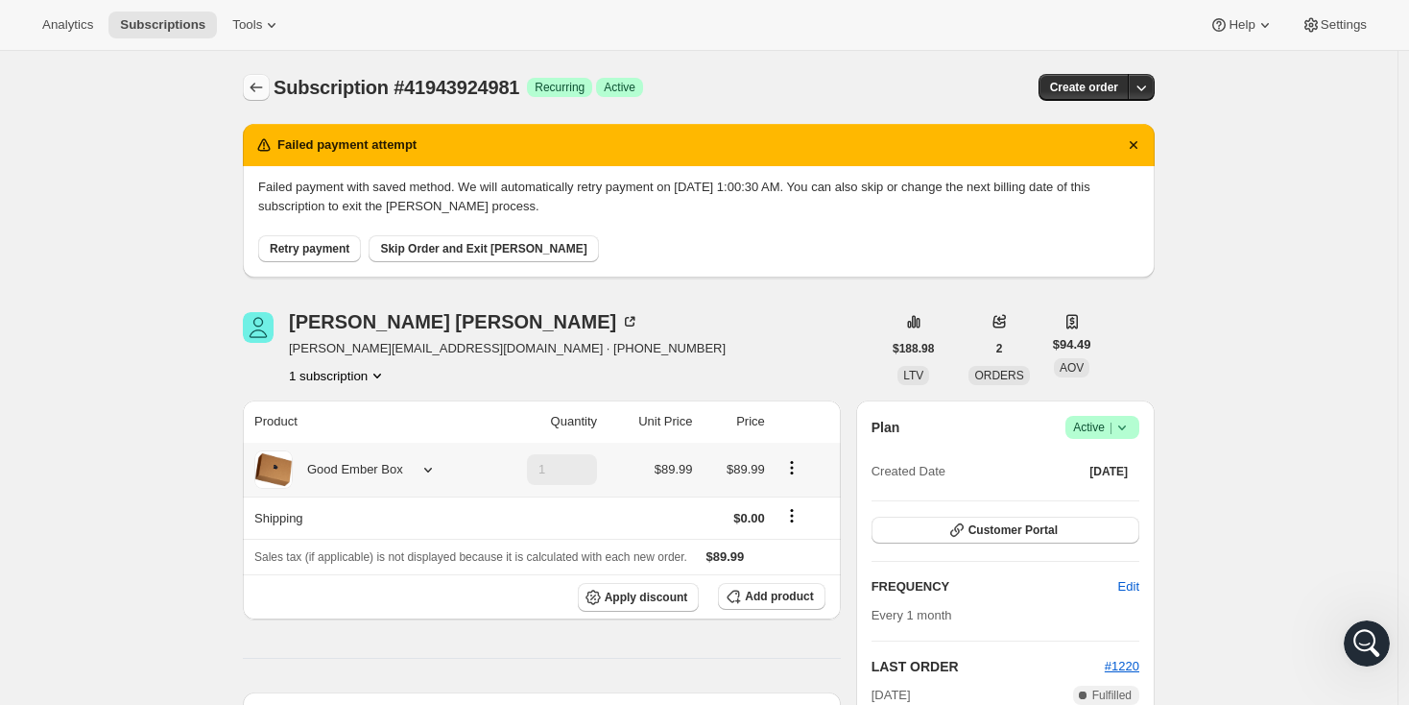
click at [257, 90] on icon "Subscriptions" at bounding box center [256, 87] width 19 height 19
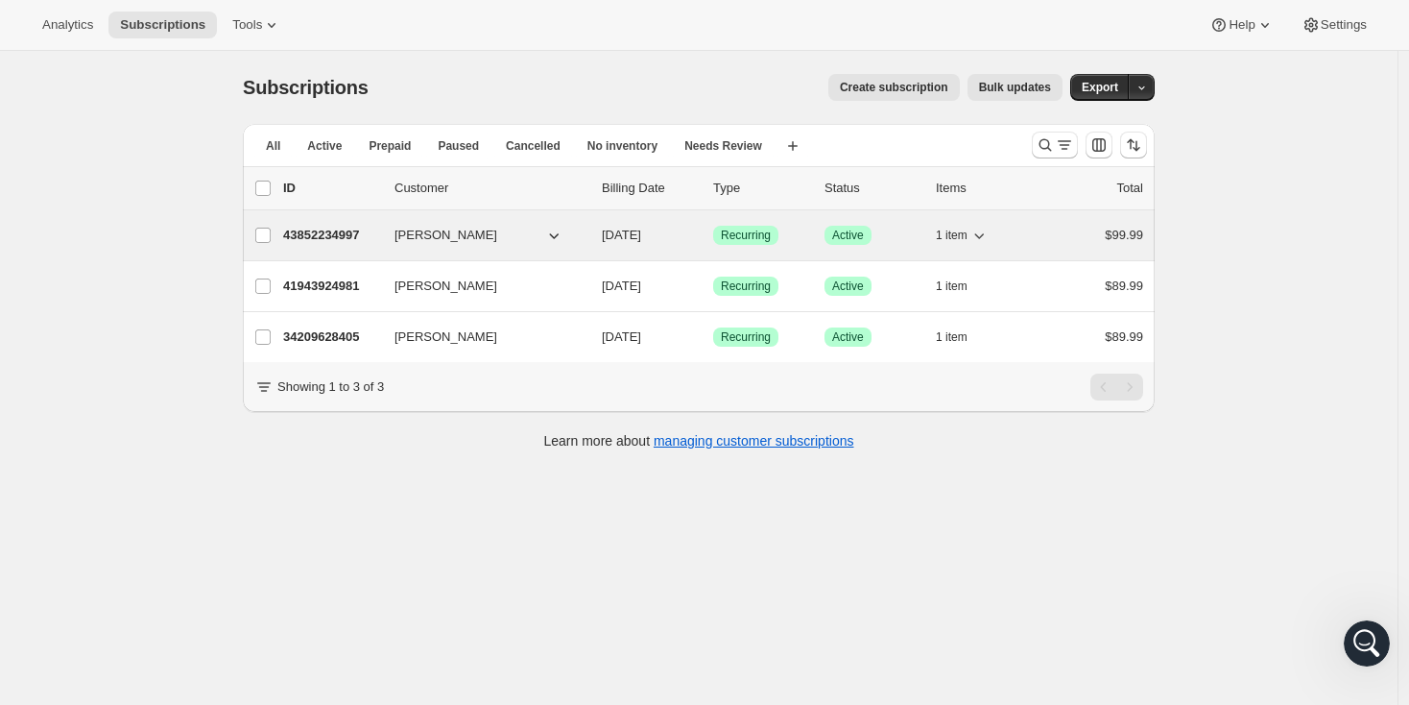
click at [340, 241] on p "43852234997" at bounding box center [331, 235] width 96 height 19
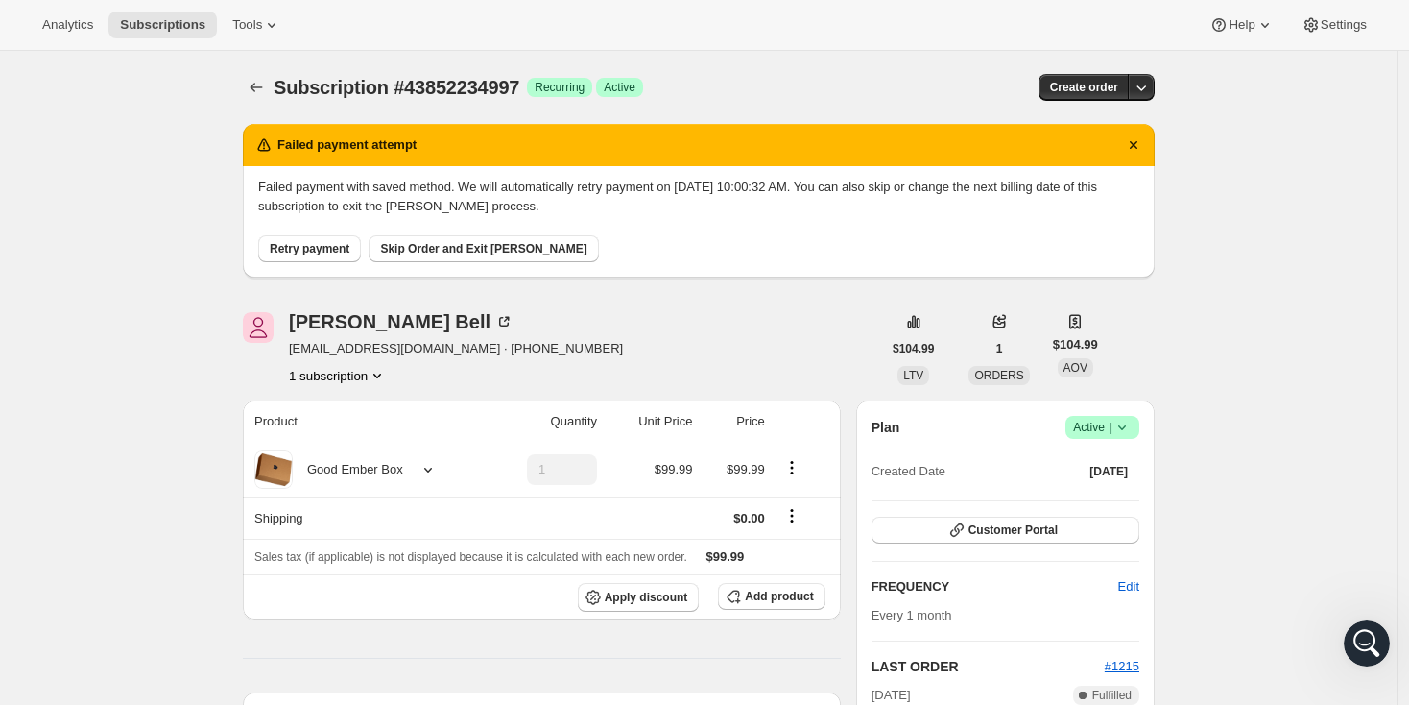
click at [339, 253] on span "Retry payment" at bounding box center [310, 248] width 80 height 15
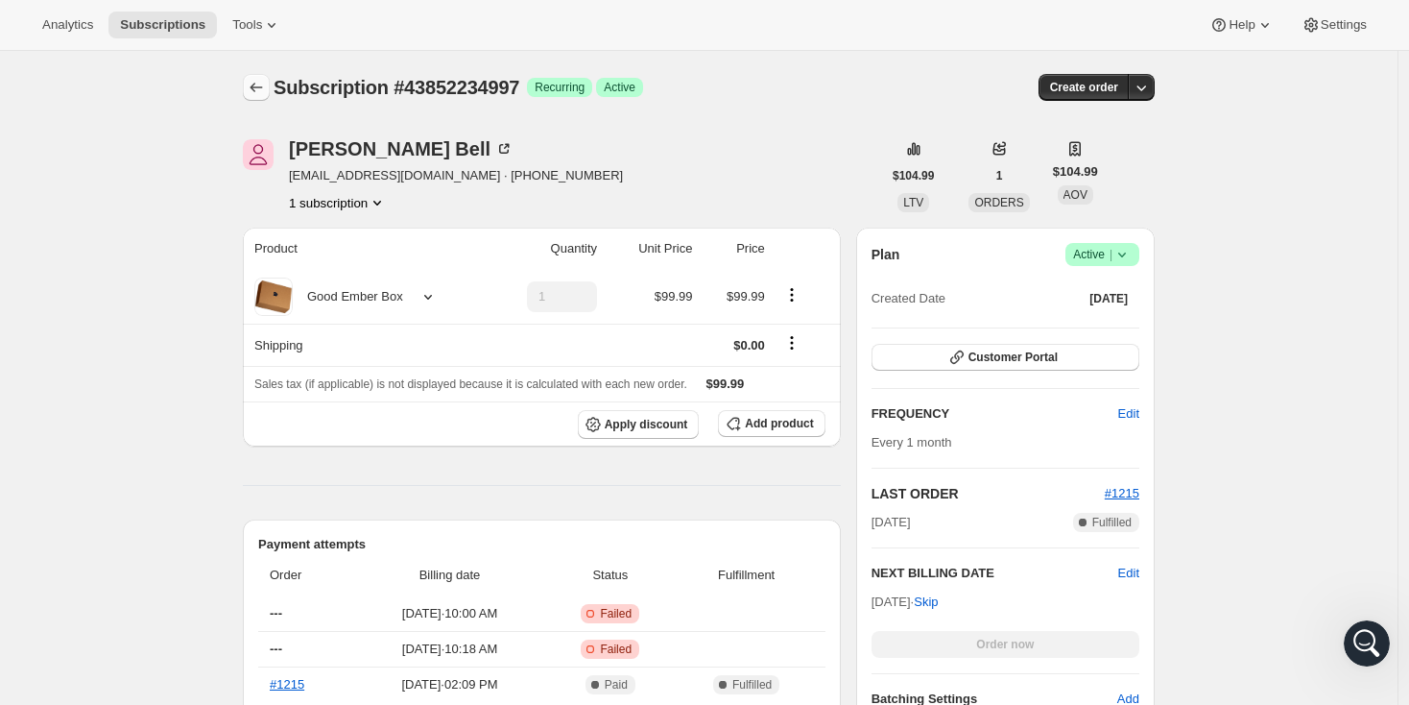
click at [257, 84] on icon "Subscriptions" at bounding box center [256, 87] width 19 height 19
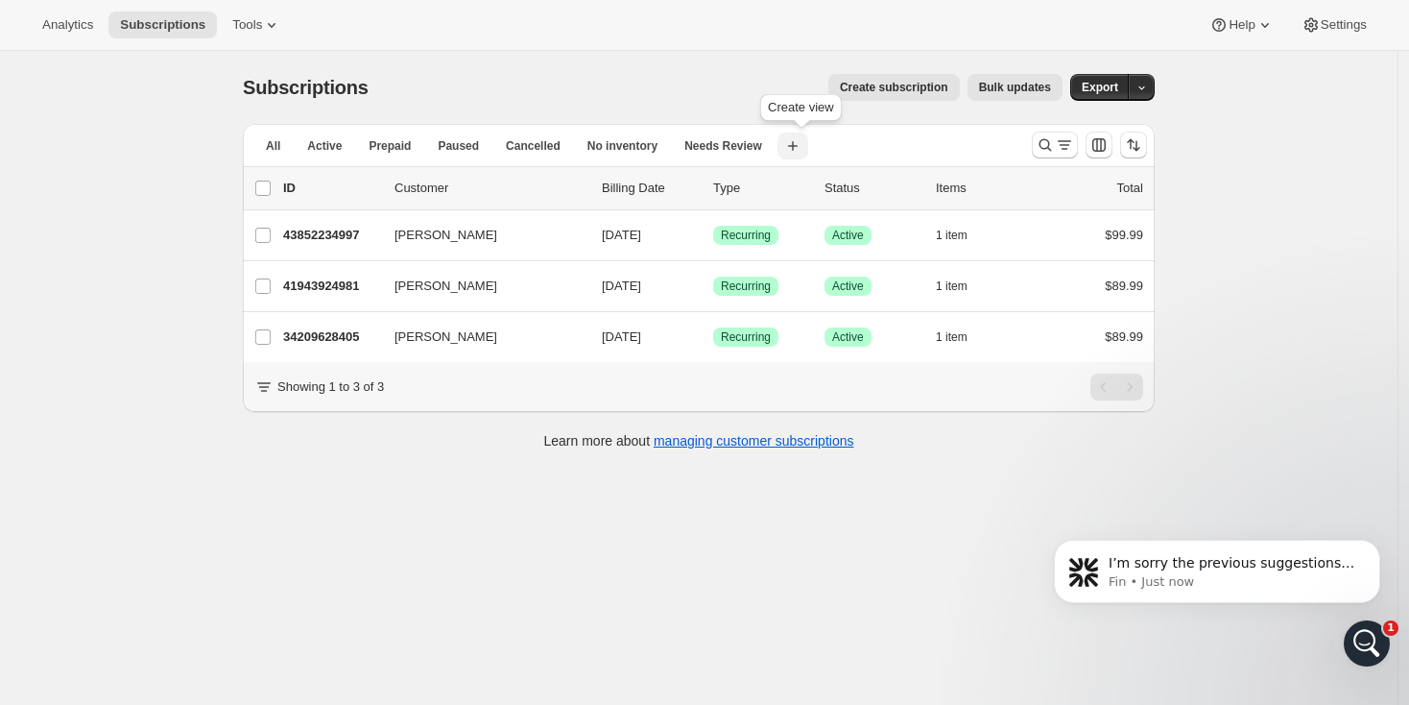
click at [798, 148] on icon "button" at bounding box center [793, 146] width 10 height 10
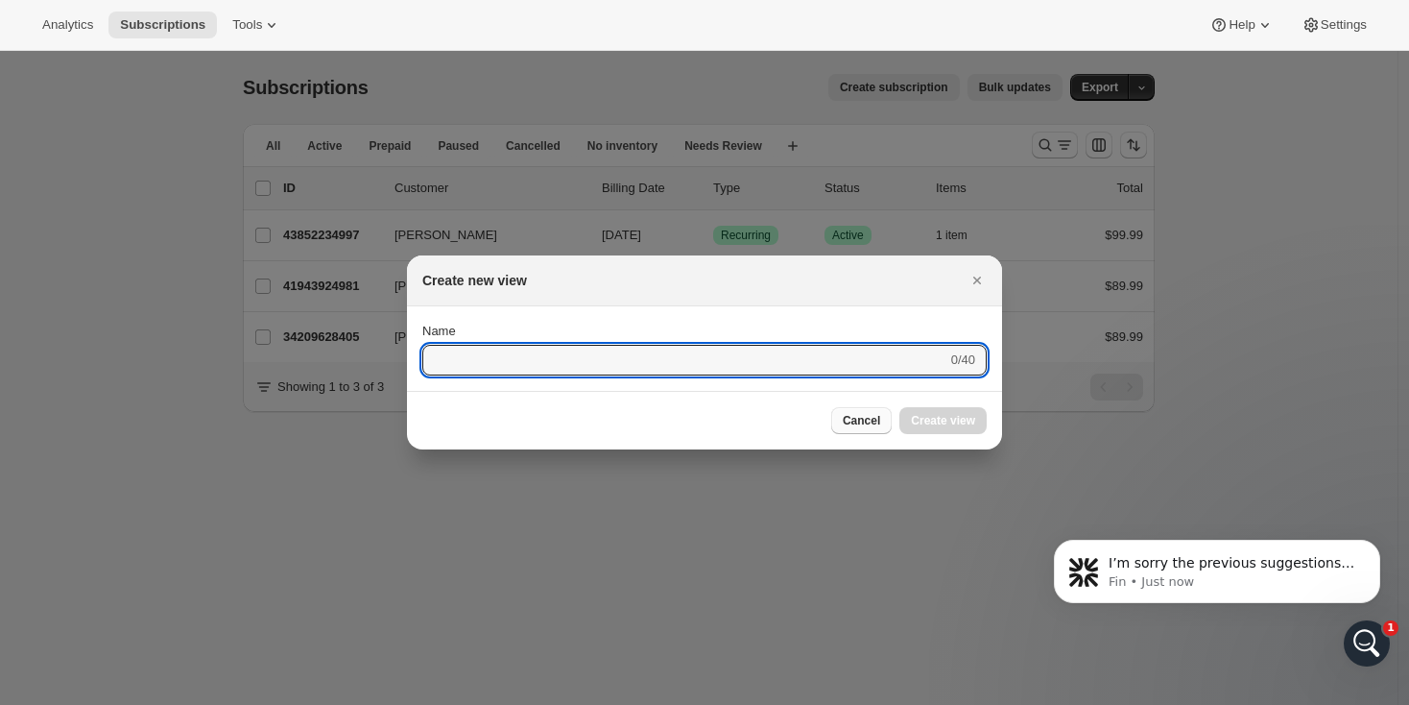
click at [854, 422] on span "Cancel" at bounding box center [861, 420] width 37 height 15
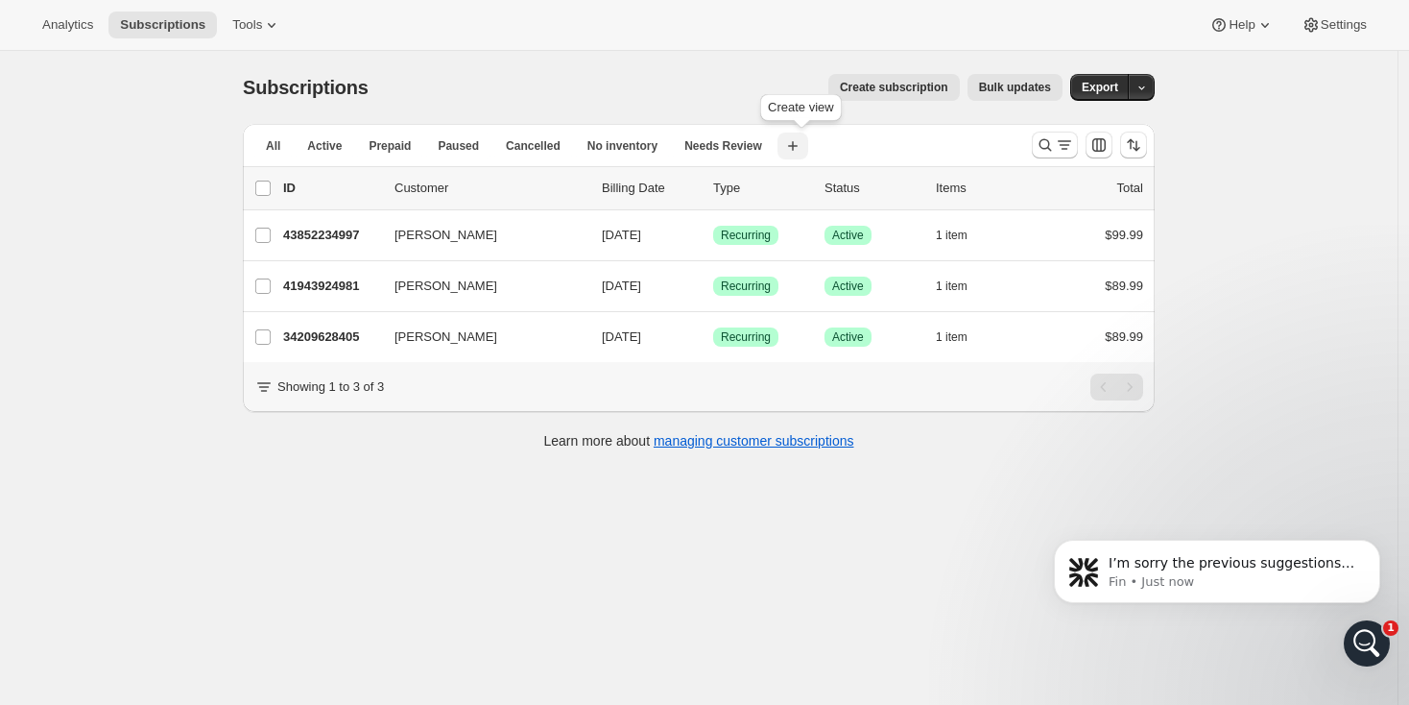
click at [799, 144] on icon "button" at bounding box center [792, 145] width 19 height 19
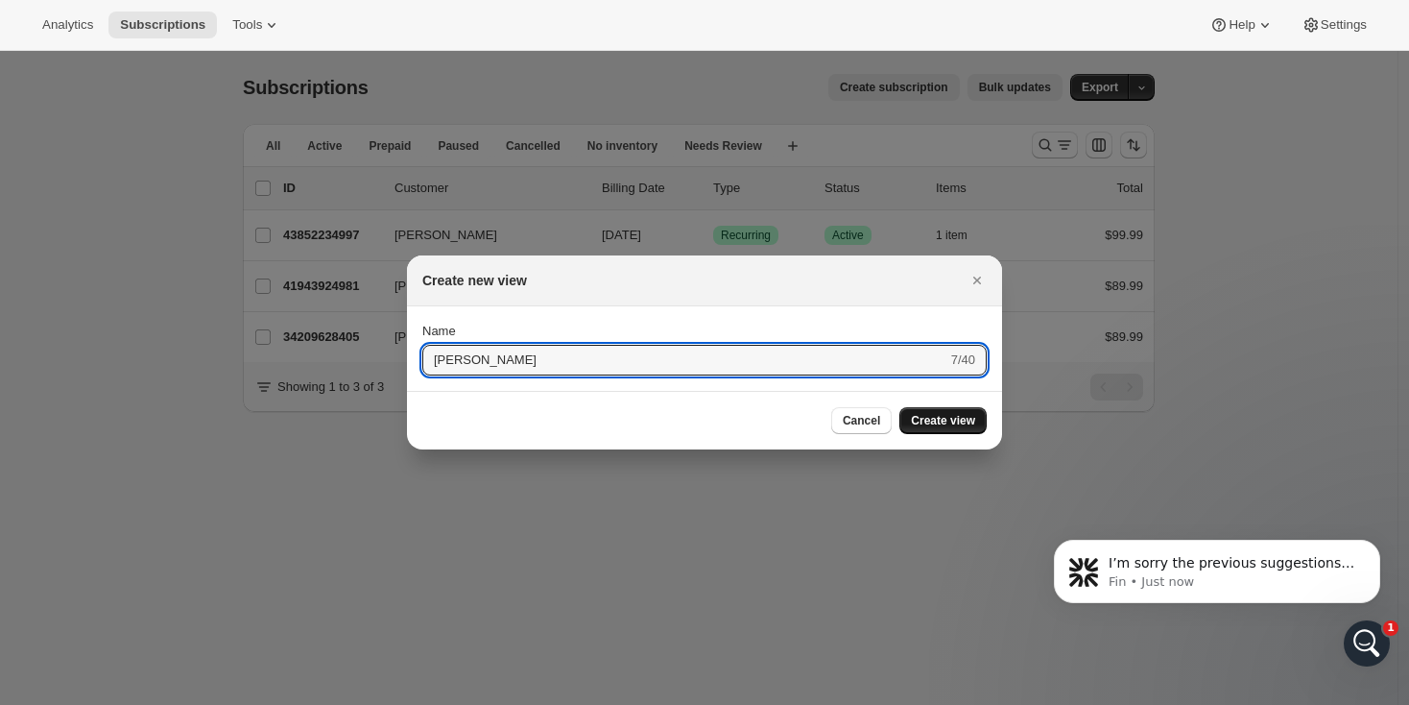
type input "[PERSON_NAME]"
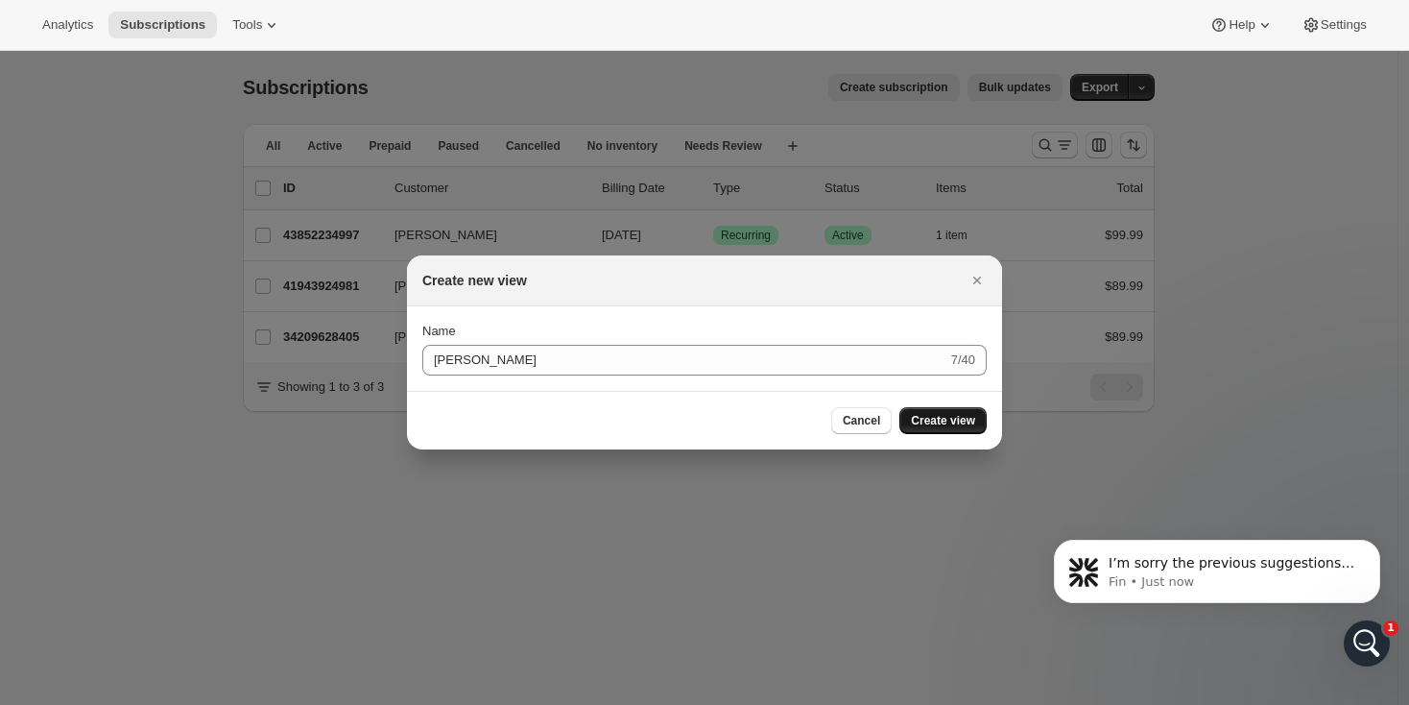
click at [953, 418] on span "Create view" at bounding box center [943, 420] width 64 height 15
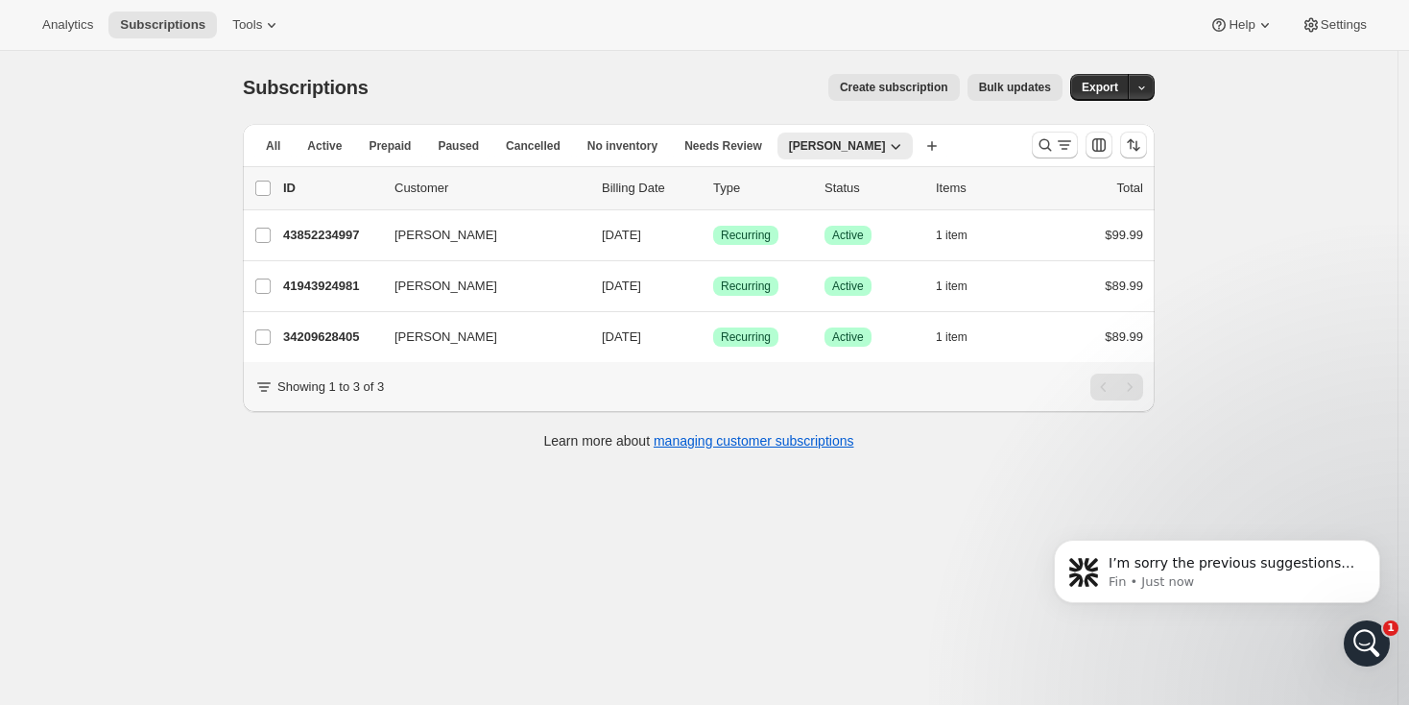
click at [203, 277] on div "Subscriptions. This page is ready Subscriptions Create subscription Bulk update…" at bounding box center [699, 403] width 1398 height 705
click at [830, 146] on span "[PERSON_NAME]" at bounding box center [837, 145] width 97 height 15
click at [277, 146] on span "All" at bounding box center [273, 145] width 14 height 15
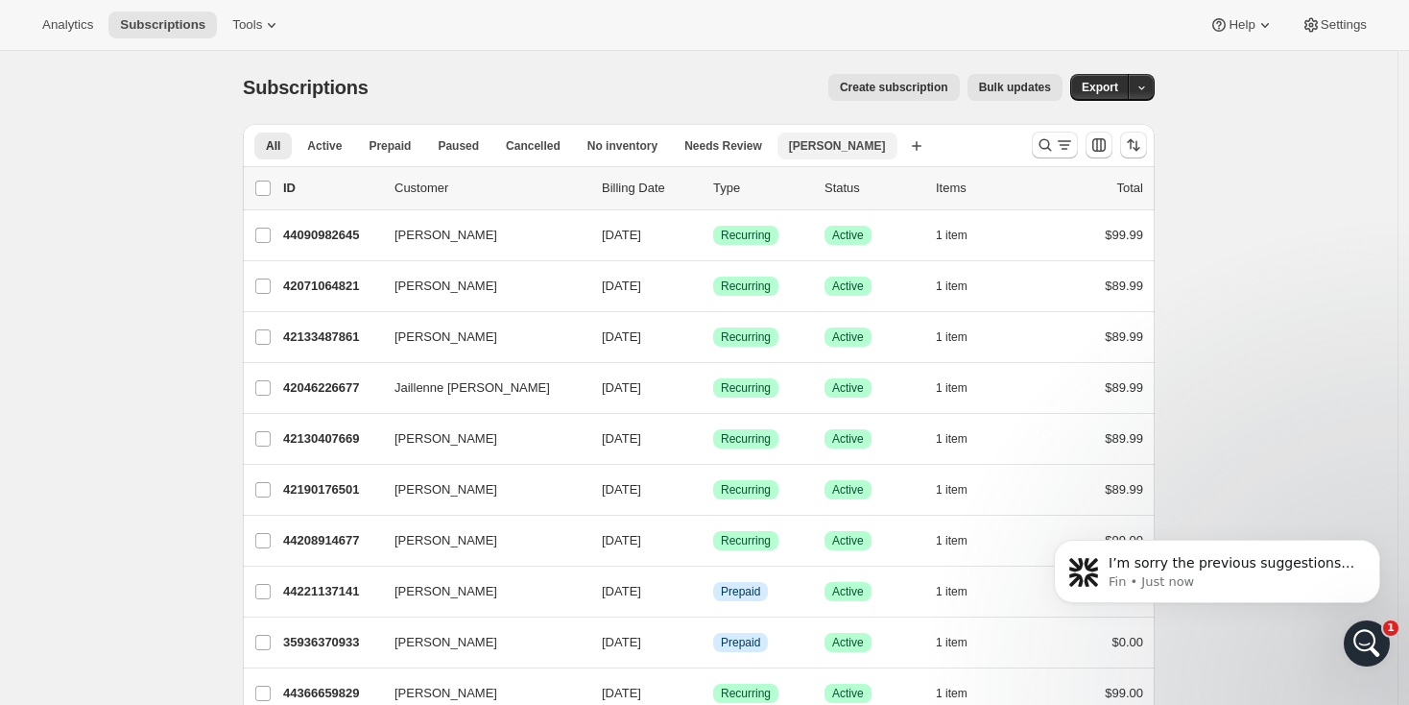
click at [822, 145] on span "[PERSON_NAME]" at bounding box center [837, 145] width 97 height 15
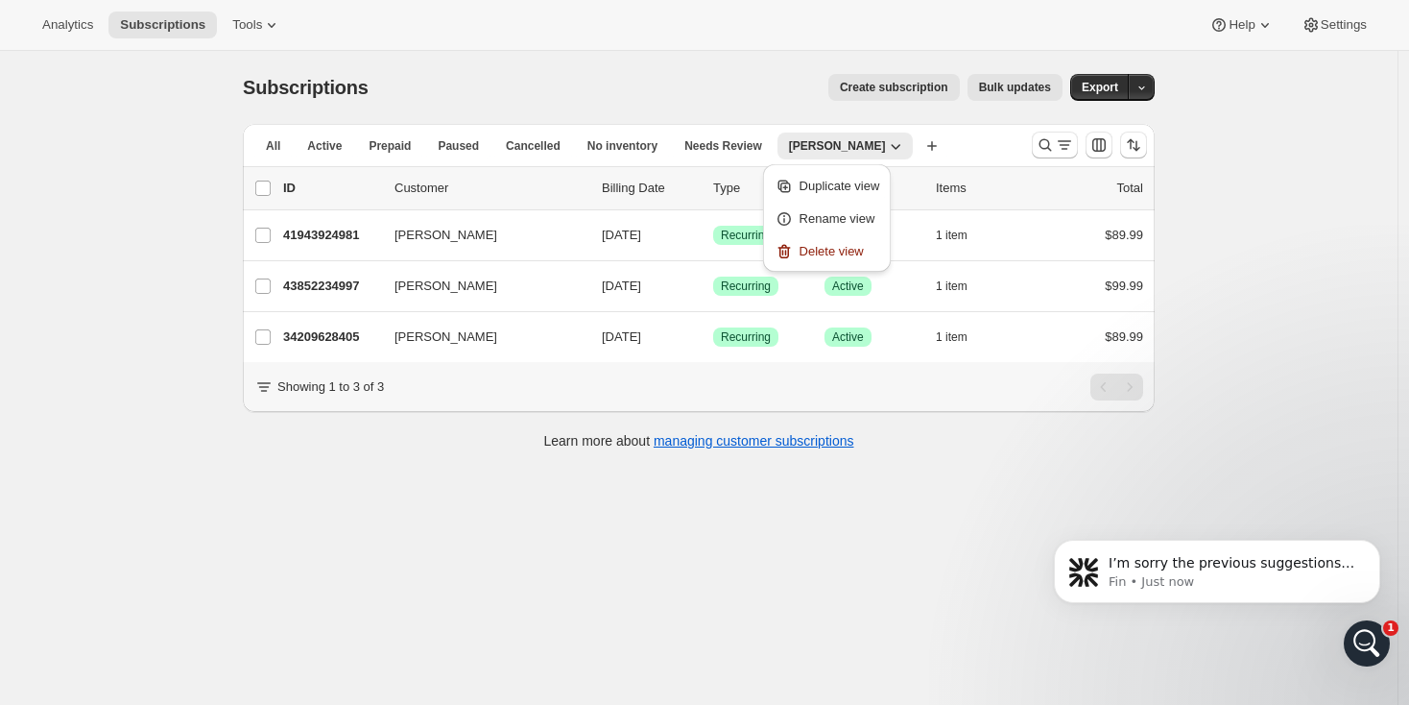
click at [145, 348] on div "Subscriptions. This page is ready Subscriptions Create subscription Bulk update…" at bounding box center [699, 403] width 1398 height 705
click at [1367, 632] on icon "Open Intercom Messenger" at bounding box center [1365, 641] width 32 height 32
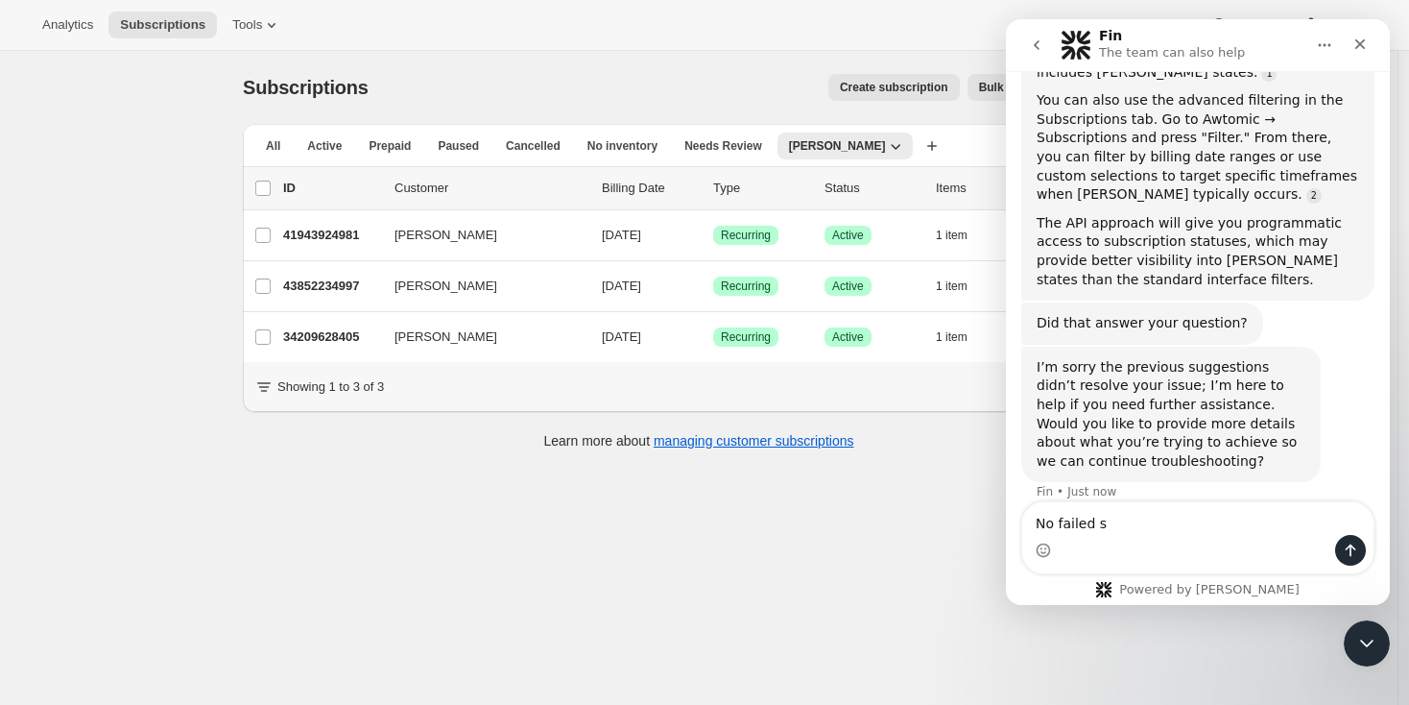
scroll to position [712, 0]
type textarea "Worked it out"
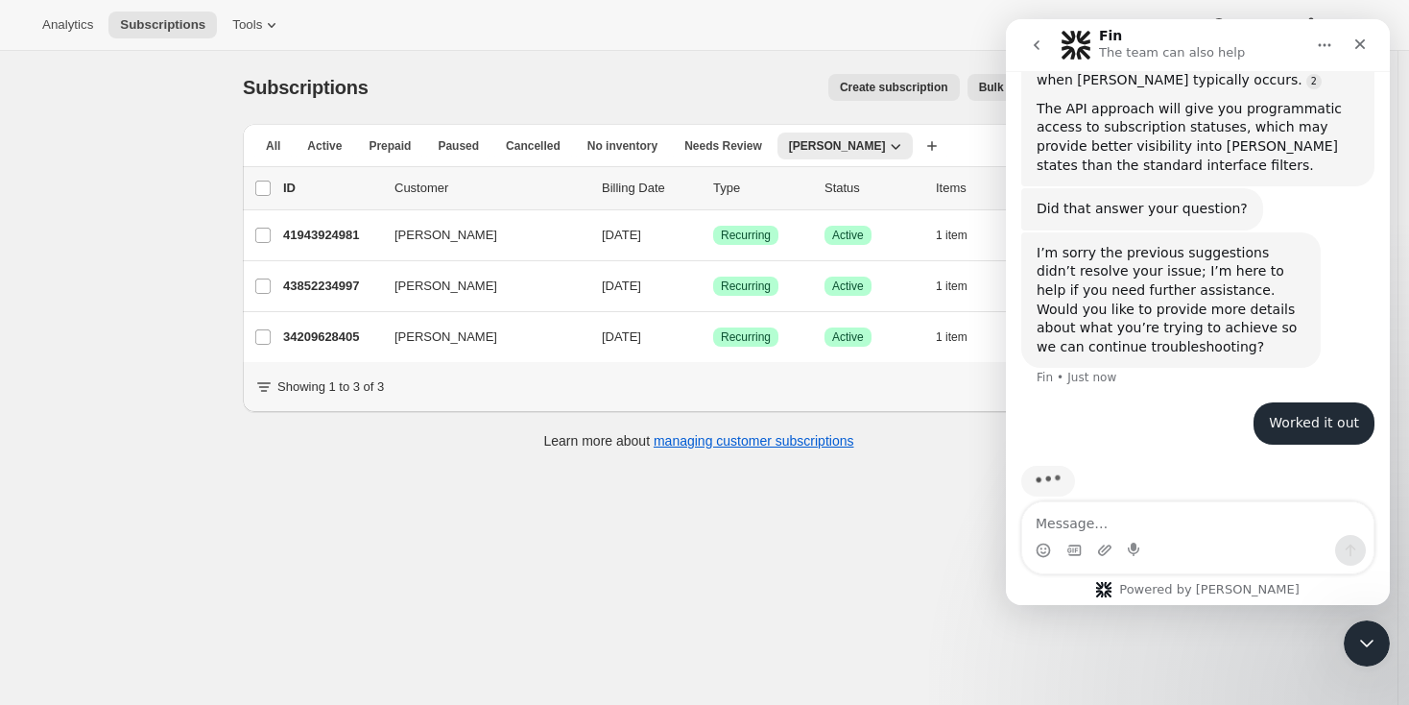
scroll to position [831, 0]
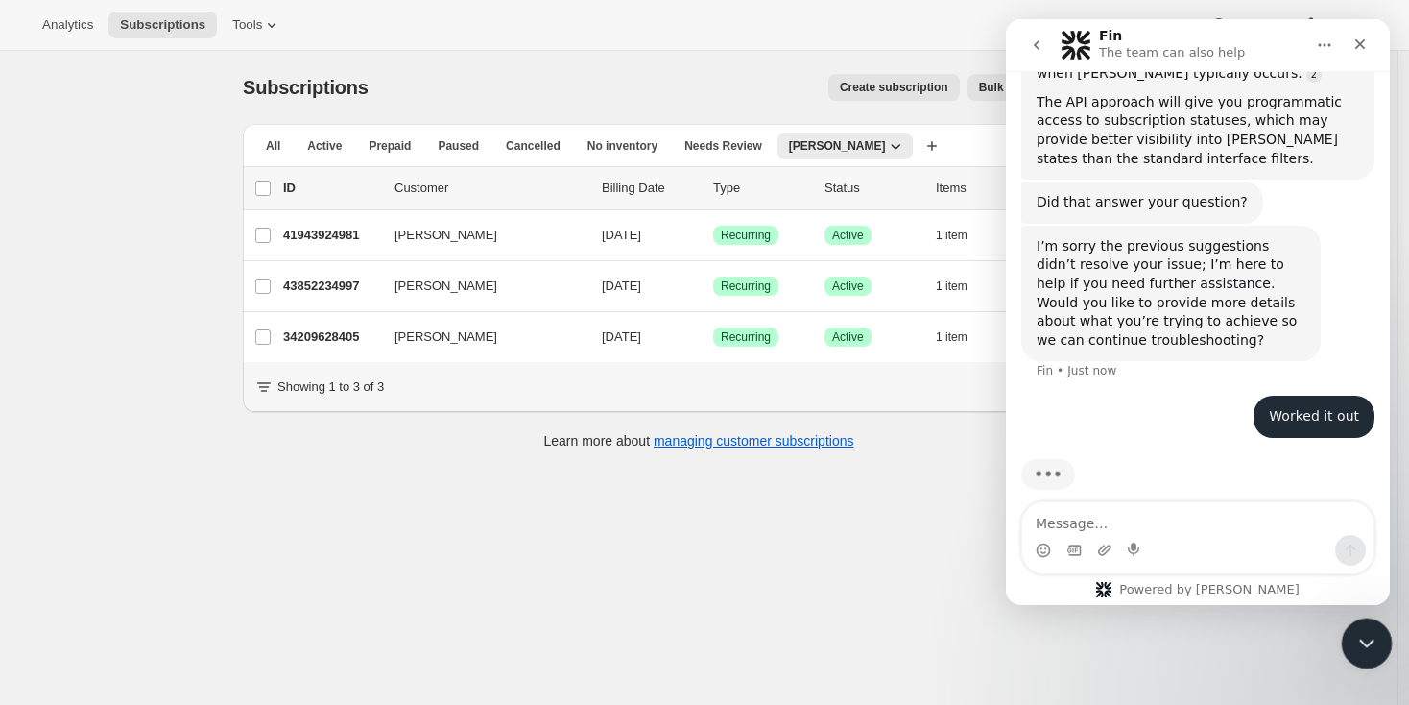
click at [1372, 640] on icon "Close Intercom Messenger" at bounding box center [1364, 640] width 23 height 23
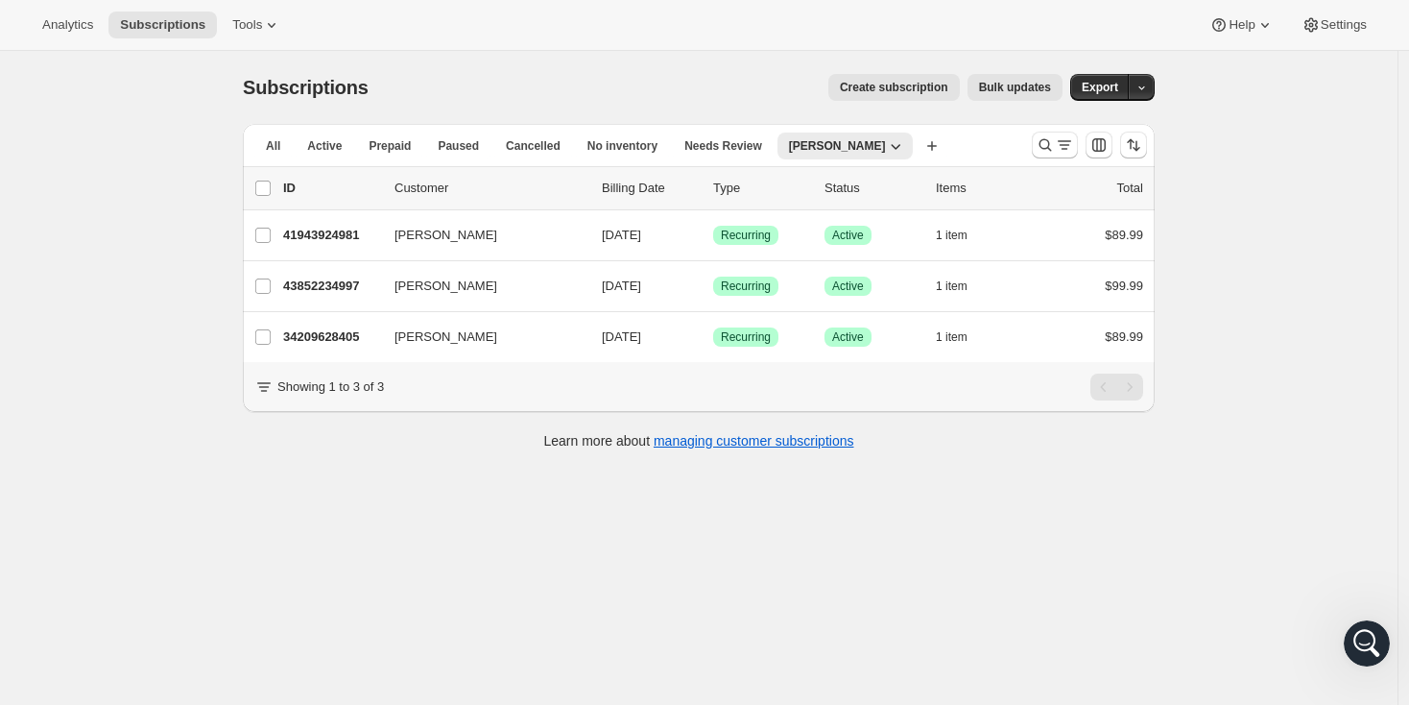
click at [653, 561] on div "Subscriptions. This page is ready Subscriptions Create subscription Bulk update…" at bounding box center [699, 403] width 1398 height 705
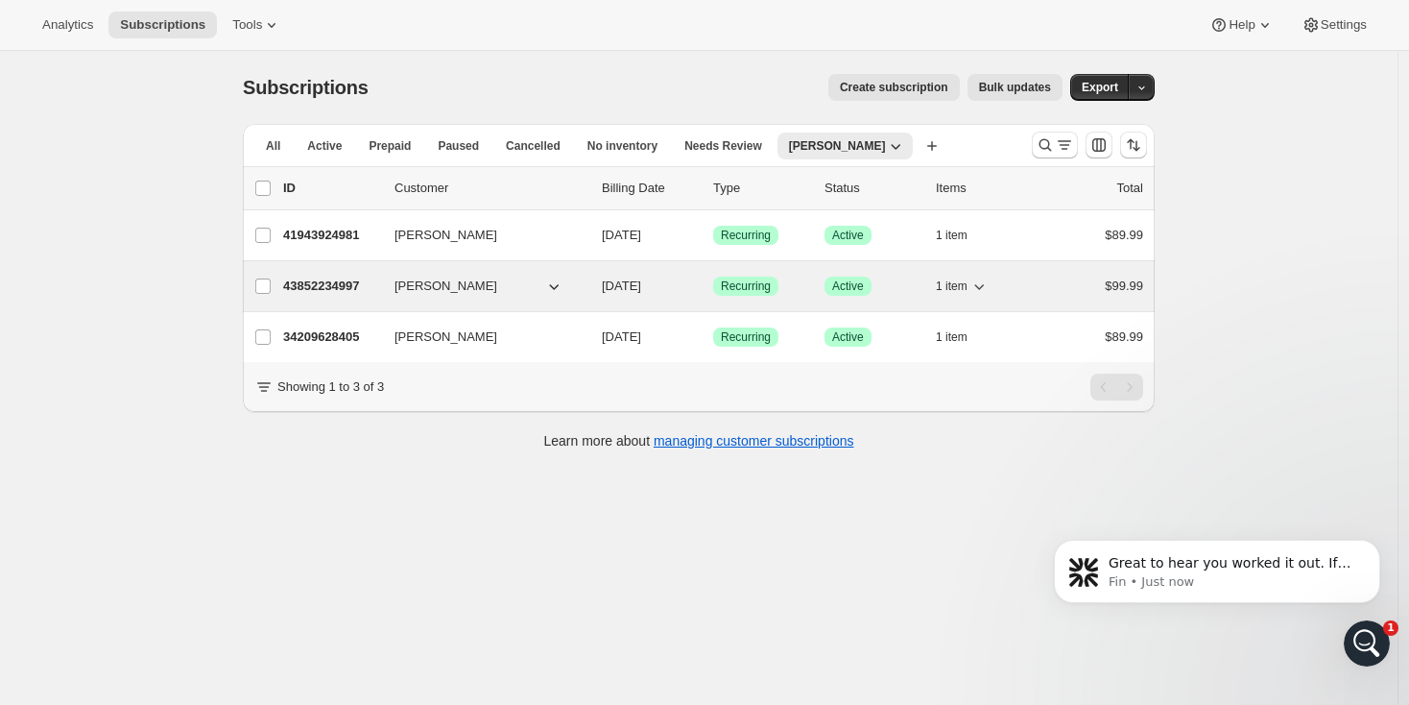
scroll to position [0, 0]
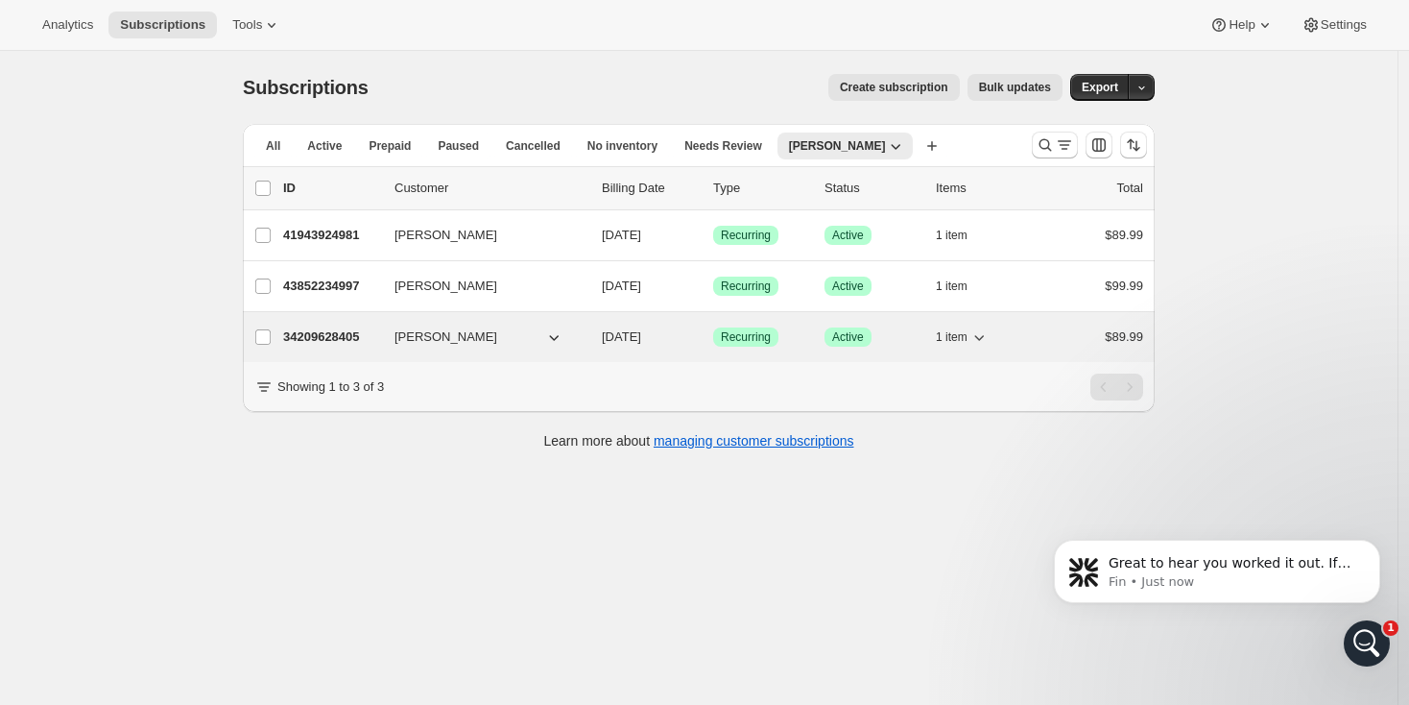
click at [347, 336] on p "34209628405" at bounding box center [331, 336] width 96 height 19
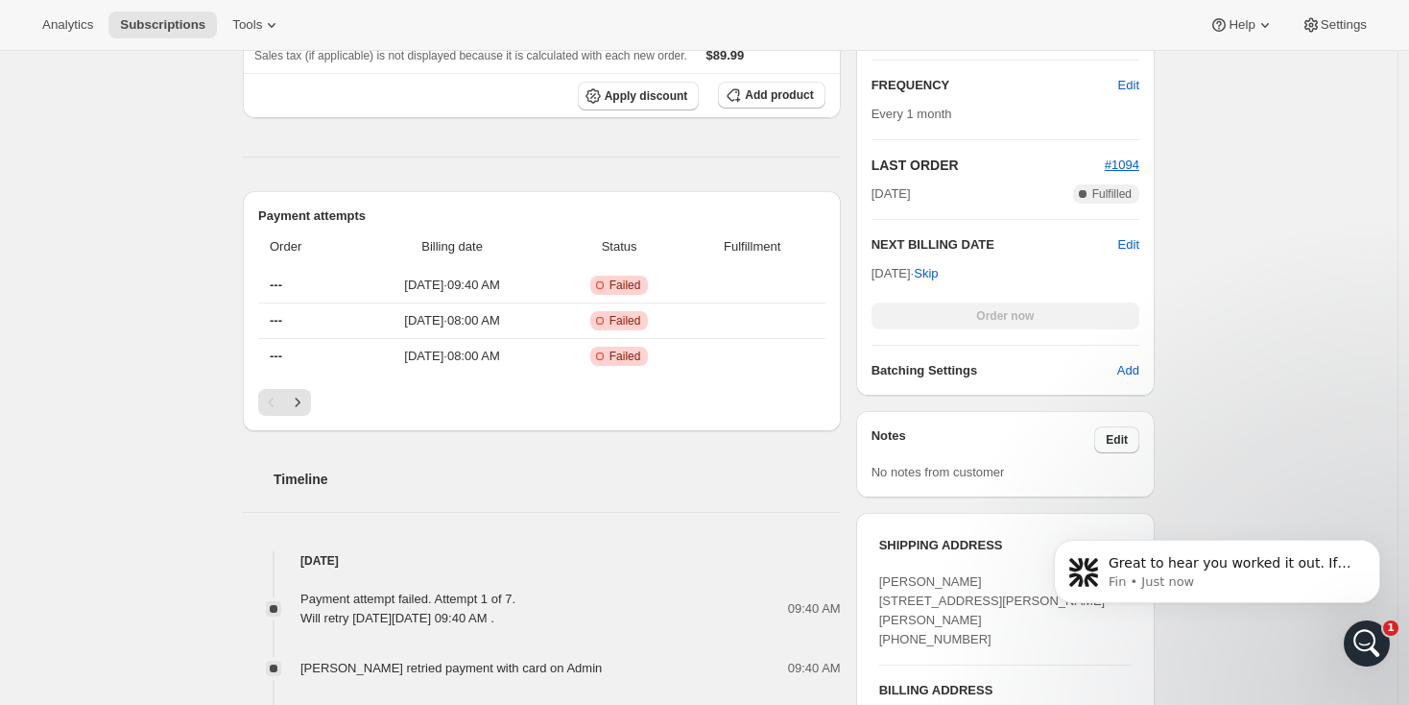
scroll to position [493, 0]
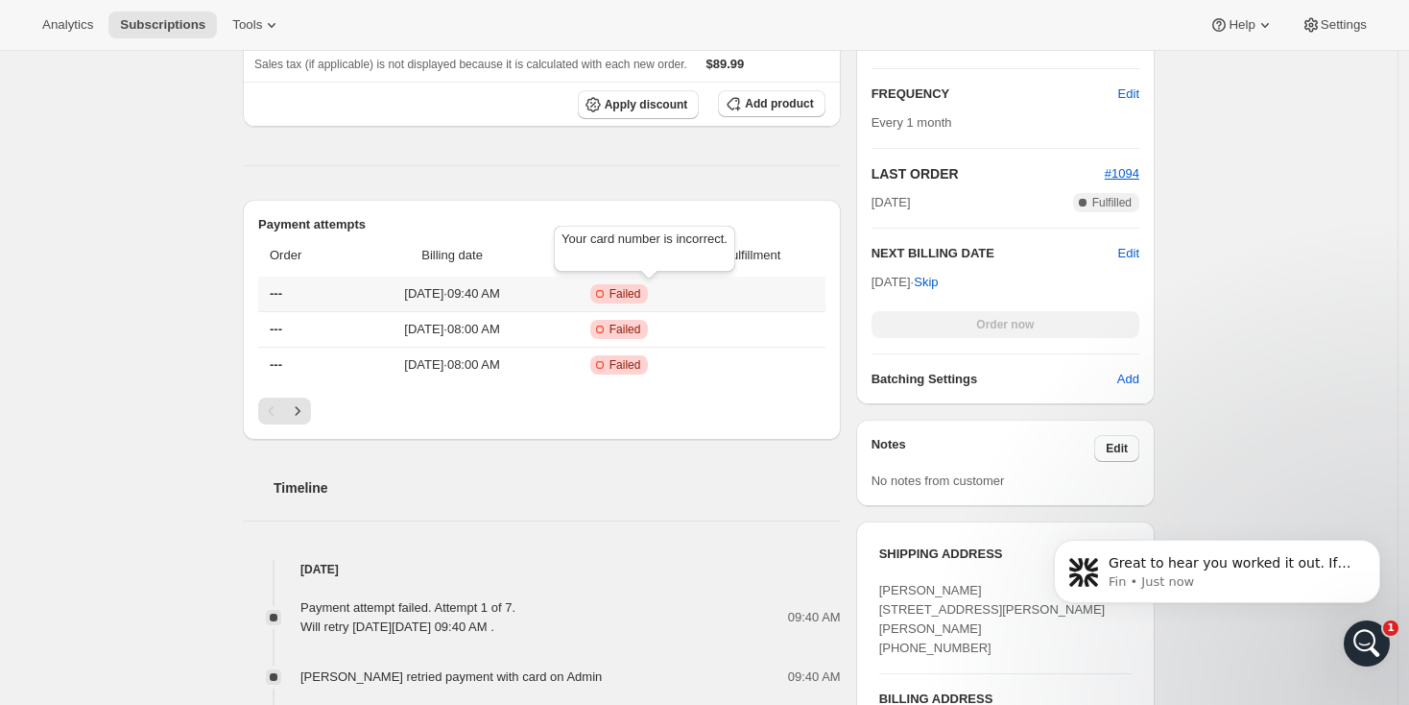
click at [641, 289] on span "Failed" at bounding box center [626, 293] width 32 height 15
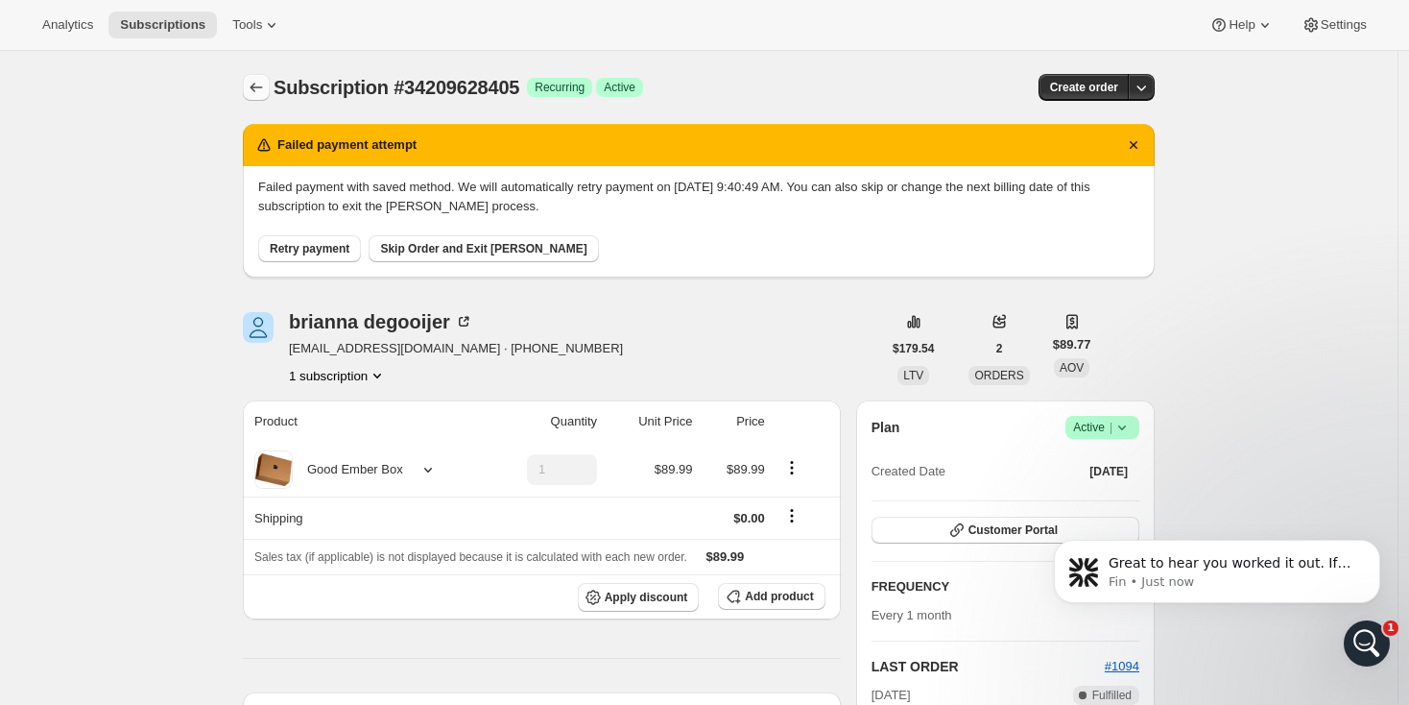
click at [253, 83] on icon "Subscriptions" at bounding box center [256, 87] width 19 height 19
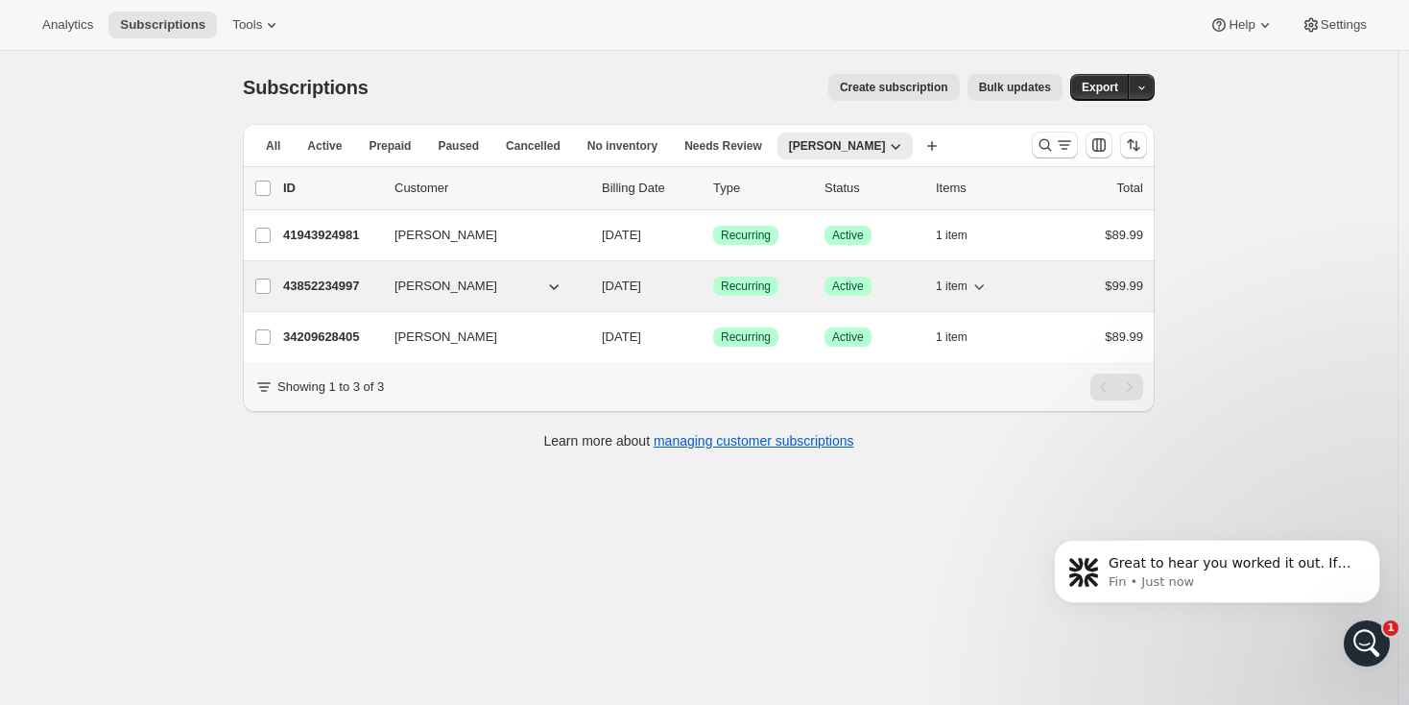
click at [348, 292] on p "43852234997" at bounding box center [331, 286] width 96 height 19
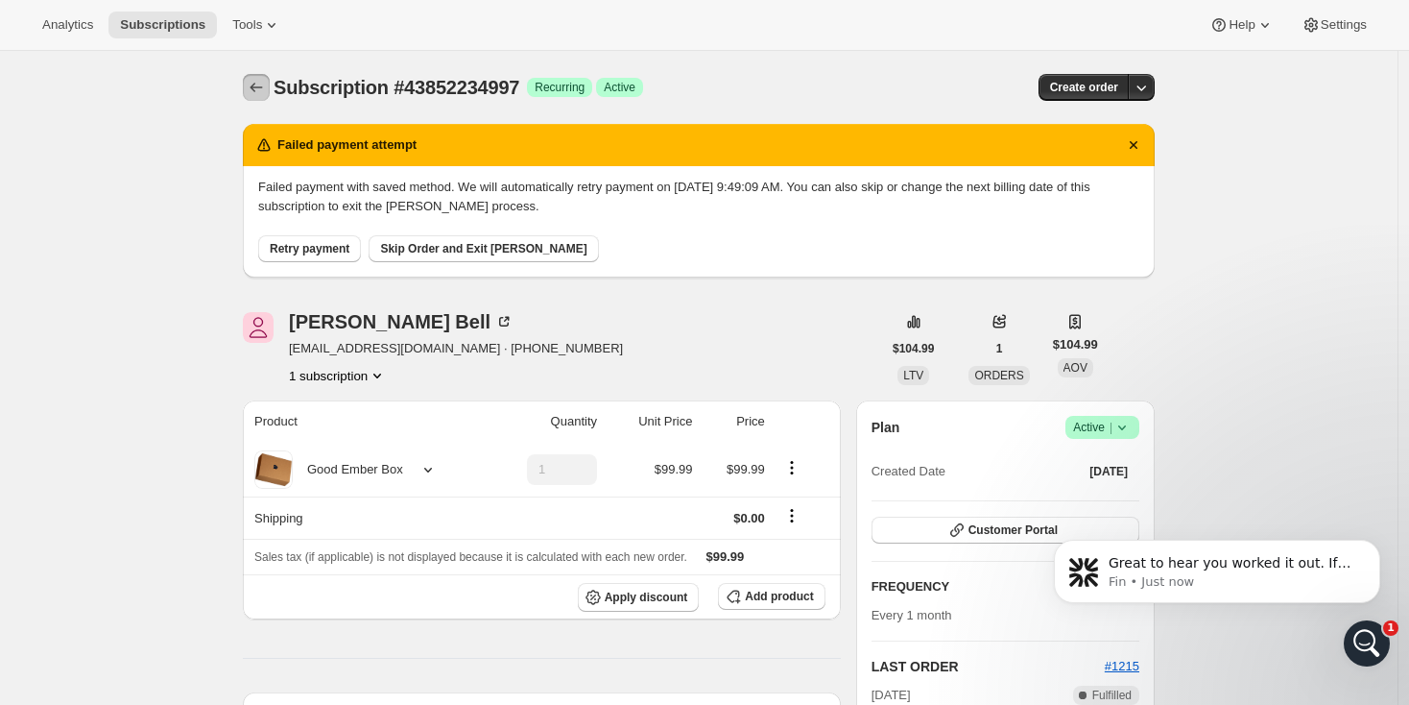
click at [262, 81] on icon "Subscriptions" at bounding box center [256, 87] width 19 height 19
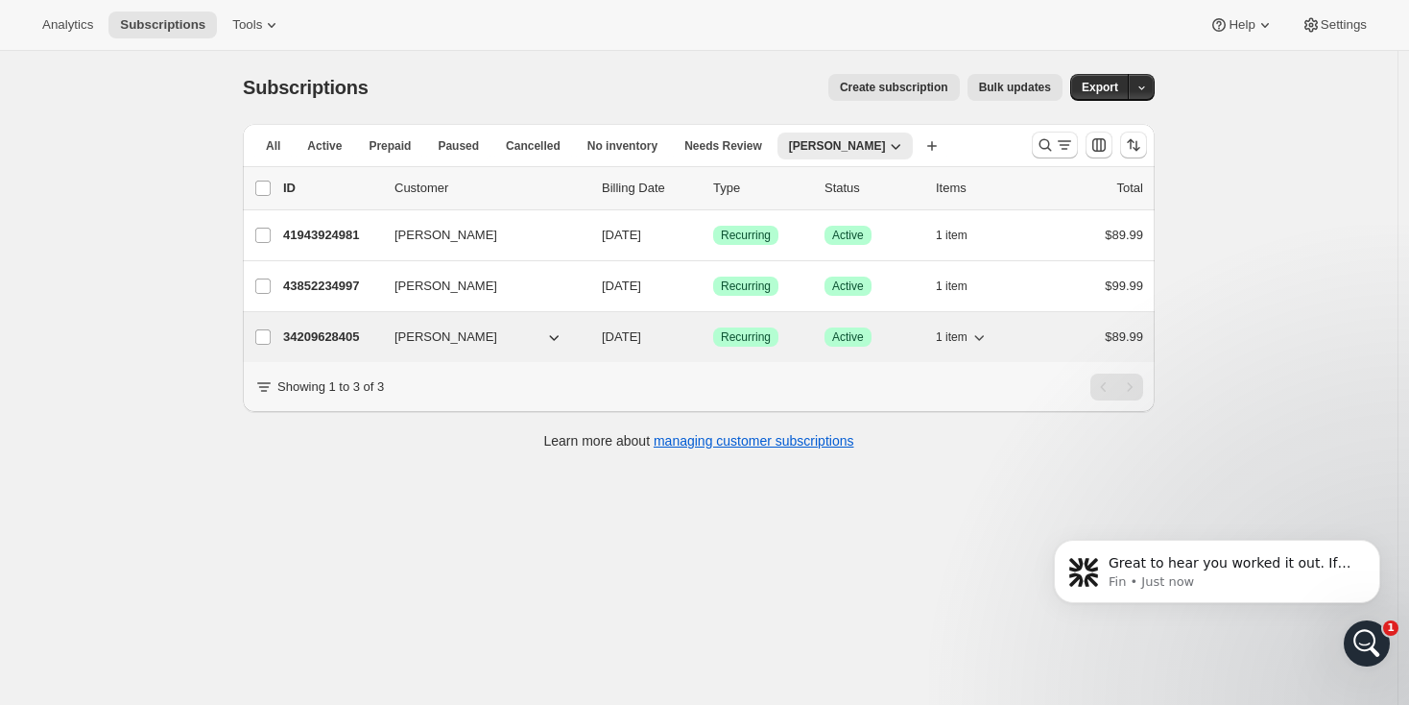
click at [476, 339] on span "[PERSON_NAME]" at bounding box center [446, 336] width 103 height 19
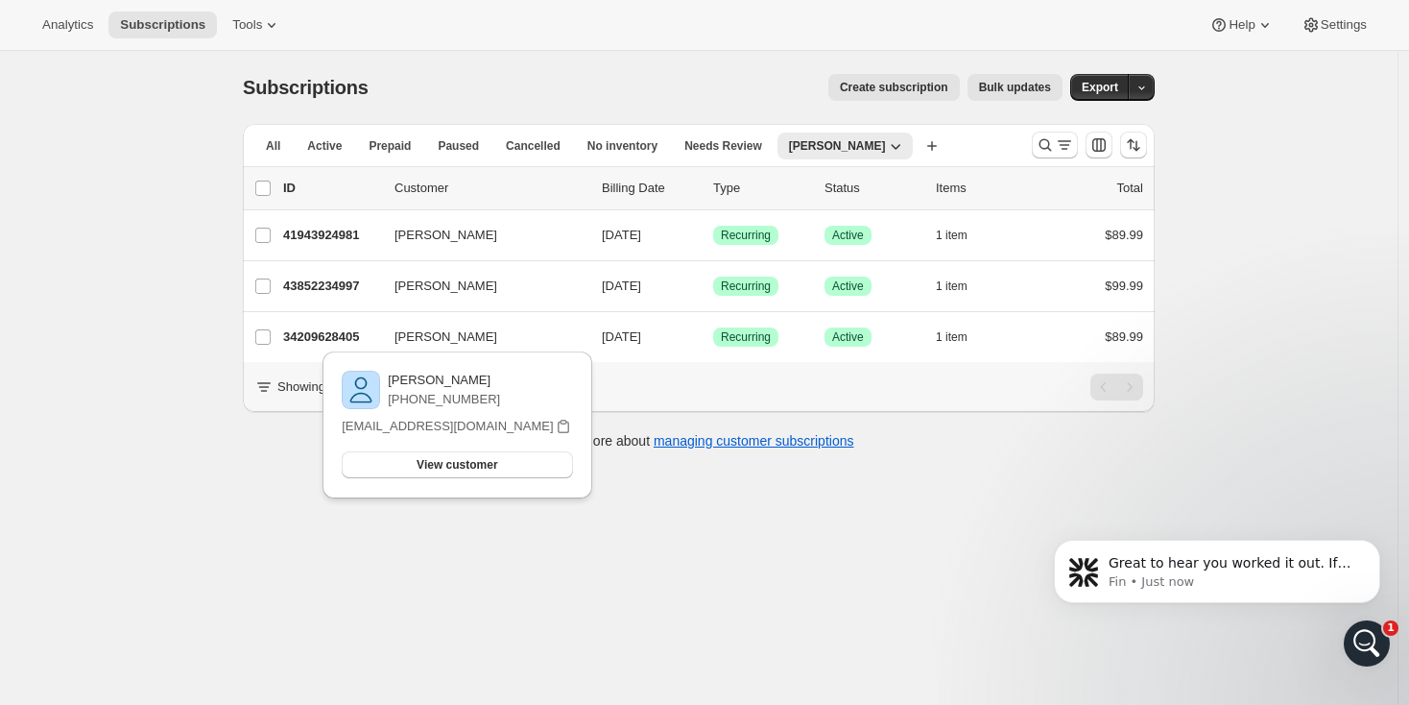
click at [173, 380] on div "Subscriptions. This page is ready Subscriptions Create subscription Bulk update…" at bounding box center [699, 403] width 1398 height 705
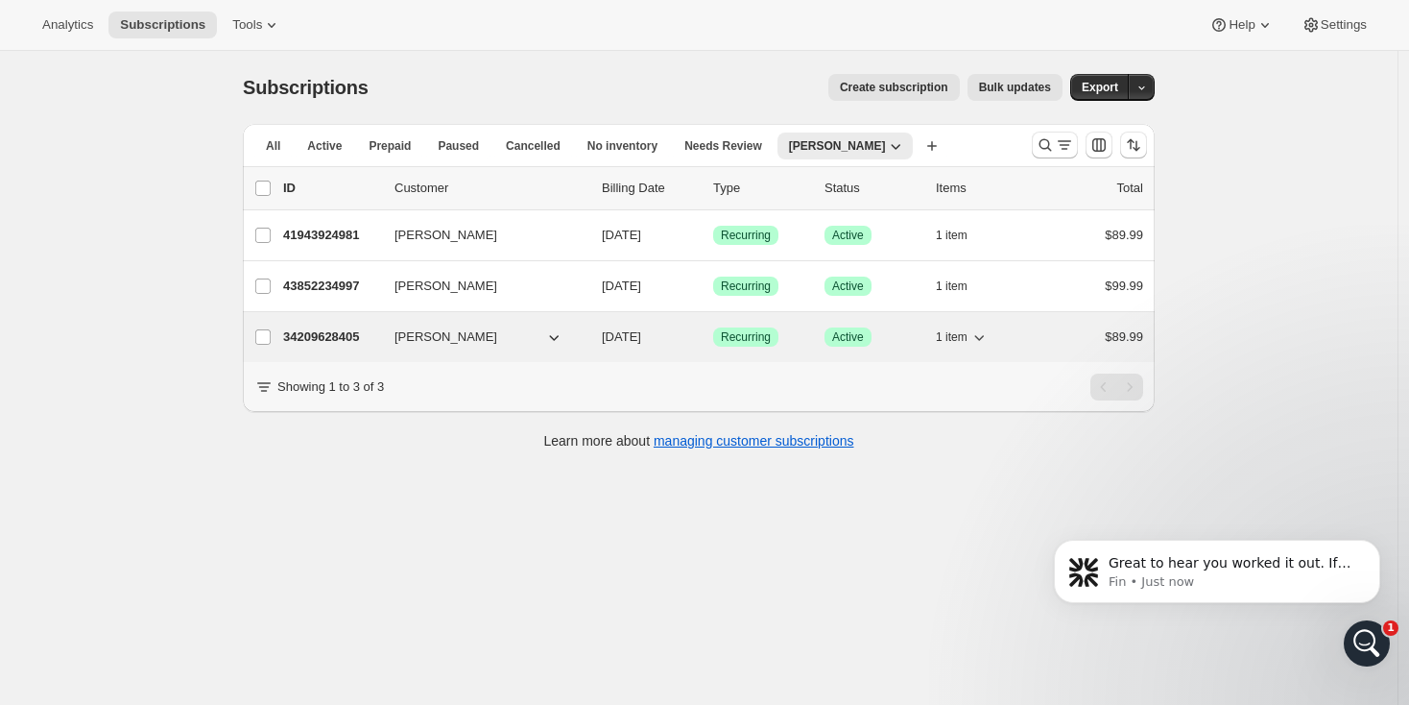
click at [303, 338] on p "34209628405" at bounding box center [331, 336] width 96 height 19
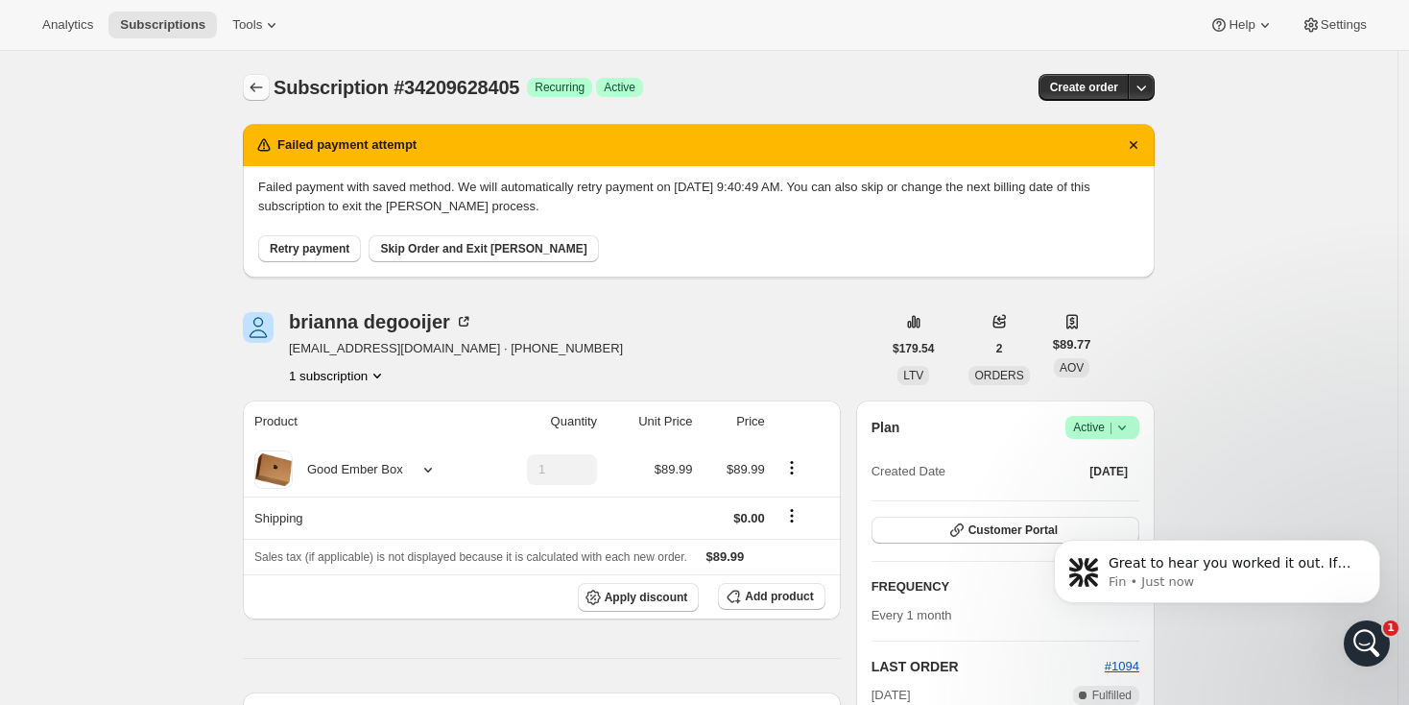
click at [250, 83] on button "Subscriptions" at bounding box center [256, 87] width 27 height 27
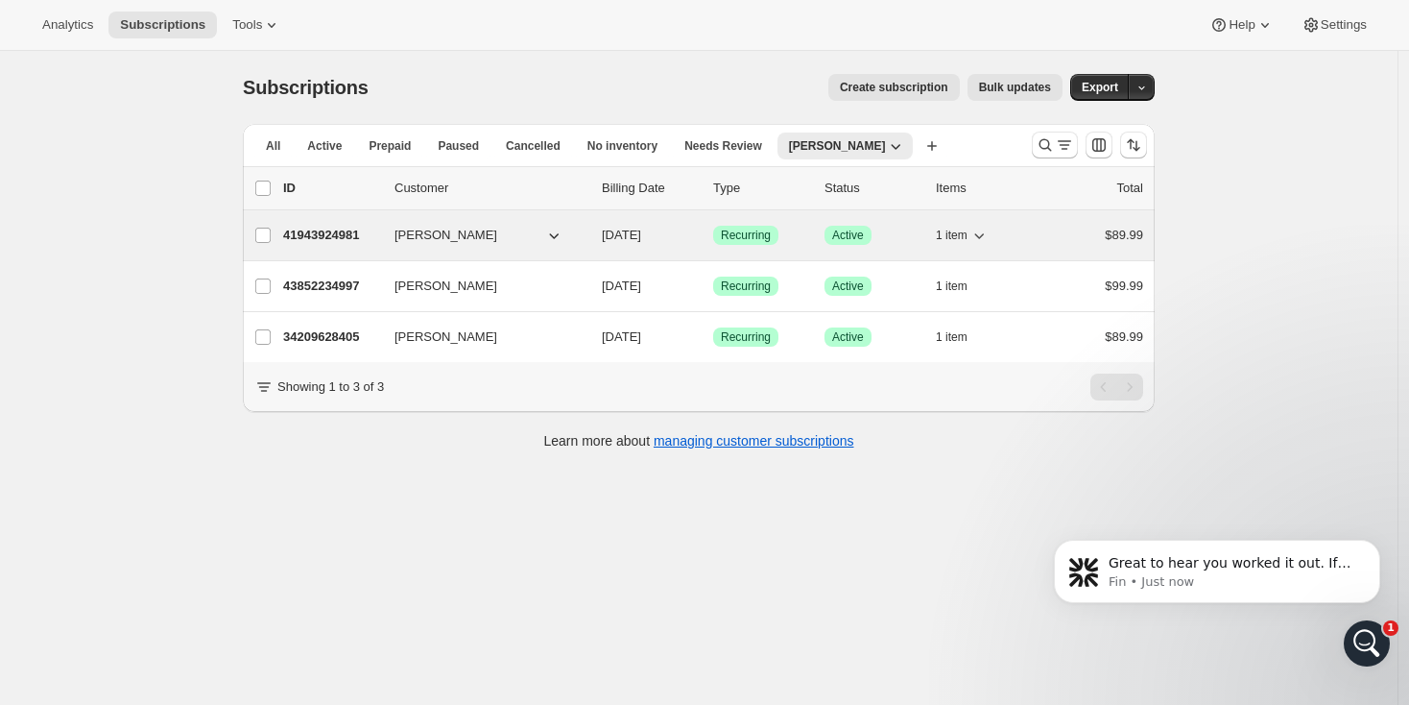
click at [347, 229] on p "41943924981" at bounding box center [331, 235] width 96 height 19
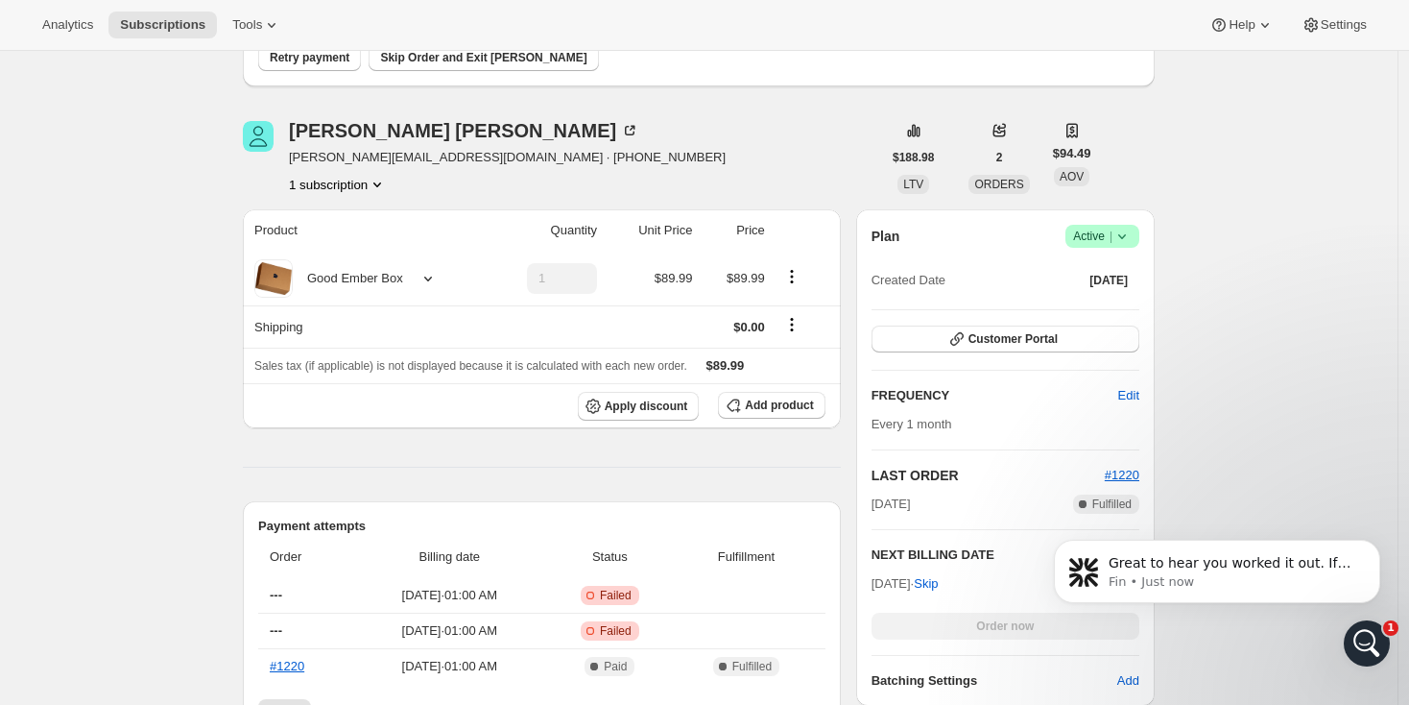
scroll to position [338, 0]
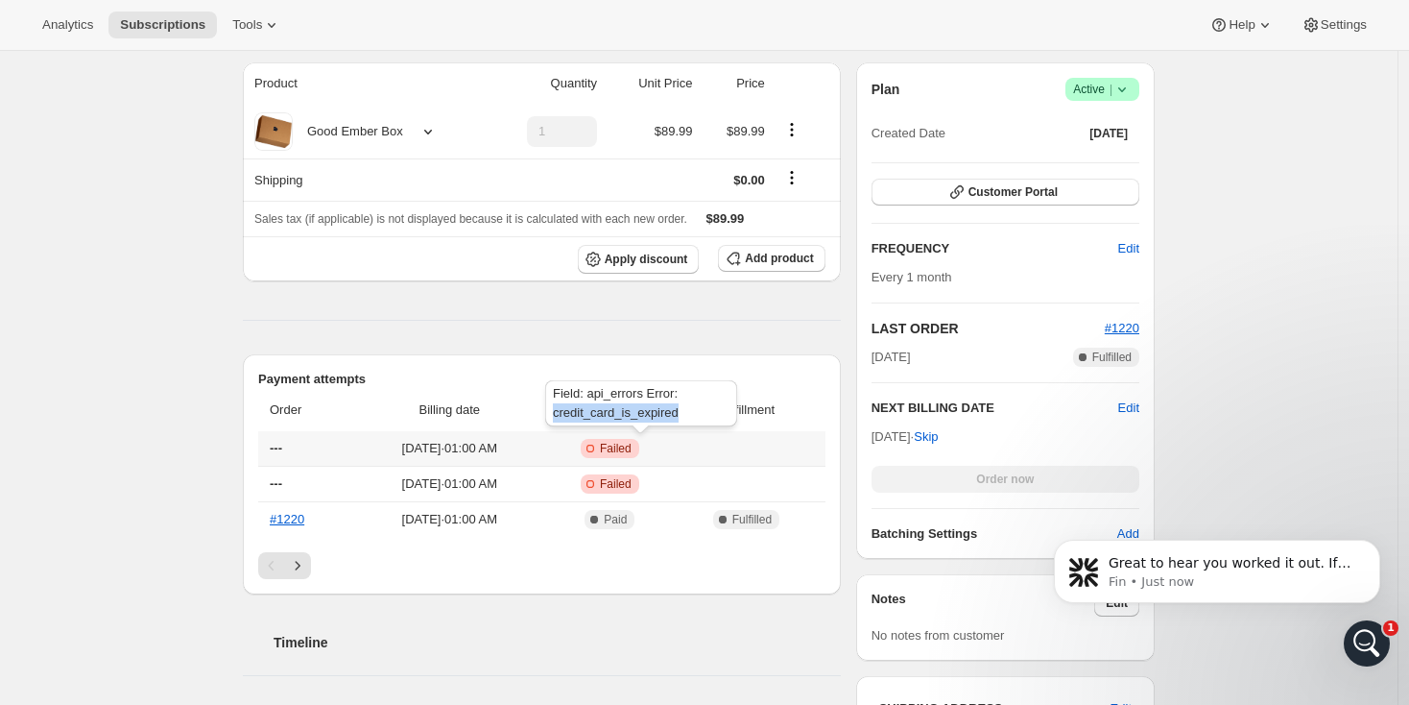
drag, startPoint x: 685, startPoint y: 413, endPoint x: 550, endPoint y: 410, distance: 134.5
click at [550, 410] on div "Field: api_errors Error: credit_card_is_expired" at bounding box center [642, 406] width 200 height 61
drag, startPoint x: 691, startPoint y: 448, endPoint x: 553, endPoint y: 446, distance: 138.3
click at [553, 446] on div "Field: api_errors Error: credit_card_is_expired" at bounding box center [642, 442] width 200 height 61
click at [137, 476] on div "Subscription #41943924981. This page is ready Subscription #41943924981 Success…" at bounding box center [699, 583] width 1398 height 1741
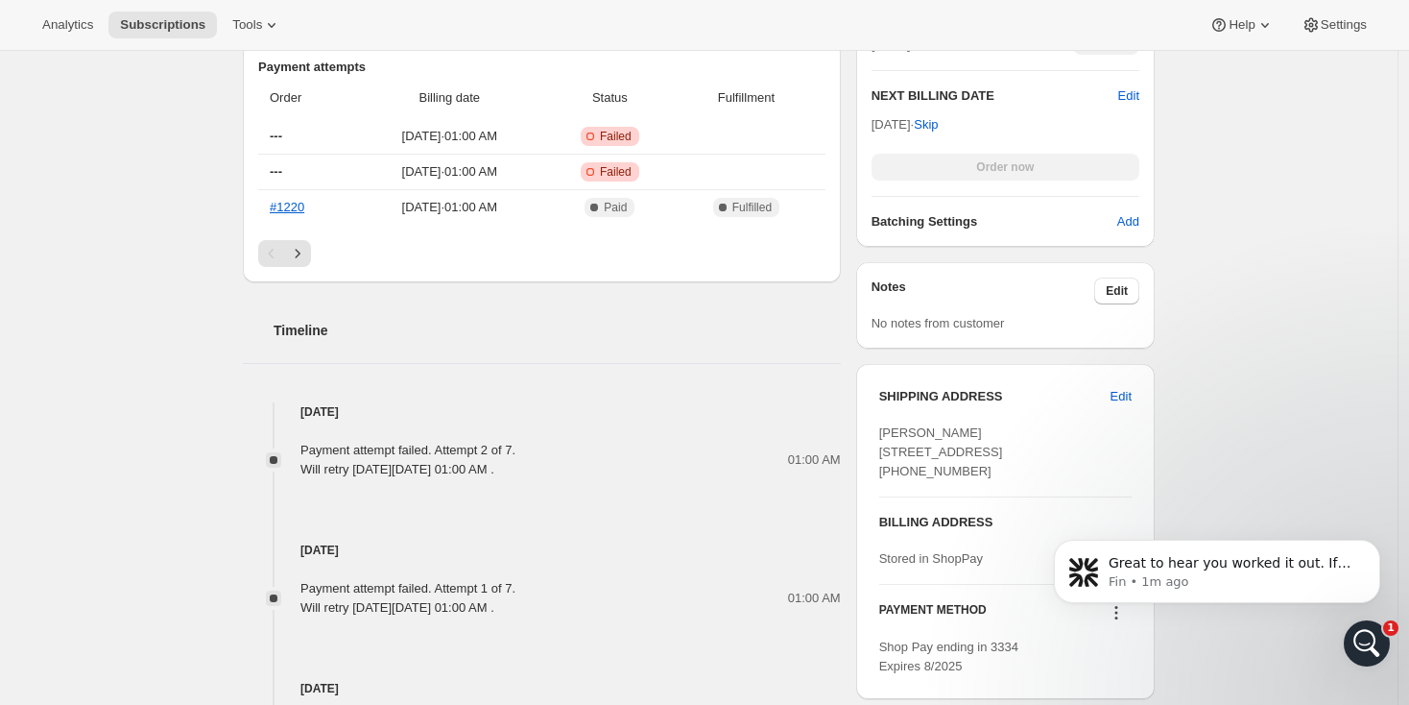
scroll to position [0, 0]
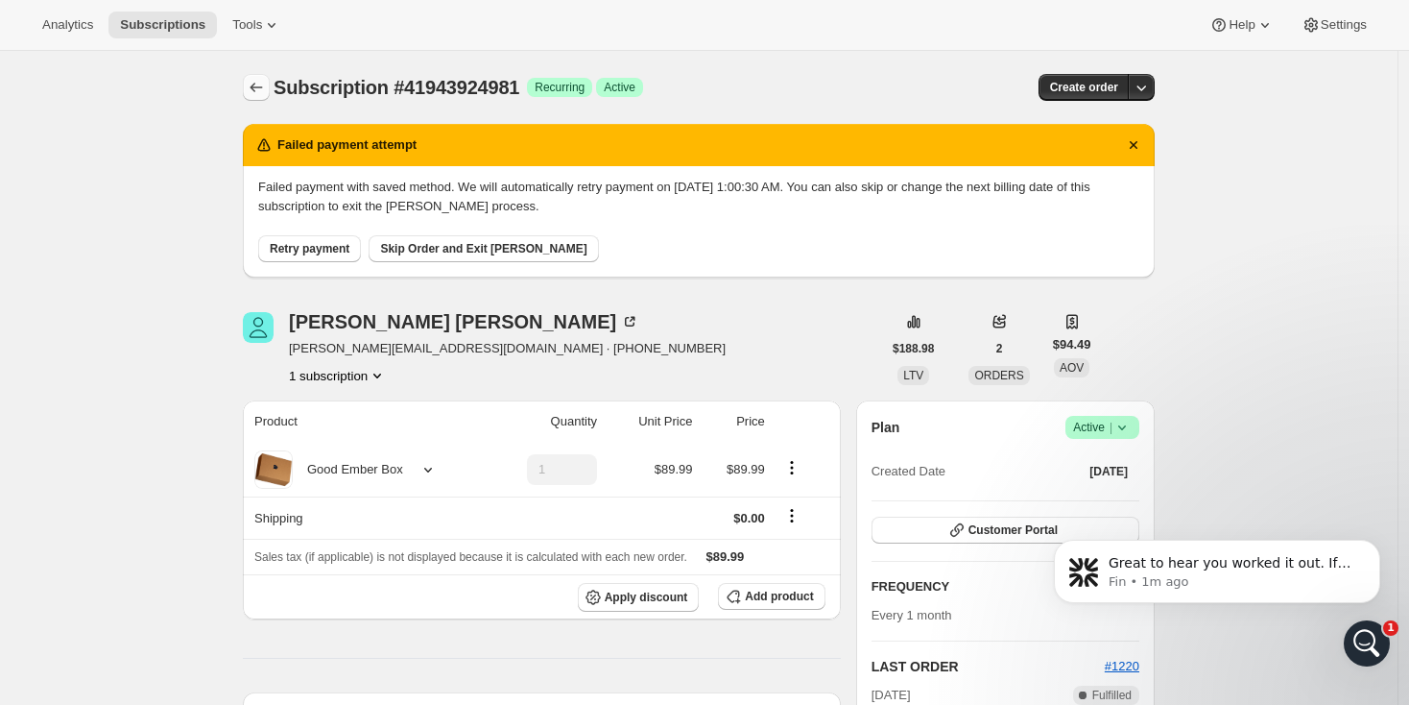
click at [254, 85] on icon "Subscriptions" at bounding box center [256, 87] width 19 height 19
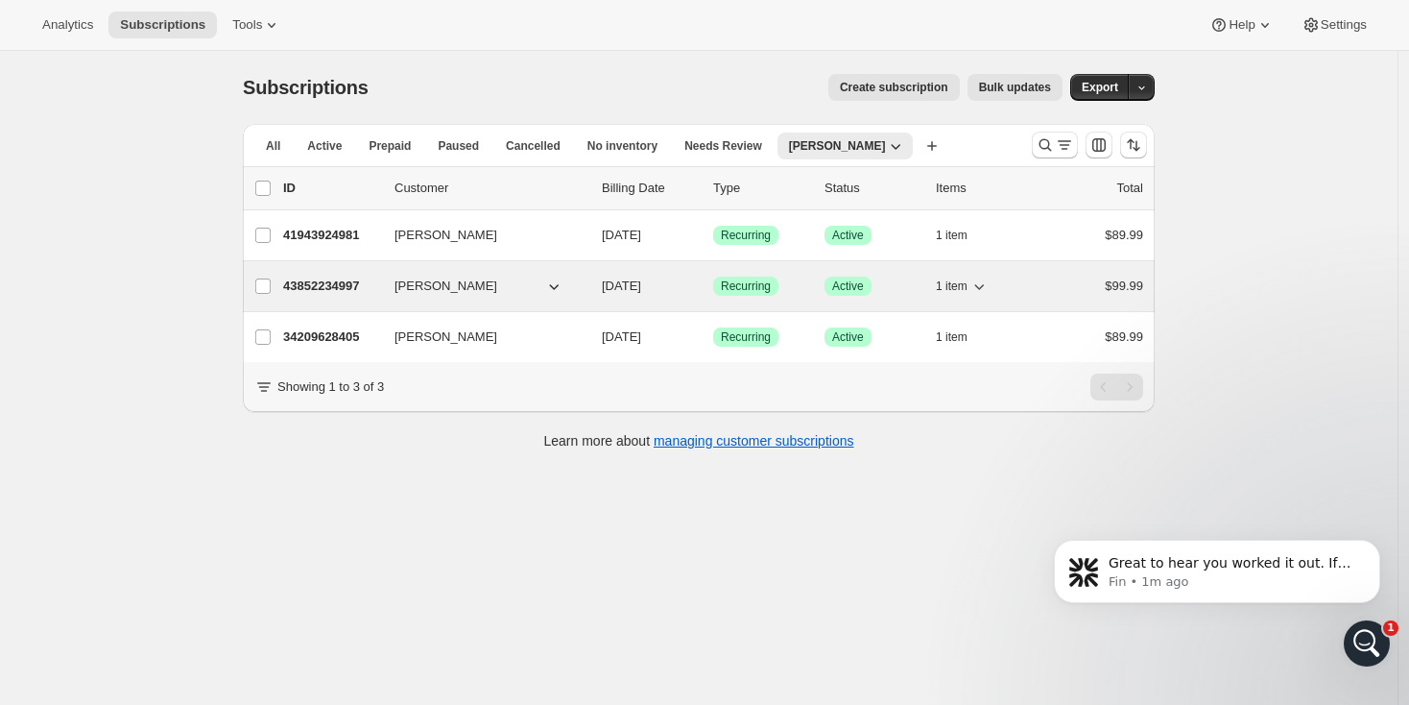
click at [363, 283] on p "43852234997" at bounding box center [331, 286] width 96 height 19
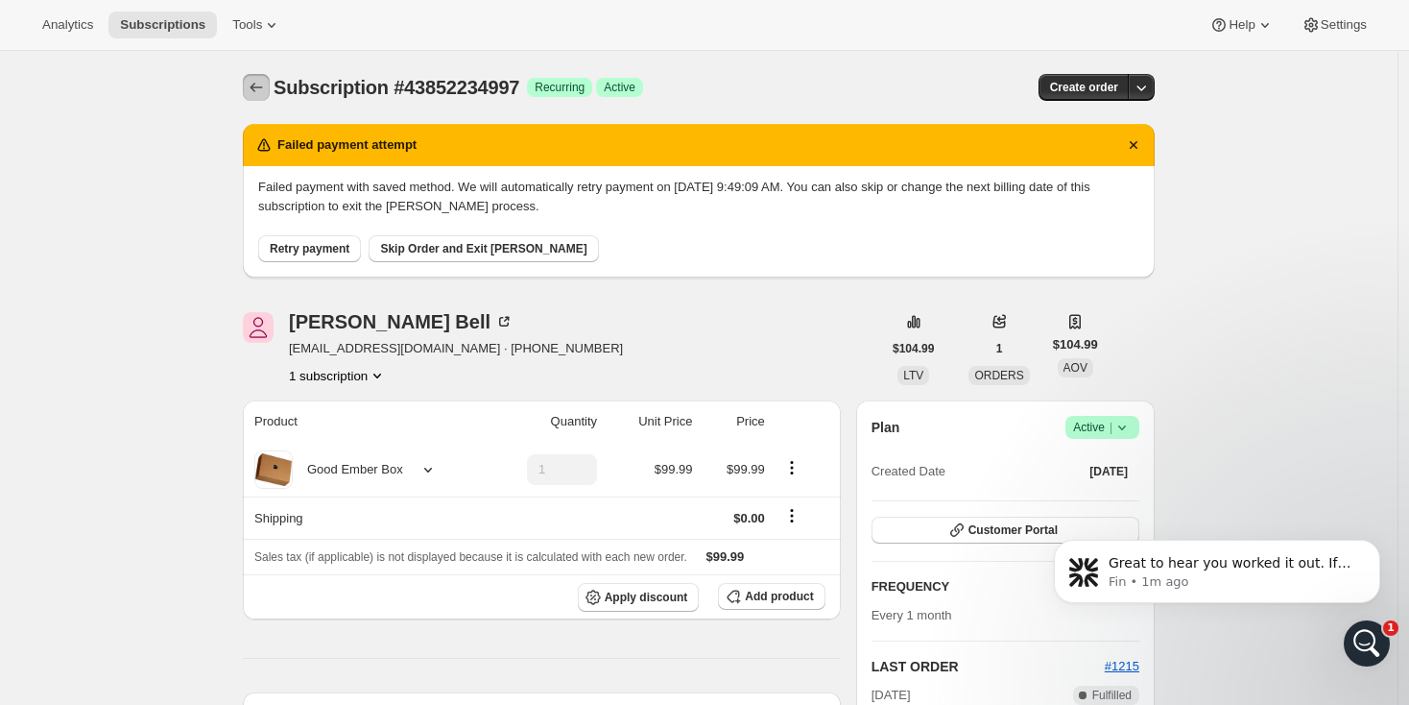
click at [254, 84] on icon "Subscriptions" at bounding box center [256, 87] width 19 height 19
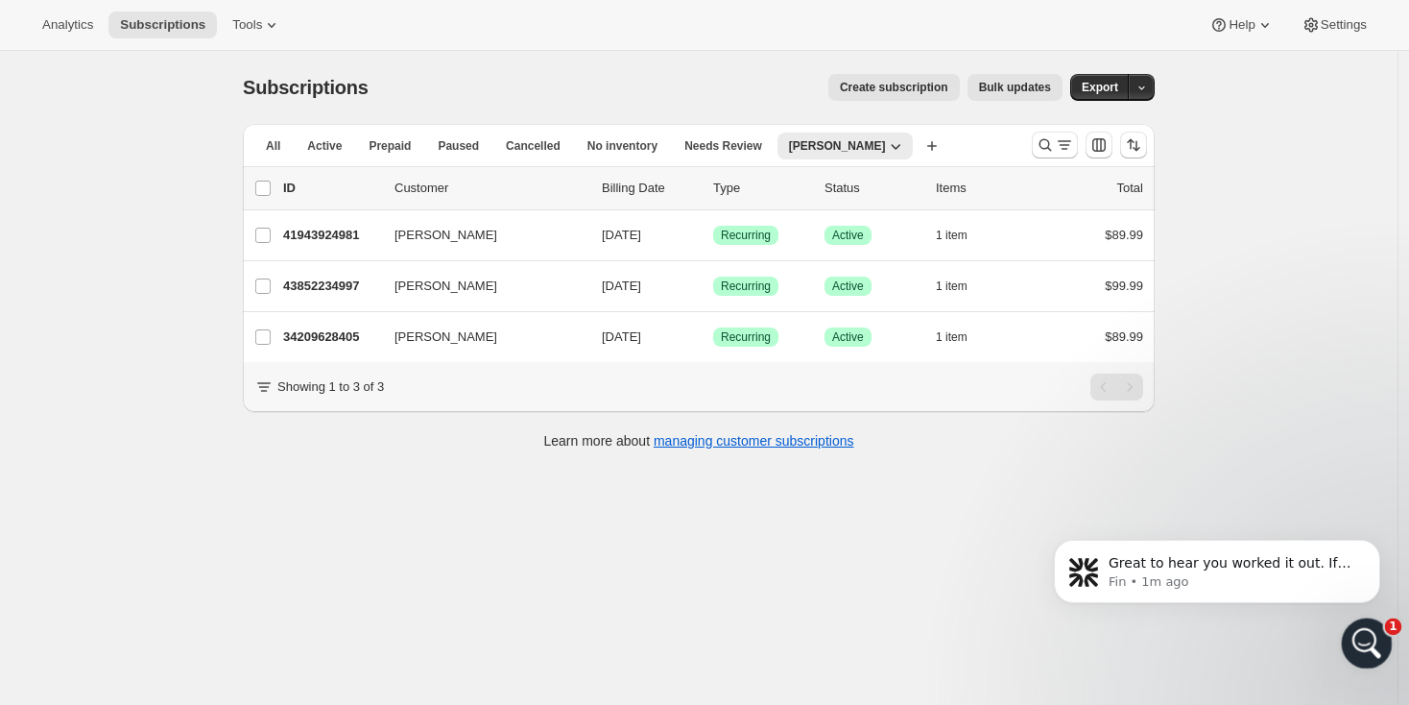
click at [1370, 648] on icon "Open Intercom Messenger" at bounding box center [1365, 641] width 32 height 32
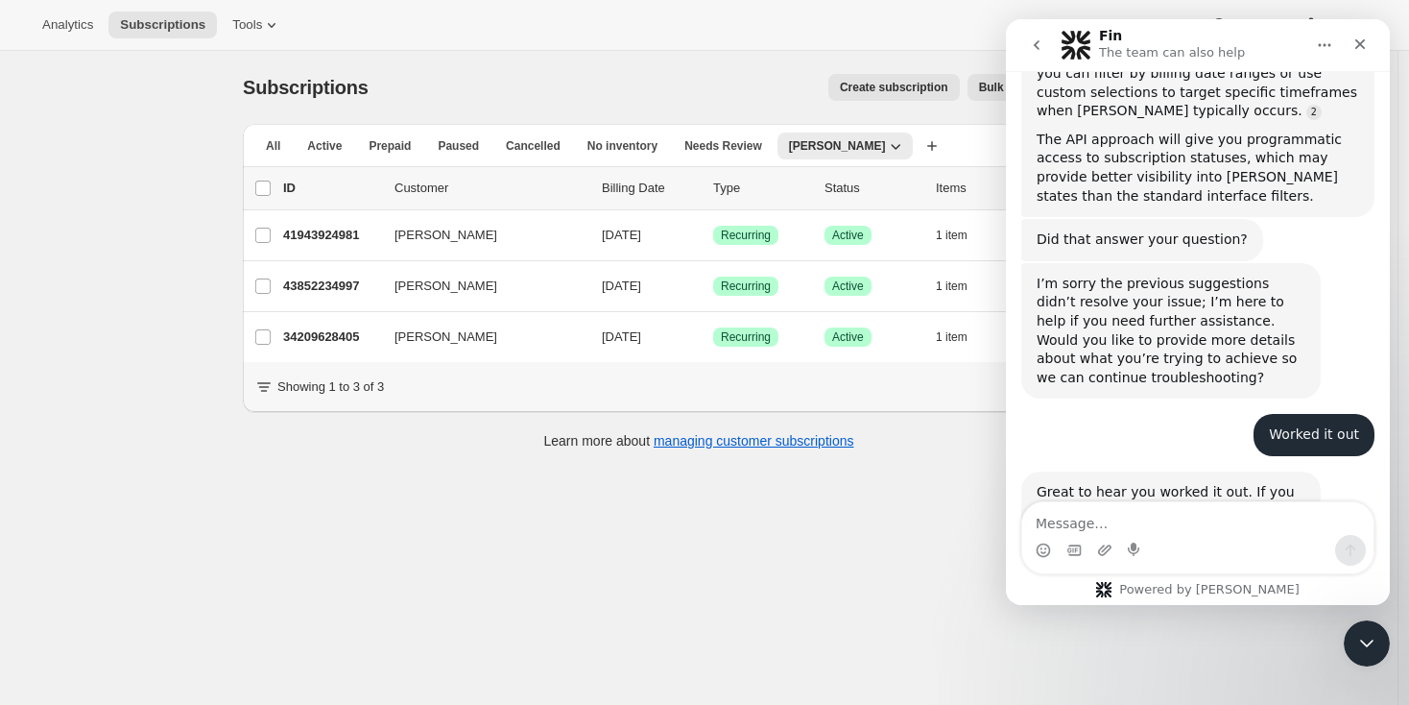
scroll to position [864, 0]
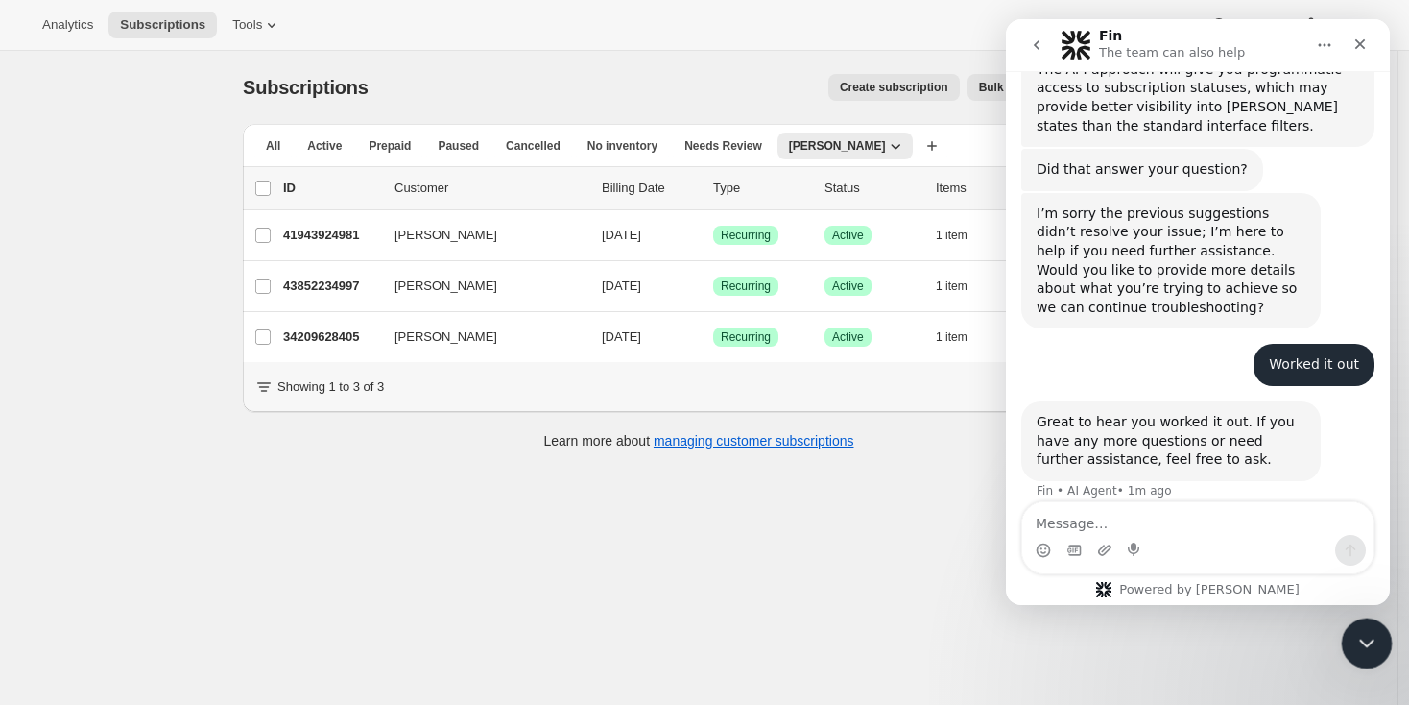
click at [1346, 637] on div "Close Intercom Messenger" at bounding box center [1364, 640] width 46 height 46
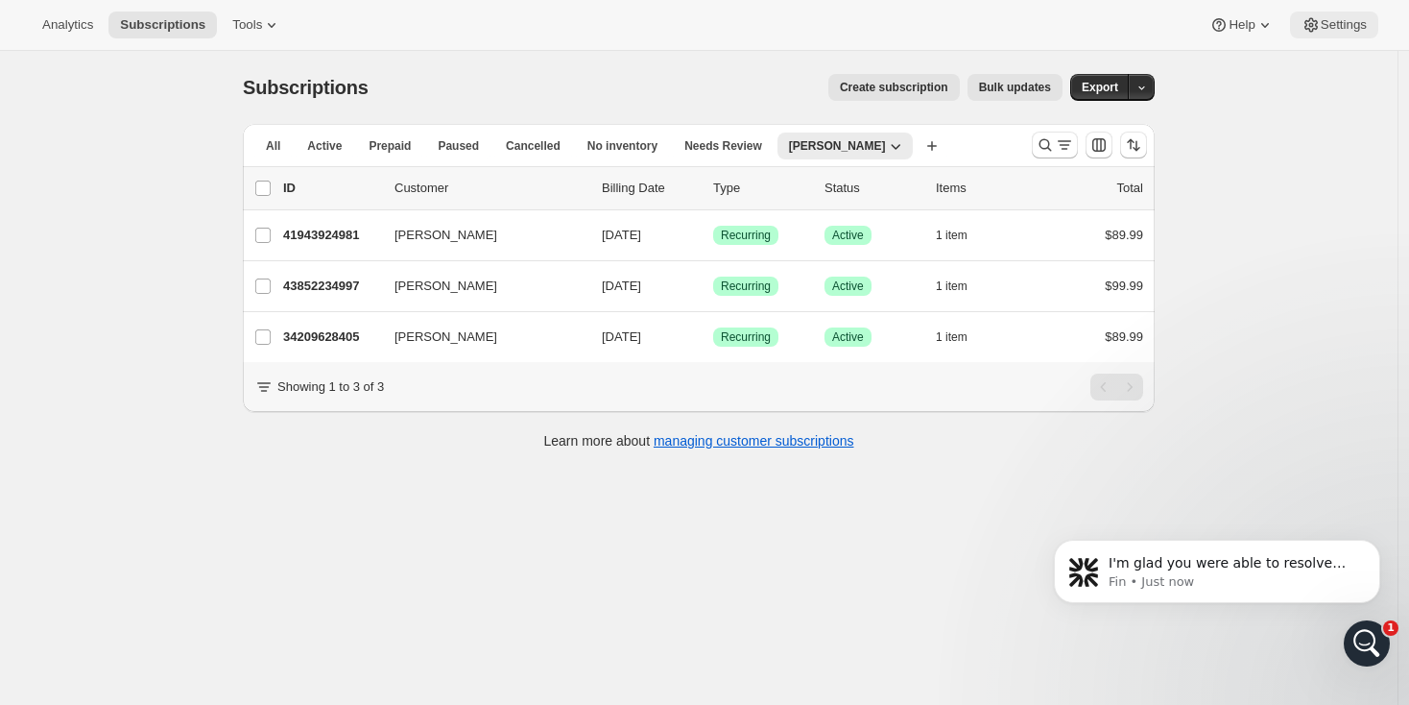
scroll to position [0, 0]
